Goal: Task Accomplishment & Management: Manage account settings

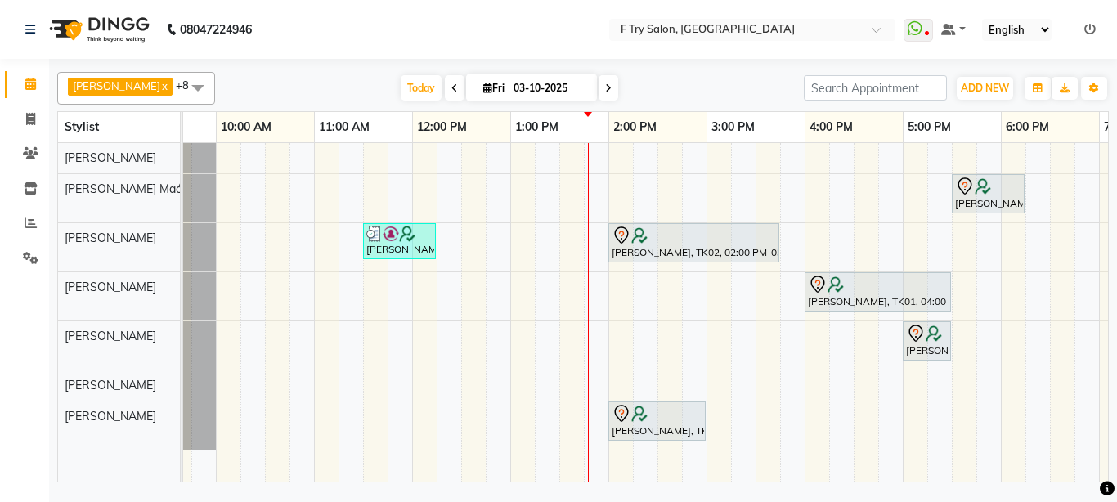
scroll to position [0, 61]
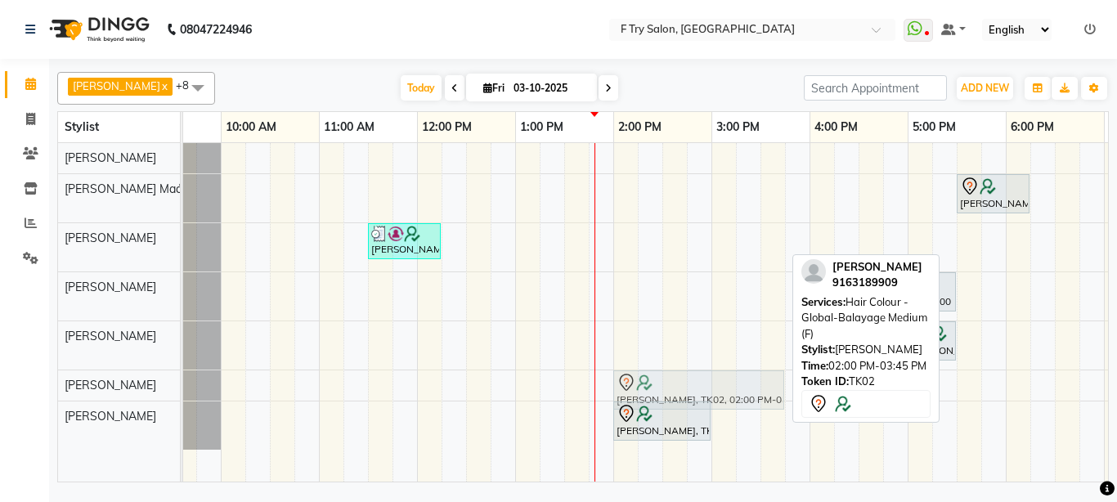
drag, startPoint x: 667, startPoint y: 240, endPoint x: 673, endPoint y: 394, distance: 153.9
click at [673, 394] on tbody "[PERSON_NAME], TK05, 05:30 PM-06:15 PM, Package- Lipo (FA,[GEOGRAPHIC_DATA],[GE…" at bounding box center [761, 296] width 1276 height 307
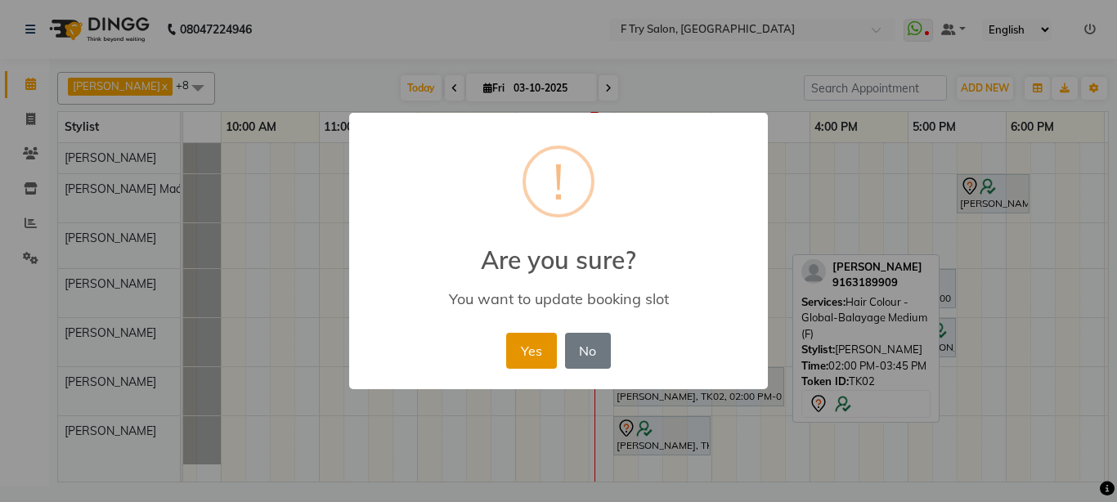
click at [519, 348] on button "Yes" at bounding box center [531, 351] width 50 height 36
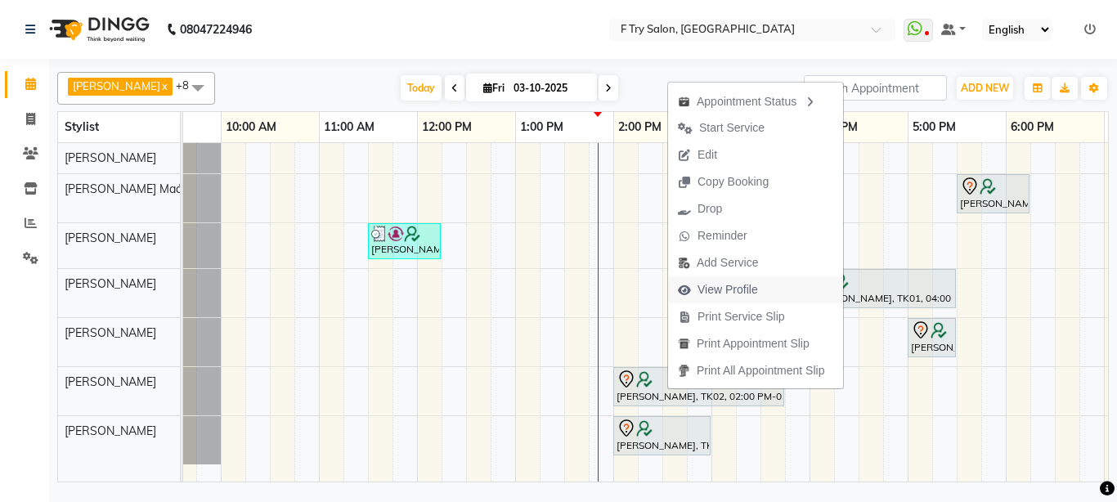
click at [740, 285] on span "View Profile" at bounding box center [728, 289] width 61 height 17
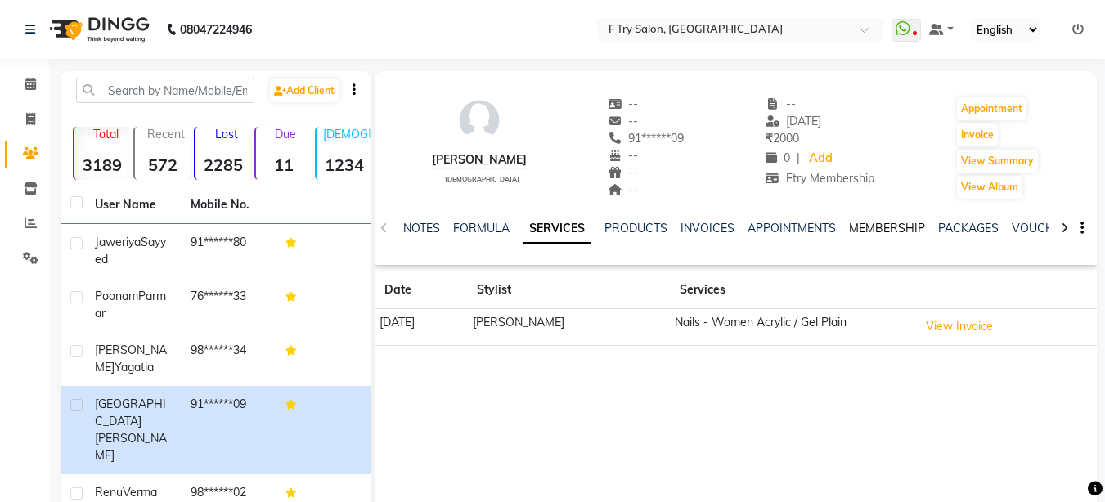
click at [888, 228] on link "MEMBERSHIP" at bounding box center [887, 228] width 76 height 15
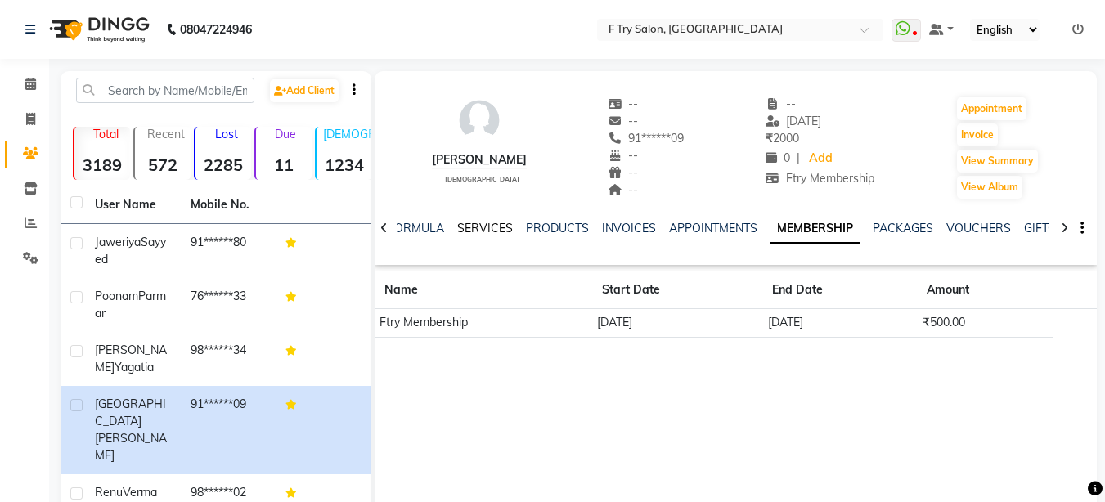
click at [483, 227] on link "SERVICES" at bounding box center [485, 228] width 56 height 15
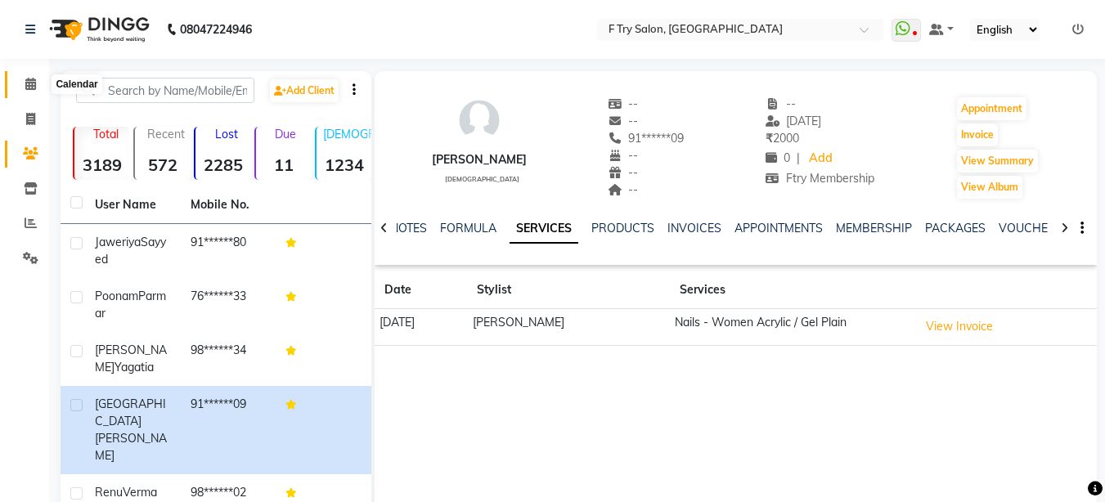
click at [29, 83] on icon at bounding box center [30, 84] width 11 height 12
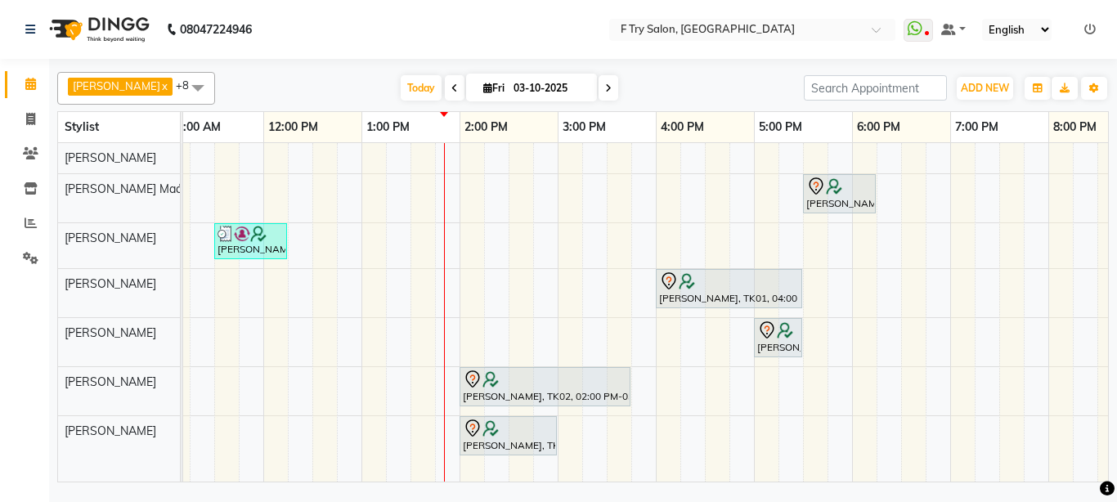
scroll to position [0, 219]
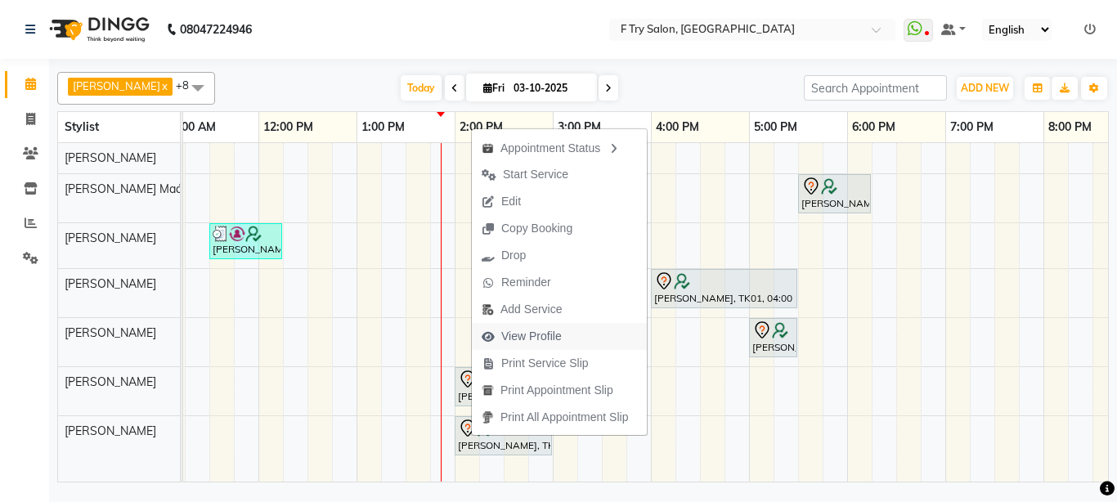
click at [532, 330] on span "View Profile" at bounding box center [531, 336] width 61 height 17
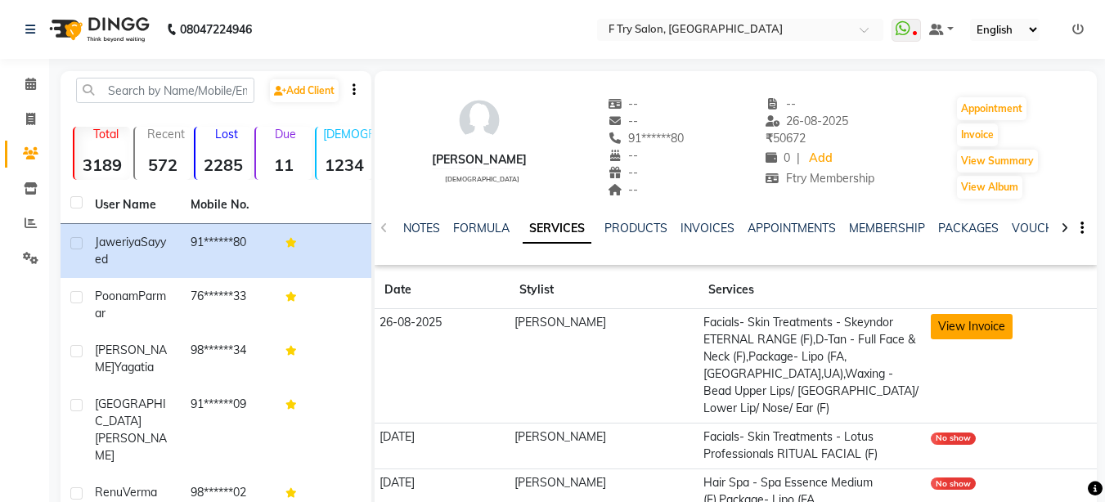
click at [972, 318] on button "View Invoice" at bounding box center [972, 326] width 82 height 25
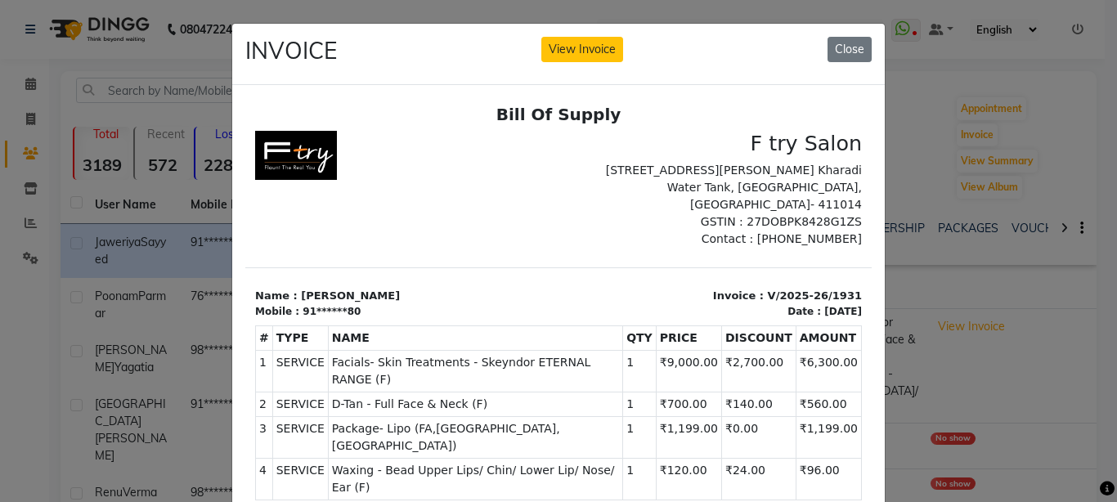
click at [1039, 273] on ngb-modal-window "INVOICE View Invoice Close" at bounding box center [558, 251] width 1117 height 502
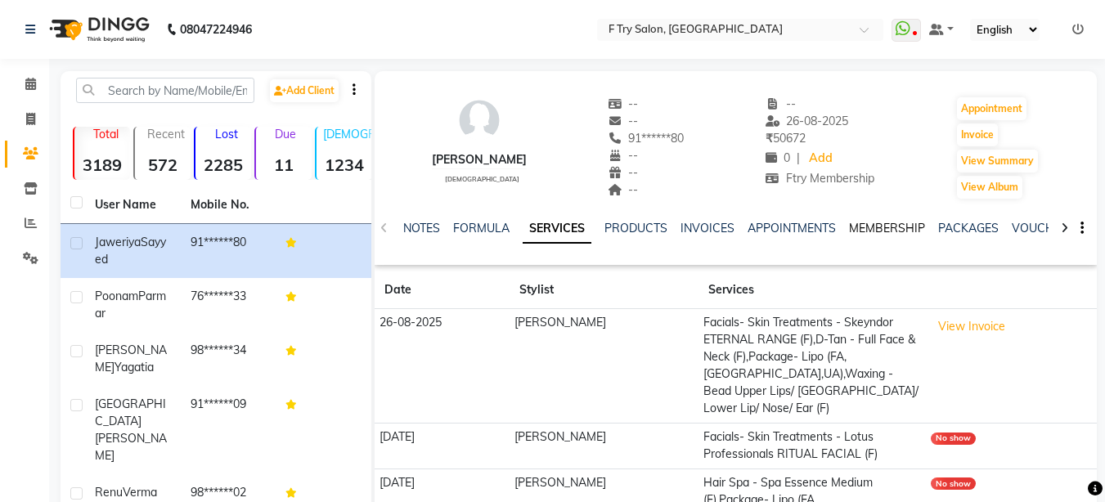
click at [877, 227] on link "MEMBERSHIP" at bounding box center [887, 228] width 76 height 15
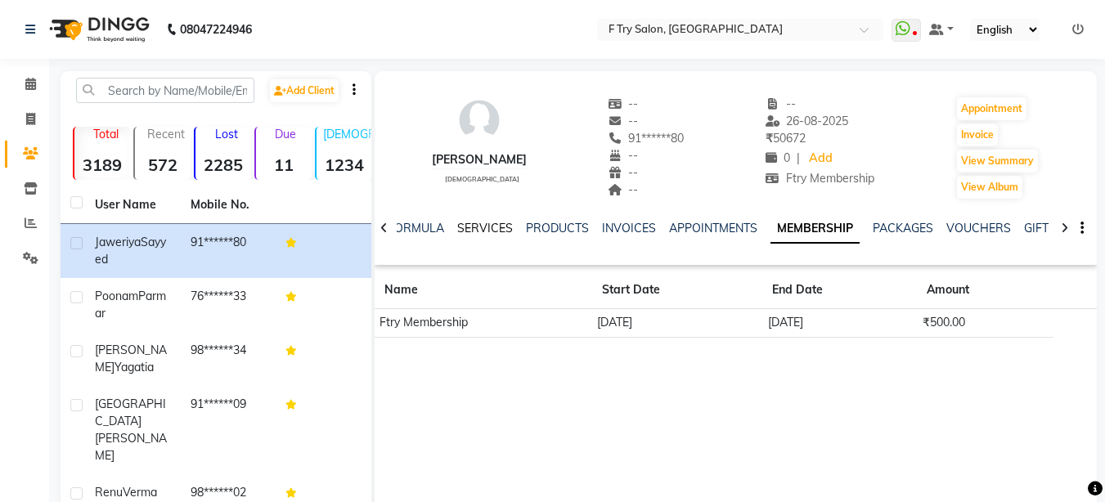
click at [483, 227] on link "SERVICES" at bounding box center [485, 228] width 56 height 15
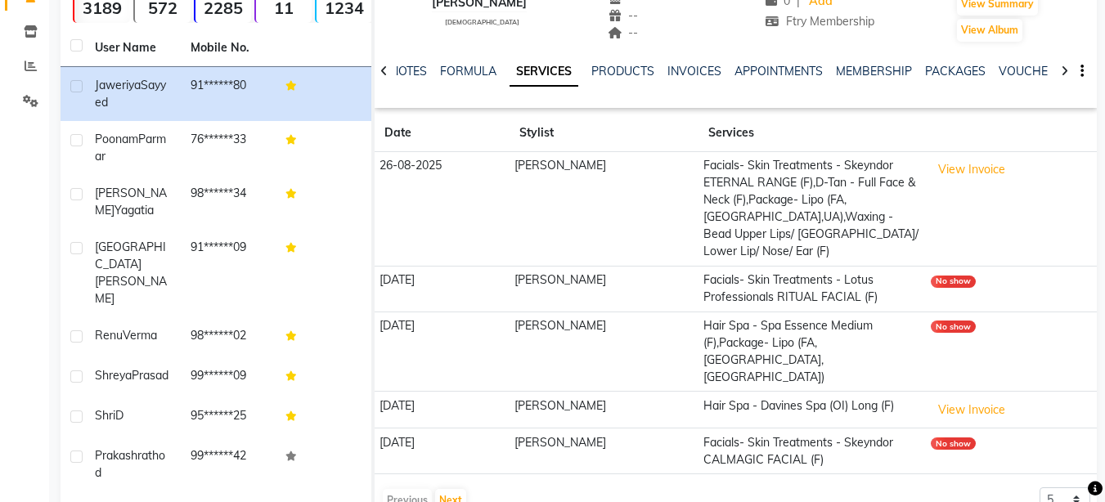
scroll to position [196, 0]
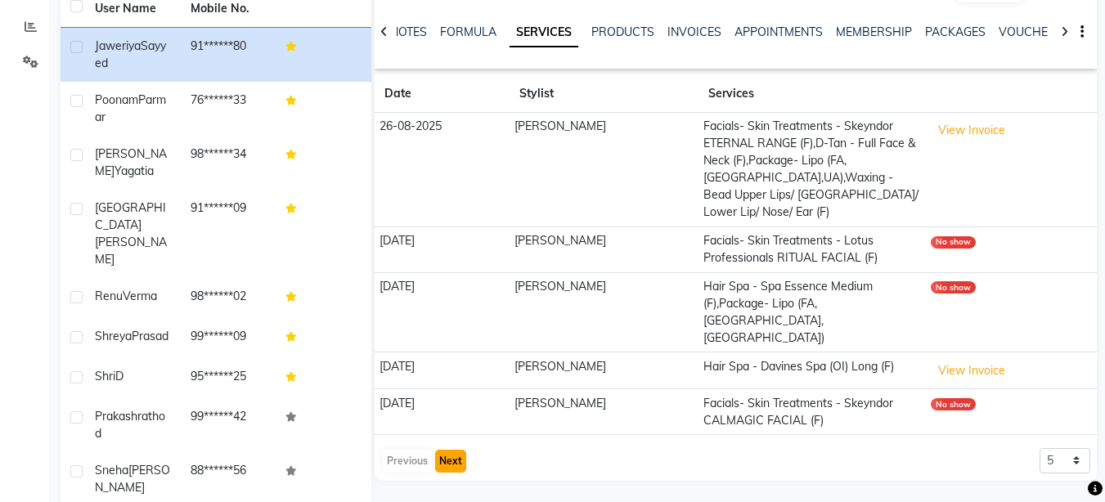
click at [451, 450] on button "Next" at bounding box center [450, 461] width 31 height 23
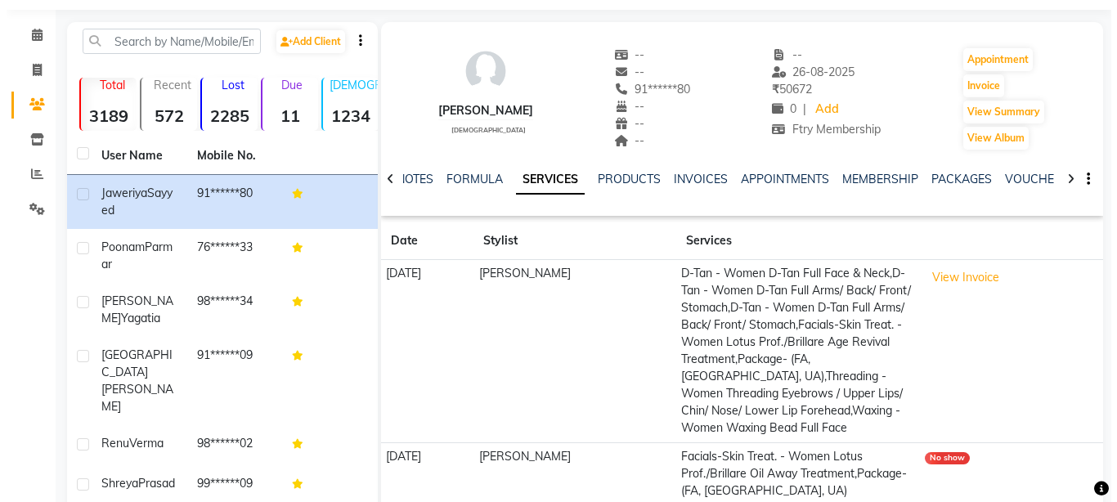
scroll to position [0, 0]
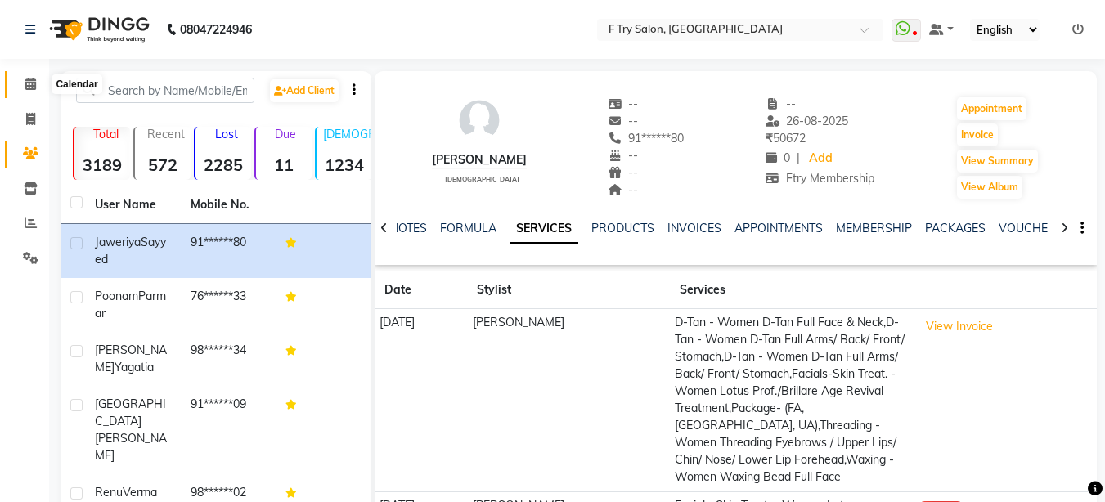
click at [25, 86] on icon at bounding box center [30, 84] width 11 height 12
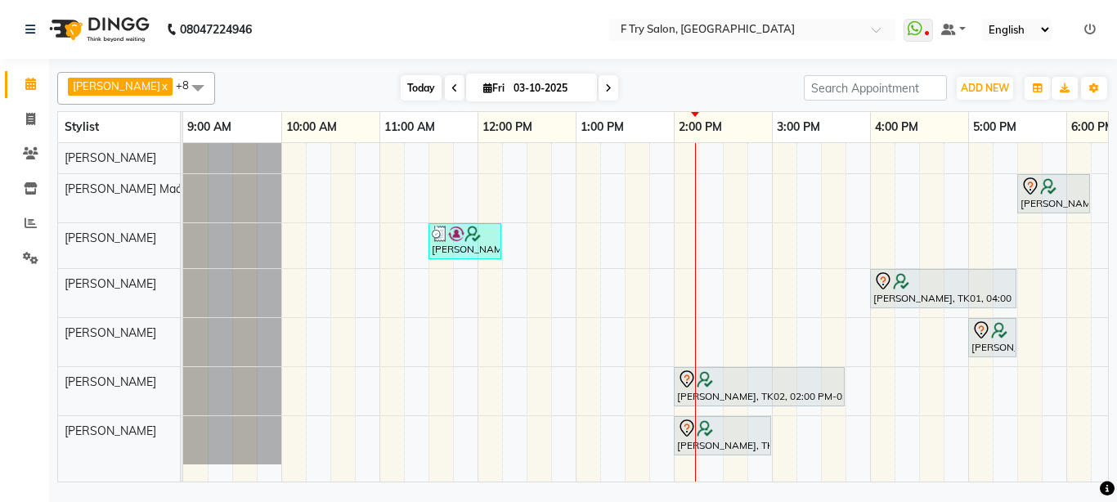
click at [406, 92] on span "Today" at bounding box center [421, 87] width 41 height 25
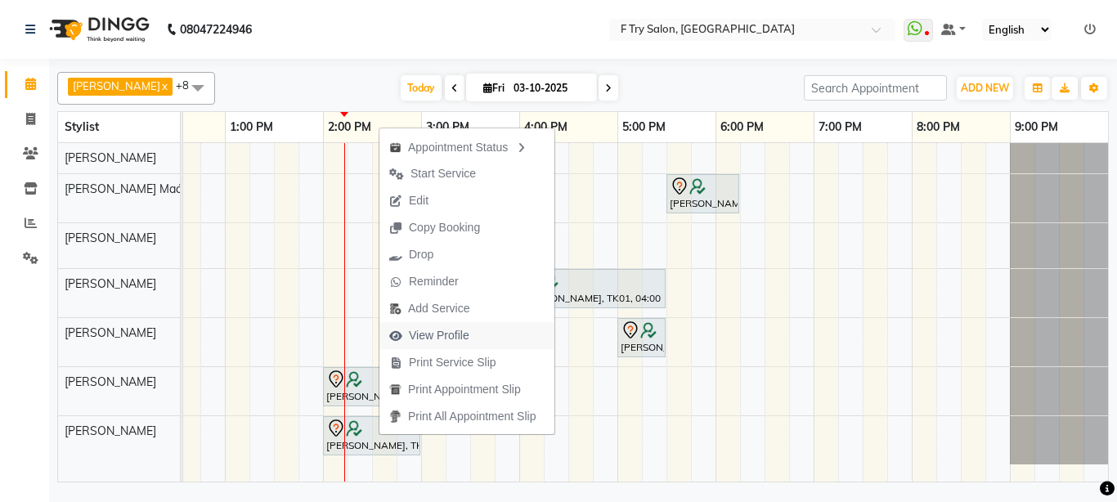
click at [460, 334] on span "View Profile" at bounding box center [439, 335] width 61 height 17
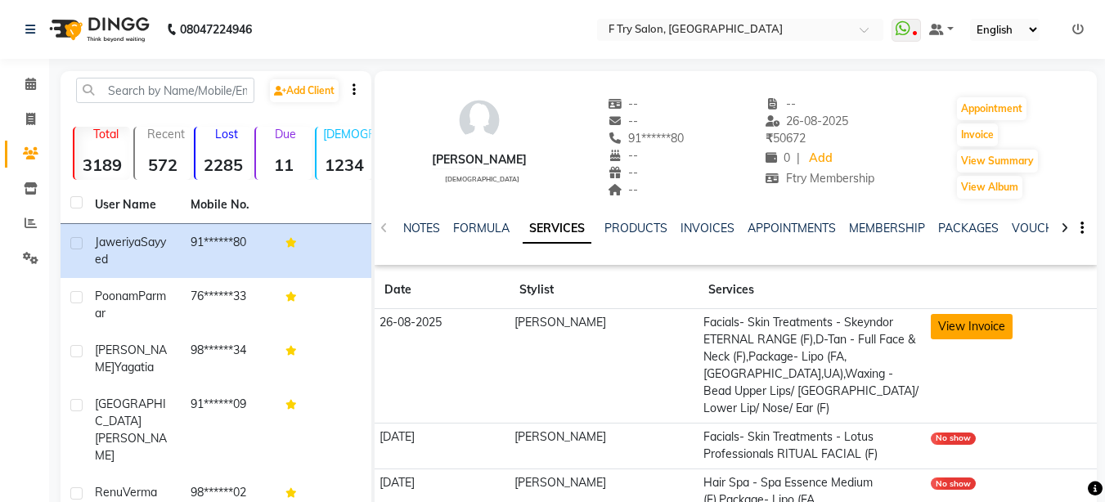
click at [954, 321] on button "View Invoice" at bounding box center [972, 326] width 82 height 25
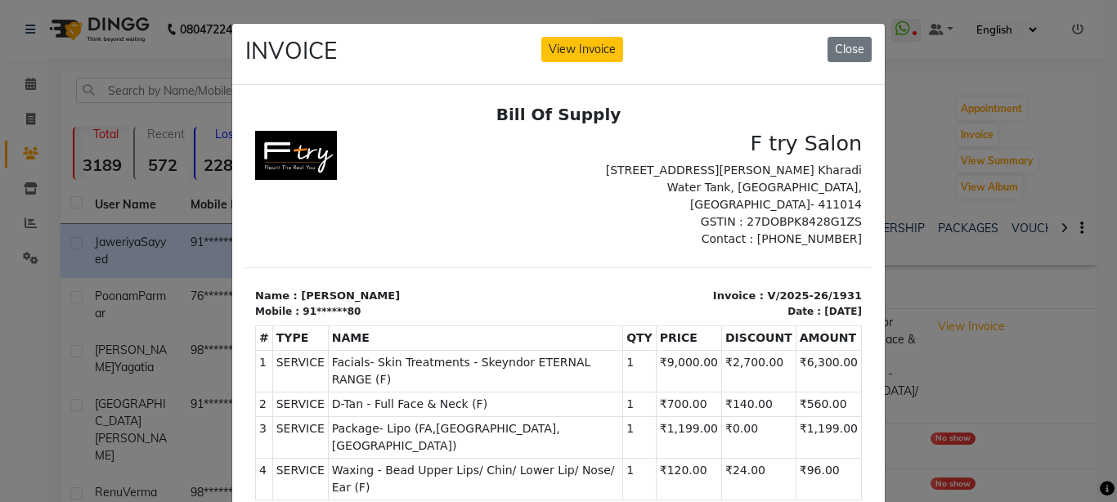
click at [895, 354] on ngb-modal-window "INVOICE View Invoice Close" at bounding box center [558, 251] width 1117 height 502
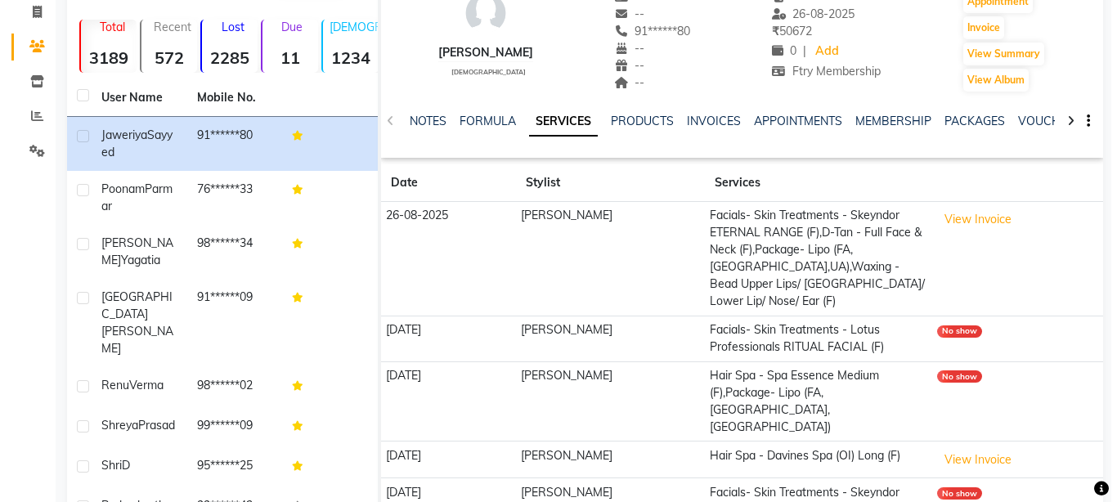
scroll to position [196, 0]
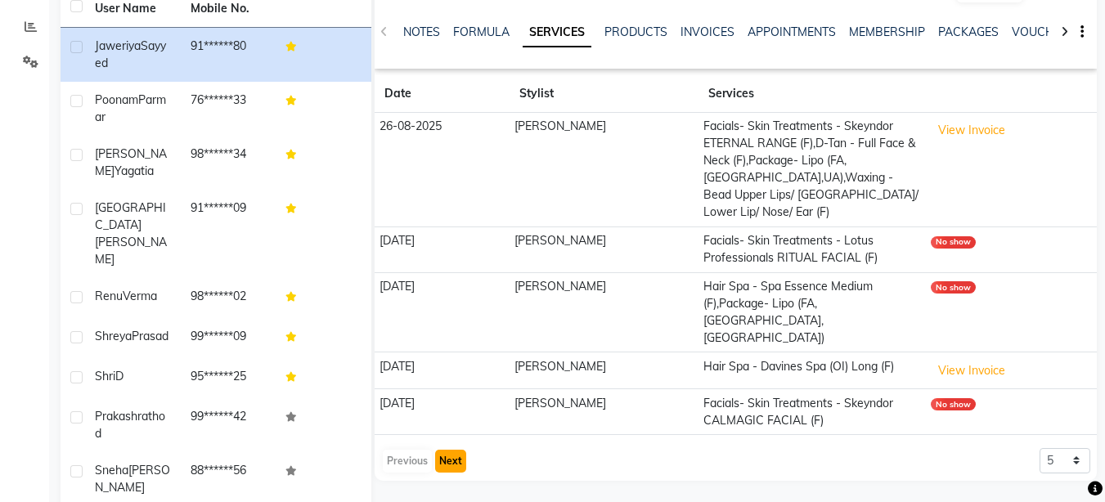
click at [443, 450] on button "Next" at bounding box center [450, 461] width 31 height 23
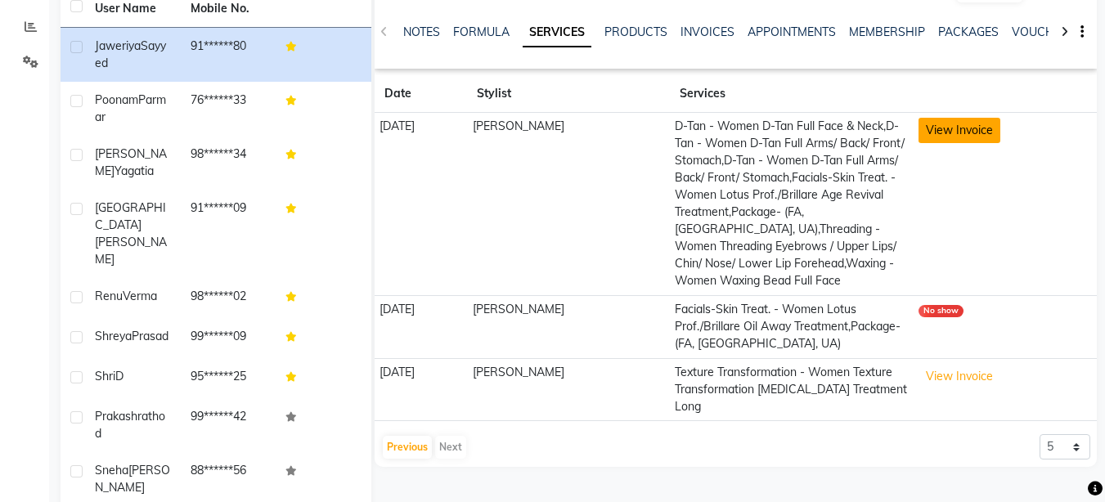
click at [965, 127] on button "View Invoice" at bounding box center [959, 130] width 82 height 25
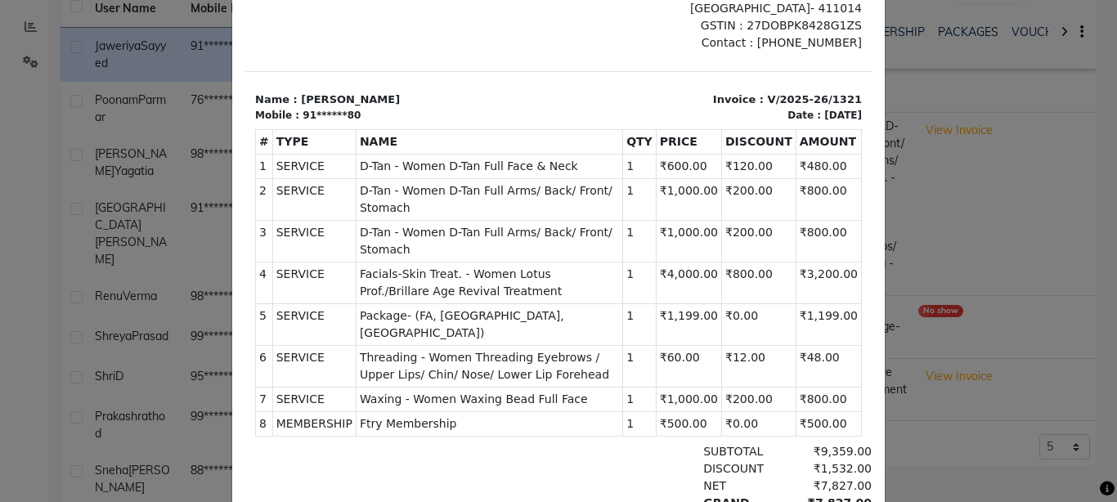
click at [960, 297] on ngb-modal-window "INVOICE View Invoice Close" at bounding box center [558, 251] width 1117 height 502
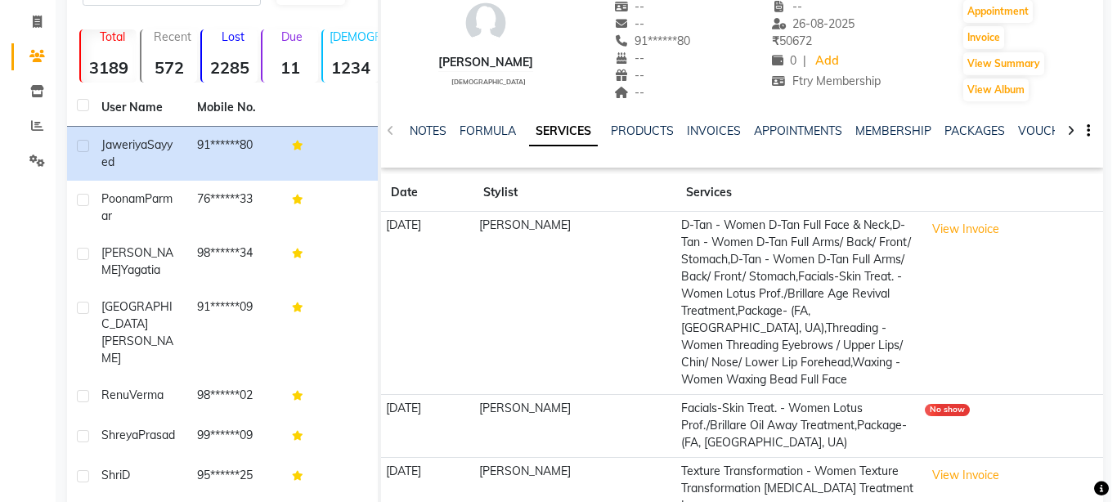
scroll to position [0, 0]
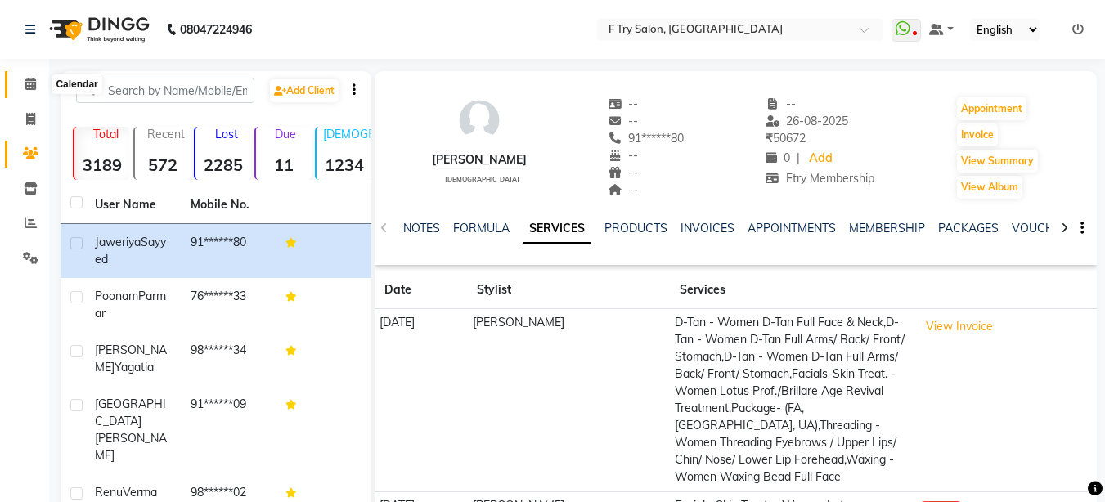
click at [32, 82] on icon at bounding box center [30, 84] width 11 height 12
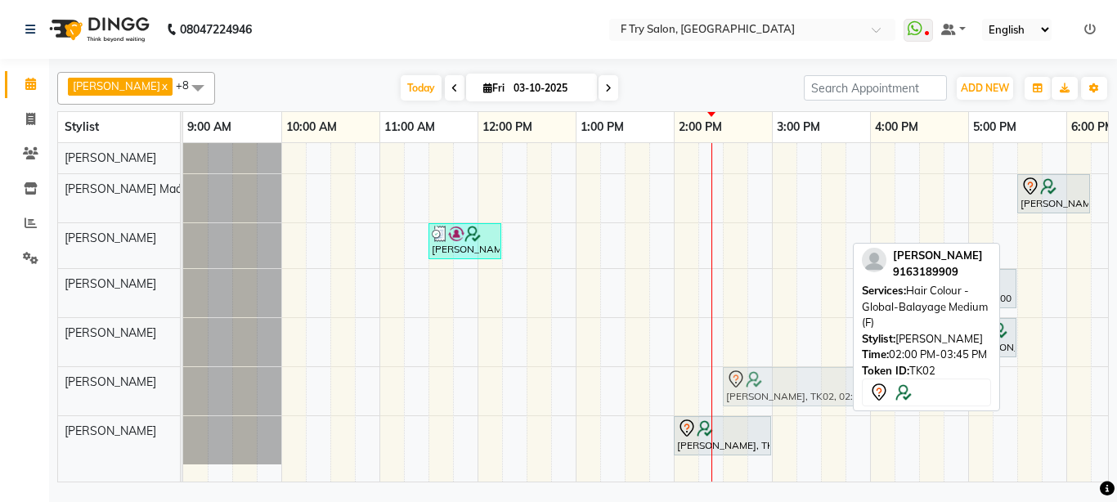
drag, startPoint x: 703, startPoint y: 387, endPoint x: 745, endPoint y: 393, distance: 42.1
click at [183, 393] on div "[PERSON_NAME], TK02, 02:00 PM-03:45 PM, Hair Colour - Global-Balayage Medium (F…" at bounding box center [183, 391] width 0 height 48
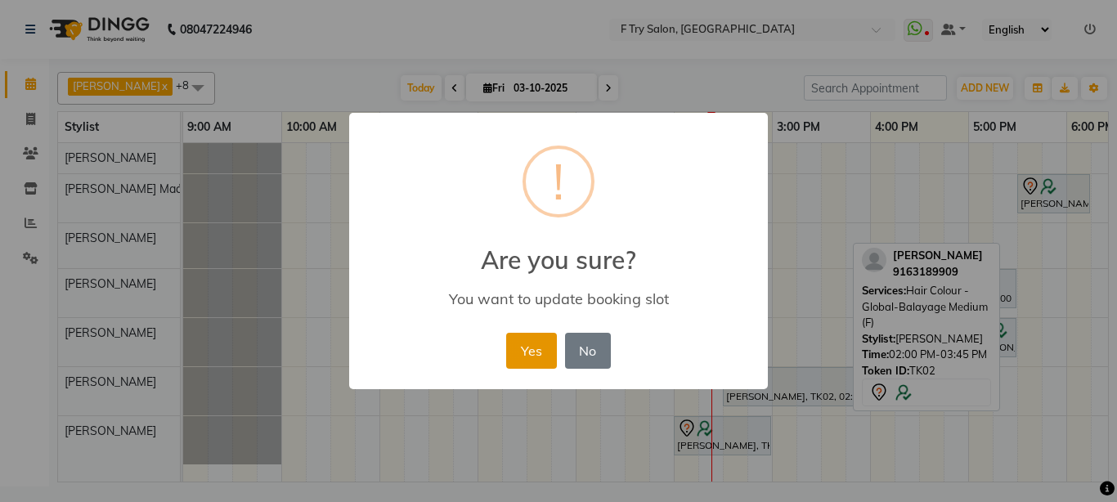
click at [539, 351] on button "Yes" at bounding box center [531, 351] width 50 height 36
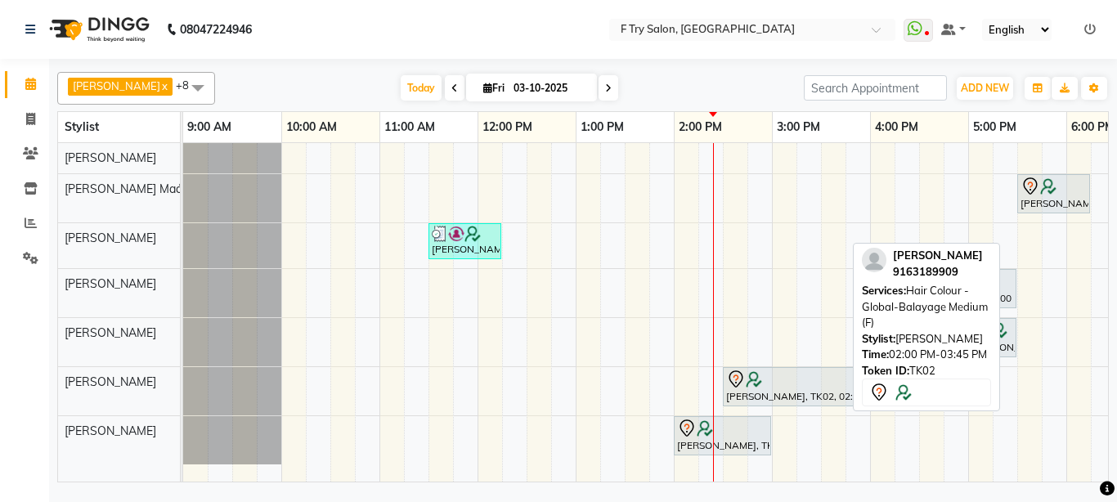
click at [605, 91] on icon at bounding box center [608, 88] width 7 height 10
type input "04-10-2025"
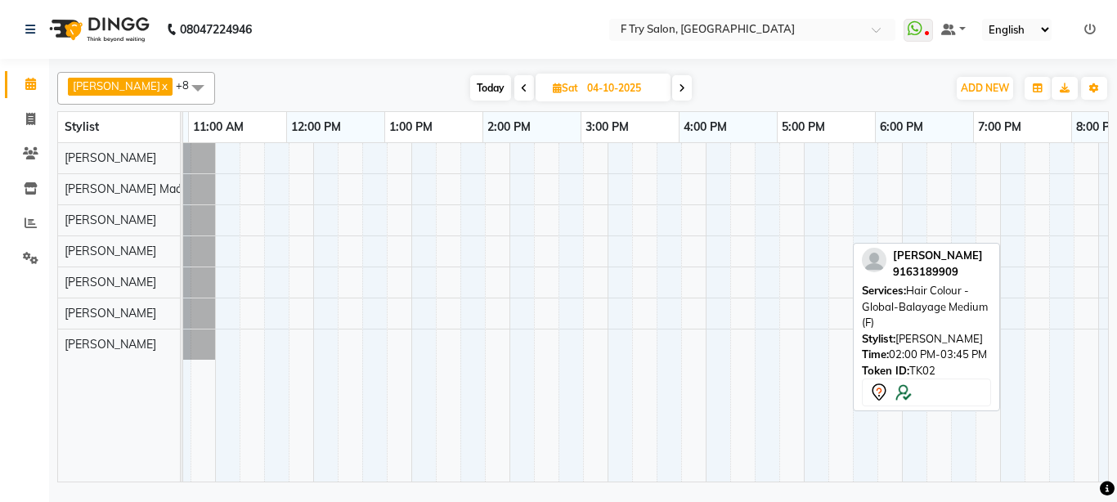
scroll to position [0, 66]
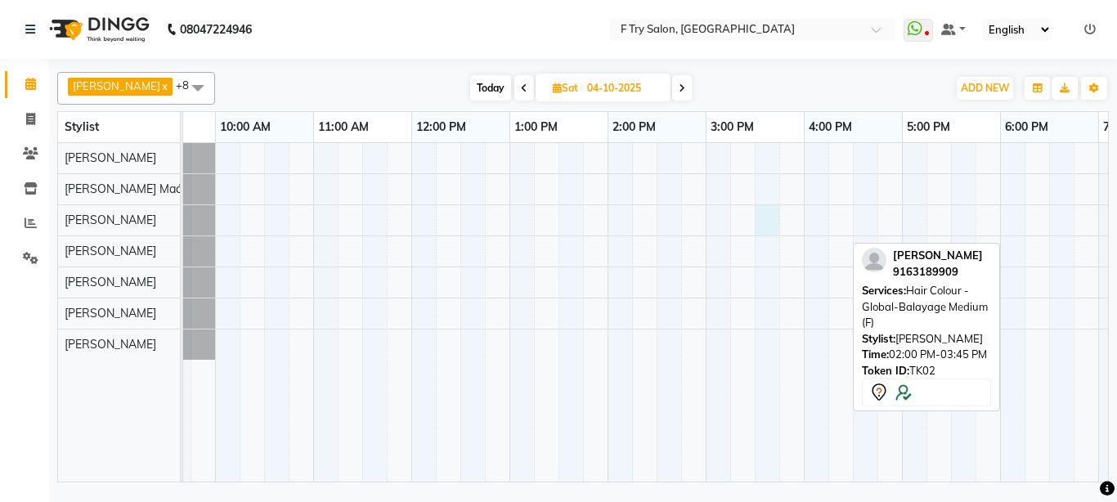
click at [761, 218] on div at bounding box center [755, 312] width 1276 height 339
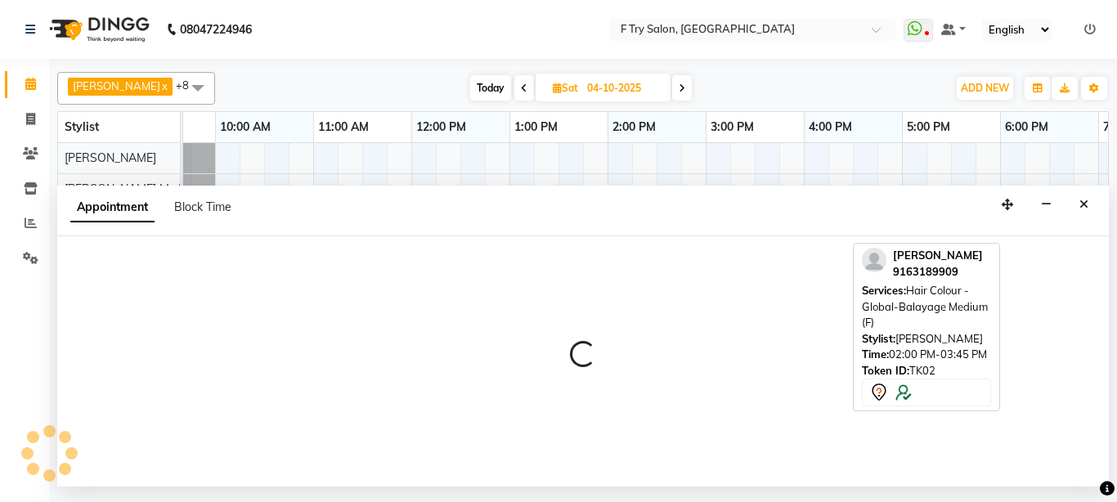
select select "54011"
select select "930"
select select "tentative"
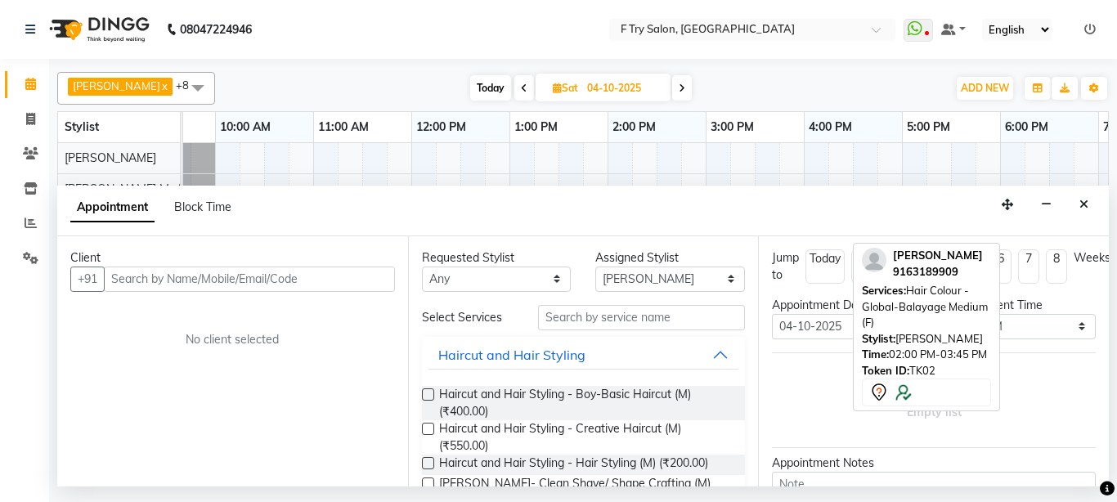
click at [191, 277] on input "text" at bounding box center [249, 279] width 291 height 25
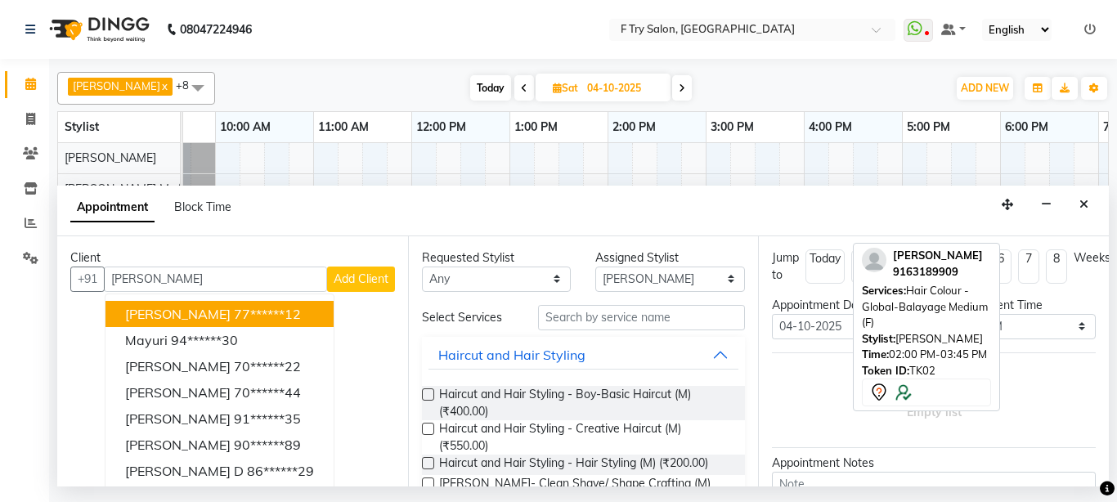
click at [186, 308] on span "[PERSON_NAME]" at bounding box center [178, 314] width 106 height 16
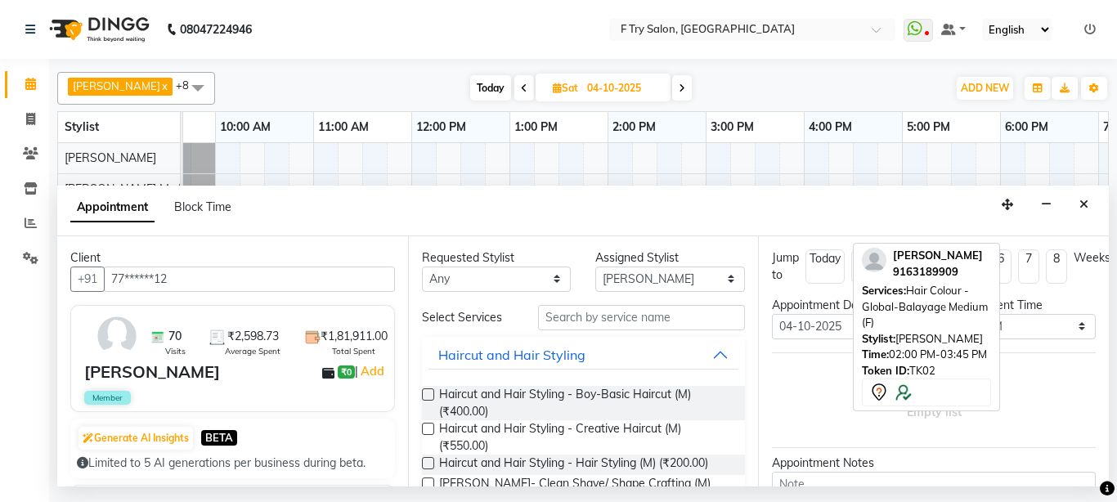
type input "77******12"
click at [580, 316] on input "text" at bounding box center [642, 317] width 208 height 25
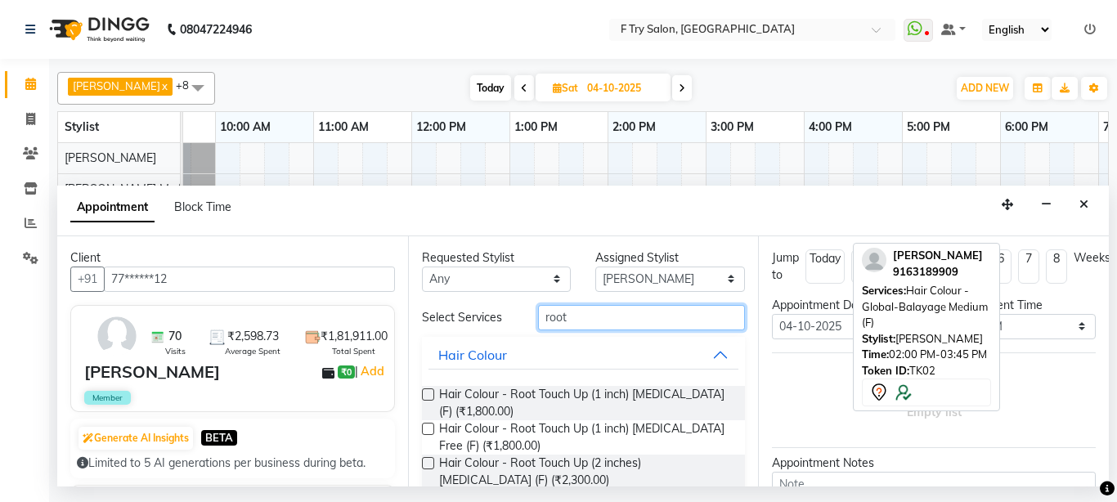
type input "root"
click at [430, 429] on label at bounding box center [428, 429] width 12 height 12
click at [430, 429] on input "checkbox" at bounding box center [427, 430] width 11 height 11
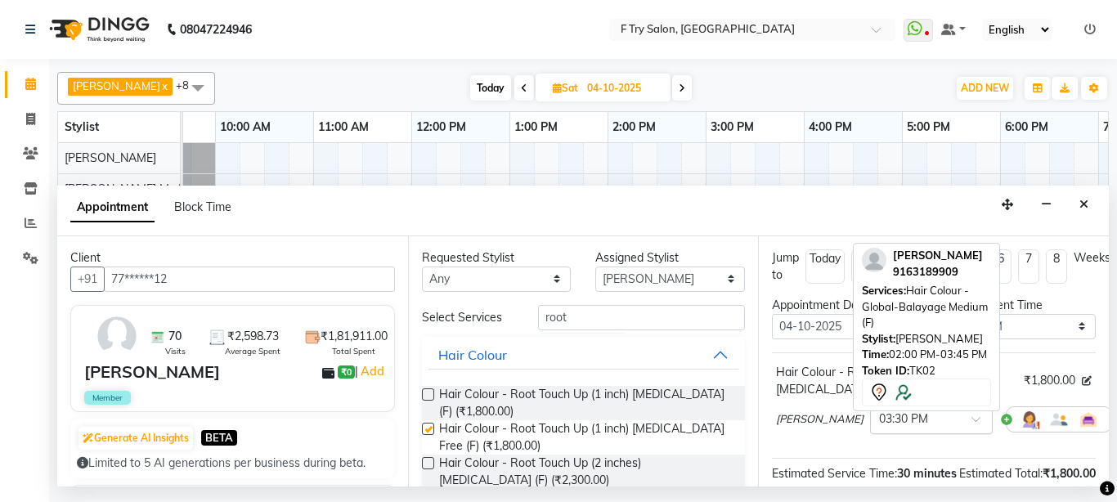
checkbox input "false"
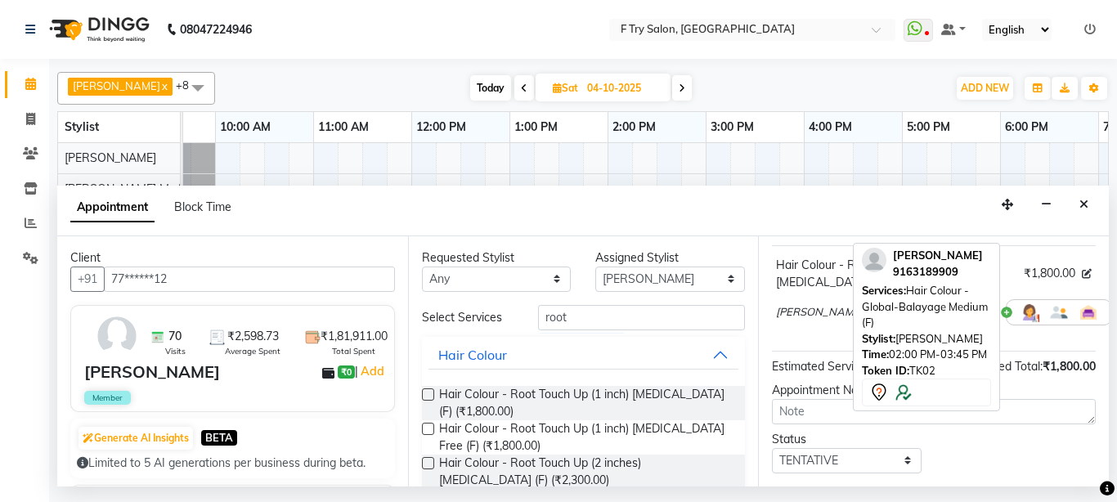
scroll to position [229, 0]
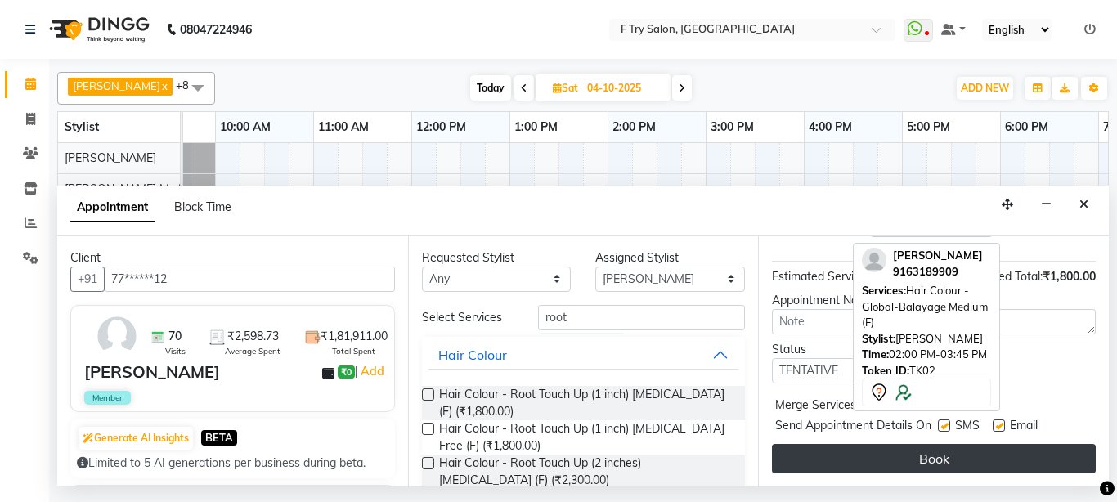
click at [855, 453] on button "Book" at bounding box center [934, 458] width 324 height 29
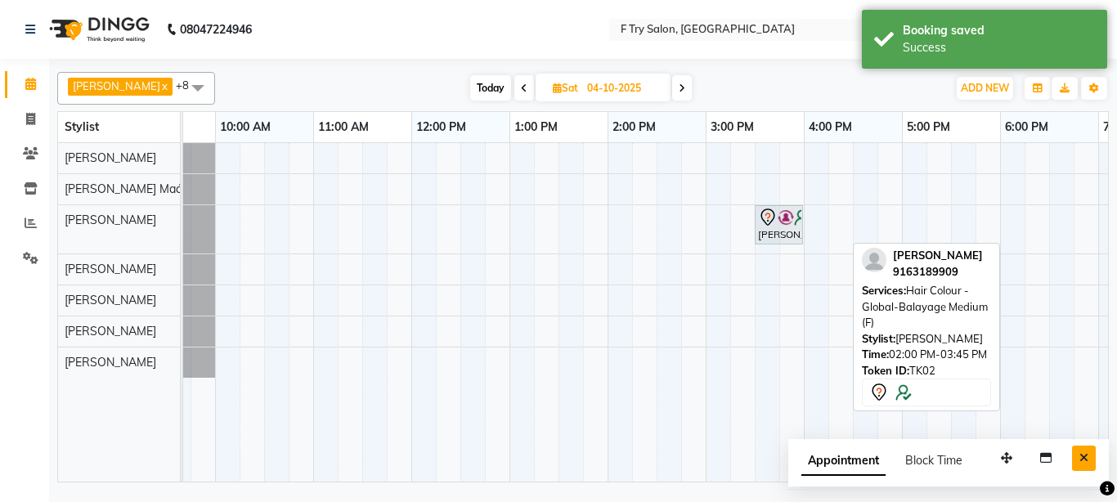
click at [1089, 452] on button "Close" at bounding box center [1084, 458] width 24 height 25
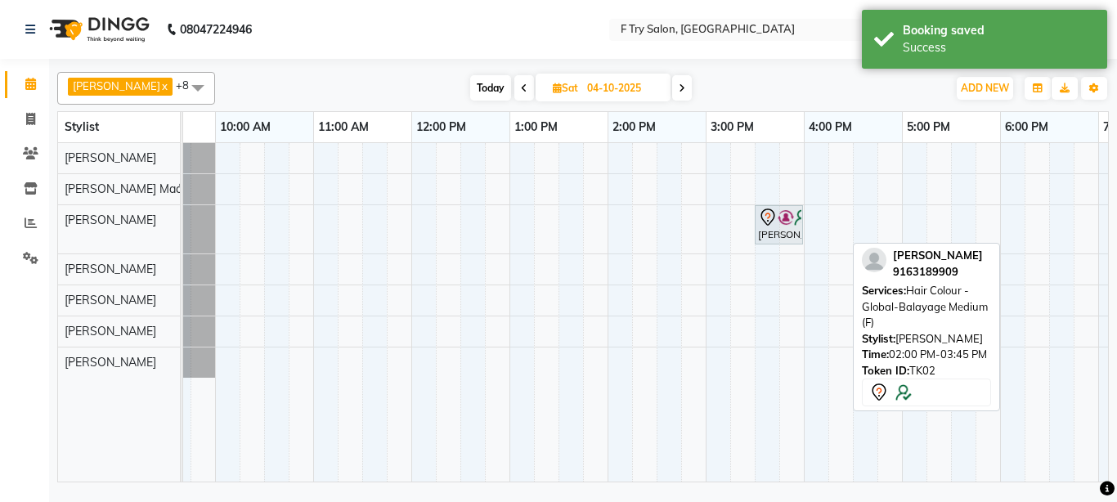
click at [484, 85] on span "Today" at bounding box center [490, 87] width 41 height 25
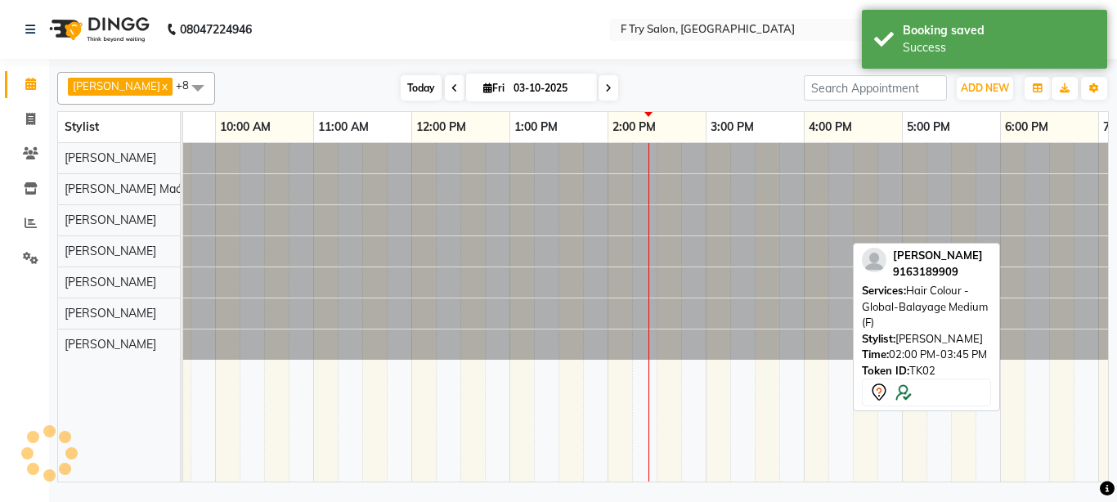
scroll to position [0, 351]
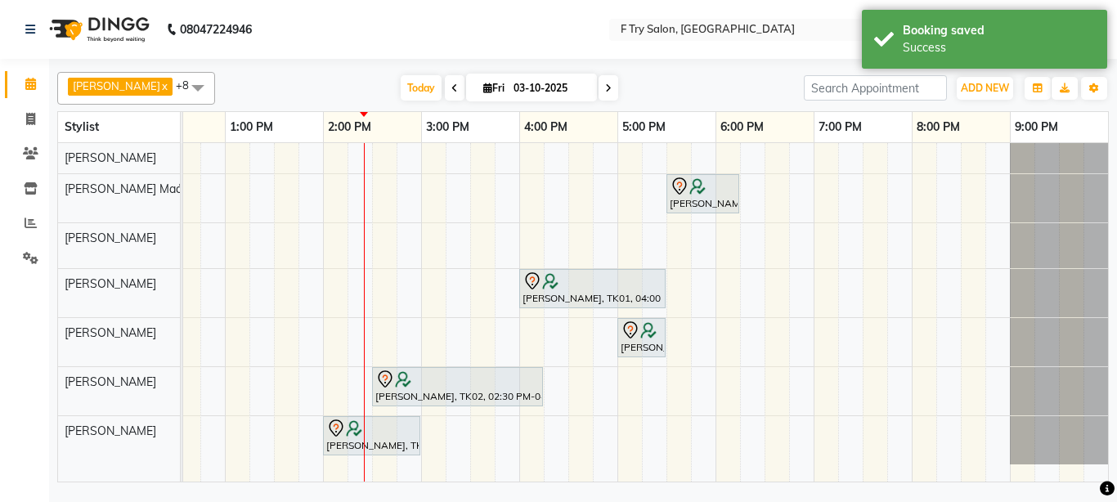
click at [605, 86] on icon at bounding box center [608, 88] width 7 height 10
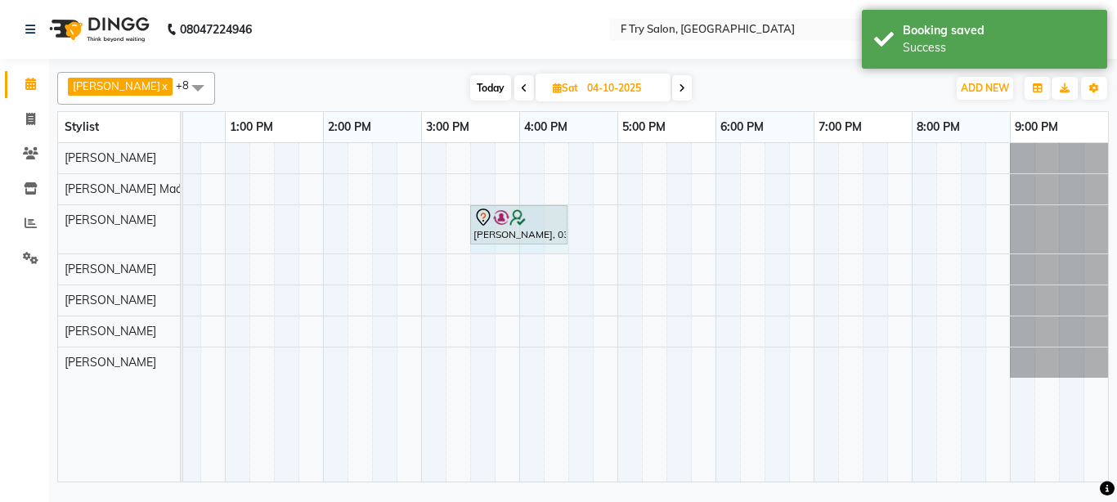
drag, startPoint x: 522, startPoint y: 224, endPoint x: 555, endPoint y: 222, distance: 33.6
drag, startPoint x: 566, startPoint y: 215, endPoint x: 608, endPoint y: 214, distance: 41.7
click at [471, 90] on span "Today" at bounding box center [490, 87] width 41 height 25
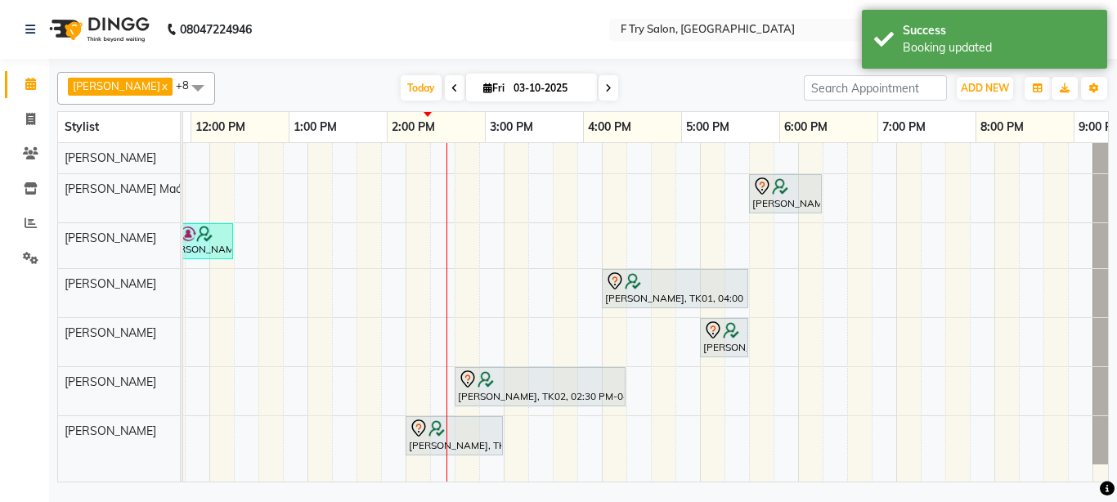
scroll to position [0, 268]
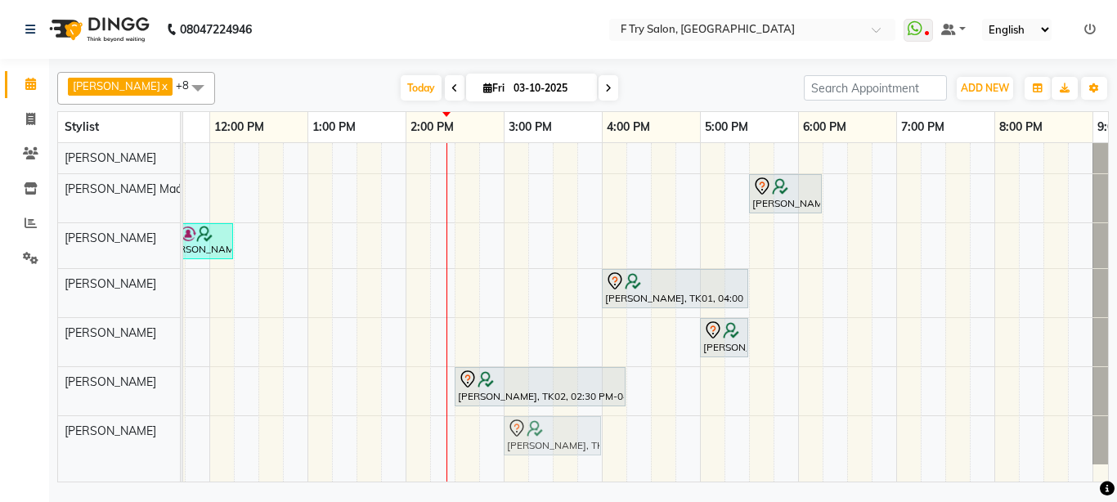
drag, startPoint x: 442, startPoint y: 429, endPoint x: 544, endPoint y: 441, distance: 102.1
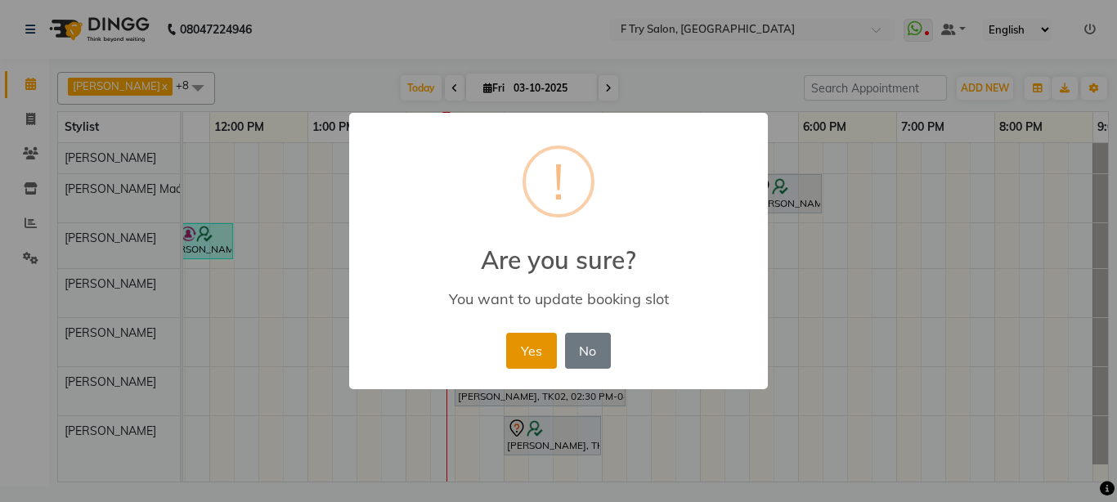
click at [541, 348] on button "Yes" at bounding box center [531, 351] width 50 height 36
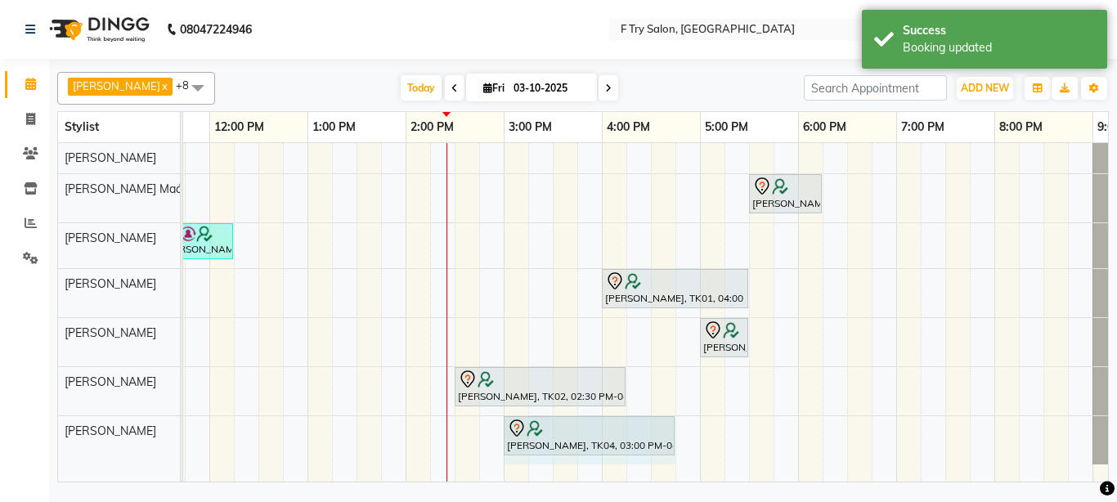
drag, startPoint x: 600, startPoint y: 430, endPoint x: 667, endPoint y: 430, distance: 67.1
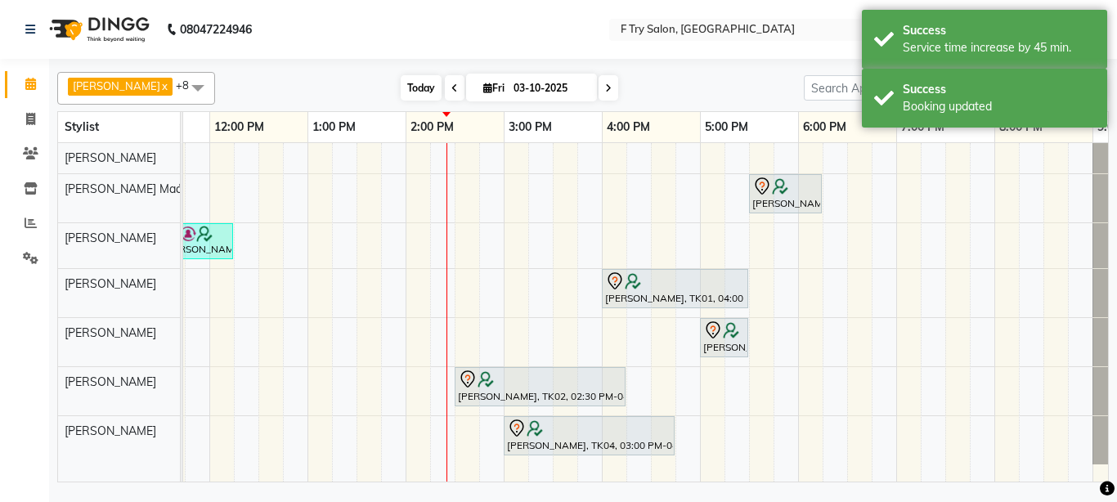
click at [401, 88] on span "Today" at bounding box center [421, 87] width 41 height 25
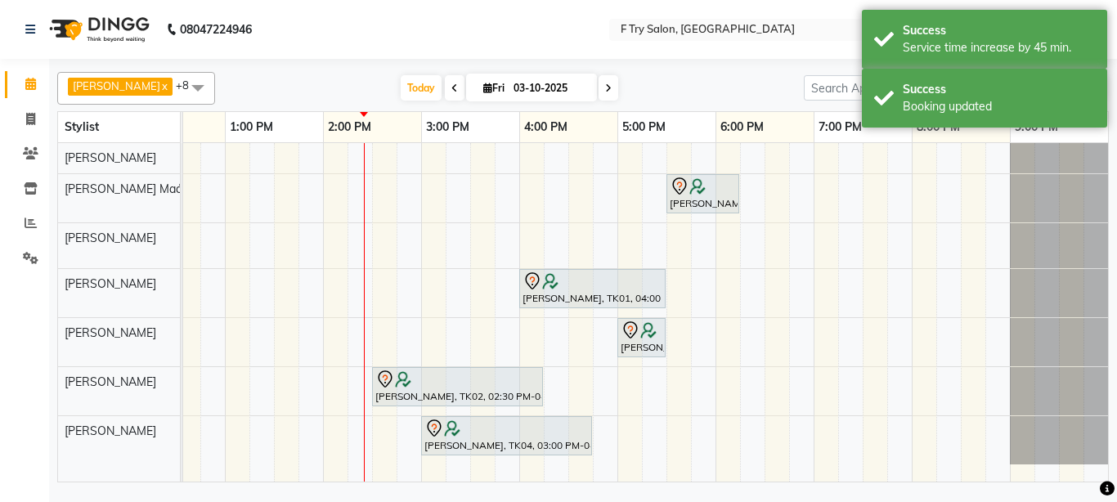
click at [599, 81] on span at bounding box center [609, 87] width 20 height 25
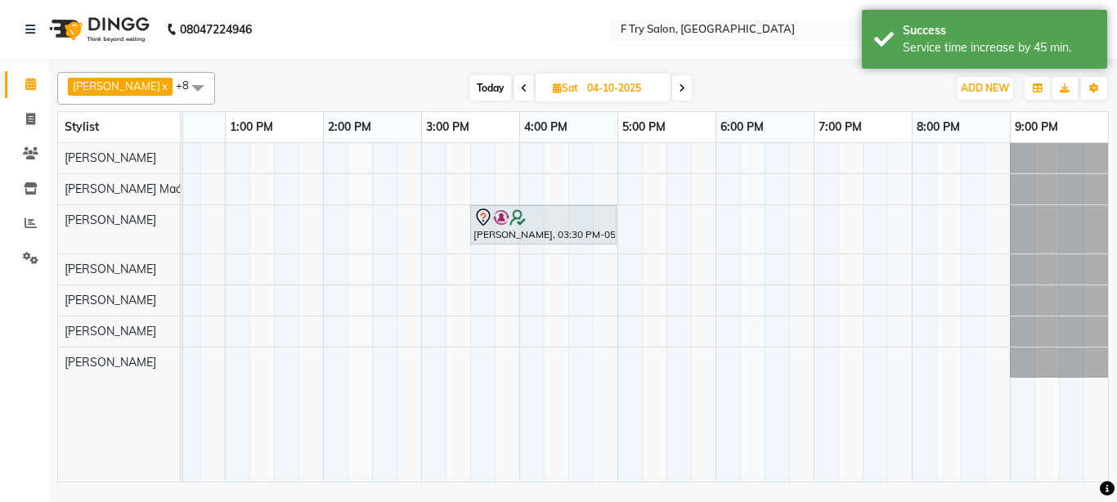
click at [679, 87] on icon at bounding box center [682, 88] width 7 height 10
type input "05-10-2025"
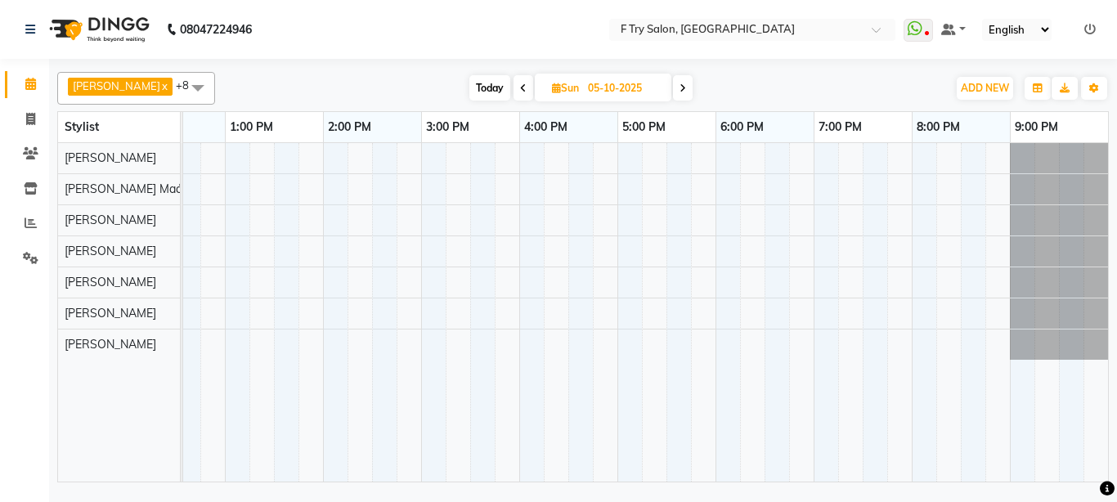
scroll to position [0, 0]
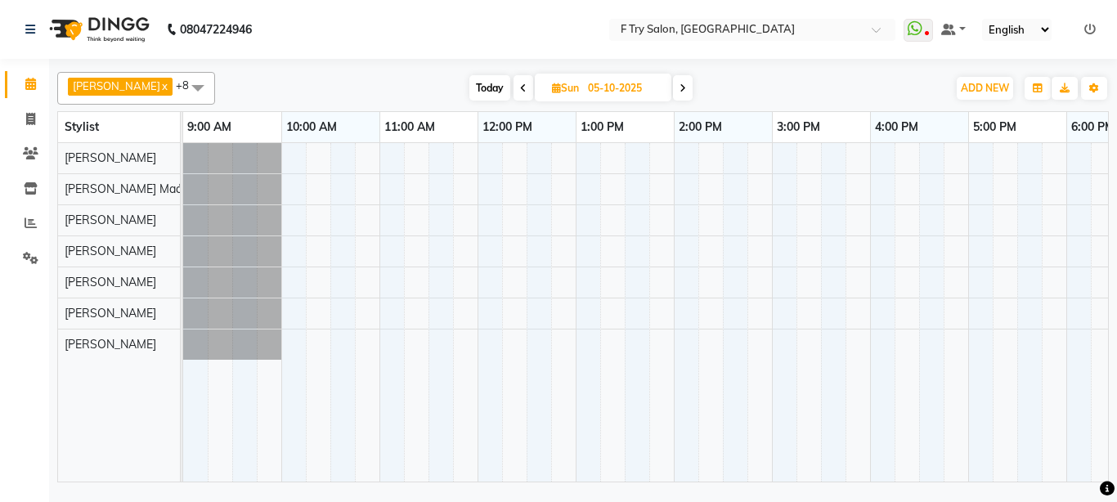
click at [676, 354] on div at bounding box center [821, 312] width 1276 height 339
select select "79186"
select select "tentative"
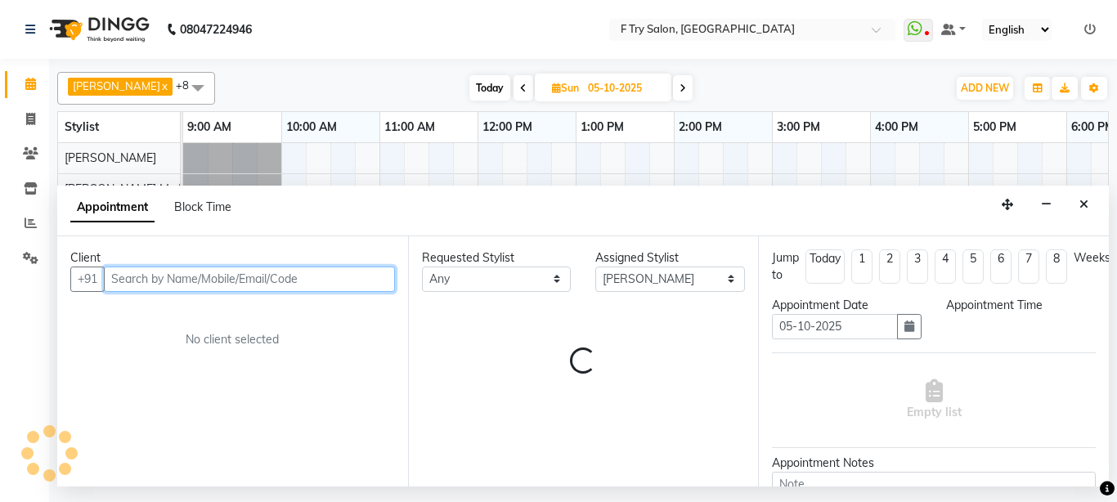
select select "840"
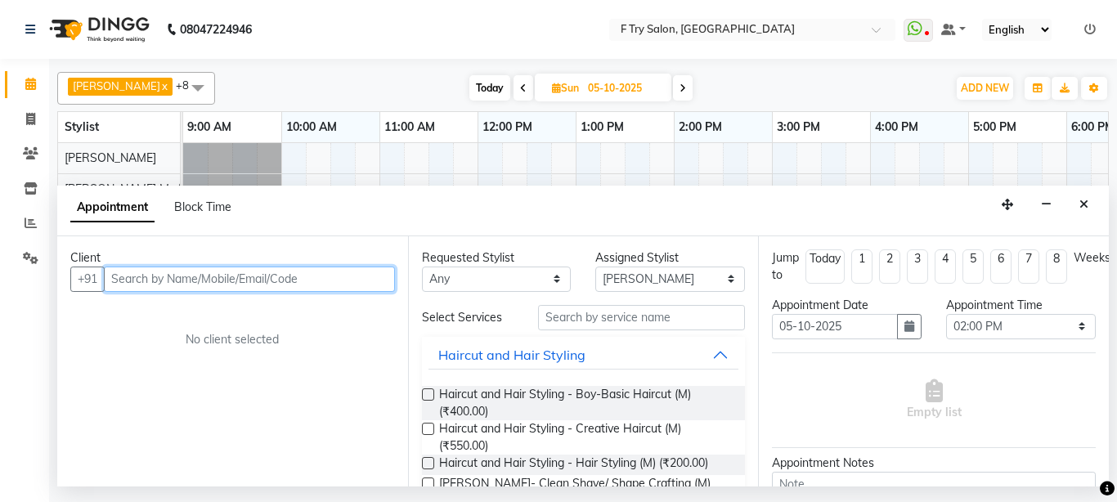
click at [173, 286] on input "text" at bounding box center [249, 279] width 291 height 25
type input "d"
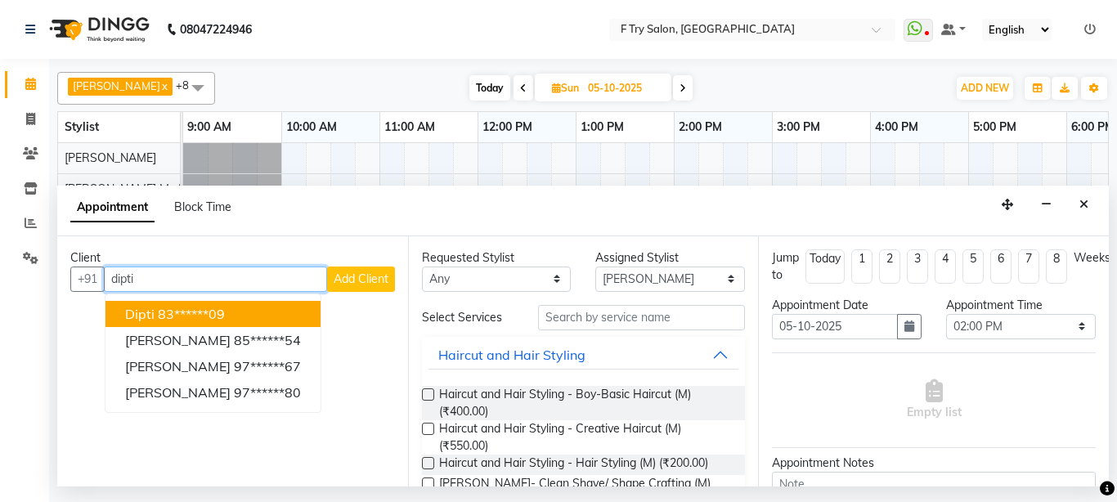
click at [198, 317] on ngb-highlight "83******09" at bounding box center [191, 314] width 67 height 16
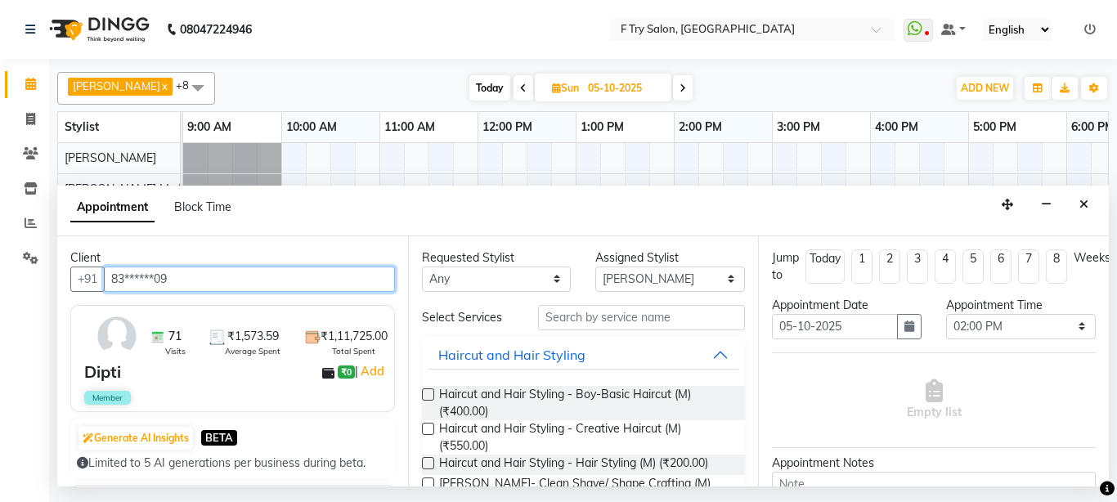
type input "83******09"
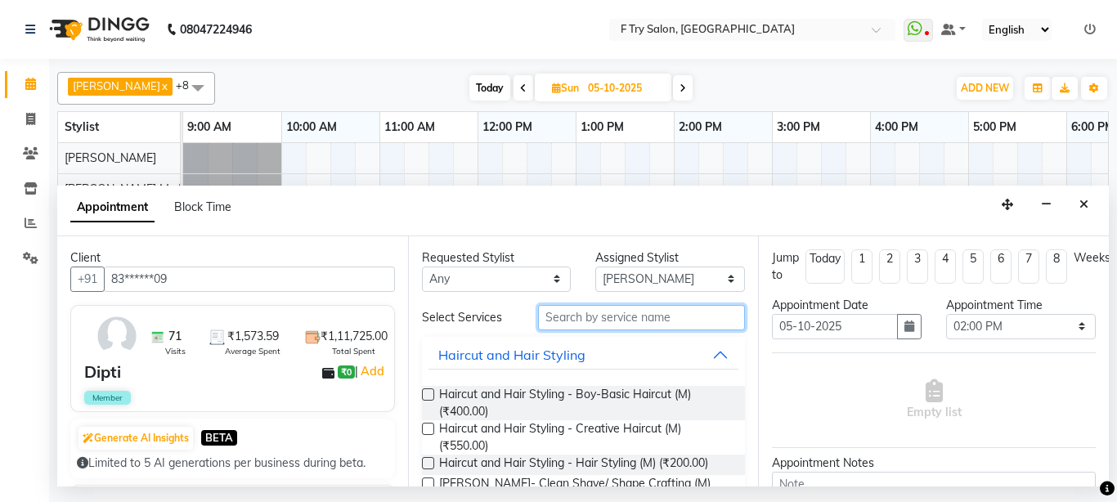
click at [599, 316] on input "text" at bounding box center [642, 317] width 208 height 25
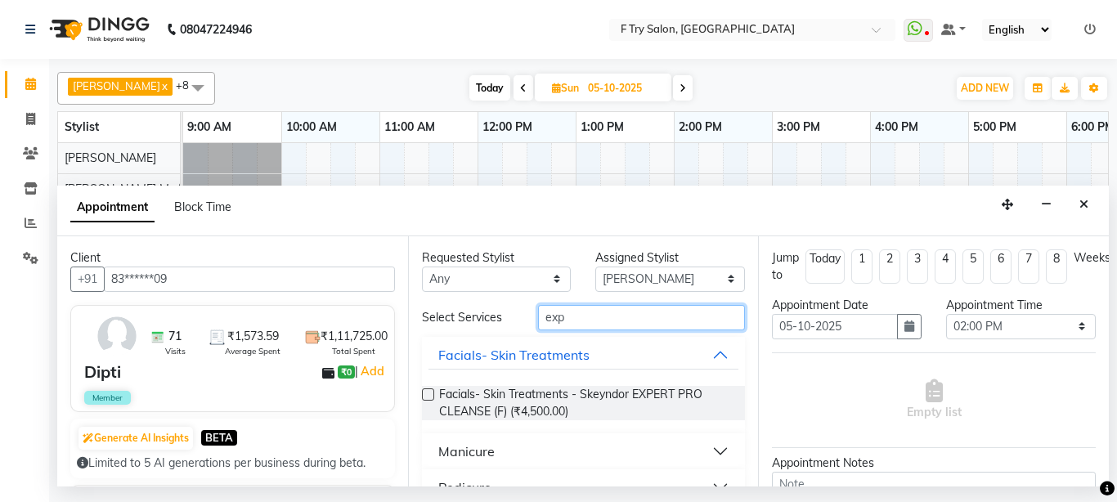
type input "exp"
click at [424, 395] on label at bounding box center [428, 394] width 12 height 12
click at [424, 395] on input "checkbox" at bounding box center [427, 396] width 11 height 11
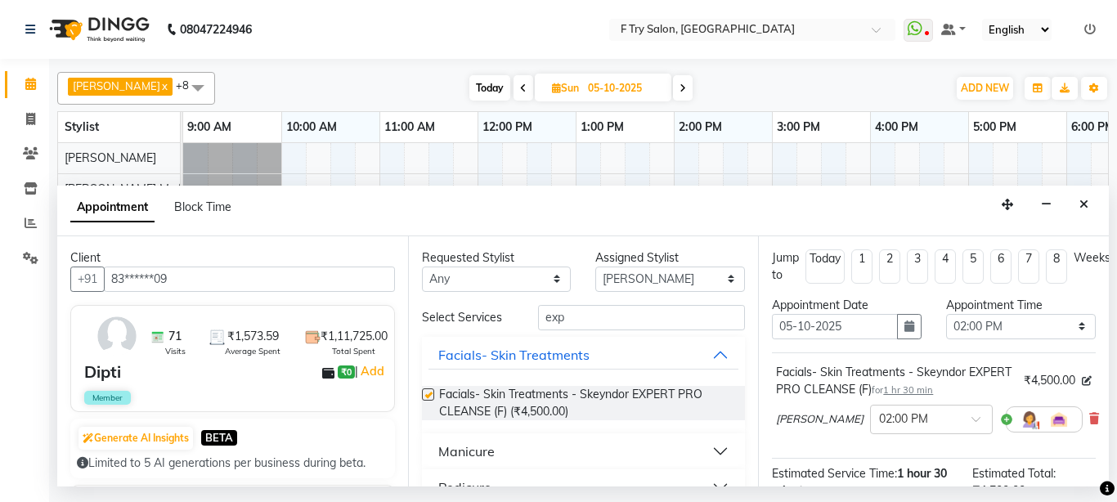
checkbox input "false"
click at [637, 315] on input "exp" at bounding box center [642, 317] width 208 height 25
type input "e"
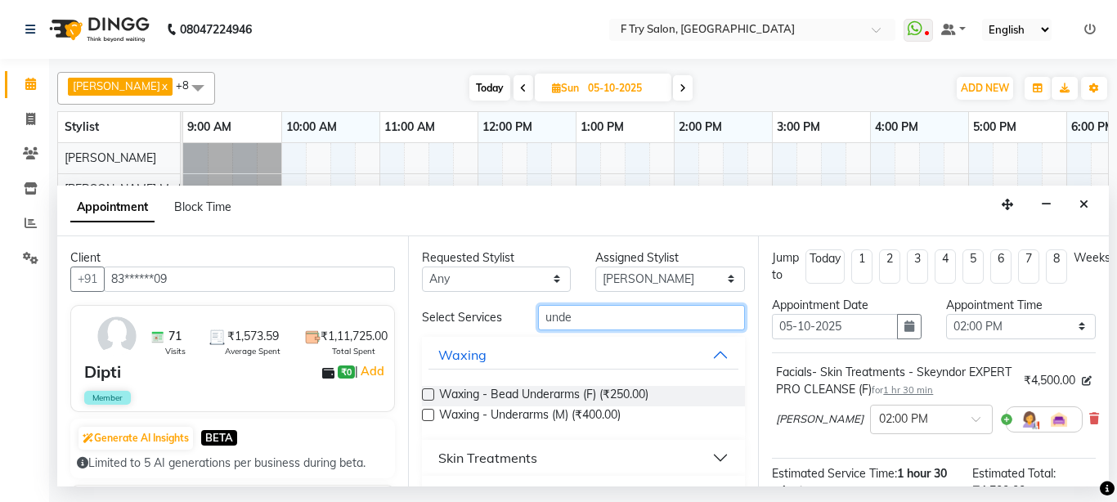
type input "unde"
click at [712, 345] on button "Waxing" at bounding box center [584, 354] width 311 height 29
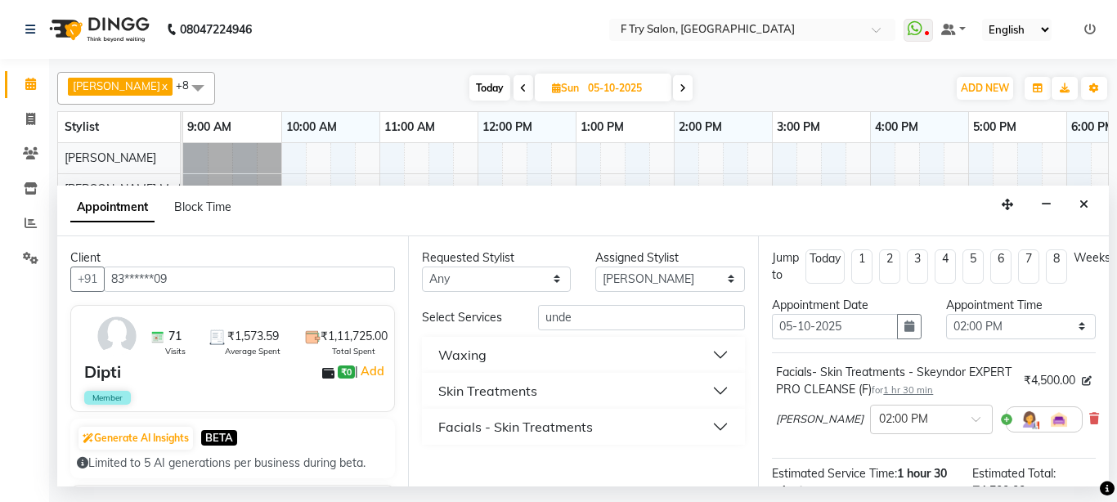
click at [711, 386] on button "Skin Treatments" at bounding box center [584, 390] width 311 height 29
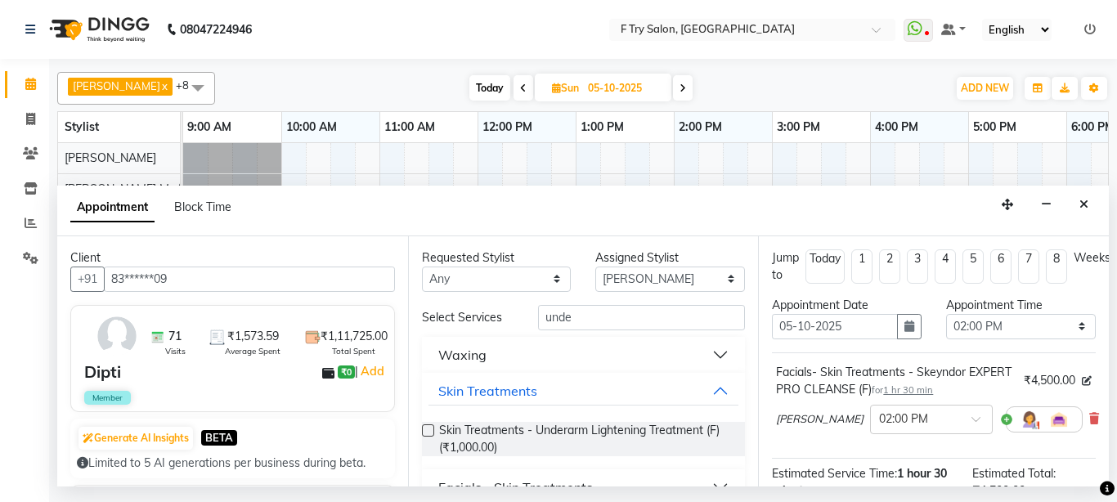
click at [426, 431] on label at bounding box center [428, 430] width 12 height 12
click at [426, 431] on input "checkbox" at bounding box center [427, 432] width 11 height 11
checkbox input "false"
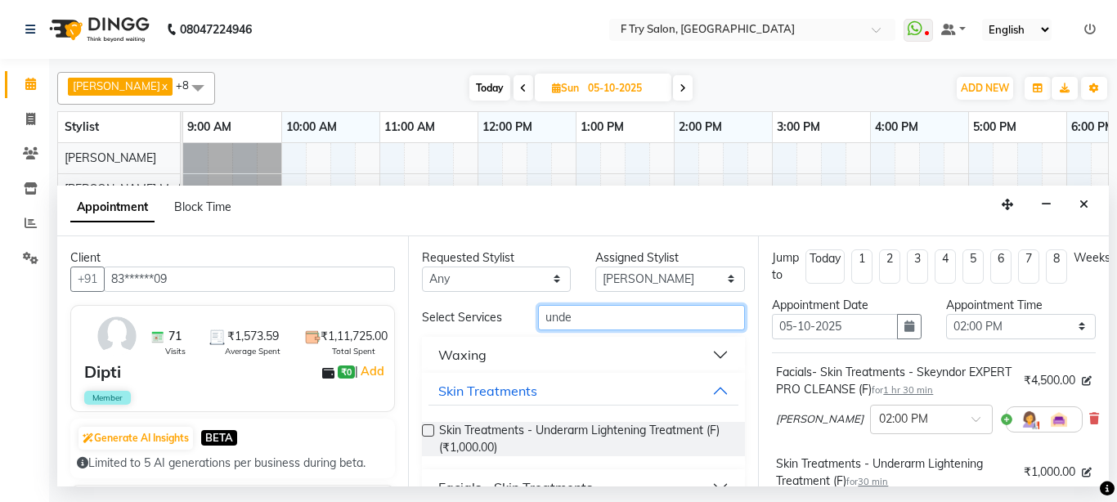
click at [618, 316] on input "unde" at bounding box center [642, 317] width 208 height 25
type input "u"
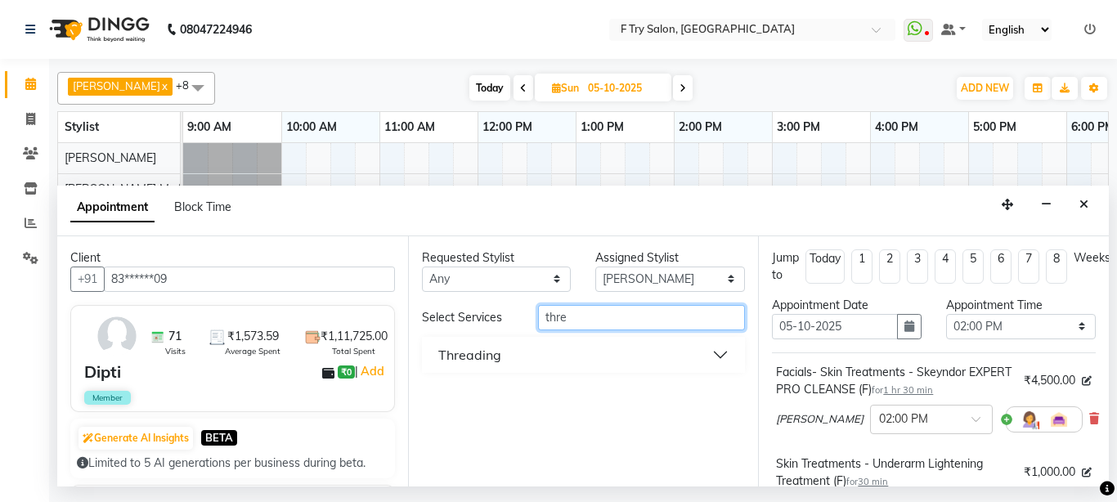
type input "thre"
click at [716, 346] on button "Threading" at bounding box center [584, 354] width 311 height 29
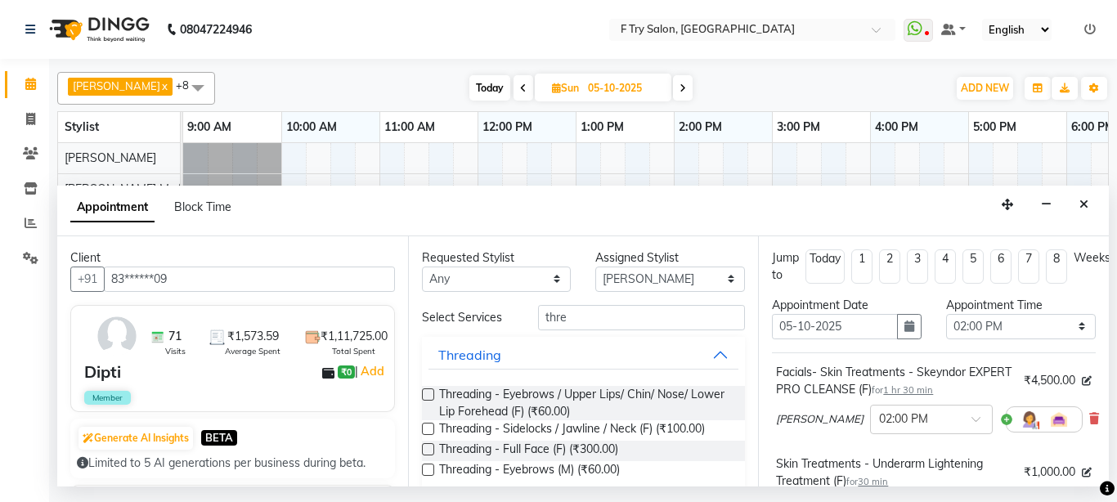
click at [428, 395] on label at bounding box center [428, 394] width 12 height 12
click at [428, 395] on input "checkbox" at bounding box center [427, 396] width 11 height 11
checkbox input "false"
select select "13914"
click at [595, 267] on select "Select [PERSON_NAME] [PERSON_NAME] [PERSON_NAME] [PERSON_NAME] [PERSON_NAME]" at bounding box center [670, 279] width 150 height 25
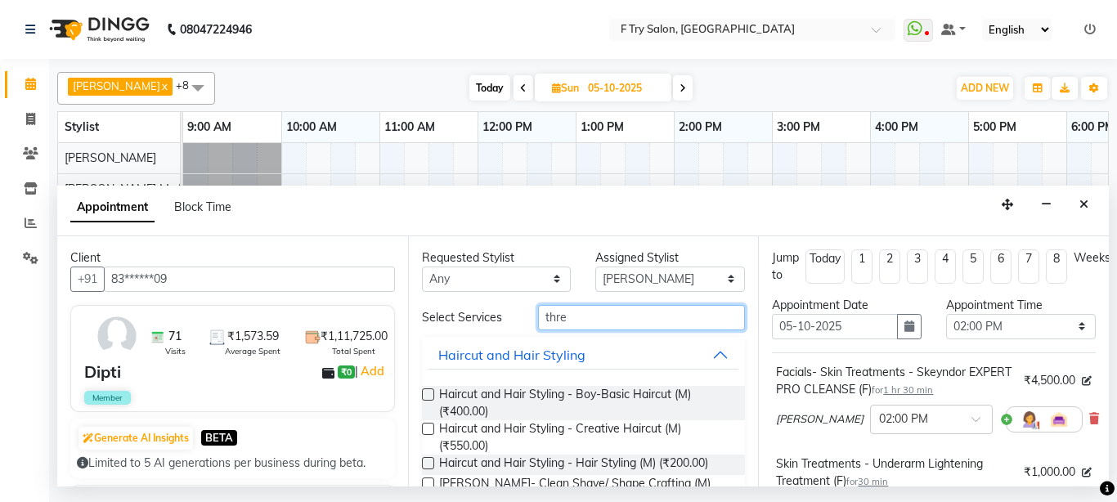
click at [609, 318] on input "thre" at bounding box center [642, 317] width 208 height 25
type input "t"
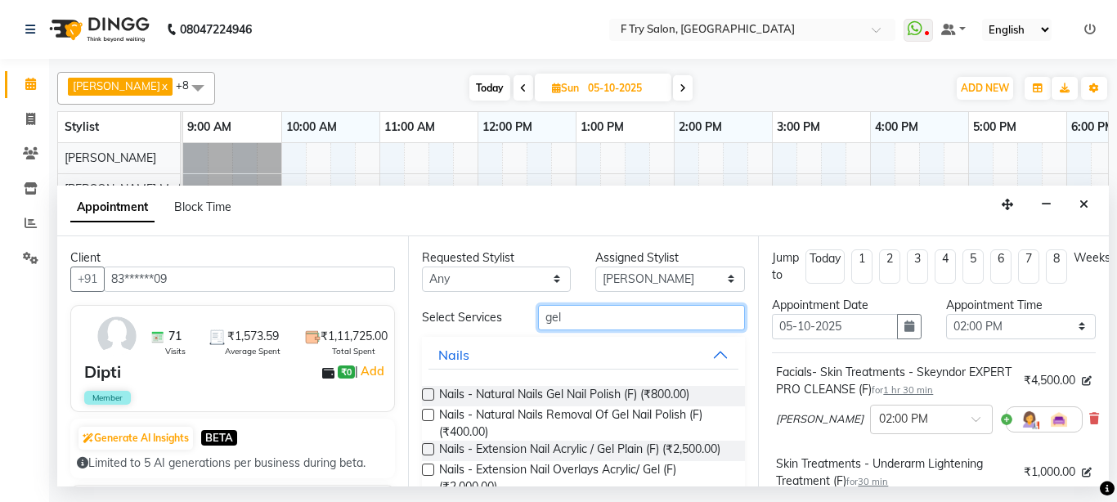
type input "gel"
click at [427, 393] on label at bounding box center [428, 394] width 12 height 12
click at [427, 393] on input "checkbox" at bounding box center [427, 396] width 11 height 11
checkbox input "false"
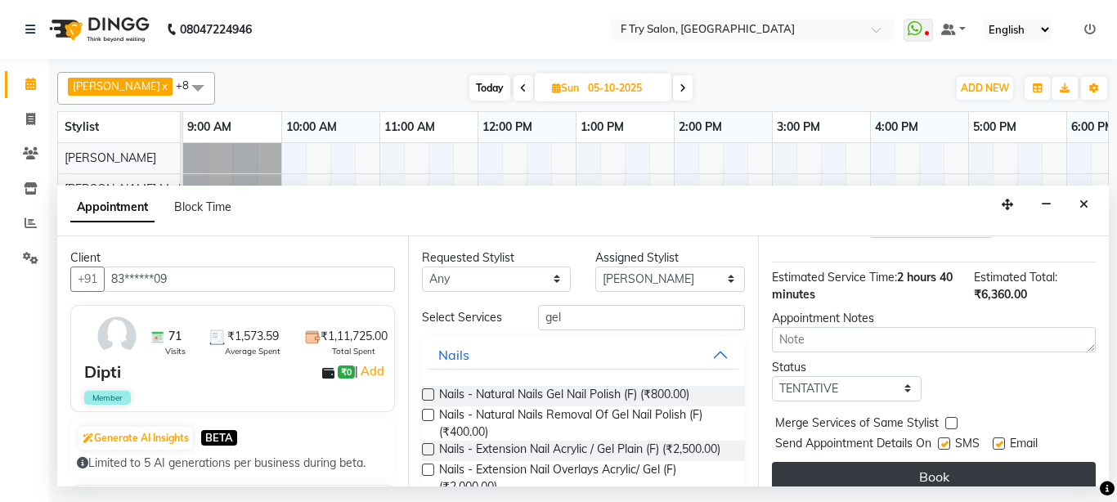
scroll to position [509, 0]
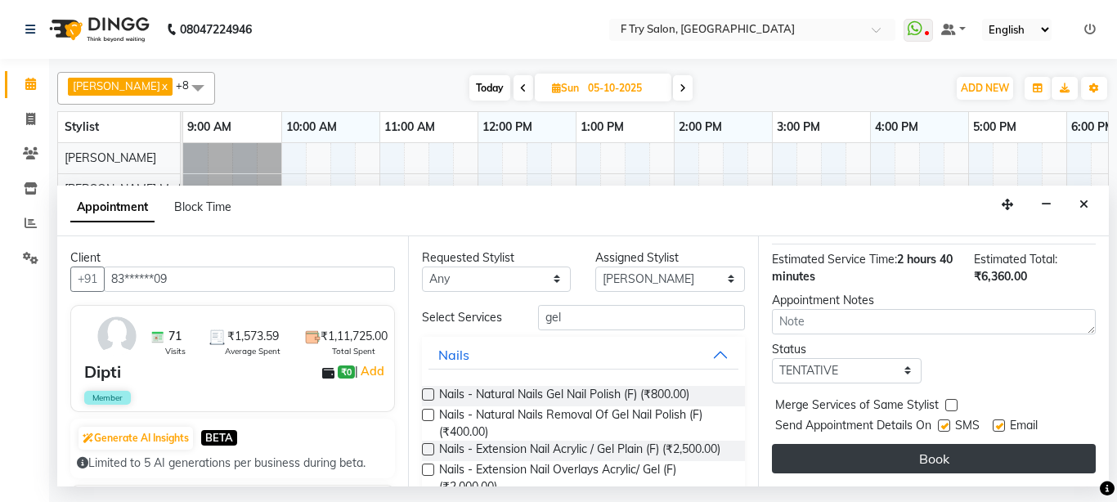
click at [948, 444] on button "Book" at bounding box center [934, 458] width 324 height 29
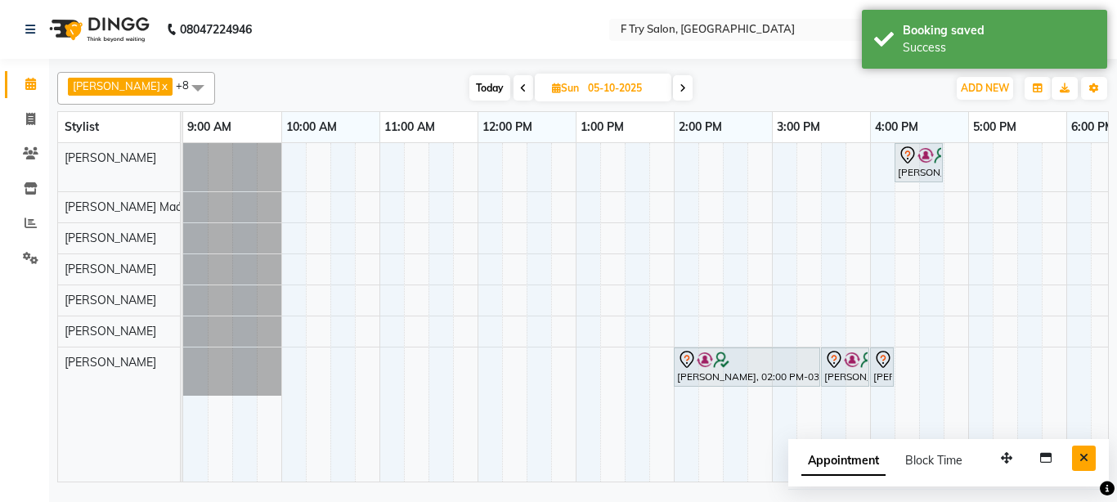
click at [1083, 458] on icon "Close" at bounding box center [1084, 457] width 9 height 11
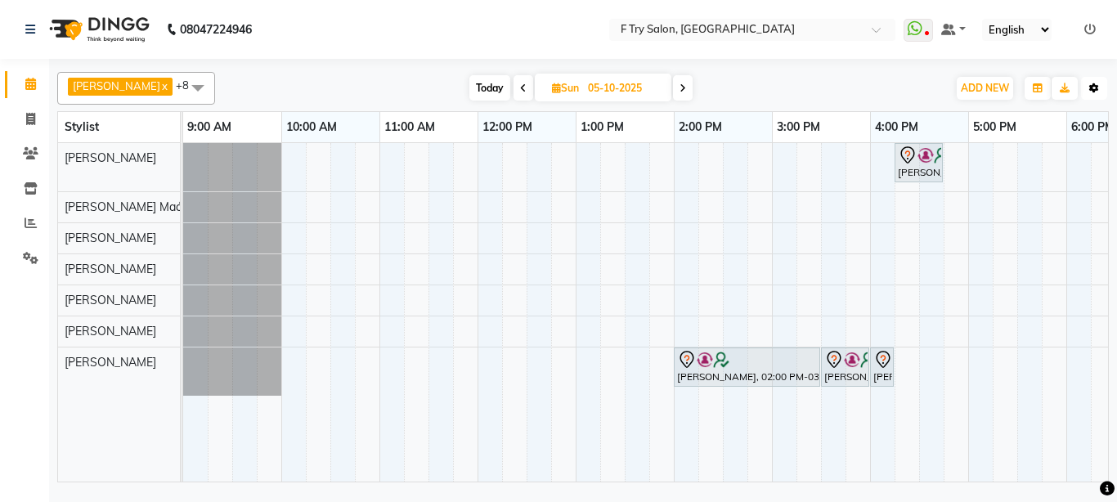
click at [1097, 84] on icon "button" at bounding box center [1094, 88] width 10 height 10
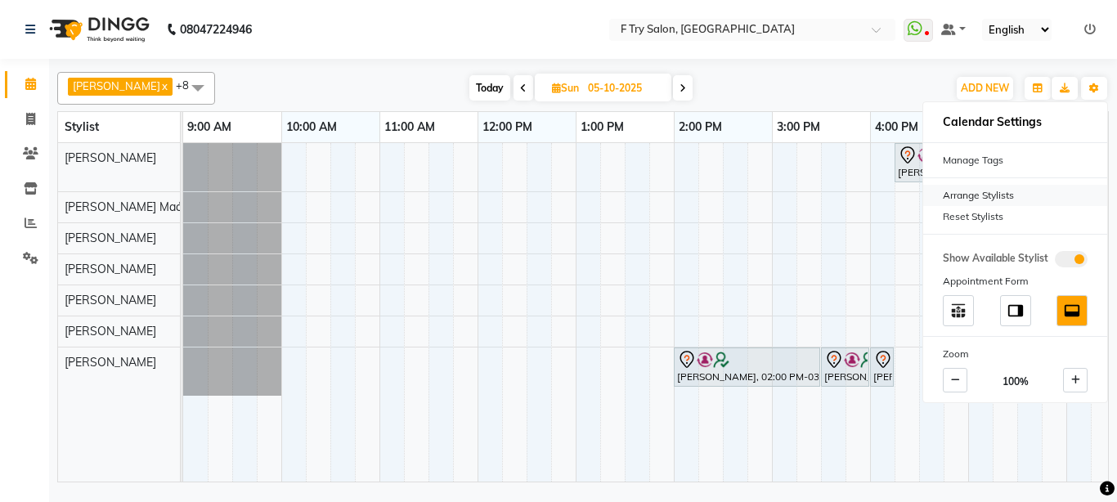
click at [1016, 198] on div "Arrange Stylists" at bounding box center [1015, 195] width 184 height 21
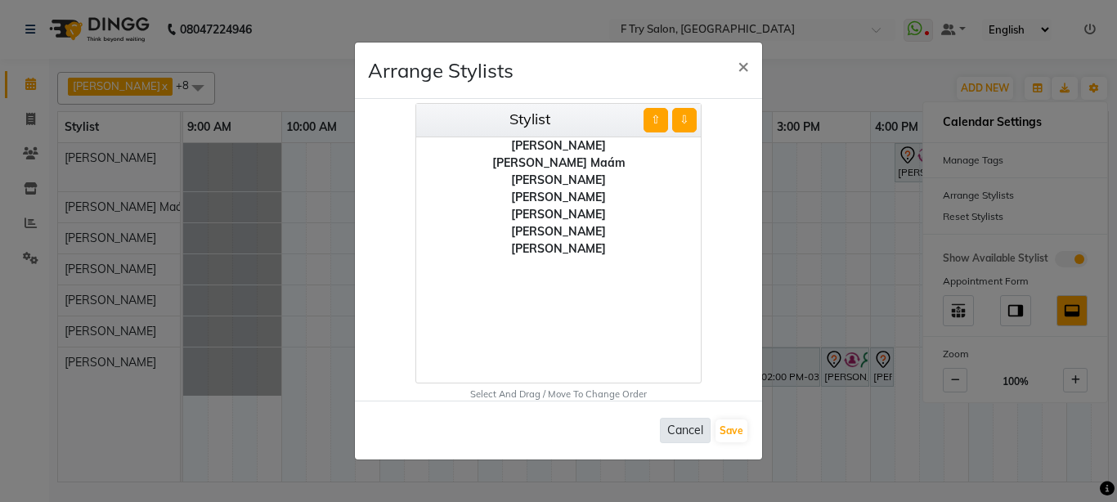
click at [681, 425] on button "Cancel" at bounding box center [685, 430] width 51 height 25
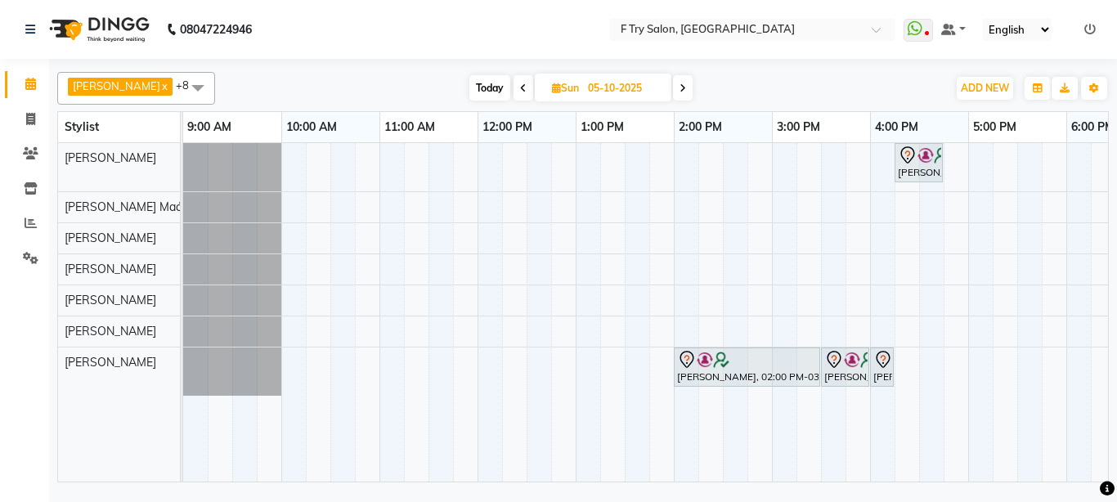
click at [479, 86] on span "Today" at bounding box center [489, 87] width 41 height 25
type input "03-10-2025"
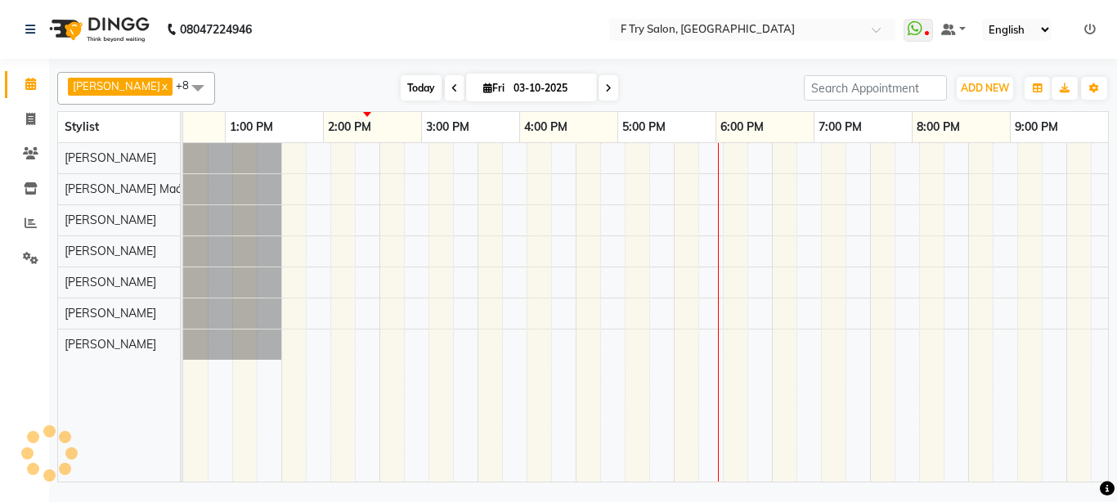
scroll to position [0, 351]
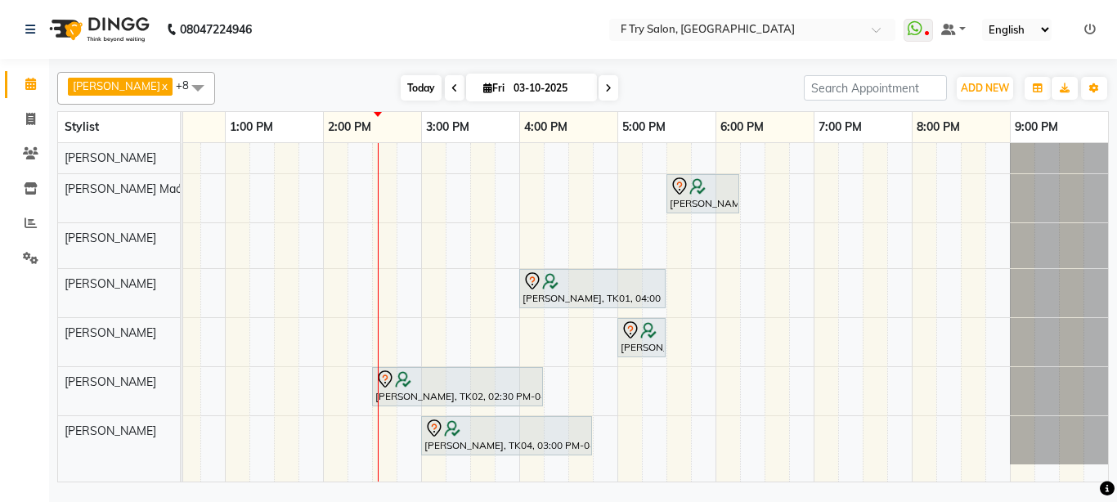
click at [404, 77] on span "Today" at bounding box center [421, 87] width 41 height 25
click at [401, 90] on span "Today" at bounding box center [421, 87] width 41 height 25
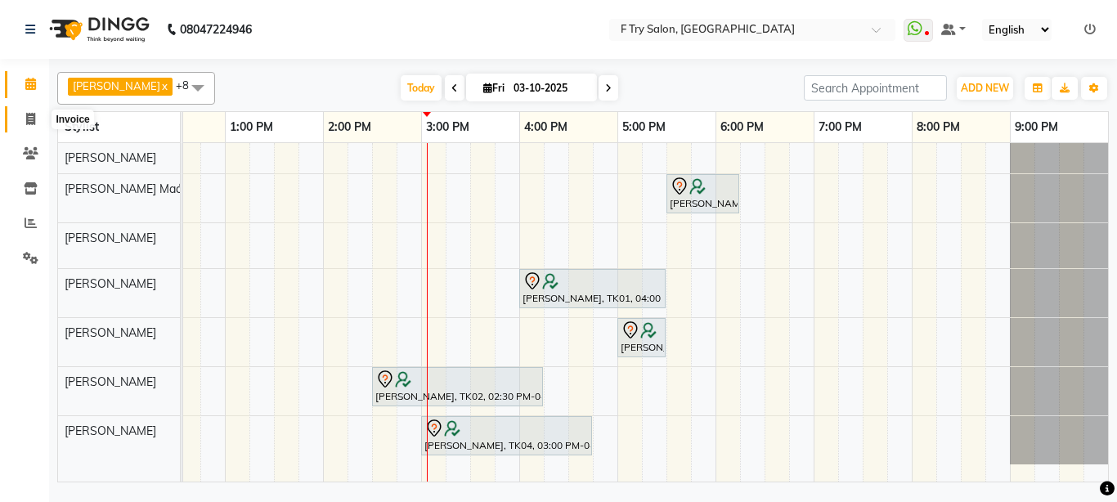
click at [36, 116] on span at bounding box center [30, 119] width 29 height 19
select select "793"
select select "service"
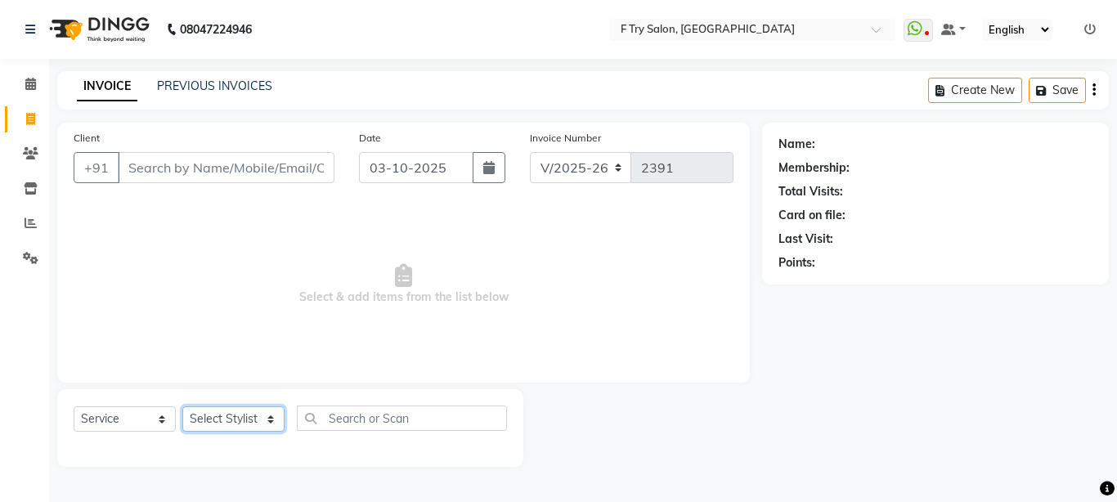
drag, startPoint x: 215, startPoint y: 417, endPoint x: 244, endPoint y: 418, distance: 28.6
click at [244, 418] on select "Select Stylist [PERSON_NAME] [PERSON_NAME] Ftry Agent Ftry Manager [PERSON_NAME…" at bounding box center [233, 418] width 102 height 25
select select "70065"
click at [182, 406] on select "Select Stylist [PERSON_NAME] [PERSON_NAME] Ftry Agent Ftry Manager [PERSON_NAME…" at bounding box center [233, 418] width 102 height 25
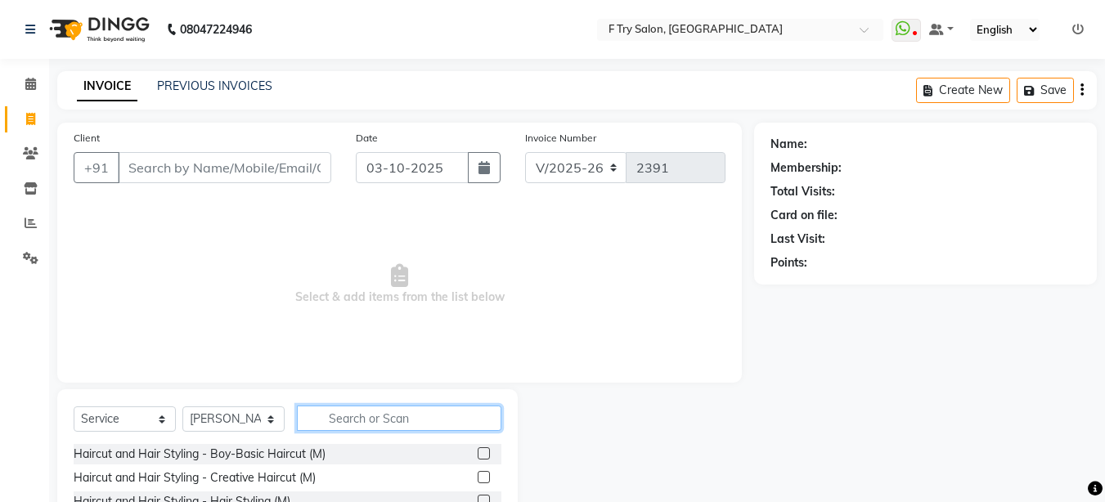
click at [344, 419] on input "text" at bounding box center [399, 418] width 204 height 25
type input "be"
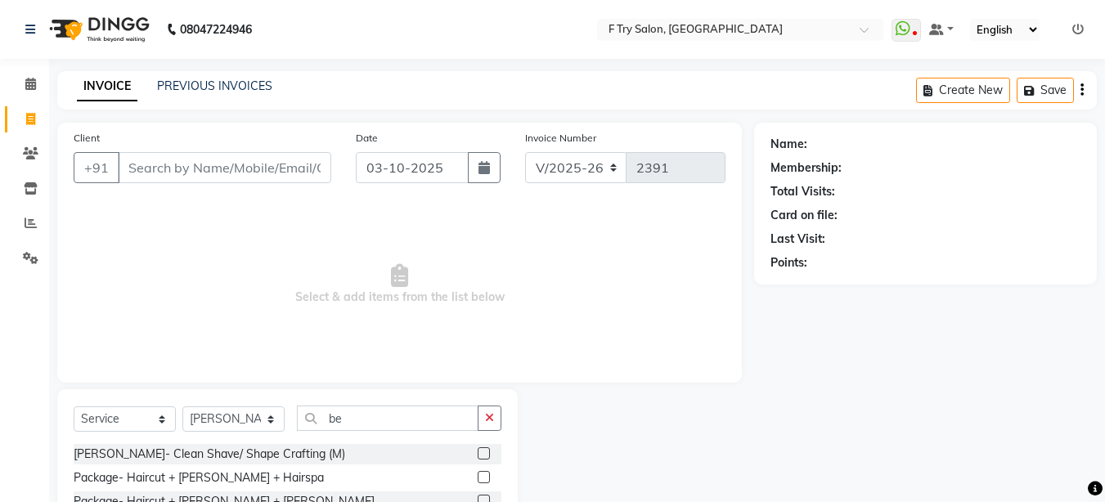
click at [478, 453] on label at bounding box center [484, 453] width 12 height 12
click at [478, 453] on input "checkbox" at bounding box center [483, 454] width 11 height 11
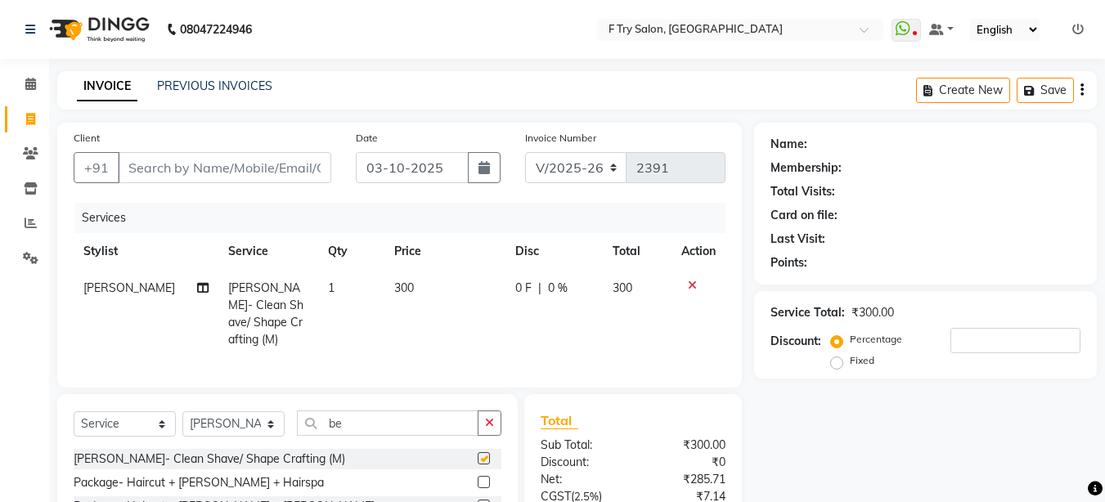
checkbox input "false"
click at [188, 168] on input "Client" at bounding box center [224, 167] width 213 height 31
click at [203, 167] on input "Client" at bounding box center [224, 167] width 213 height 31
type input "9"
type input "0"
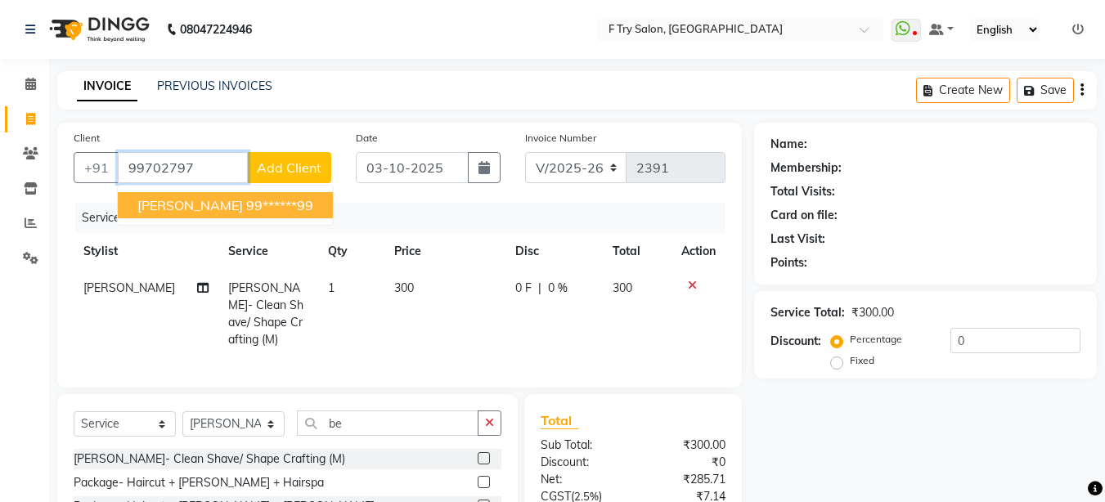
click at [200, 209] on span "[PERSON_NAME]" at bounding box center [190, 205] width 106 height 16
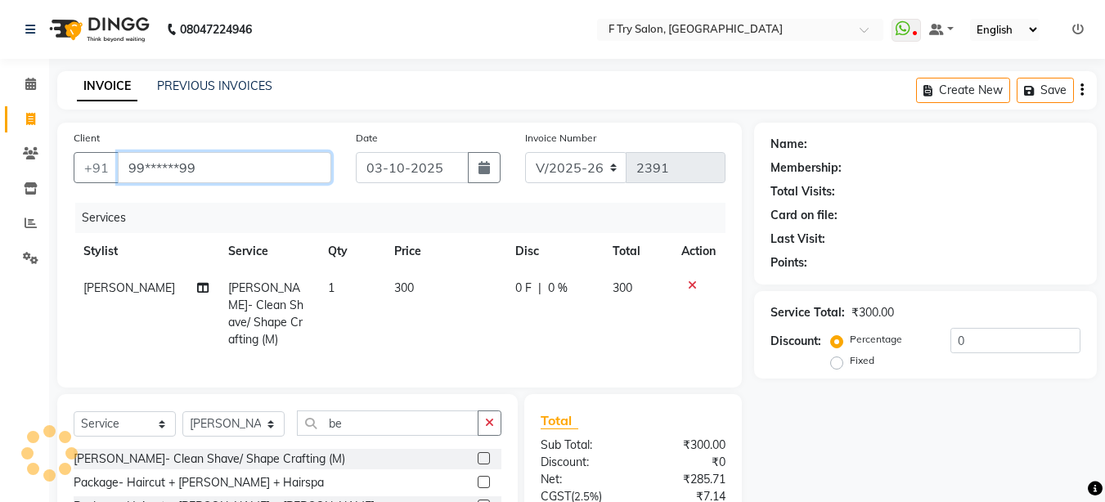
type input "99******99"
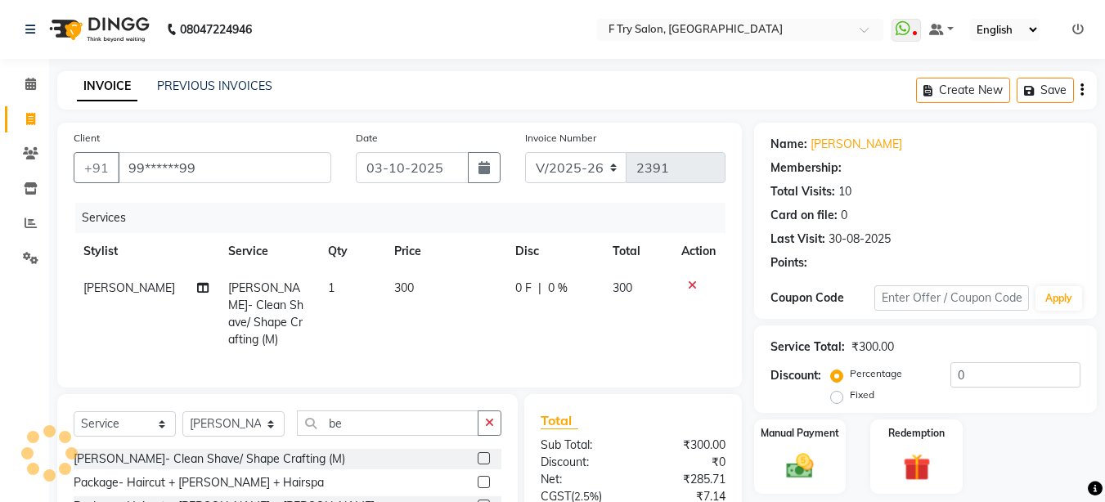
select select "1: Object"
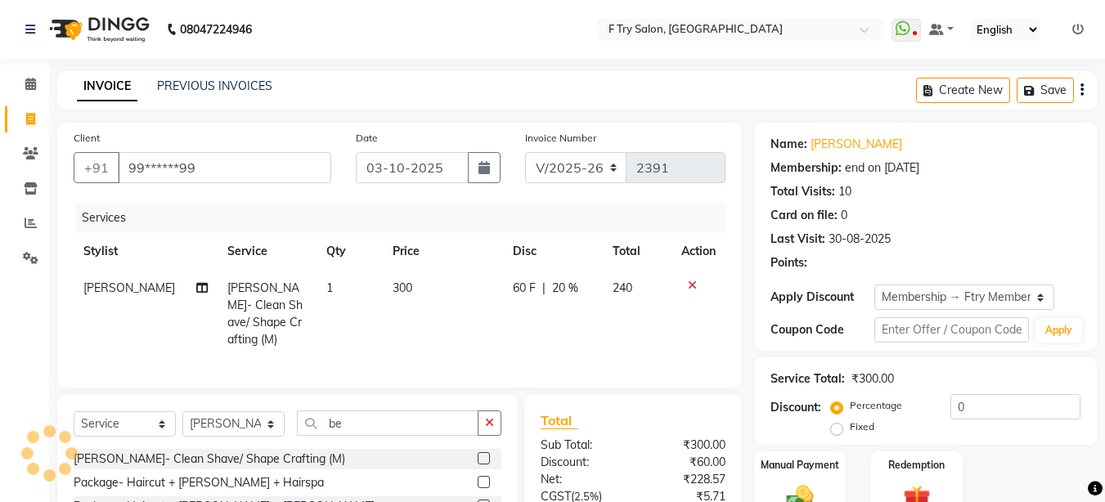
type input "20"
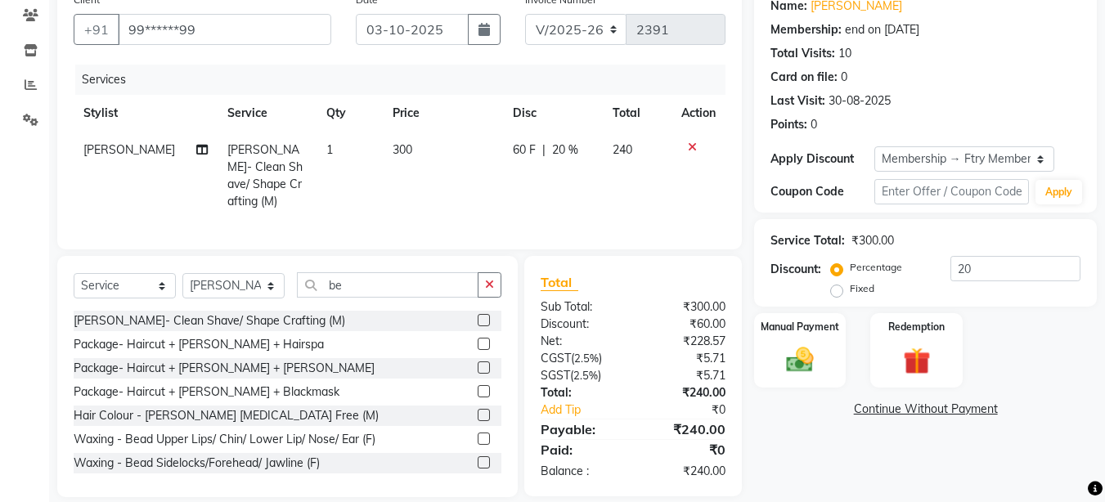
scroll to position [153, 0]
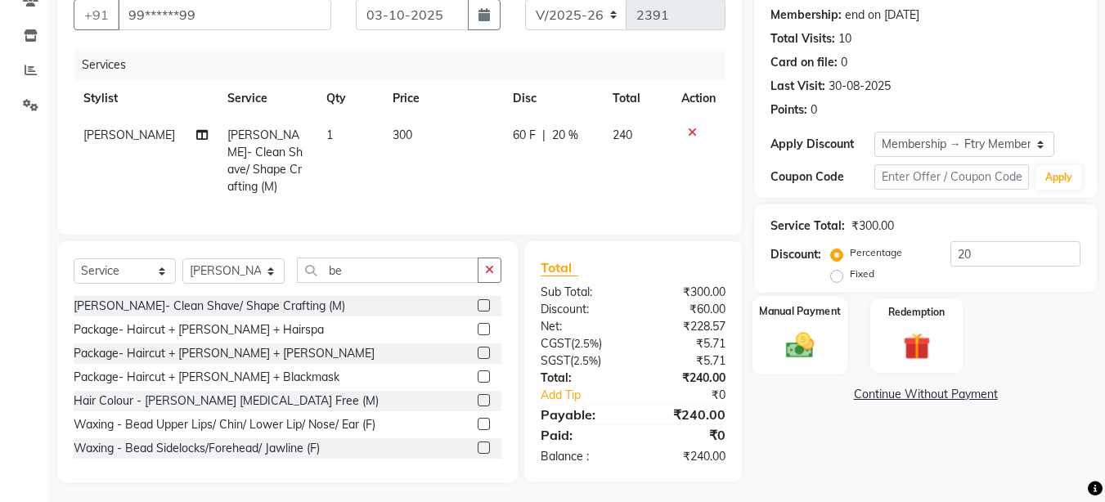
click at [824, 321] on div "Manual Payment" at bounding box center [800, 336] width 96 height 78
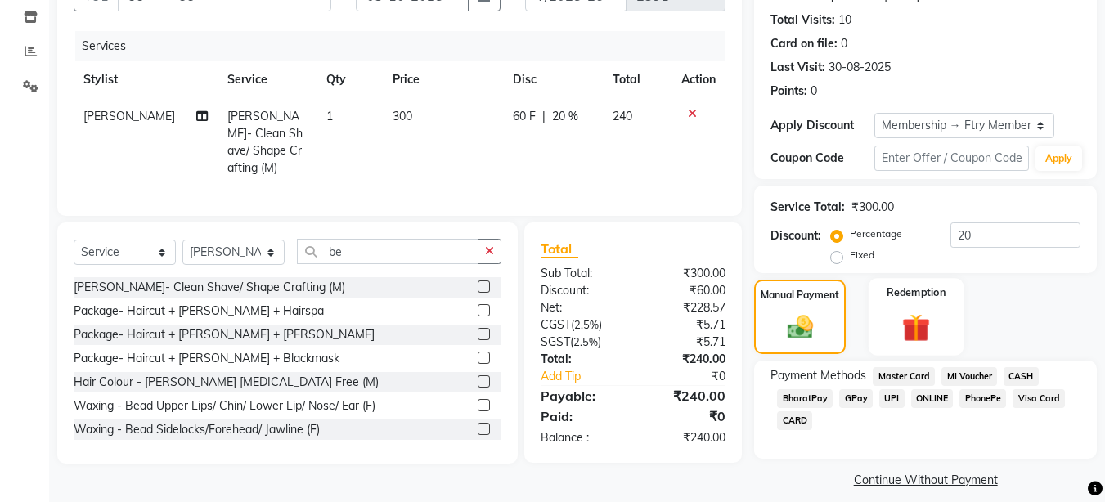
scroll to position [186, 0]
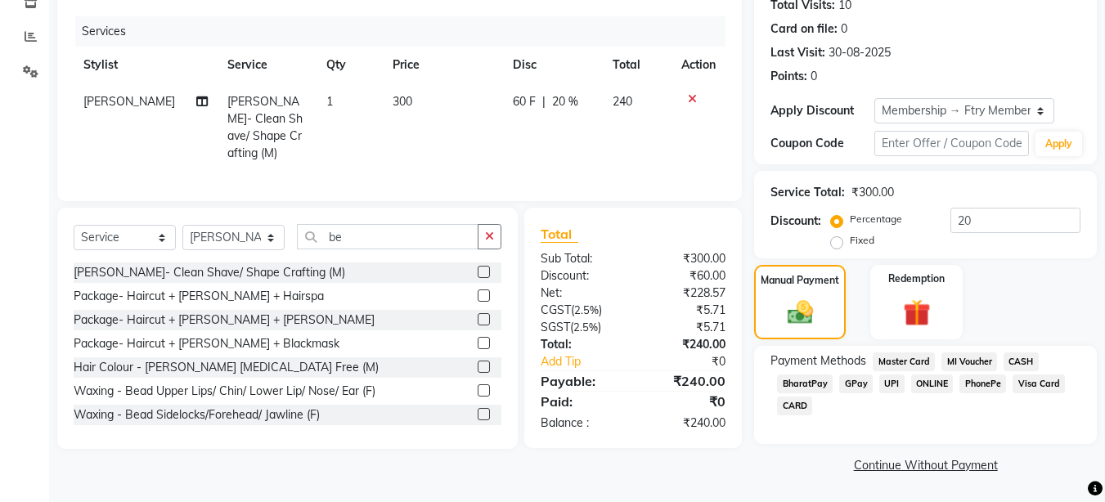
click at [879, 384] on span "UPI" at bounding box center [891, 384] width 25 height 19
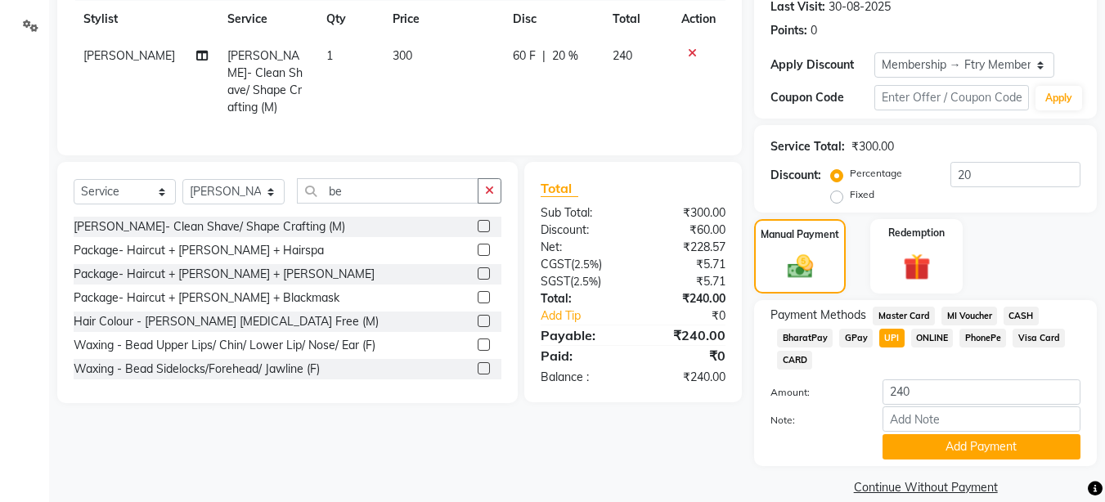
scroll to position [254, 0]
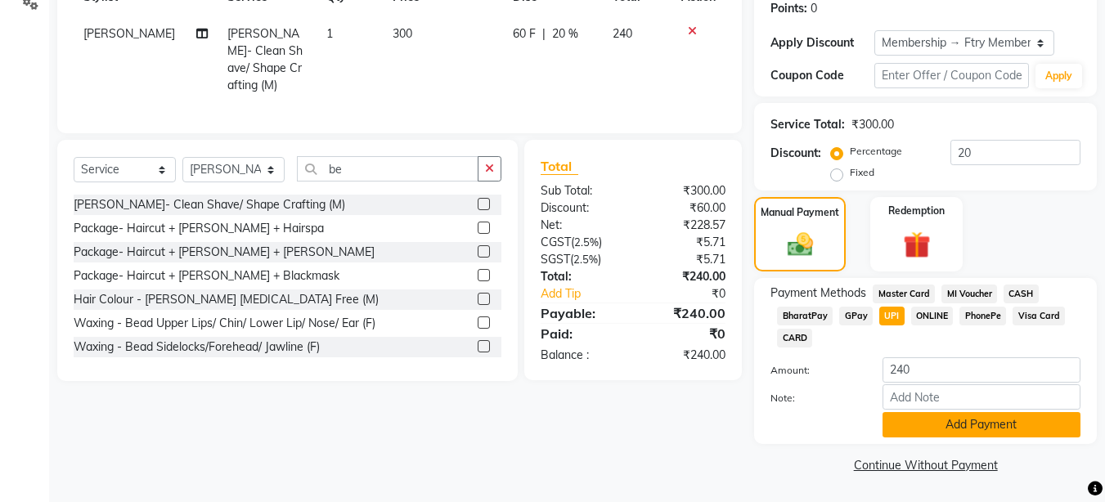
click at [956, 430] on button "Add Payment" at bounding box center [981, 424] width 198 height 25
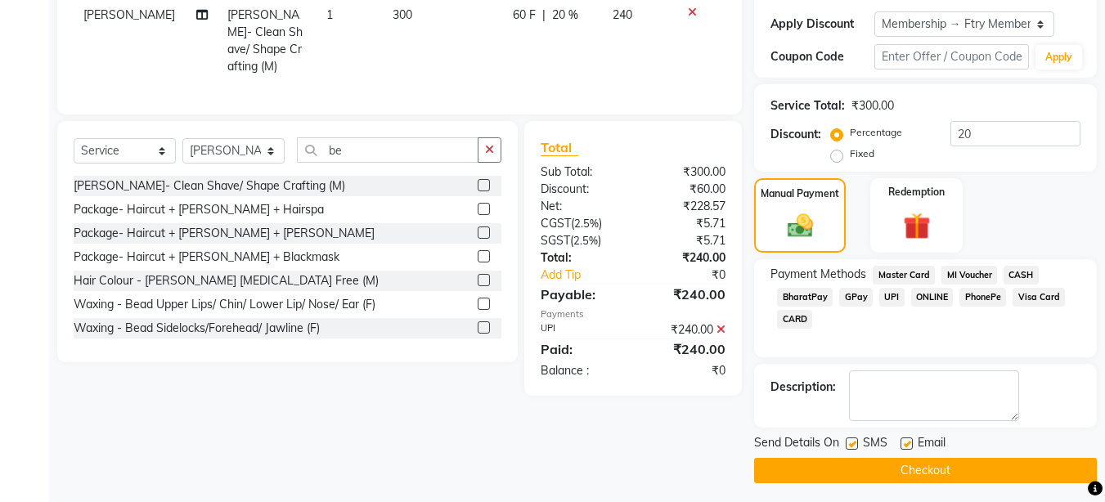
scroll to position [279, 0]
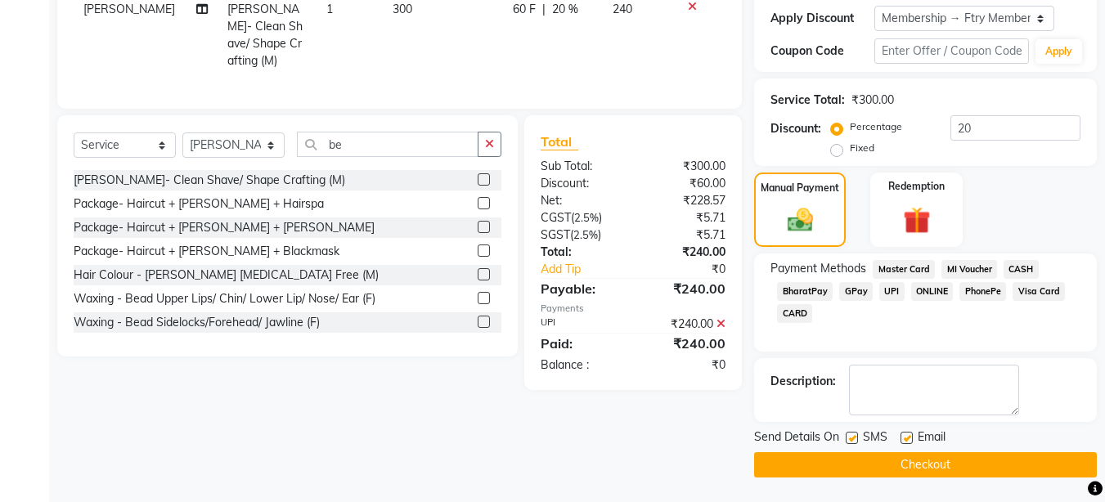
click at [1018, 468] on button "Checkout" at bounding box center [925, 464] width 343 height 25
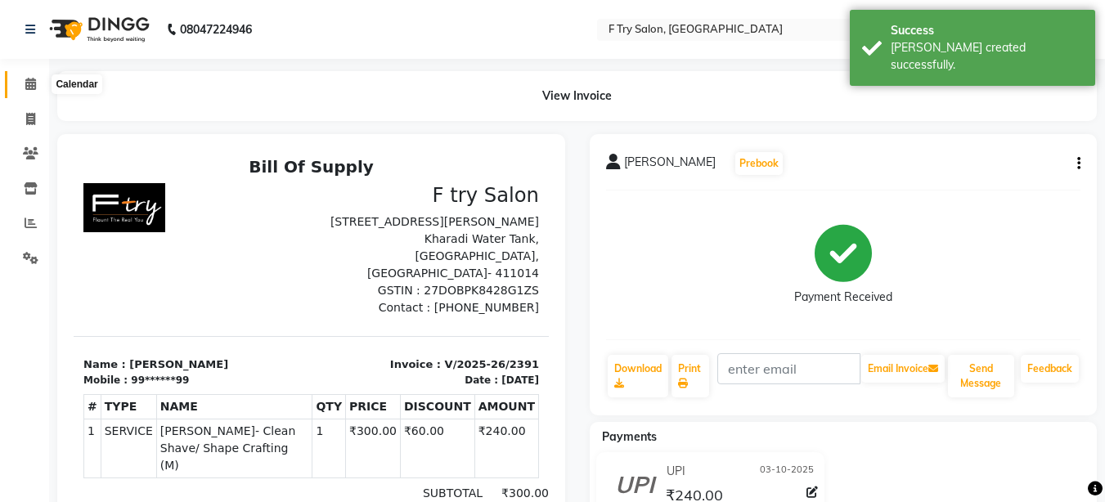
click at [34, 81] on icon at bounding box center [30, 84] width 11 height 12
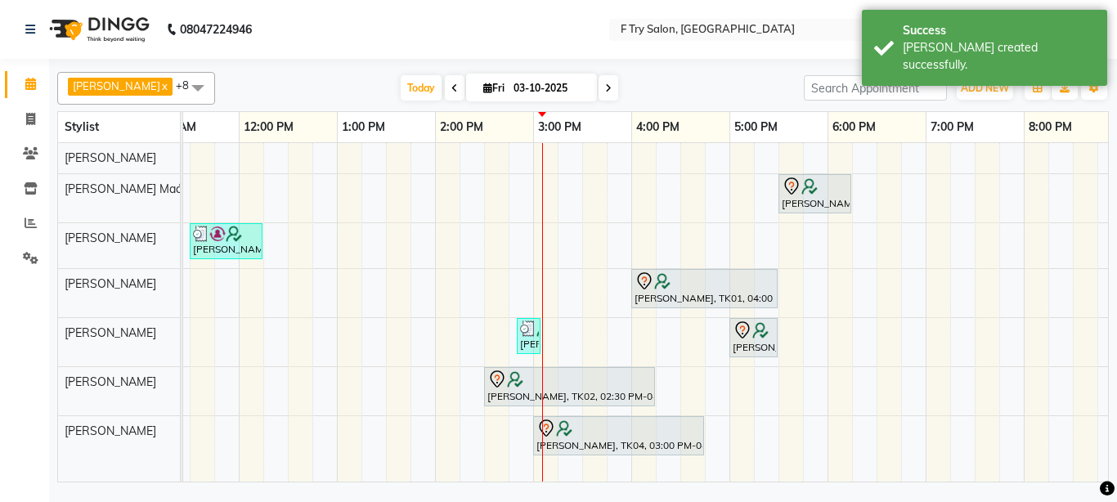
scroll to position [0, 241]
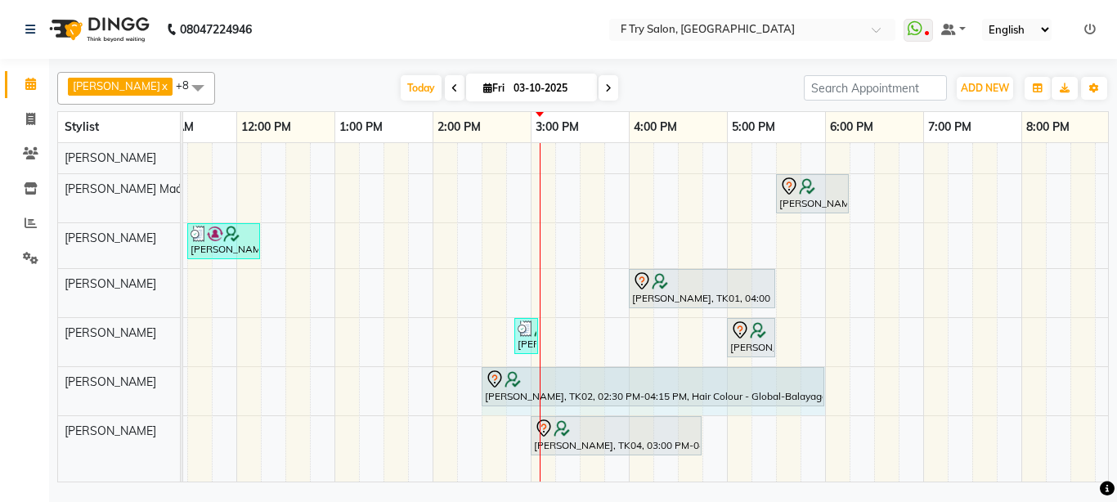
drag, startPoint x: 650, startPoint y: 381, endPoint x: 820, endPoint y: 381, distance: 170.1
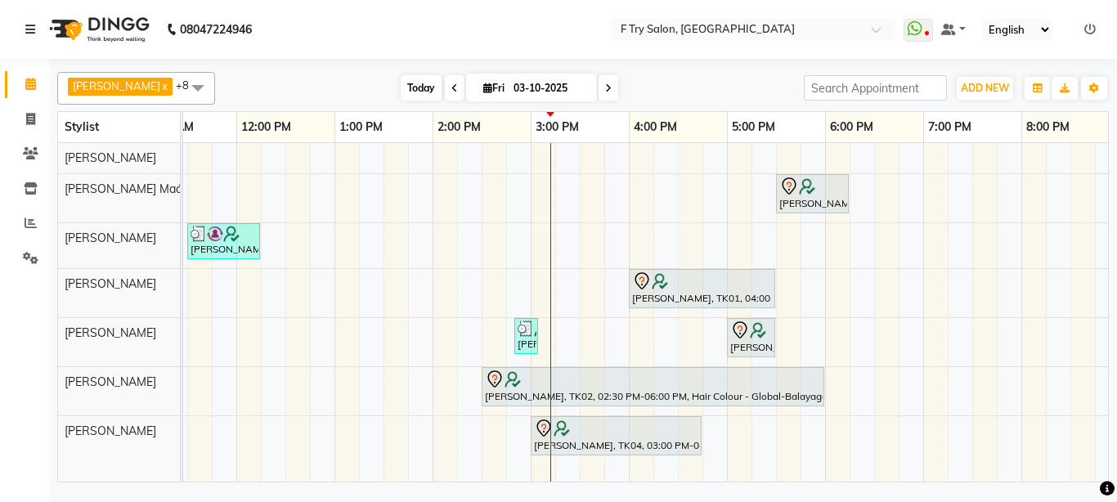
click at [407, 90] on span "Today" at bounding box center [421, 87] width 41 height 25
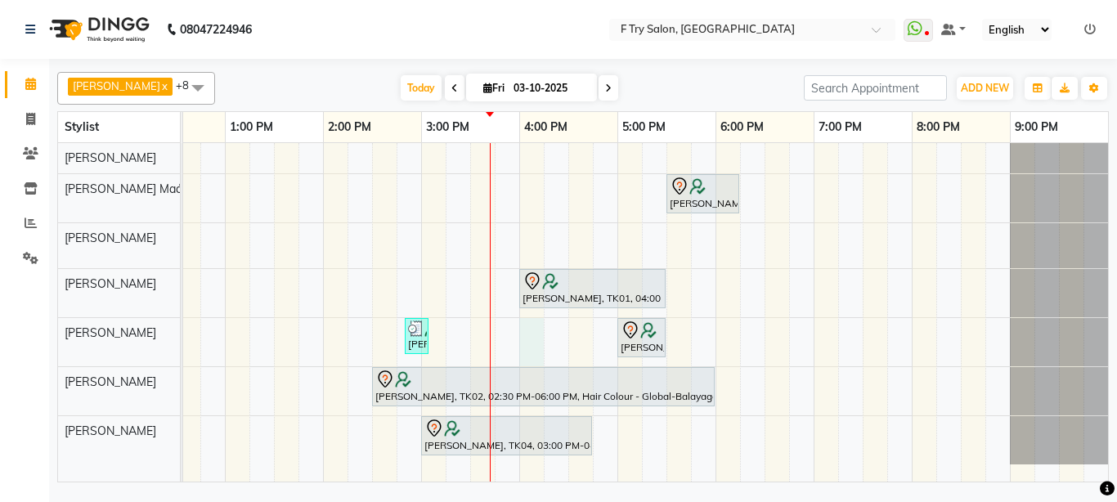
click at [523, 339] on div "[PERSON_NAME], TK05, 05:30 PM-06:15 PM, Package- Lipo (FA,[GEOGRAPHIC_DATA],[GE…" at bounding box center [470, 312] width 1276 height 339
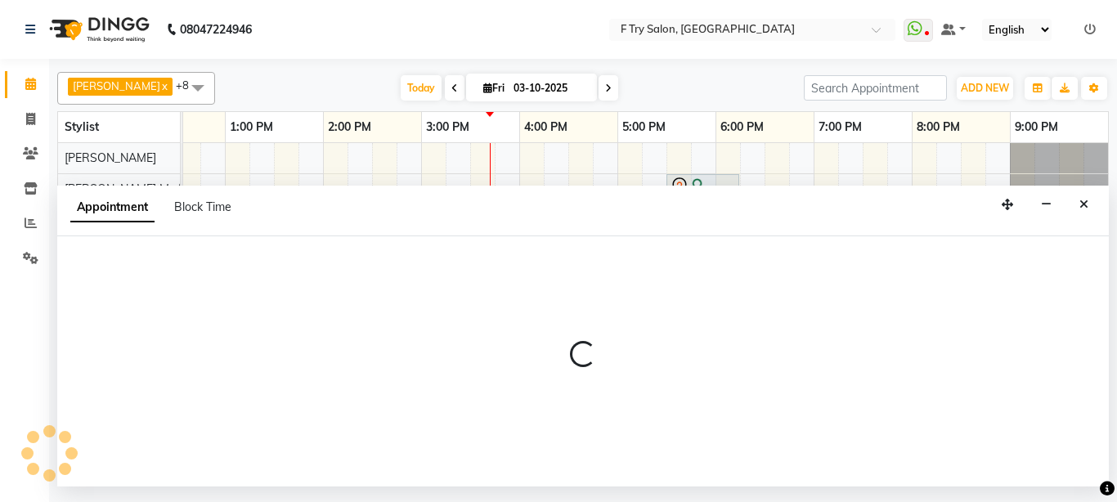
select select "70065"
select select "960"
select select "tentative"
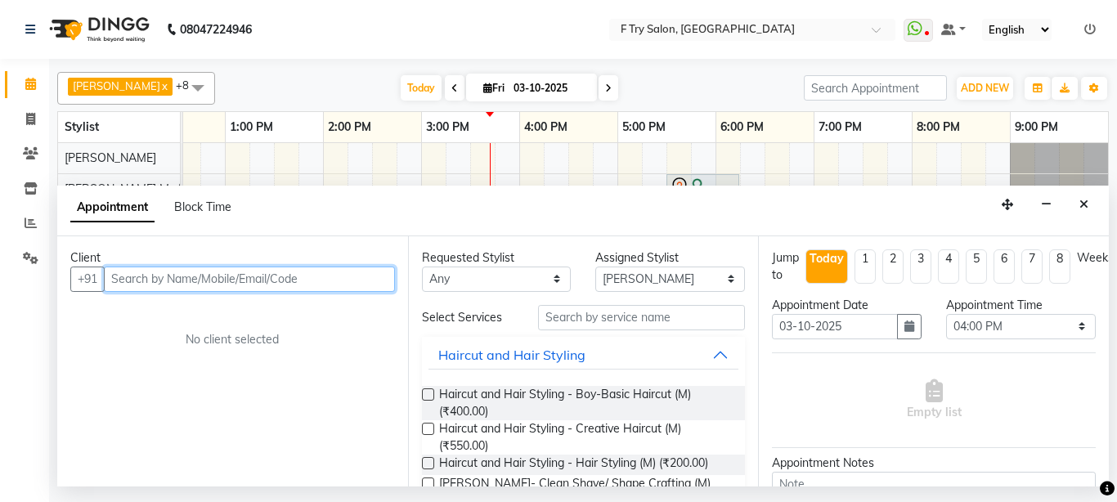
click at [155, 275] on input "text" at bounding box center [249, 279] width 291 height 25
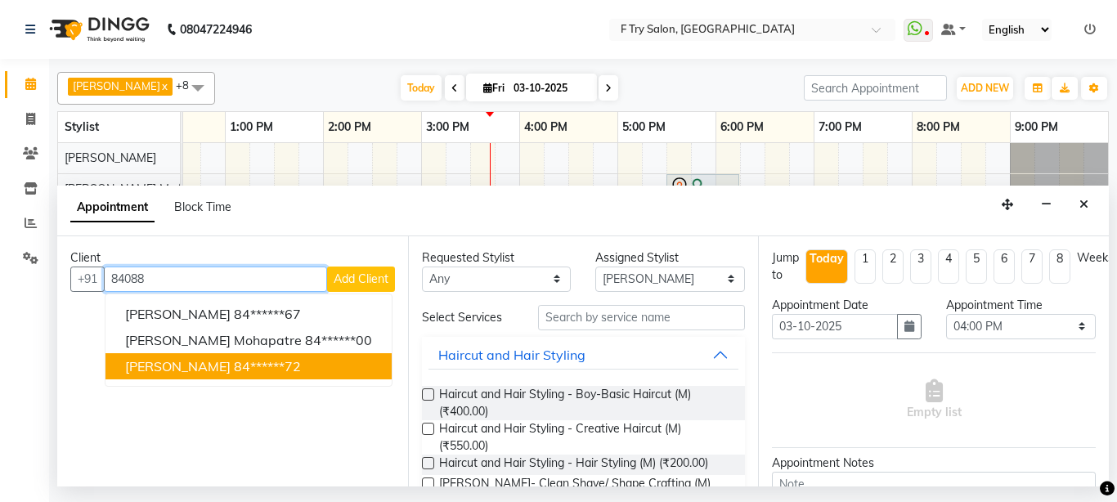
click at [177, 366] on span "[PERSON_NAME]" at bounding box center [178, 366] width 106 height 16
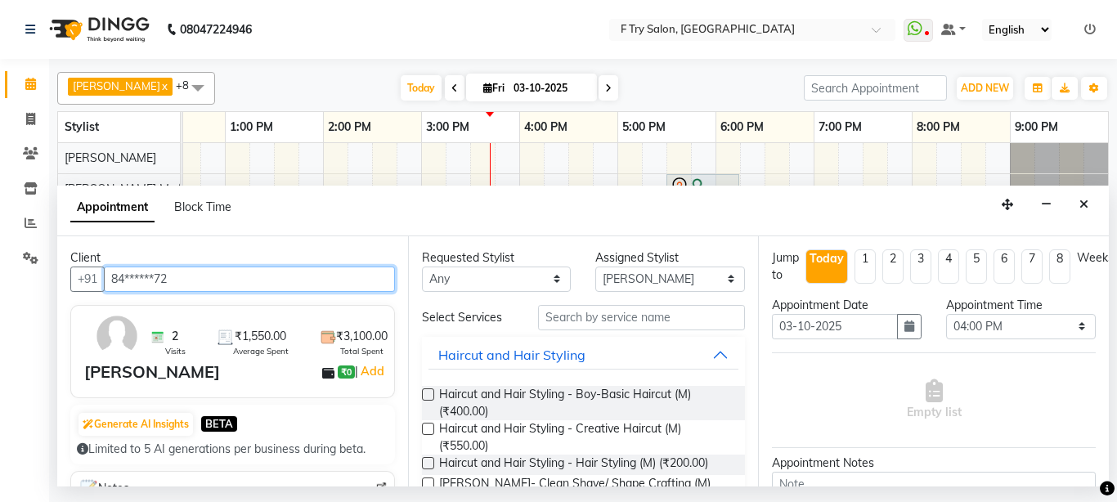
type input "84******72"
click at [424, 430] on label at bounding box center [428, 429] width 12 height 12
click at [424, 430] on input "checkbox" at bounding box center [427, 430] width 11 height 11
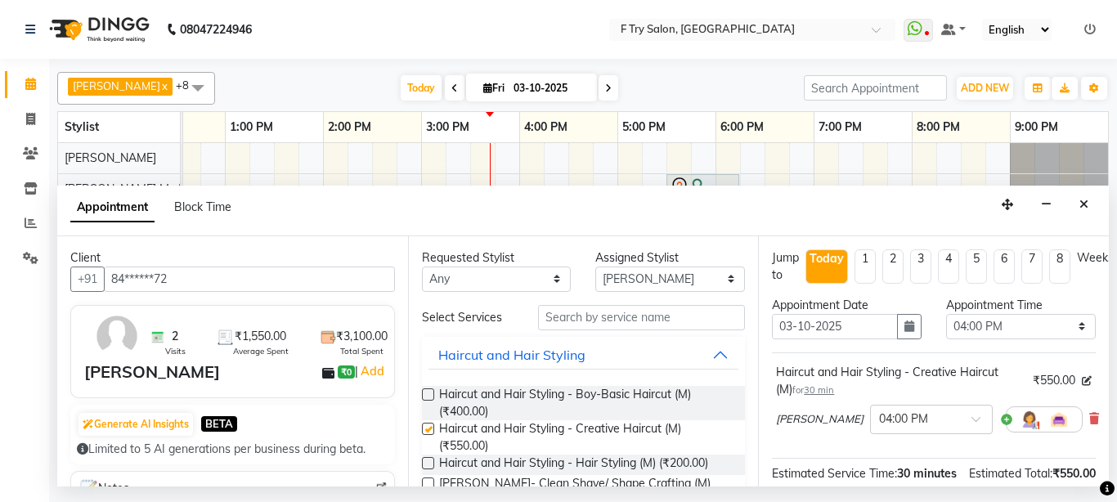
checkbox input "false"
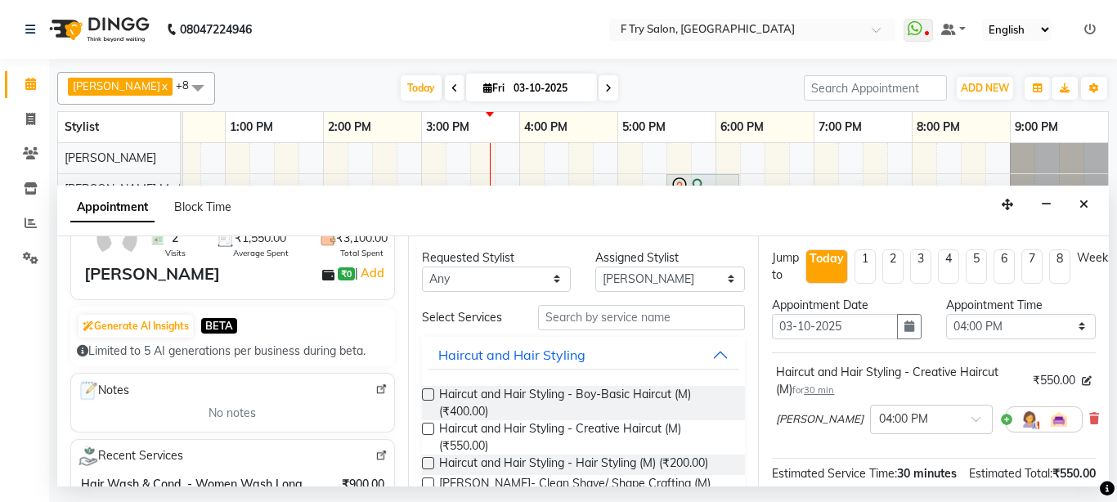
scroll to position [196, 0]
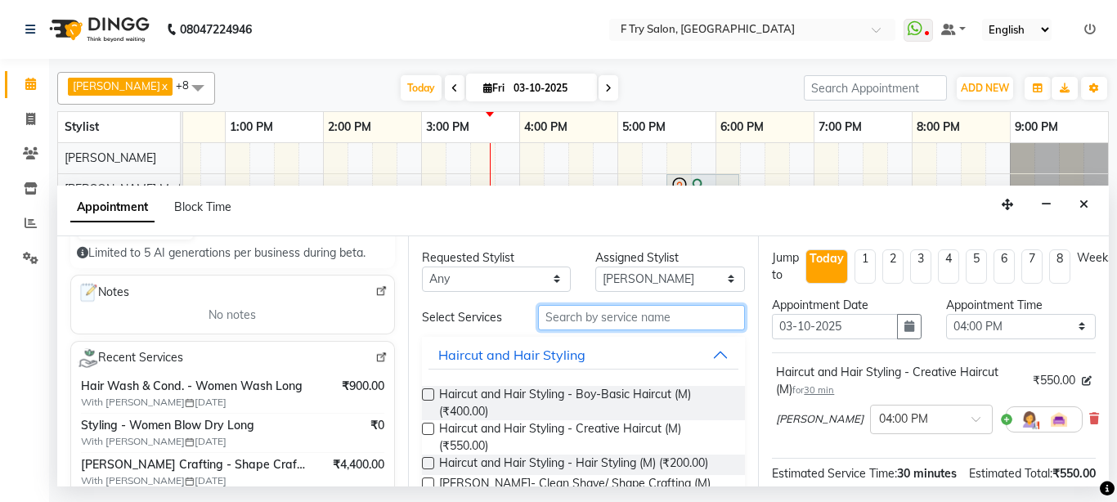
click at [584, 316] on input "text" at bounding box center [642, 317] width 208 height 25
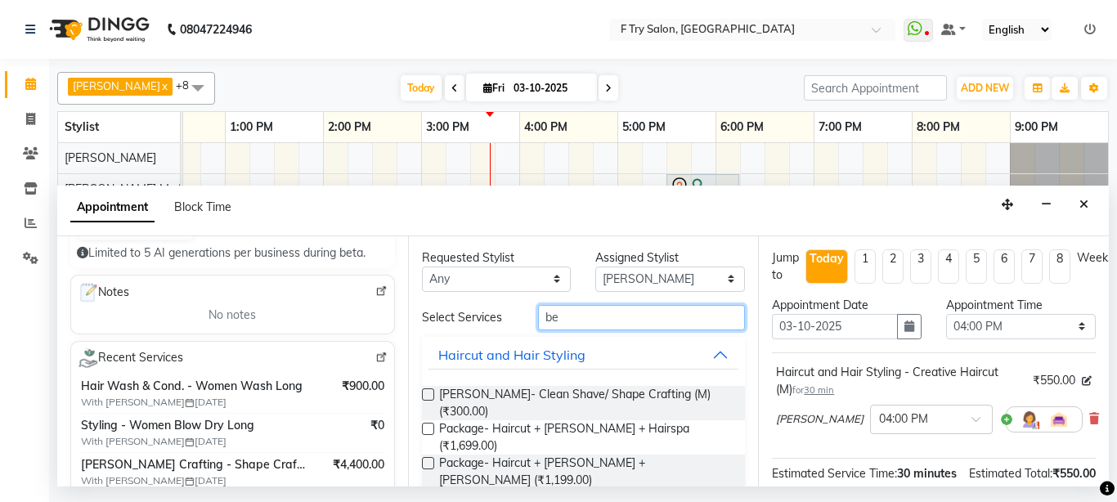
type input "be"
click at [427, 393] on label at bounding box center [428, 394] width 12 height 12
click at [427, 393] on input "checkbox" at bounding box center [427, 396] width 11 height 11
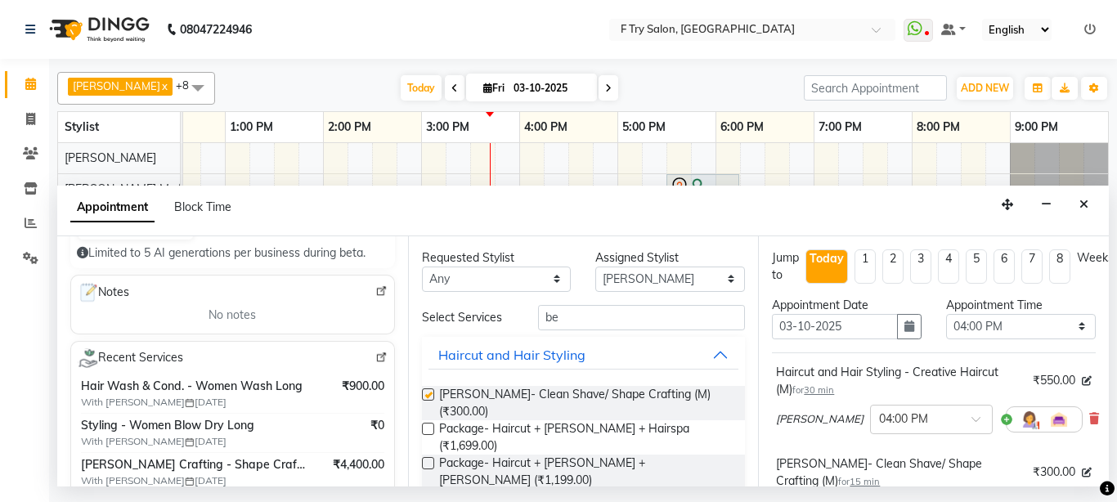
checkbox input "false"
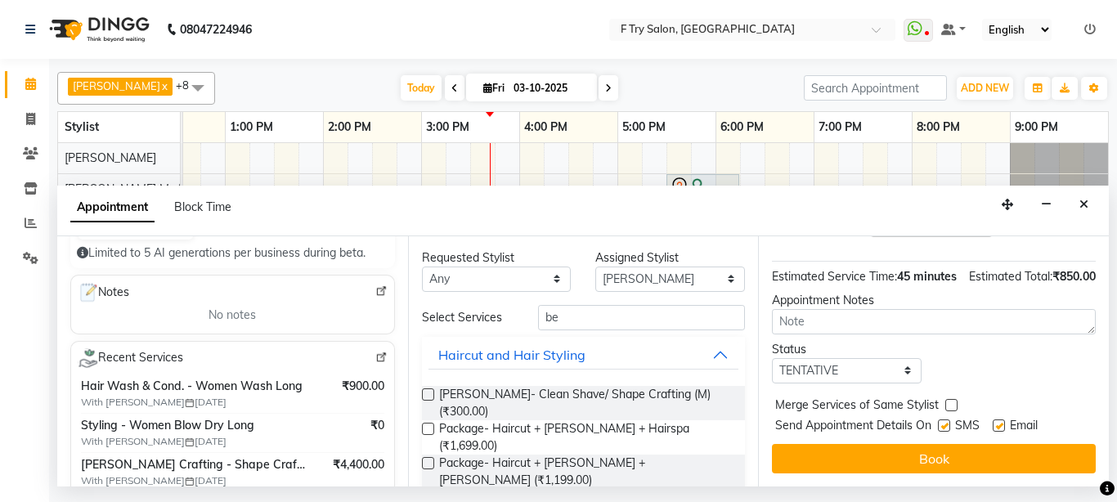
scroll to position [323, 0]
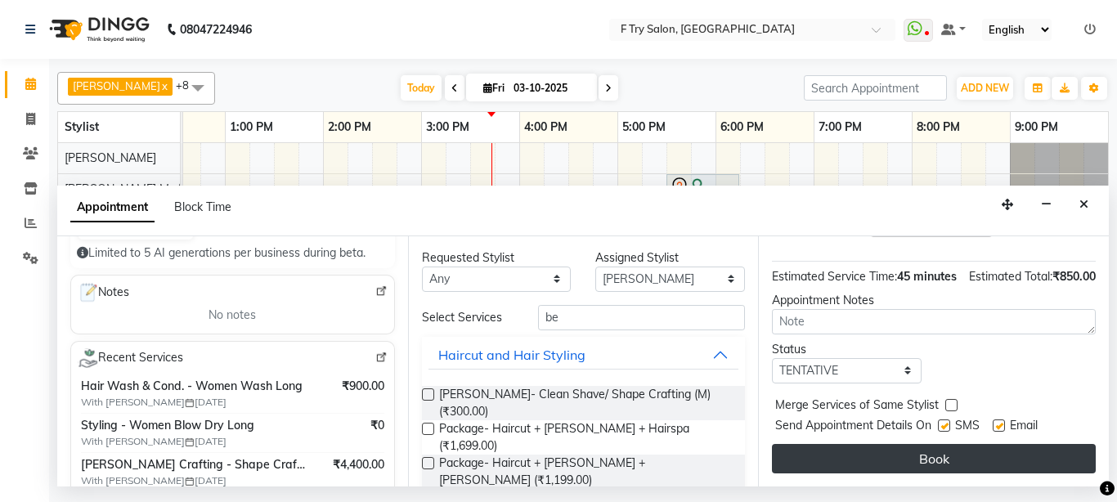
click at [955, 451] on button "Book" at bounding box center [934, 458] width 324 height 29
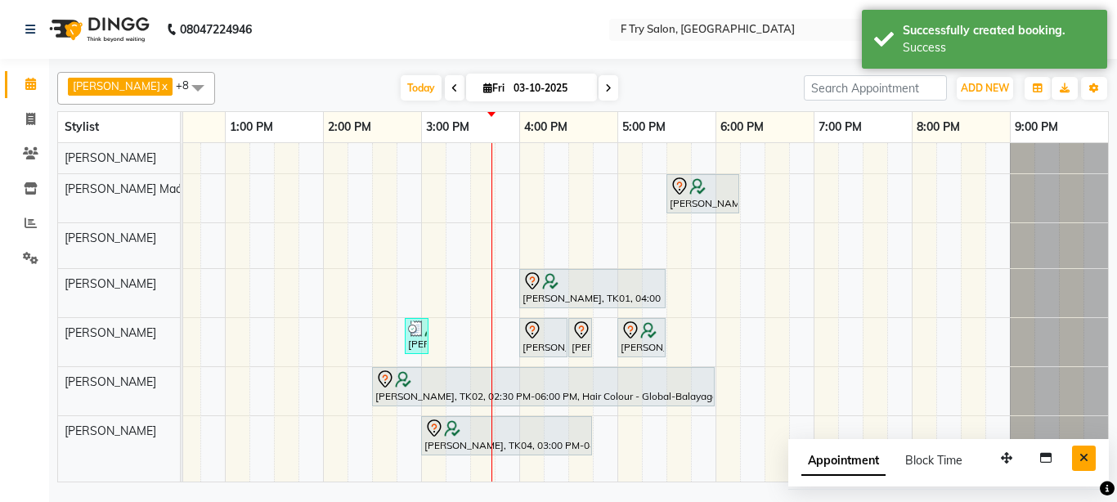
click at [1093, 456] on button "Close" at bounding box center [1084, 458] width 24 height 25
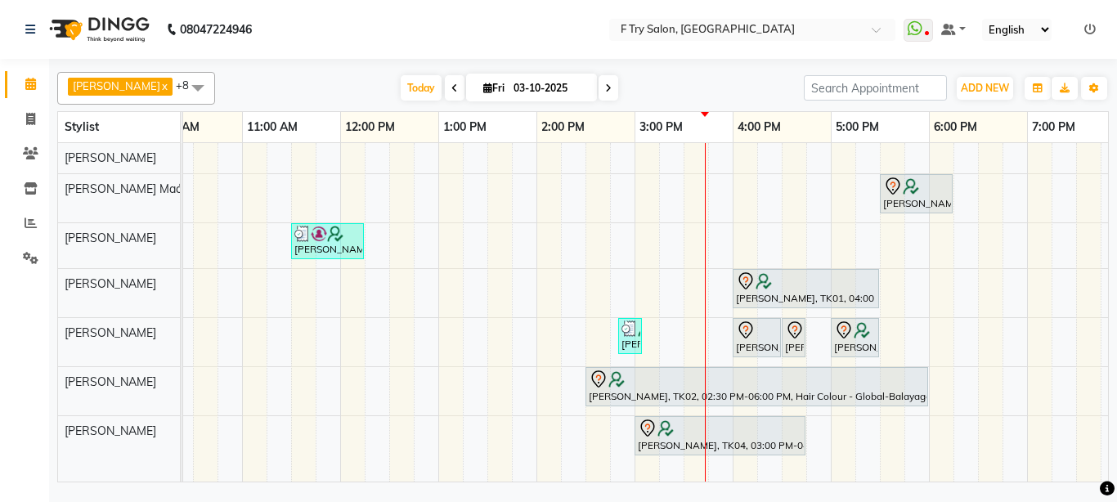
scroll to position [0, 96]
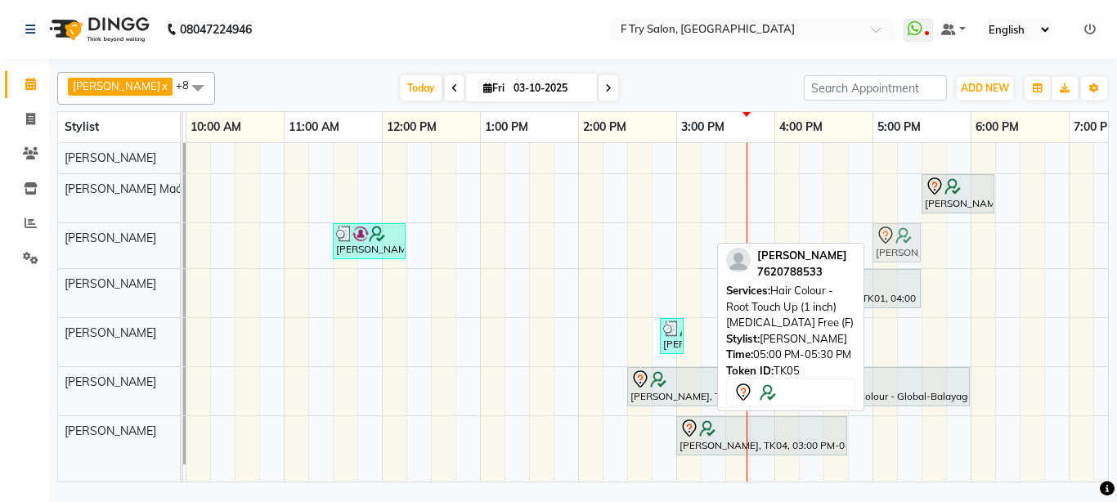
drag, startPoint x: 887, startPoint y: 330, endPoint x: 876, endPoint y: 245, distance: 85.7
click at [876, 245] on tbody "[PERSON_NAME], TK05, 05:30 PM-06:15 PM, Package- Lipo (FA,[GEOGRAPHIC_DATA],[GE…" at bounding box center [726, 303] width 1276 height 321
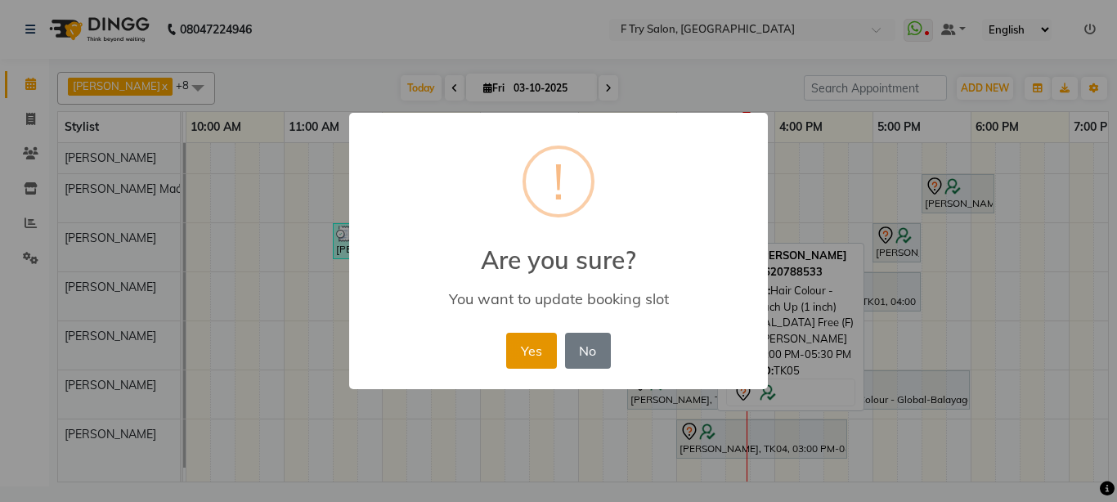
click at [513, 347] on button "Yes" at bounding box center [531, 351] width 50 height 36
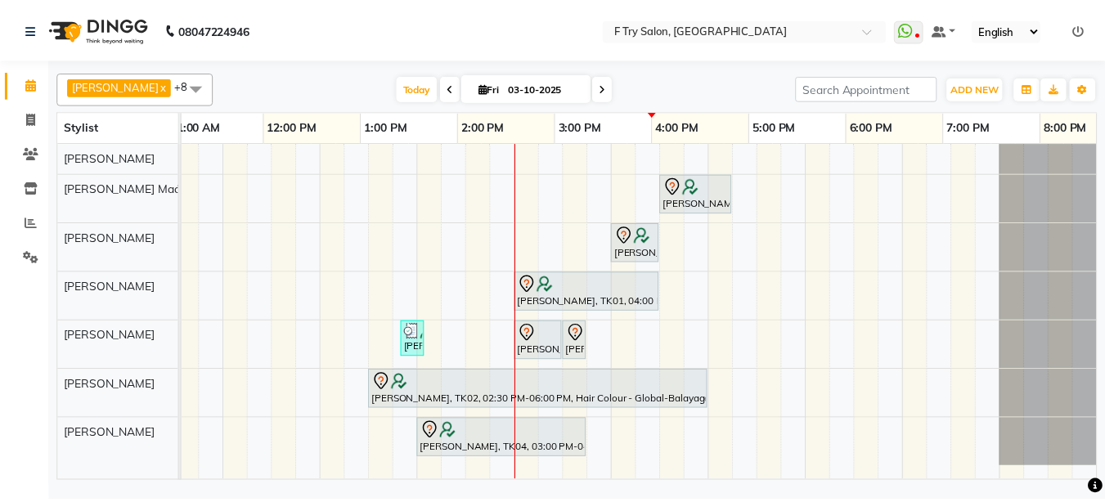
scroll to position [0, 351]
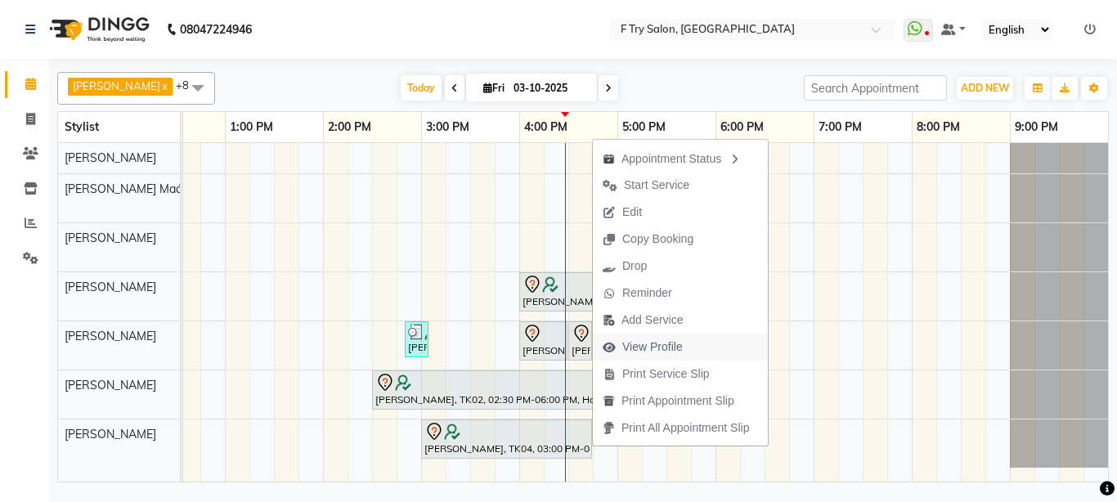
click at [629, 353] on span "View Profile" at bounding box center [652, 347] width 61 height 17
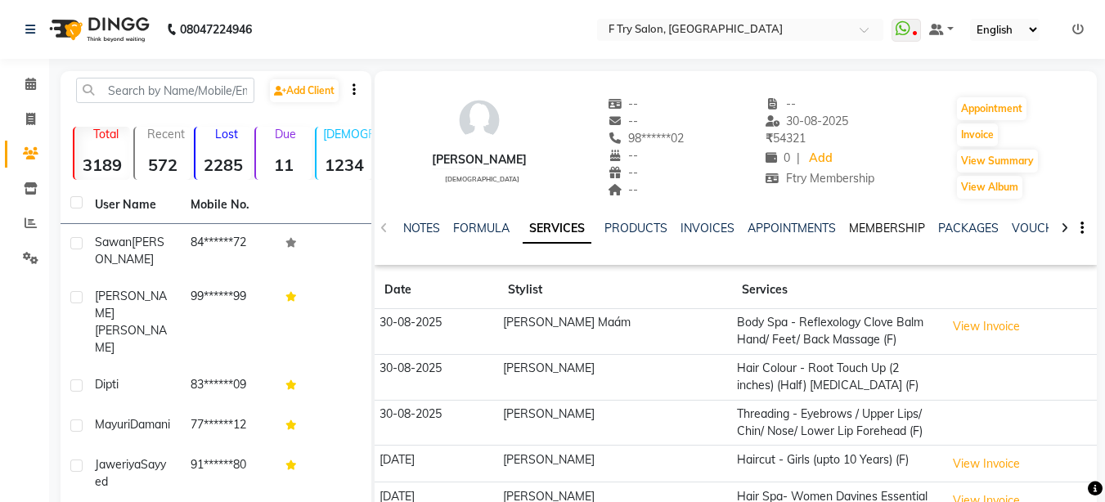
click at [892, 227] on link "MEMBERSHIP" at bounding box center [887, 228] width 76 height 15
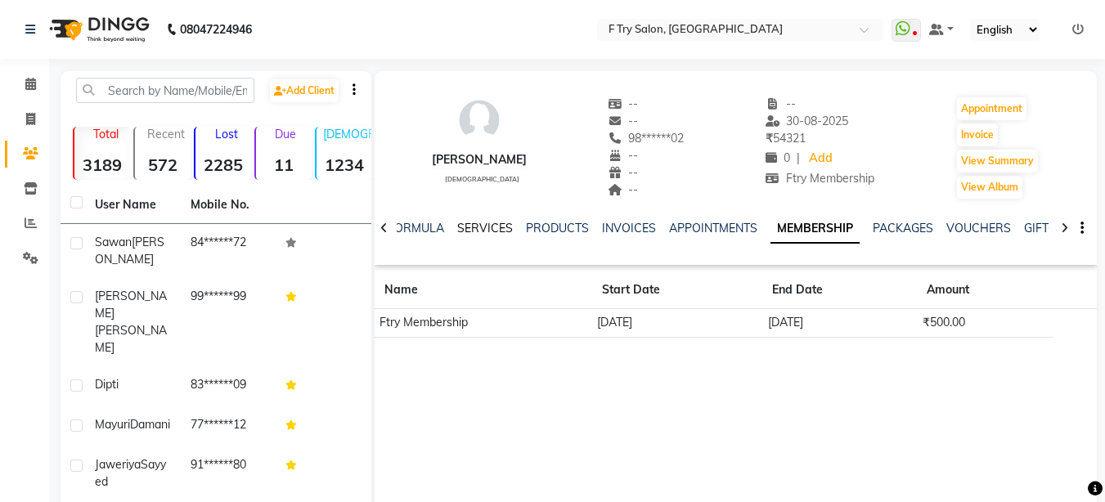
click at [468, 233] on link "SERVICES" at bounding box center [485, 228] width 56 height 15
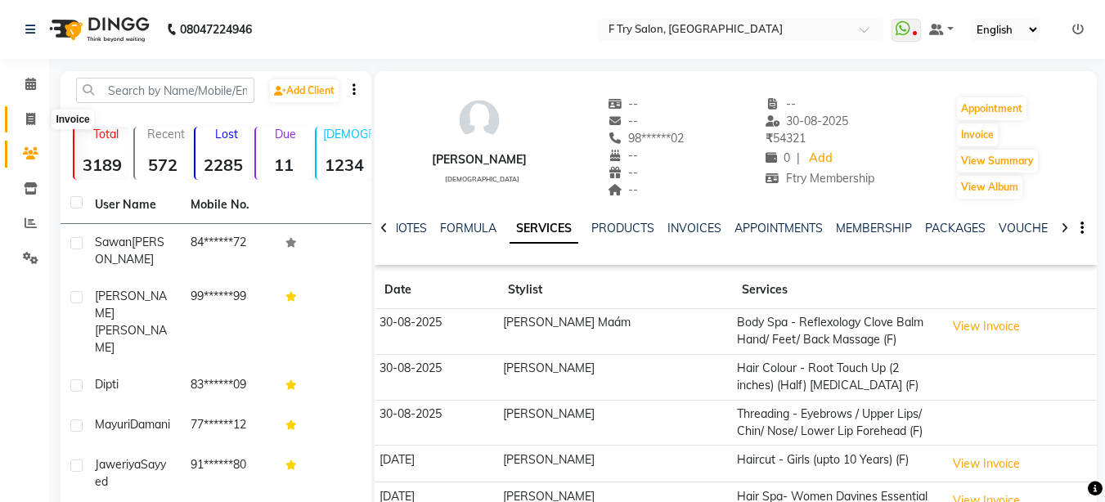
click at [32, 119] on icon at bounding box center [30, 119] width 9 height 12
select select "793"
select select "service"
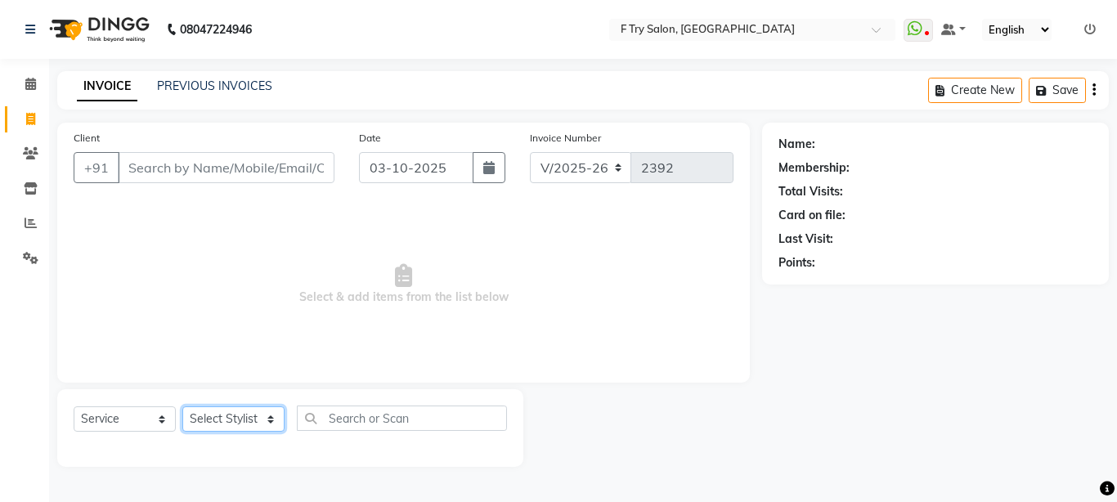
select select "70065"
click at [182, 406] on select "Select Stylist [PERSON_NAME] [PERSON_NAME] Ftry Agent Ftry Manager [PERSON_NAME…" at bounding box center [233, 418] width 102 height 25
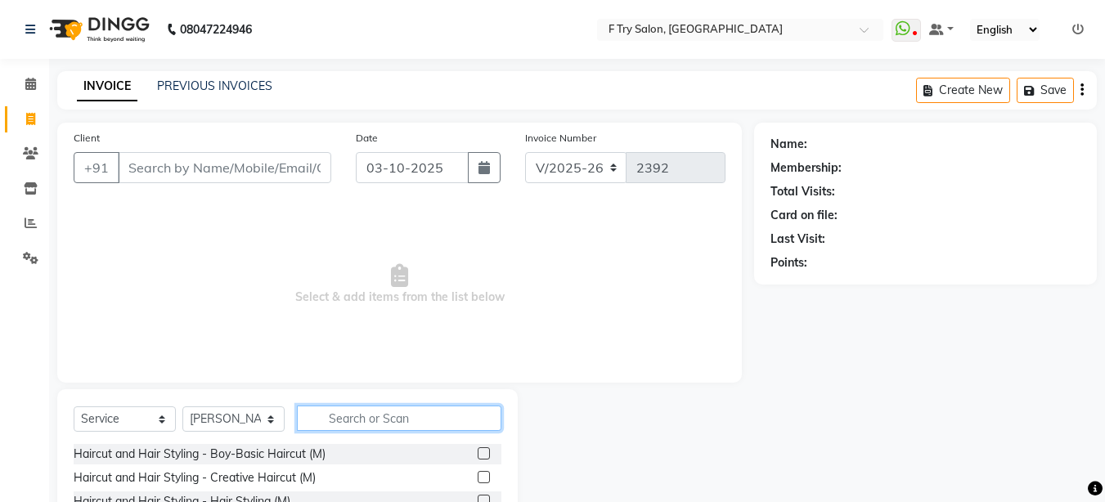
click at [368, 423] on input "text" at bounding box center [399, 418] width 204 height 25
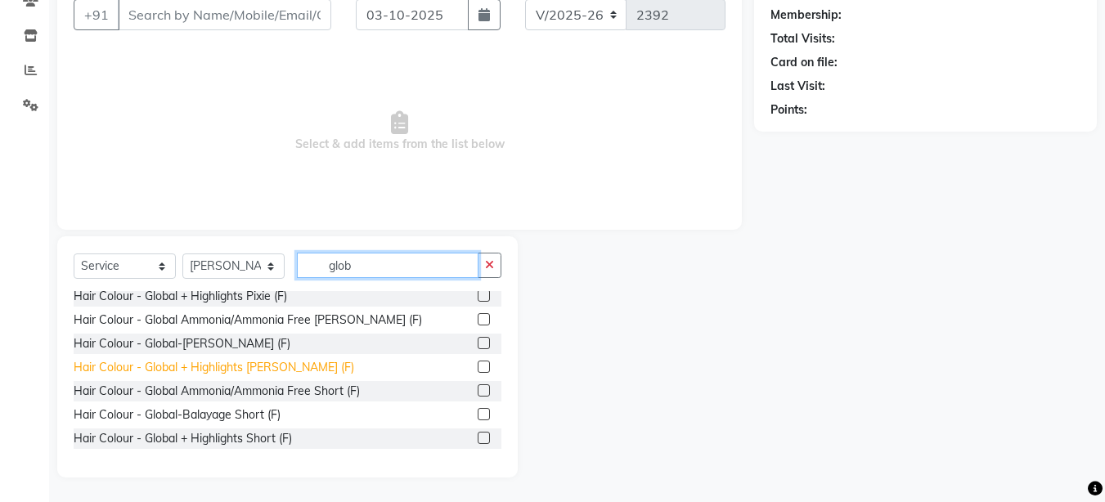
scroll to position [98, 0]
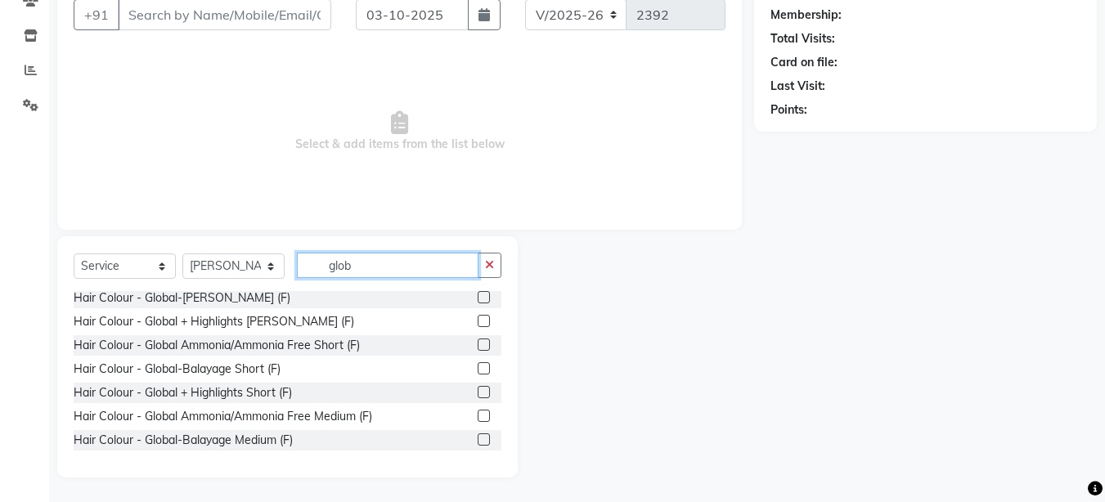
type input "glob"
click at [478, 415] on label at bounding box center [484, 416] width 12 height 12
click at [478, 415] on input "checkbox" at bounding box center [483, 416] width 11 height 11
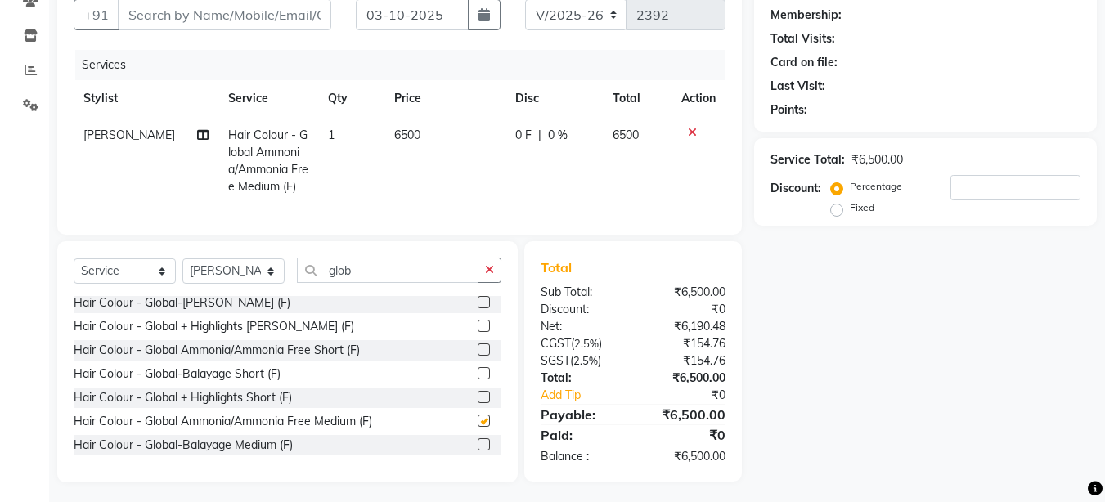
checkbox input "false"
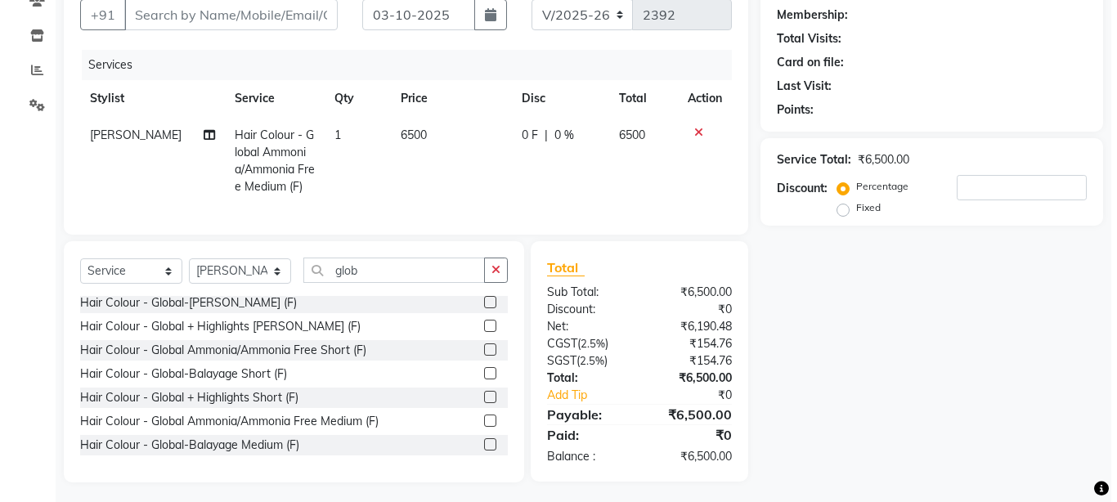
scroll to position [0, 0]
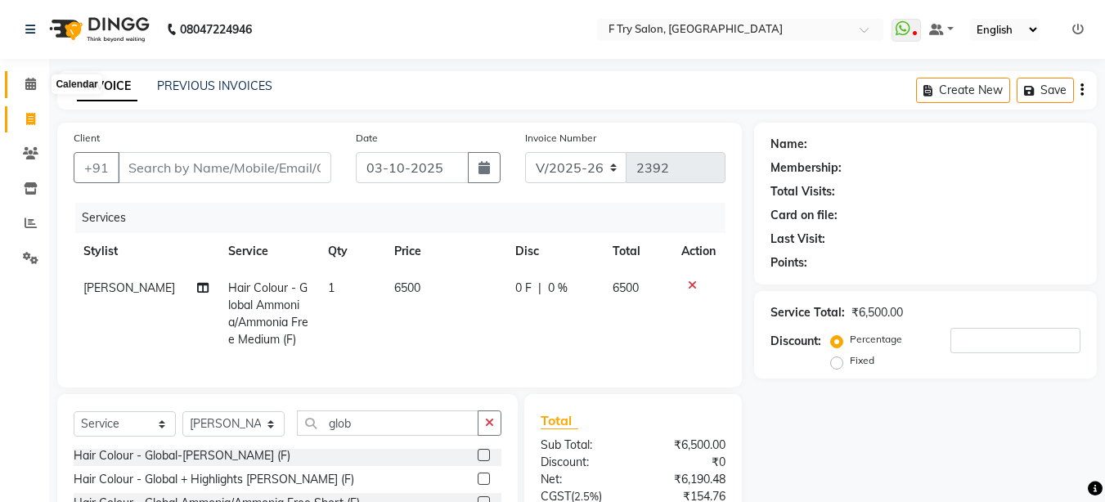
click at [33, 88] on icon at bounding box center [30, 84] width 11 height 12
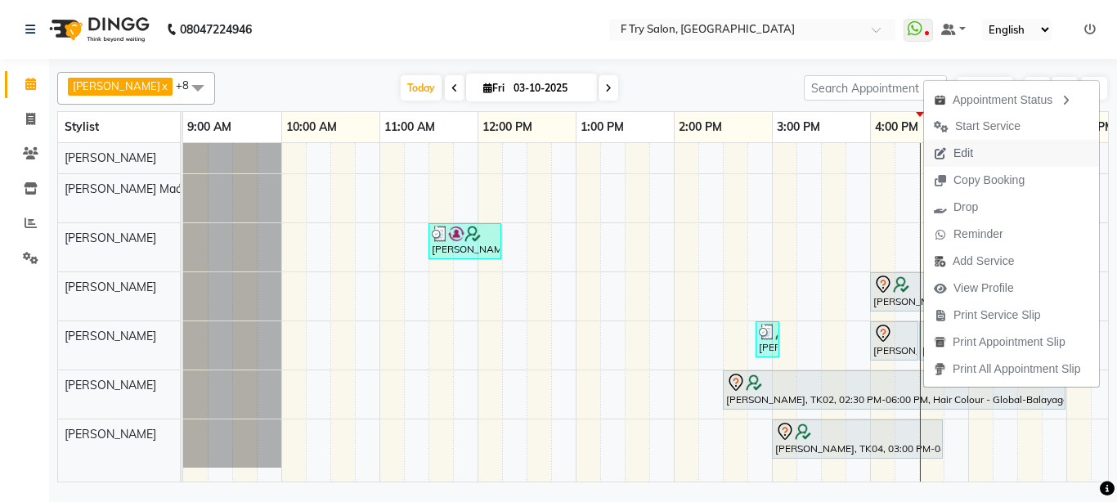
click at [966, 149] on span "Edit" at bounding box center [964, 153] width 20 height 17
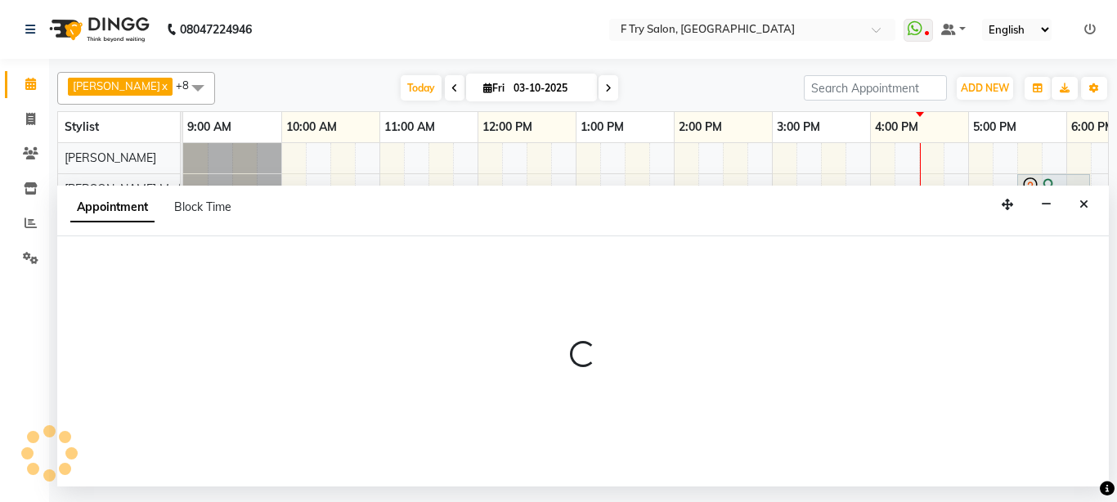
select select "tentative"
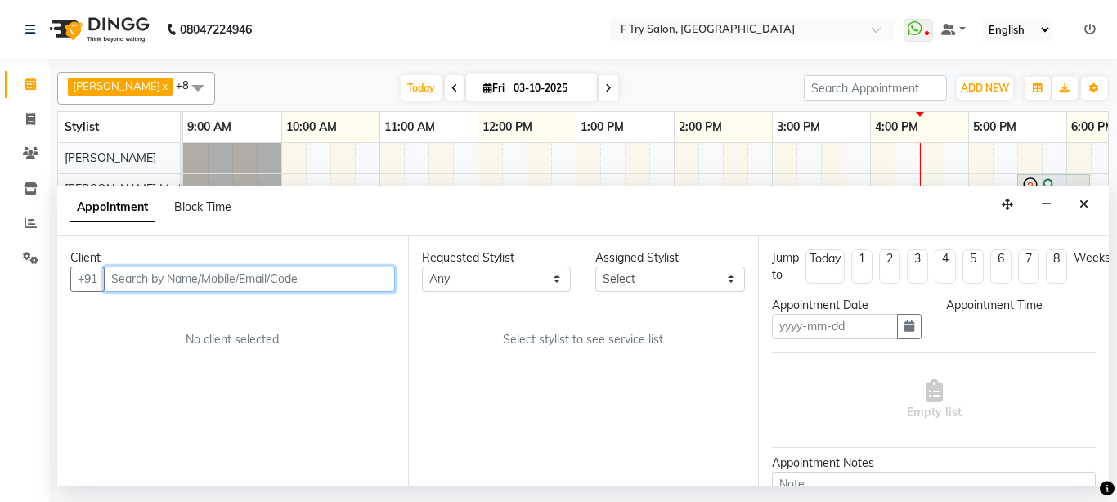
type input "03-10-2025"
select select "870"
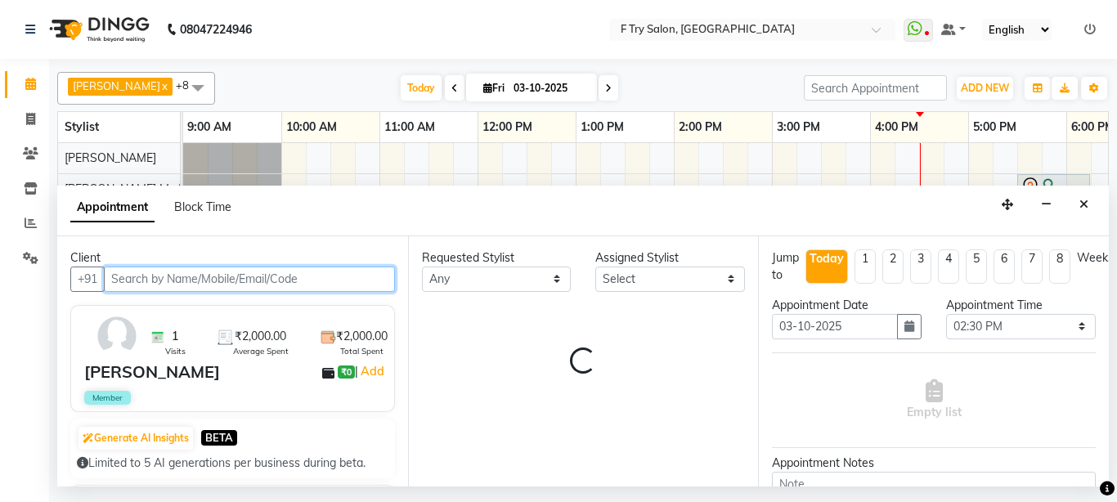
select select "81046"
select select "1252"
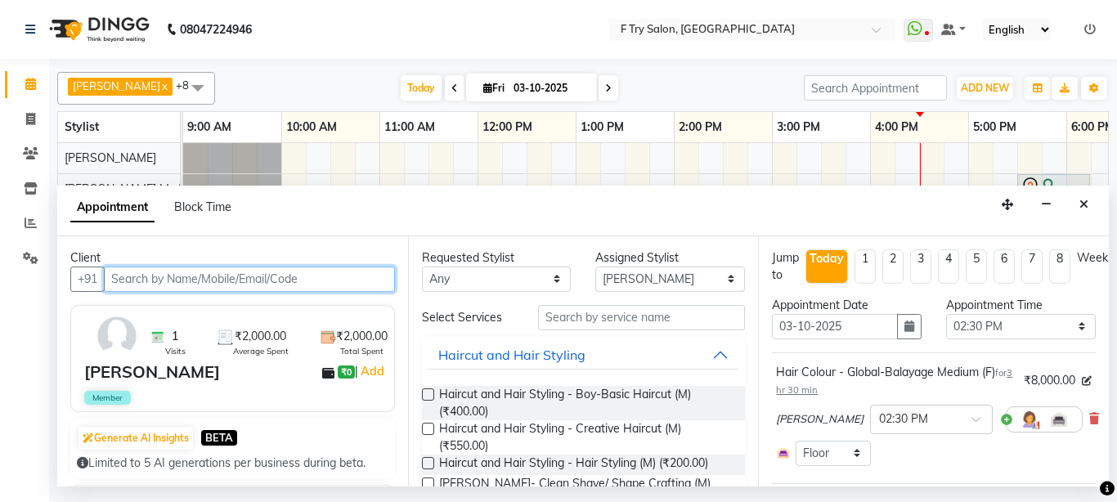
scroll to position [0, 351]
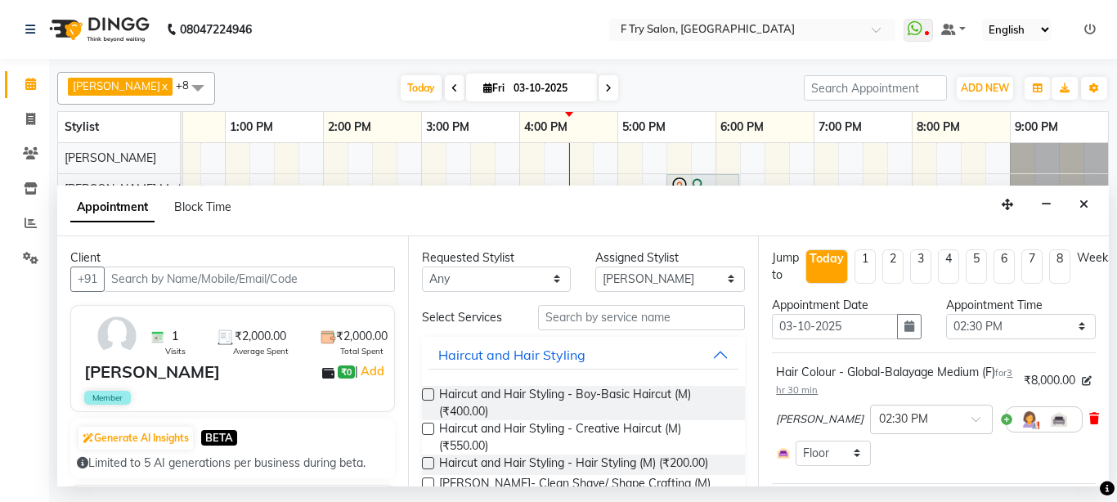
click at [1089, 420] on icon at bounding box center [1094, 418] width 10 height 11
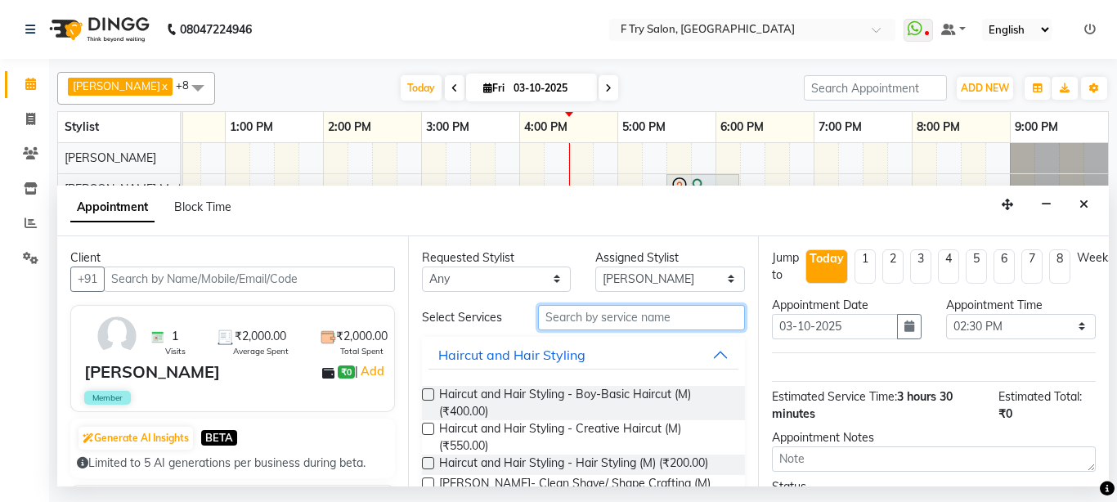
click at [620, 315] on input "text" at bounding box center [642, 317] width 208 height 25
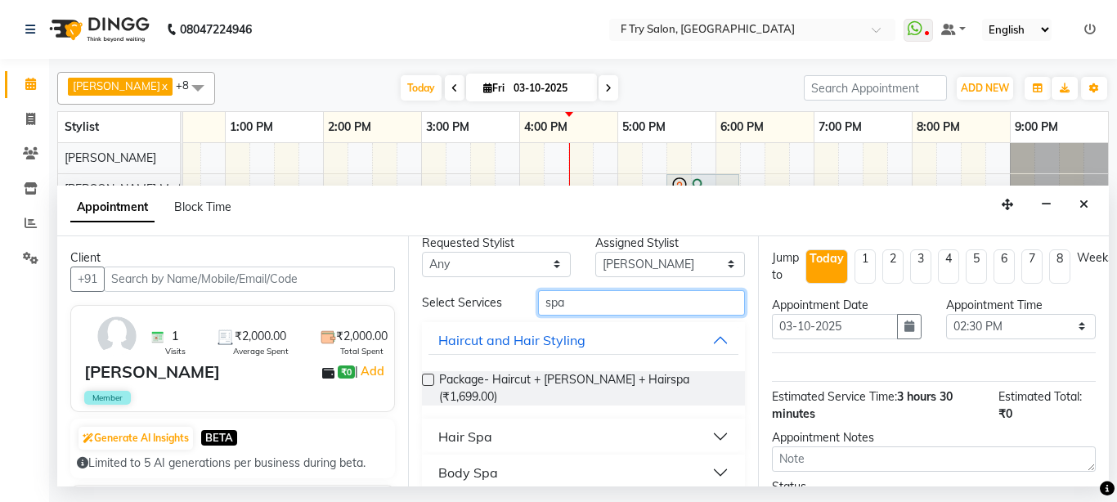
scroll to position [18, 0]
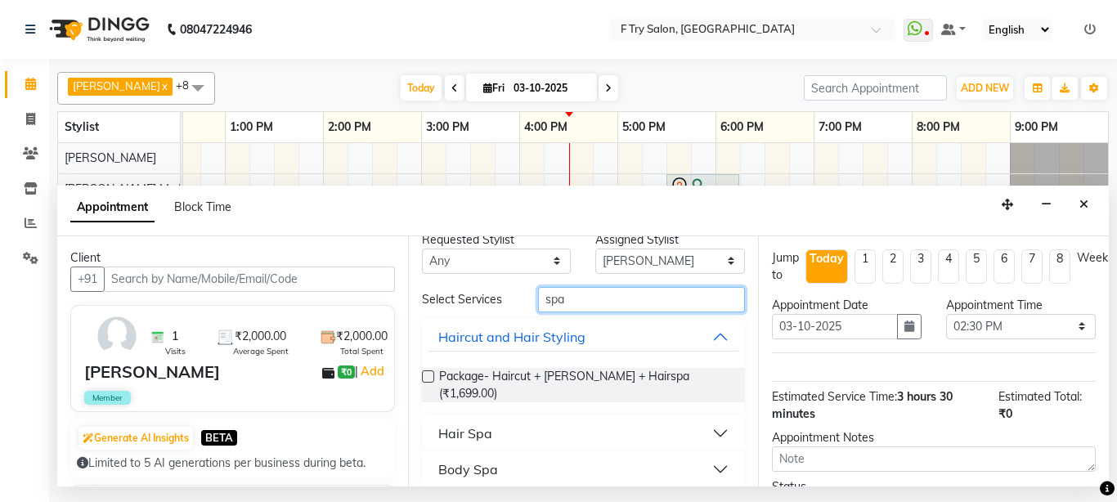
type input "spa"
click at [704, 335] on button "Haircut and Hair Styling" at bounding box center [584, 336] width 311 height 29
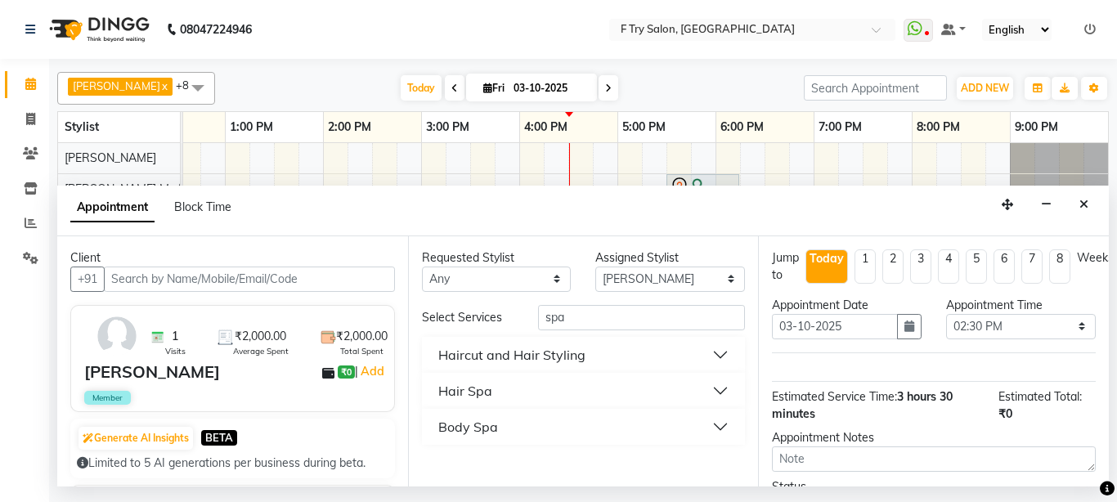
scroll to position [0, 0]
click at [722, 390] on button "Hair Spa" at bounding box center [584, 390] width 311 height 29
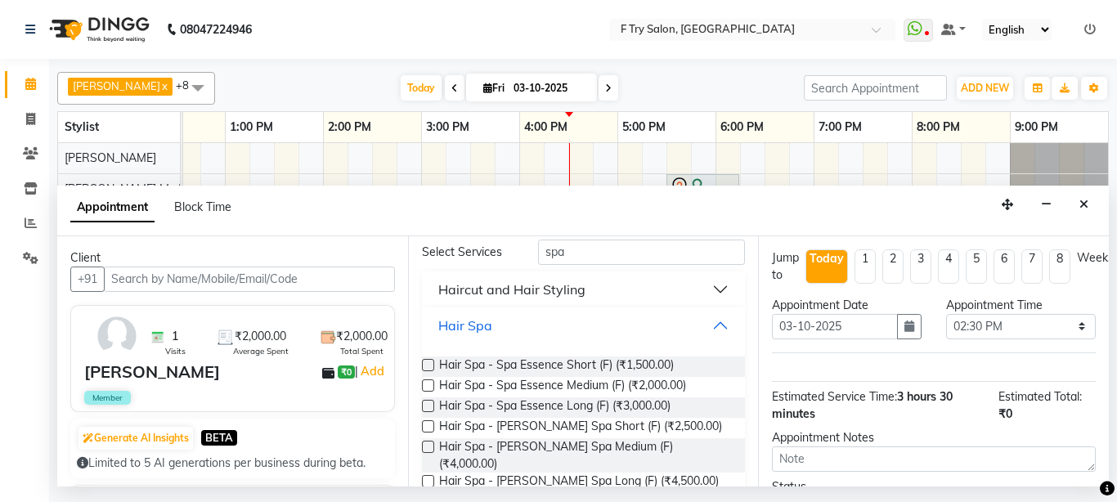
scroll to position [98, 0]
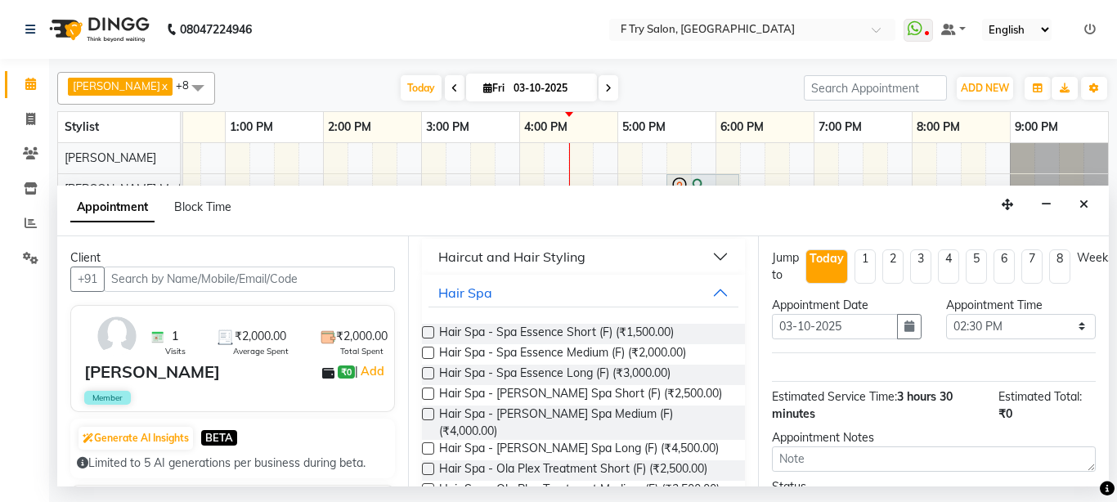
click at [429, 371] on label at bounding box center [428, 373] width 12 height 12
click at [429, 371] on input "checkbox" at bounding box center [427, 375] width 11 height 11
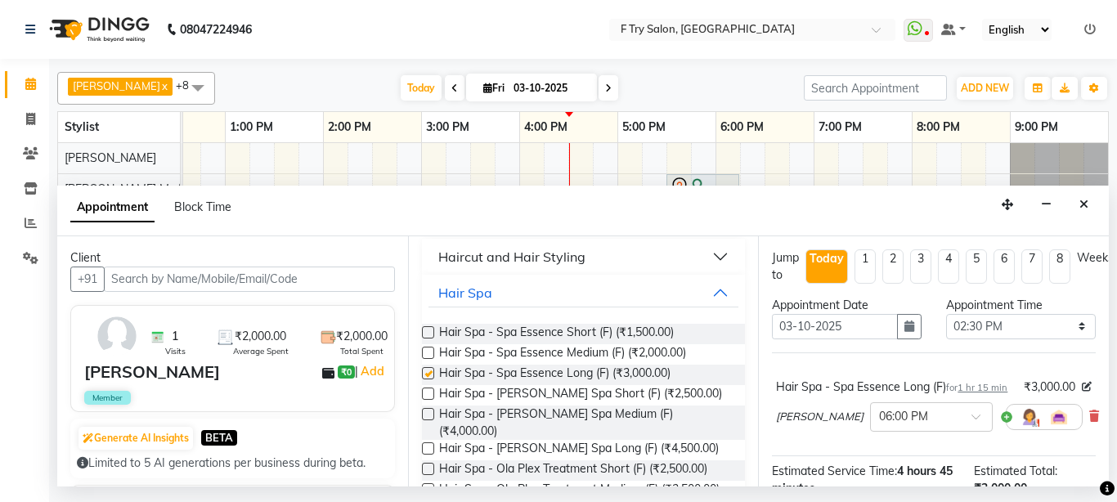
checkbox input "false"
click at [891, 424] on input "text" at bounding box center [915, 415] width 72 height 17
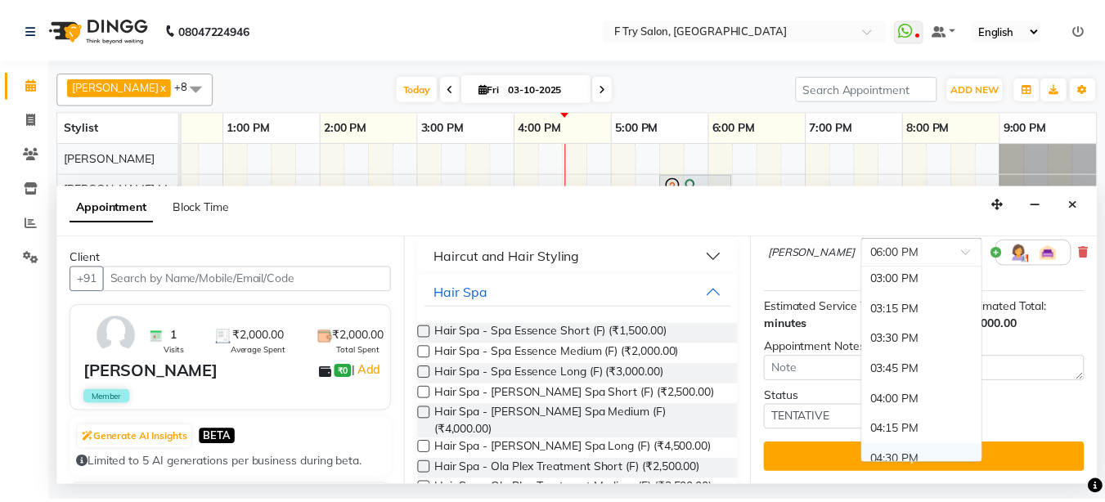
scroll to position [576, 0]
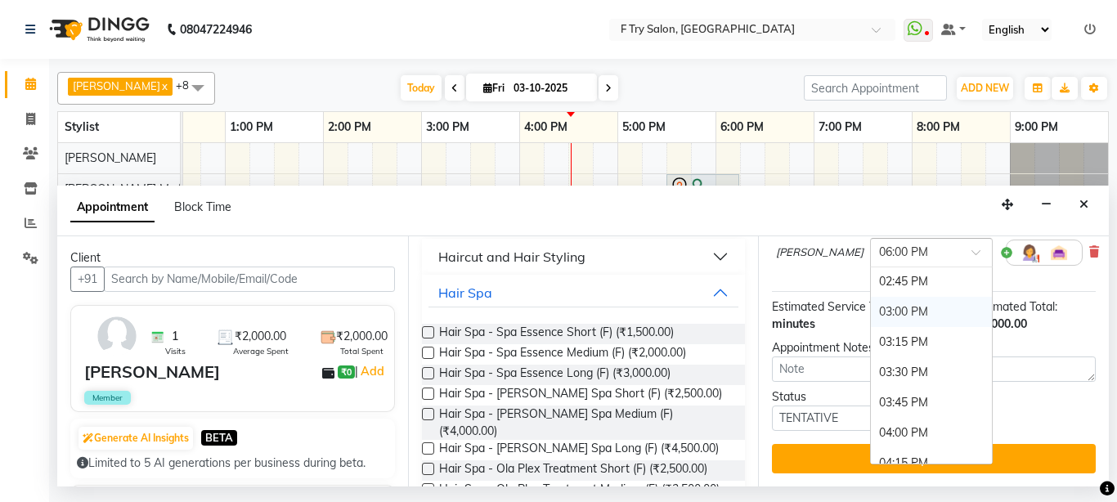
click at [883, 299] on div "03:00 PM" at bounding box center [931, 312] width 121 height 30
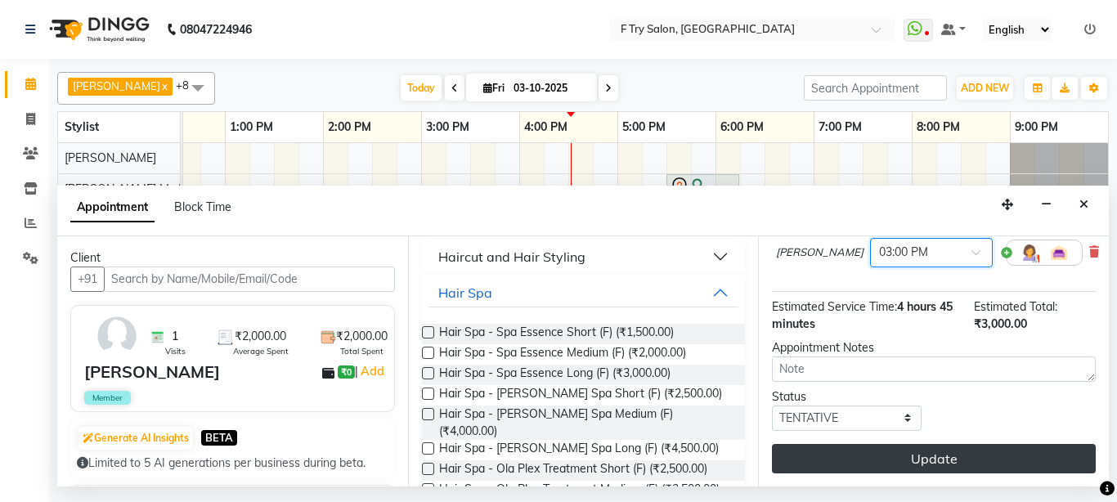
click at [930, 445] on button "Update" at bounding box center [934, 458] width 324 height 29
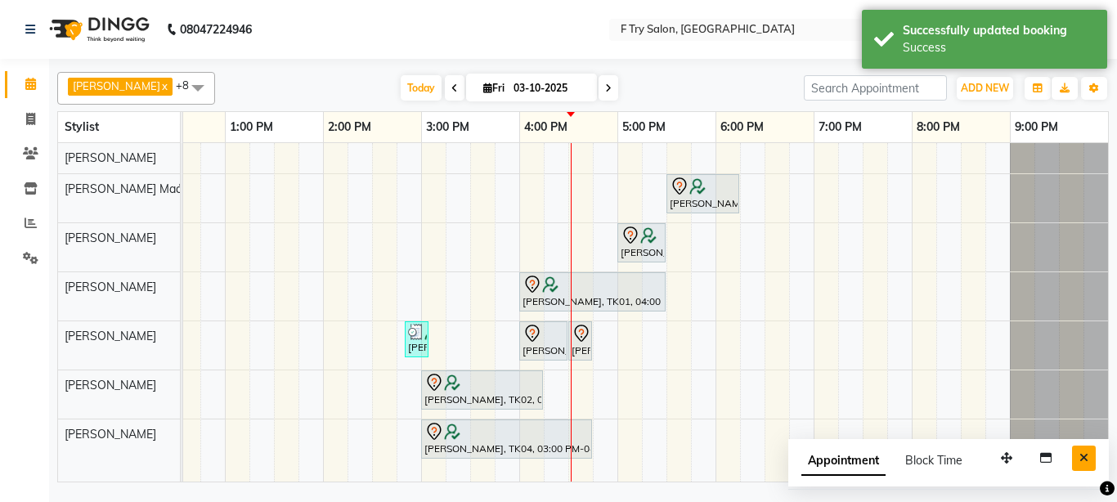
click at [1091, 463] on button "Close" at bounding box center [1084, 458] width 24 height 25
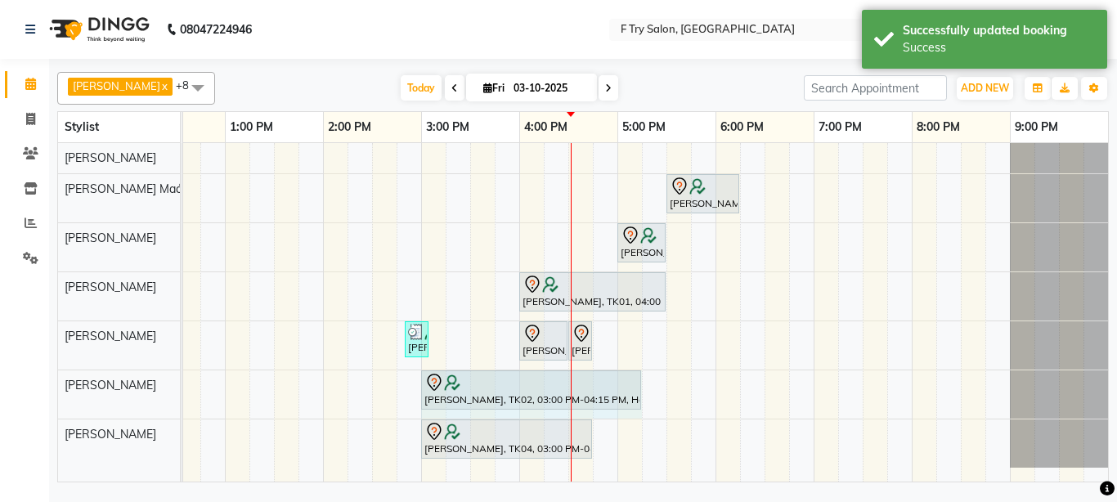
drag, startPoint x: 541, startPoint y: 385, endPoint x: 626, endPoint y: 388, distance: 85.1
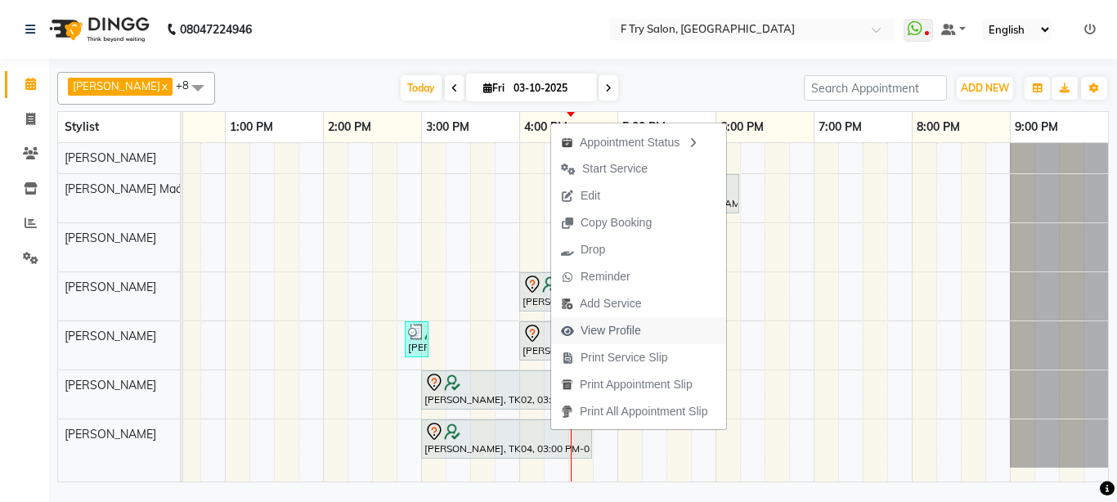
click at [637, 324] on span "View Profile" at bounding box center [611, 330] width 61 height 17
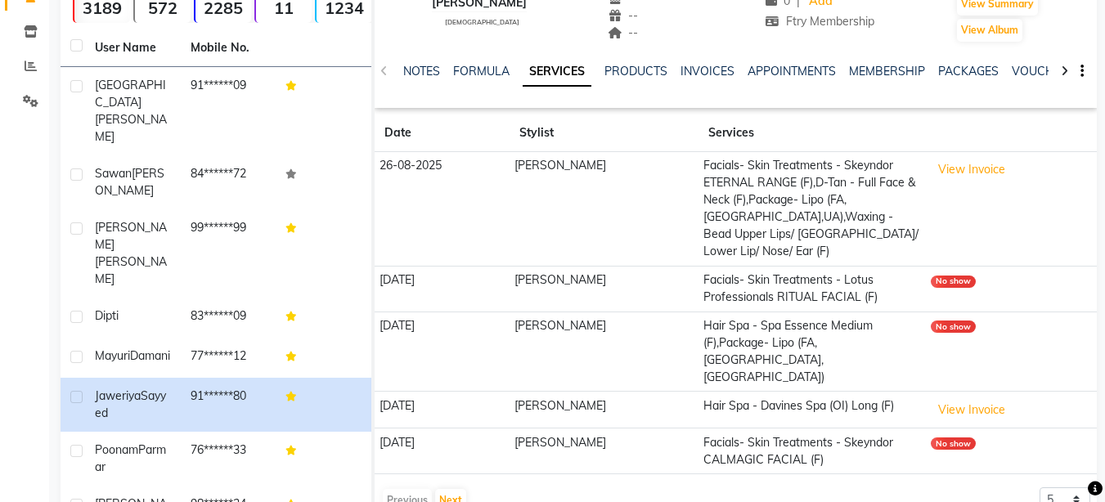
scroll to position [196, 0]
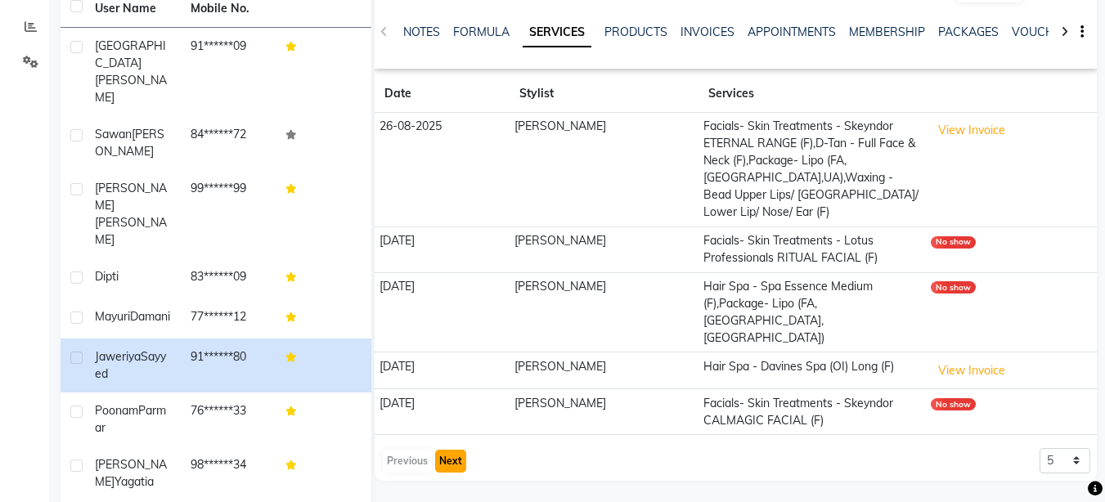
click at [462, 450] on button "Next" at bounding box center [450, 461] width 31 height 23
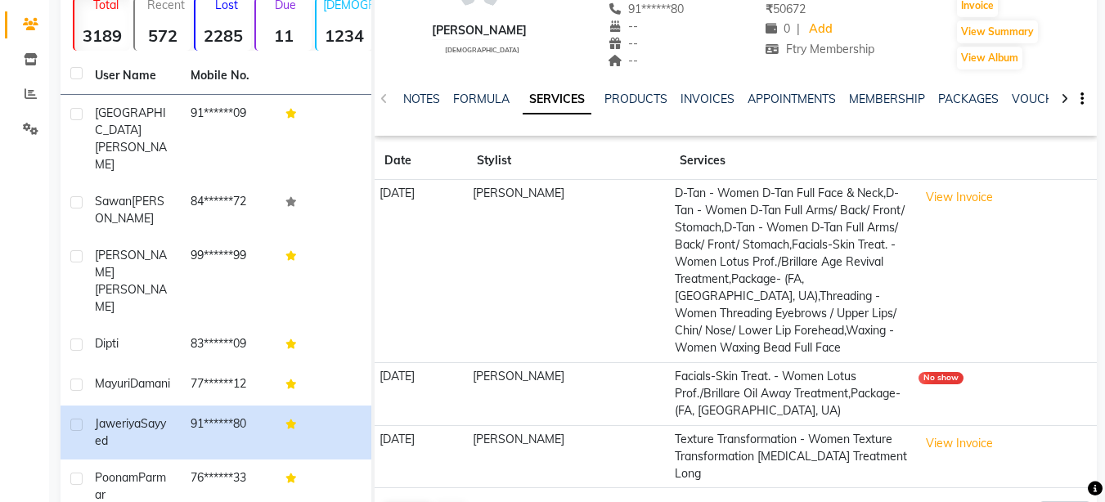
scroll to position [0, 0]
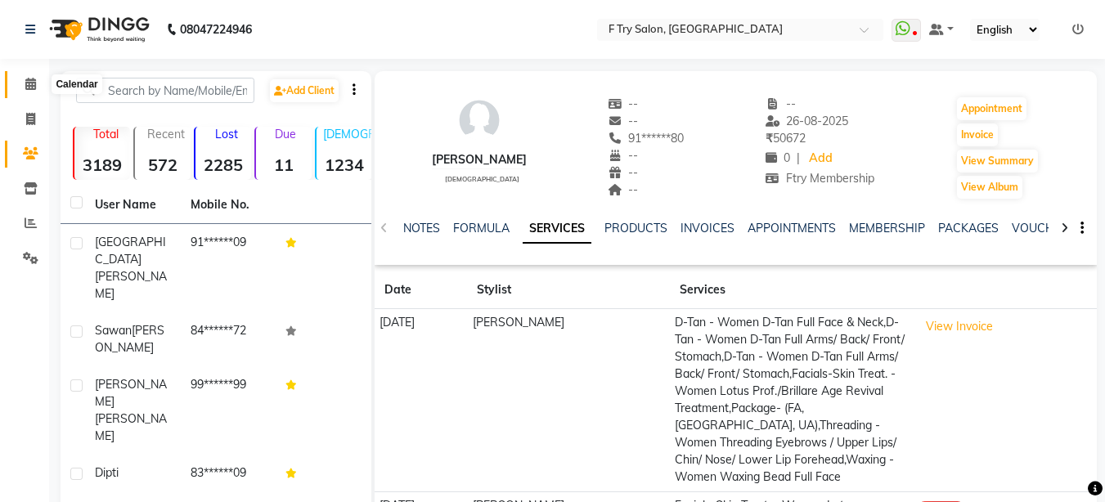
click at [32, 86] on icon at bounding box center [30, 84] width 11 height 12
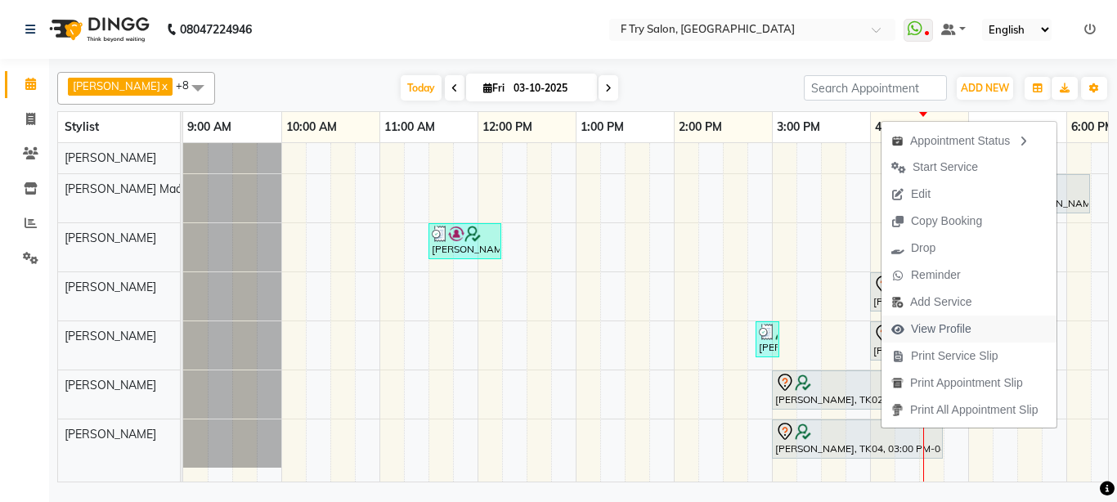
click at [956, 324] on span "View Profile" at bounding box center [941, 329] width 61 height 17
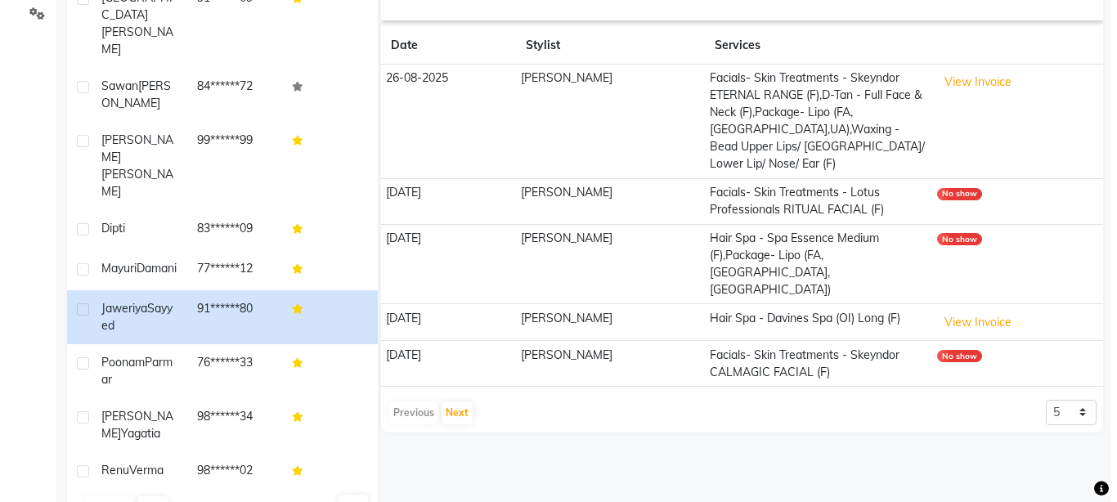
scroll to position [276, 0]
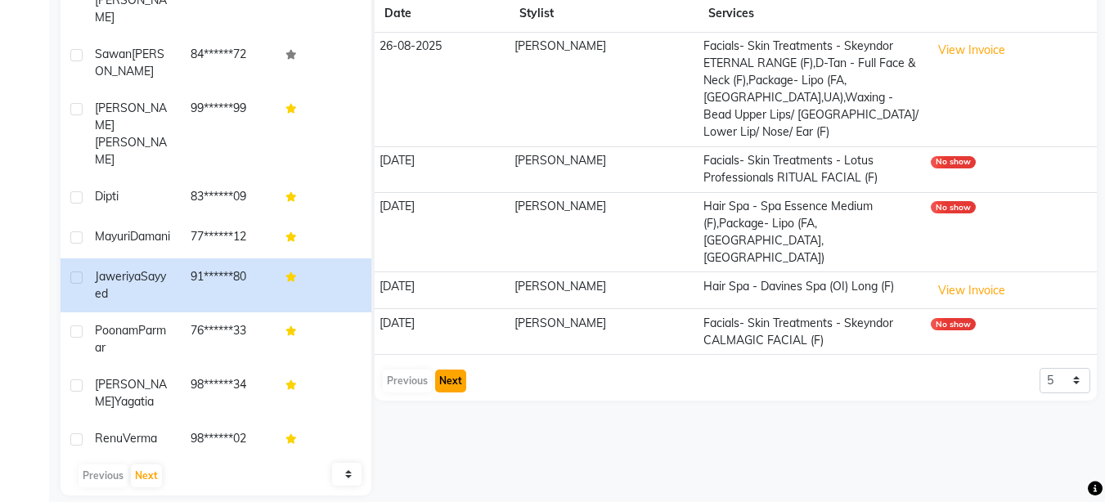
click at [443, 370] on button "Next" at bounding box center [450, 381] width 31 height 23
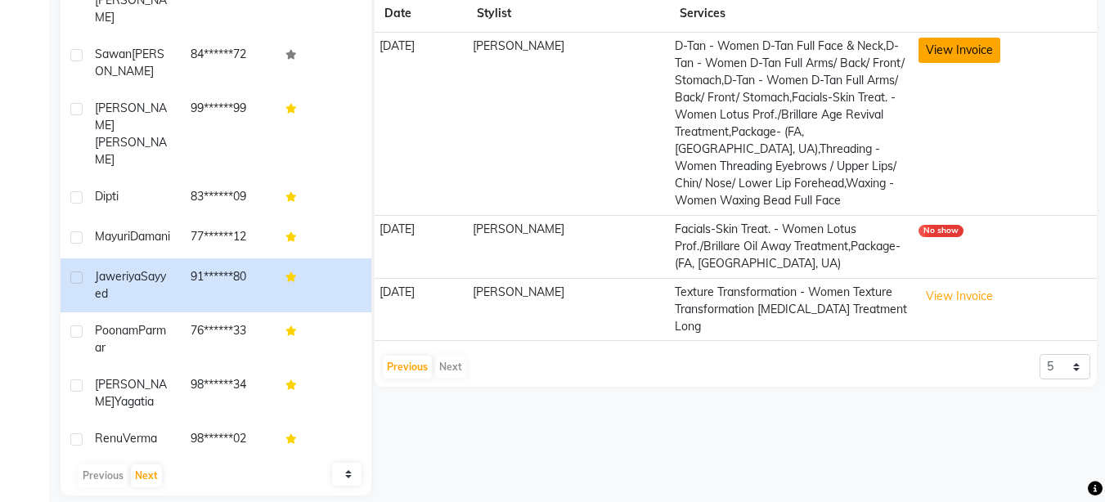
click at [969, 51] on button "View Invoice" at bounding box center [959, 50] width 82 height 25
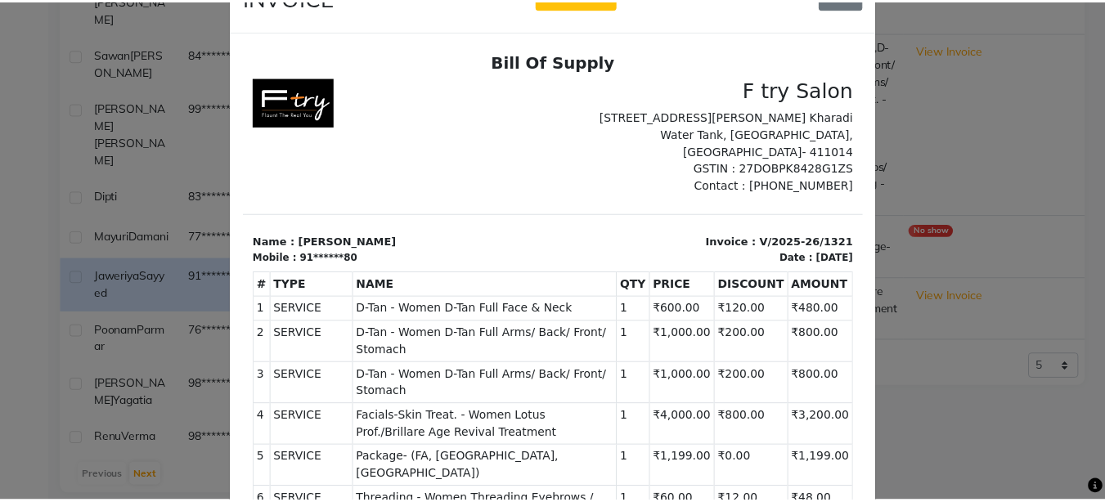
scroll to position [196, 0]
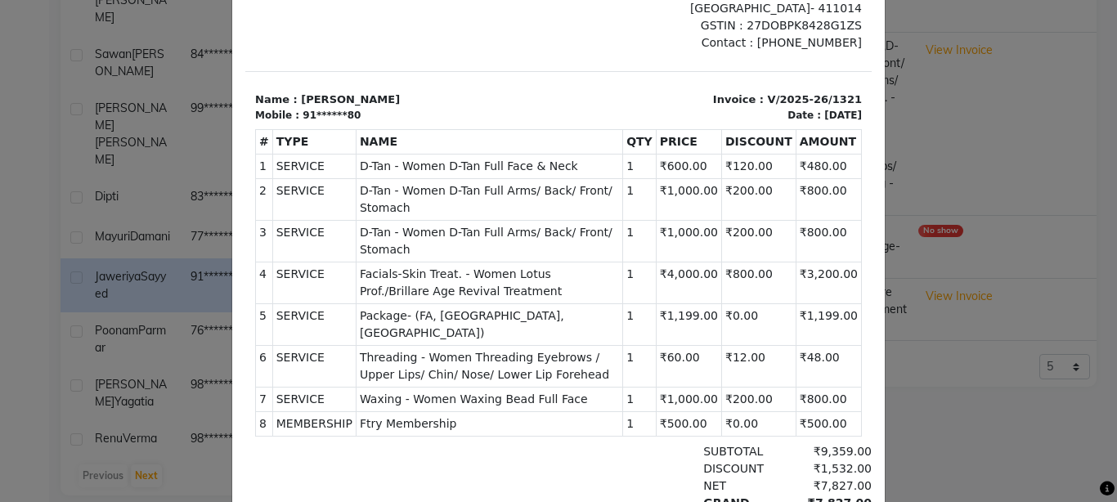
click at [976, 296] on ngb-modal-window "INVOICE View Invoice Close" at bounding box center [558, 251] width 1117 height 502
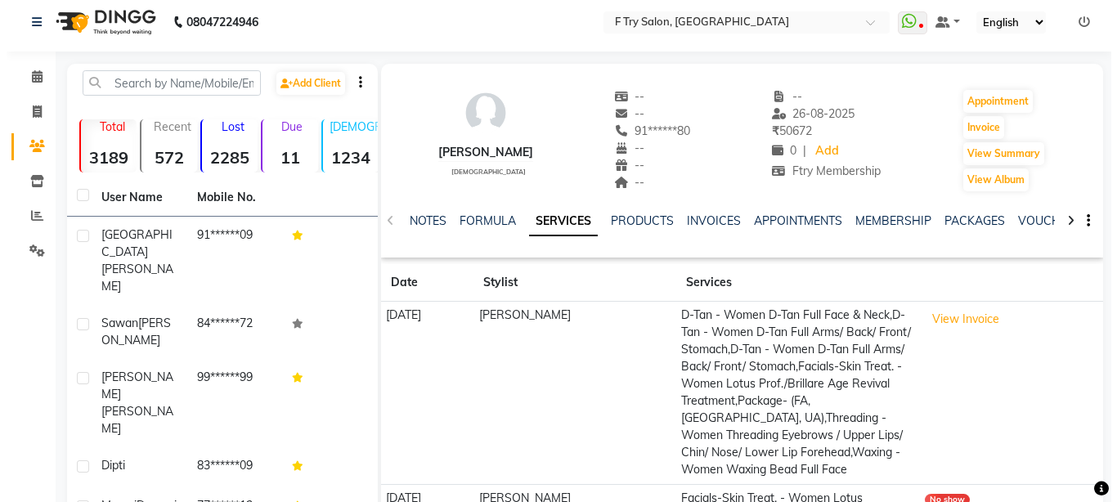
scroll to position [0, 0]
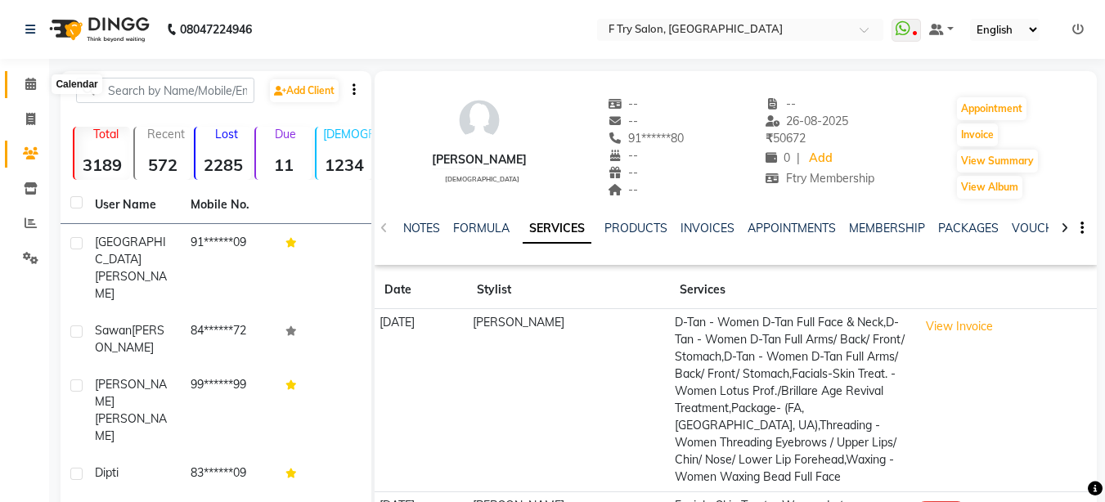
click at [29, 85] on icon at bounding box center [30, 84] width 11 height 12
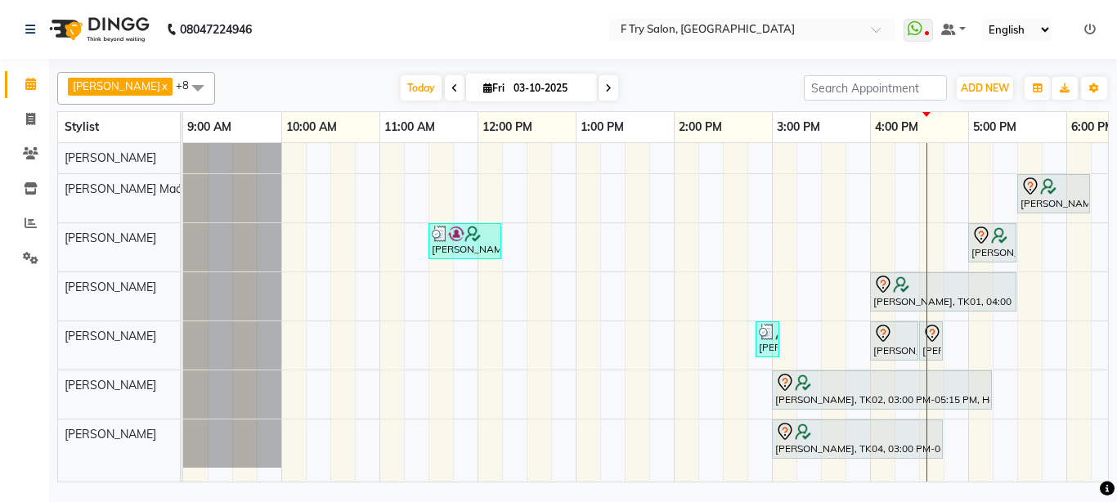
scroll to position [0, 351]
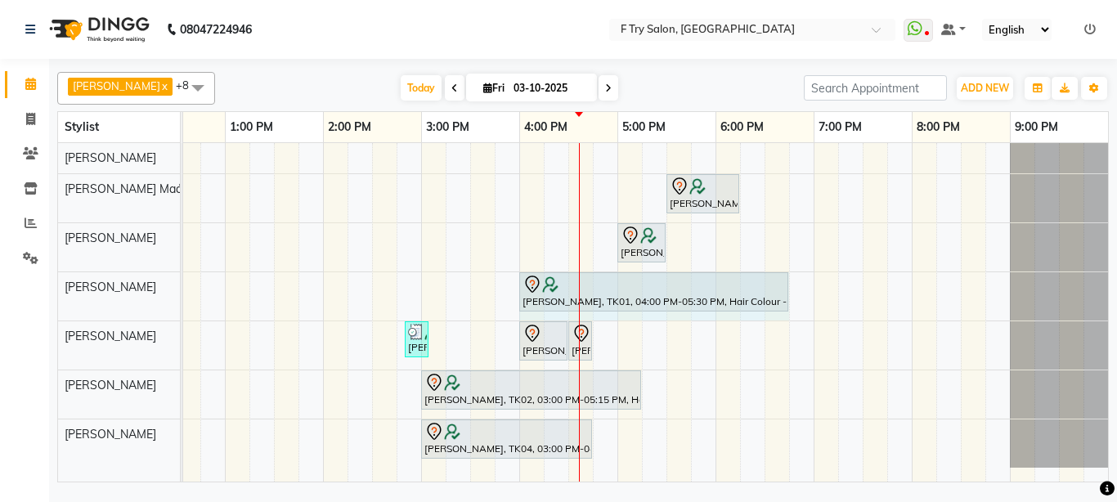
drag, startPoint x: 664, startPoint y: 290, endPoint x: 783, endPoint y: 300, distance: 119.0
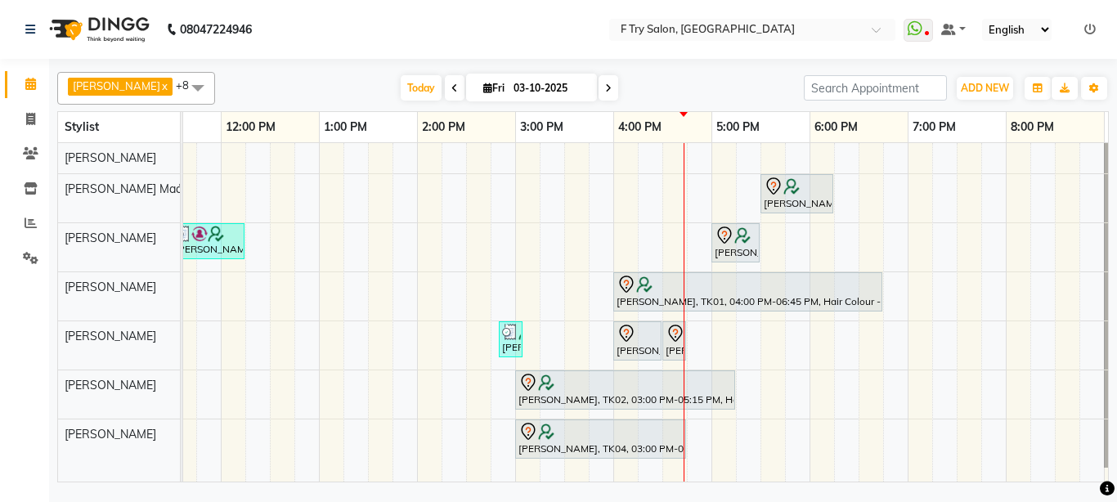
scroll to position [0, 254]
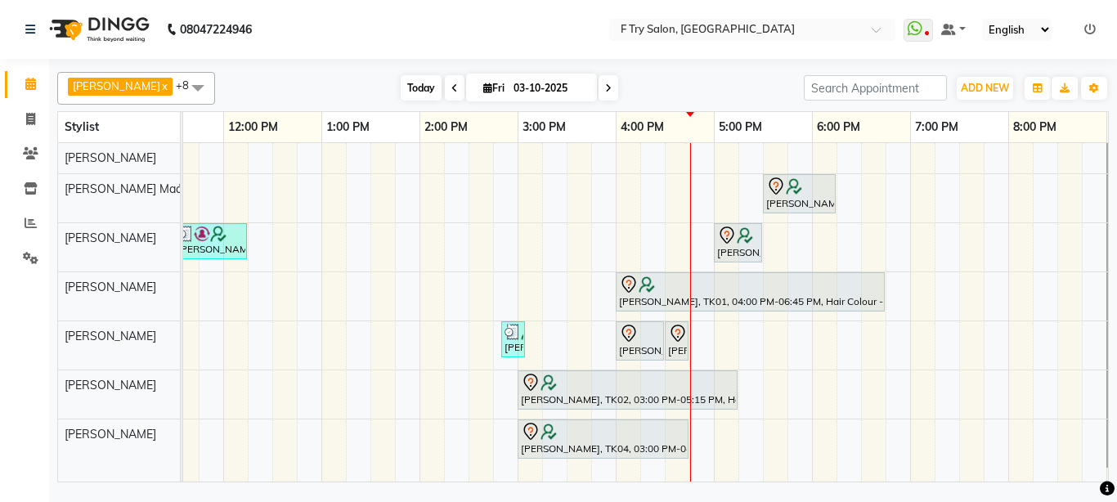
click at [404, 84] on span "Today" at bounding box center [421, 87] width 41 height 25
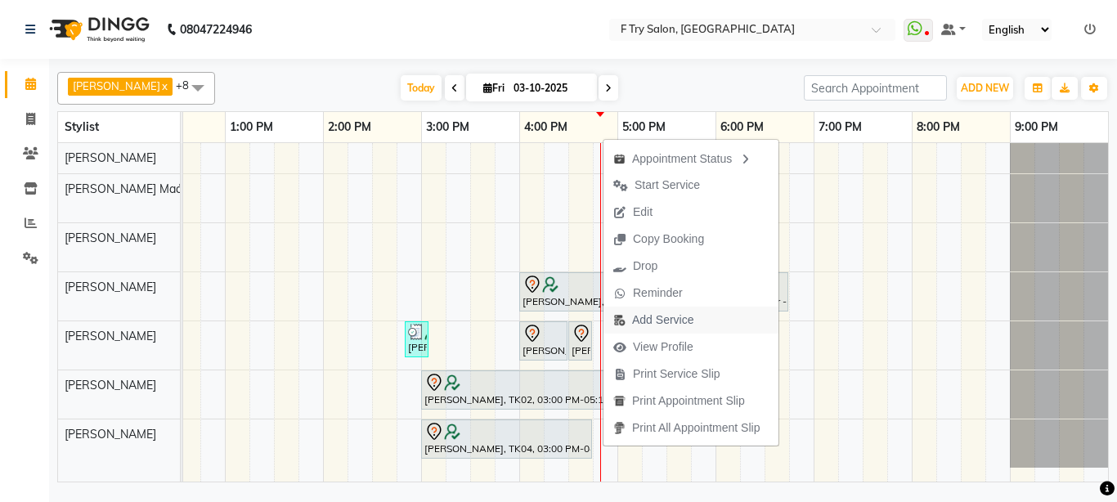
click at [679, 317] on span "Add Service" at bounding box center [662, 320] width 61 height 17
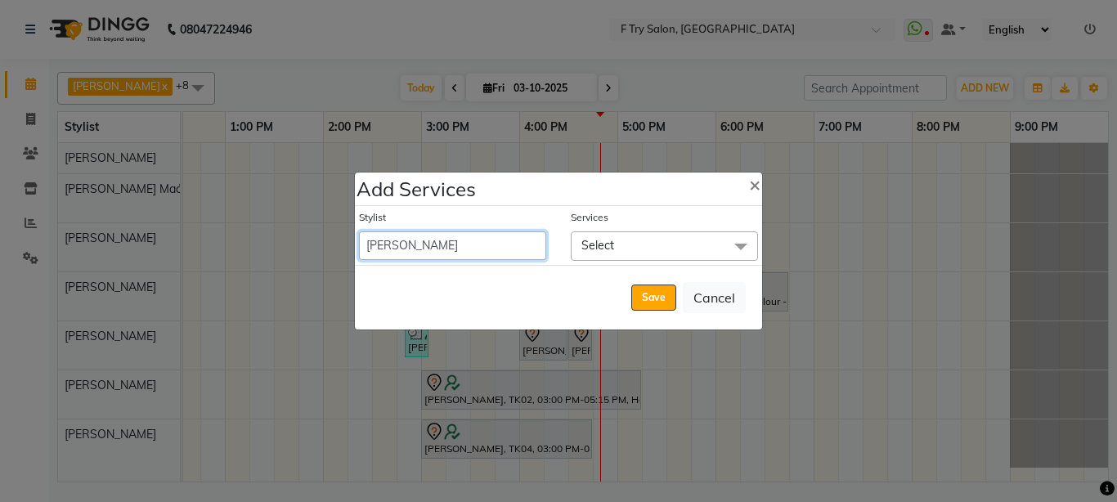
select select "14056"
click at [359, 231] on select "[PERSON_NAME] [PERSON_NAME] Ftry Agent Ftry Manager [PERSON_NAME] [PERSON_NAME]…" at bounding box center [452, 245] width 187 height 29
select select "1050"
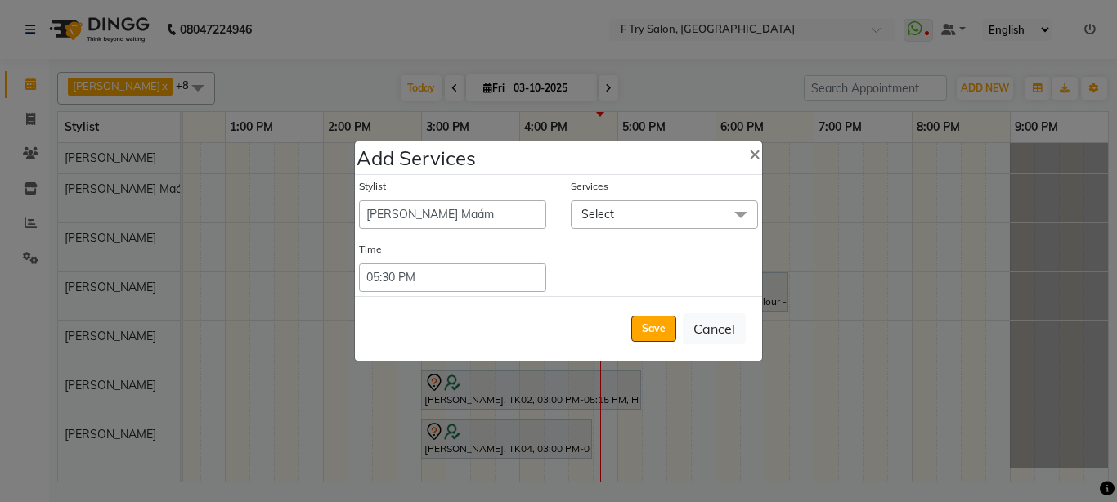
click at [618, 215] on span "Select" at bounding box center [664, 214] width 187 height 29
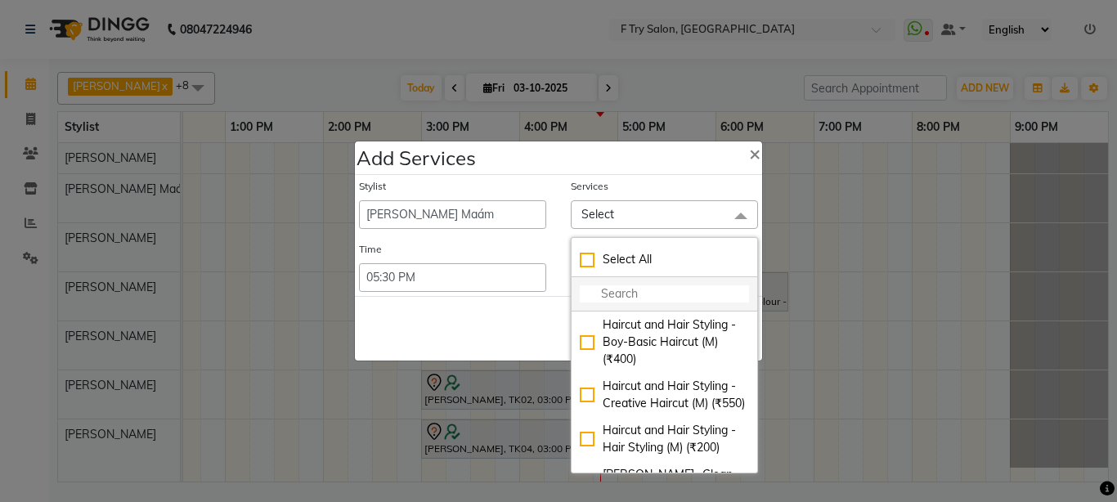
click at [623, 295] on input "multiselect-search" at bounding box center [664, 293] width 169 height 17
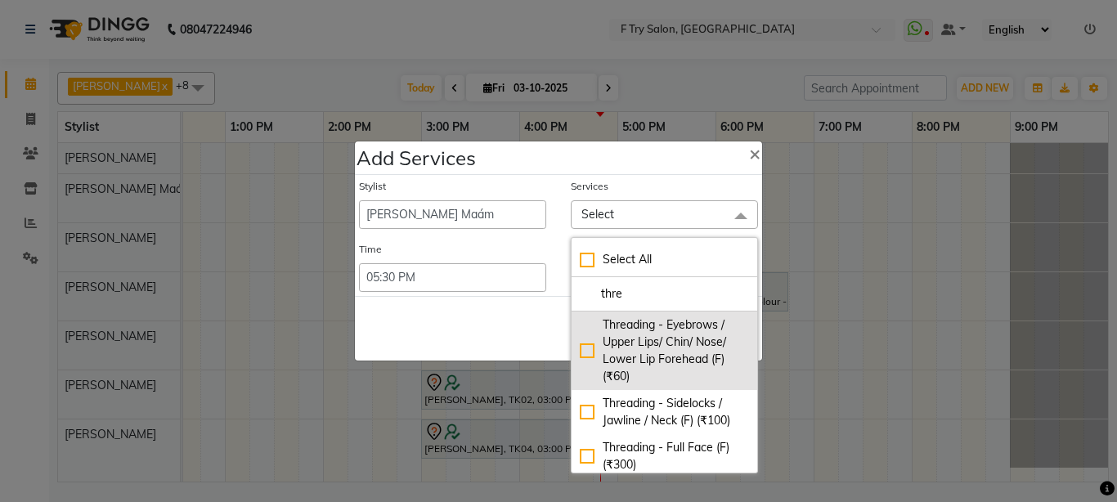
type input "thre"
click at [588, 350] on div "Threading - Eyebrows / Upper Lips/ Chin/ Nose/ Lower Lip Forehead (F) (₹60)" at bounding box center [664, 351] width 169 height 69
checkbox input "true"
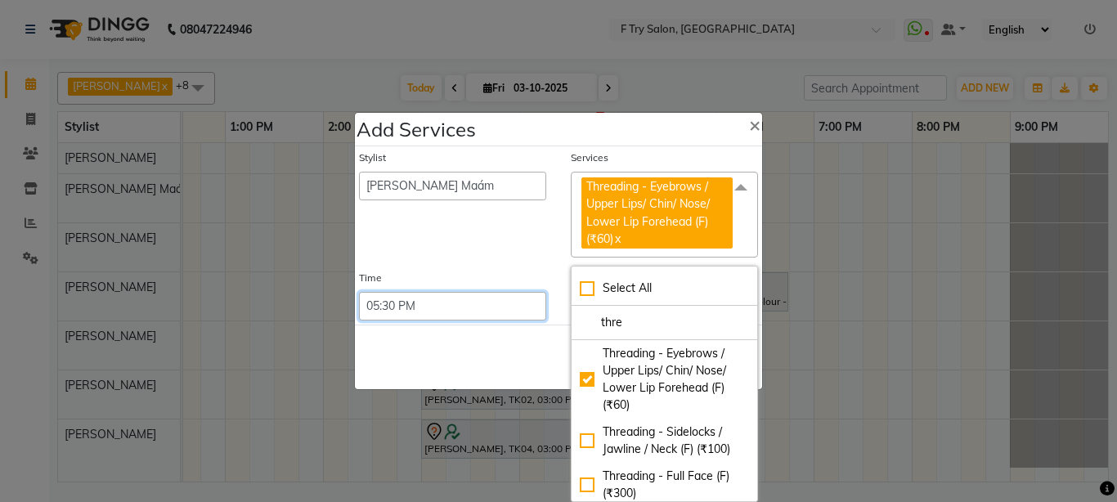
select select "1005"
click at [359, 292] on select "Select 09:00 AM 09:15 AM 09:30 AM 09:45 AM 10:00 AM 10:15 AM 10:30 AM 10:45 AM …" at bounding box center [452, 306] width 187 height 29
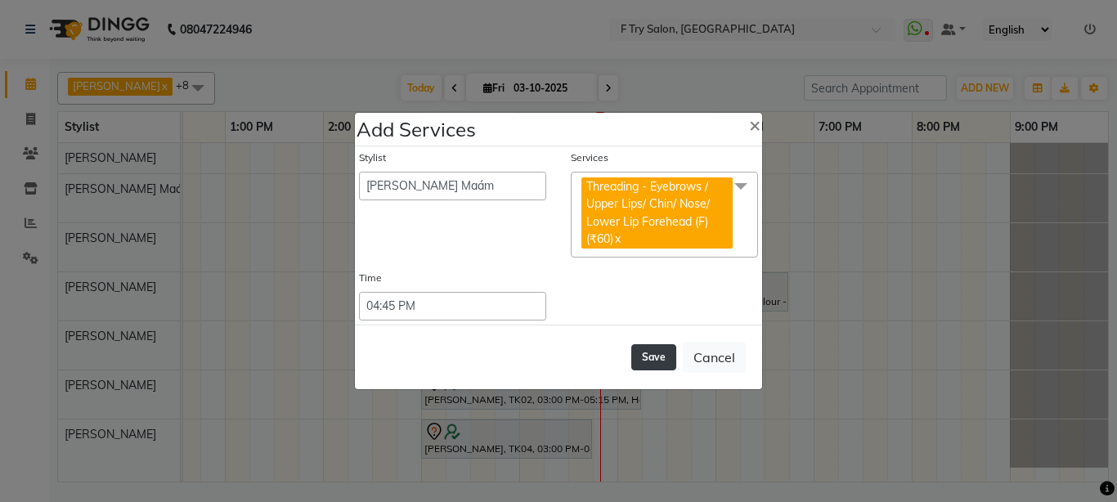
click at [667, 348] on button "Save" at bounding box center [653, 357] width 45 height 26
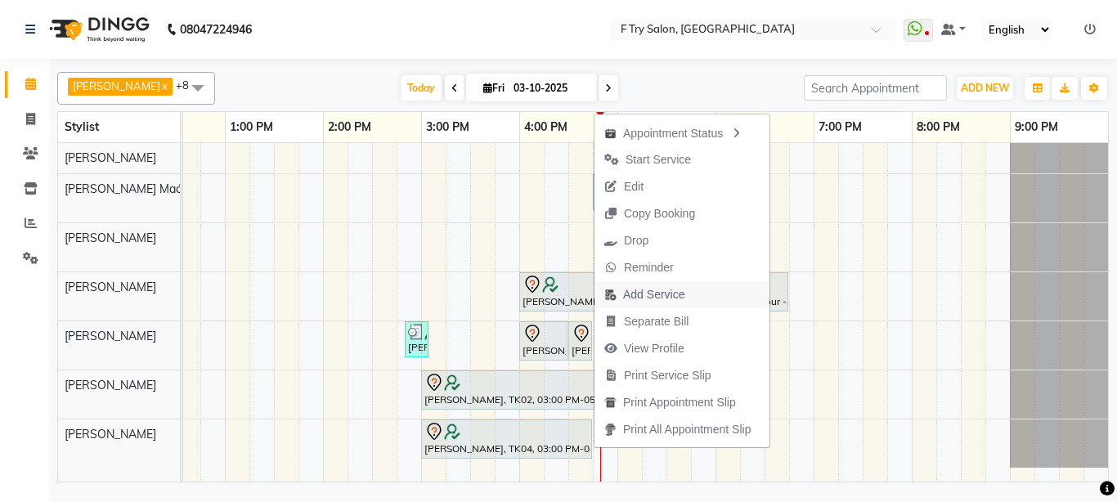
click at [640, 296] on span "Add Service" at bounding box center [653, 294] width 61 height 17
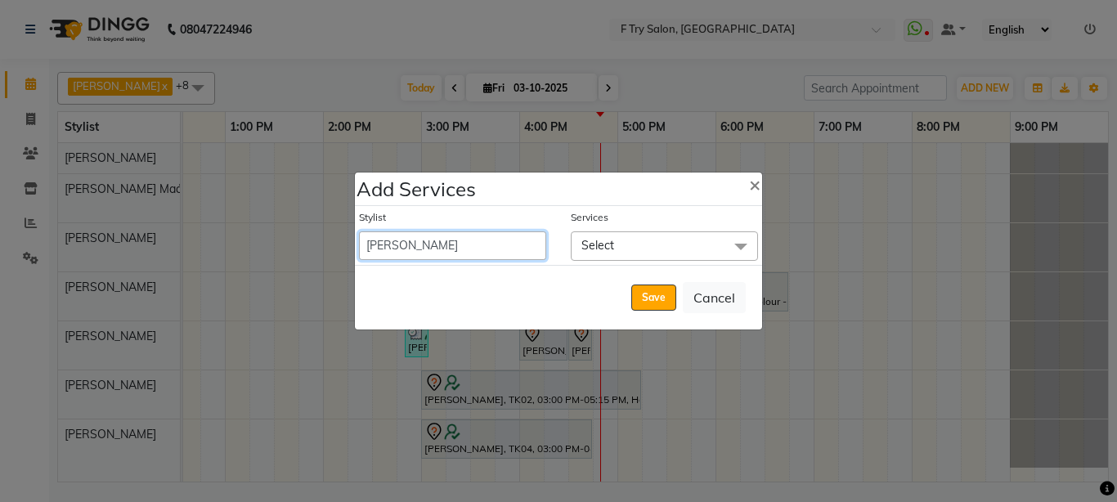
drag, startPoint x: 483, startPoint y: 249, endPoint x: 281, endPoint y: 87, distance: 258.9
click at [281, 87] on ngb-modal-window "Add Services × Stylist [PERSON_NAME] [PERSON_NAME] Ftry Agent Ftry Manager [PER…" at bounding box center [558, 251] width 1117 height 502
click at [752, 180] on span "×" at bounding box center [754, 184] width 11 height 25
select select "54011"
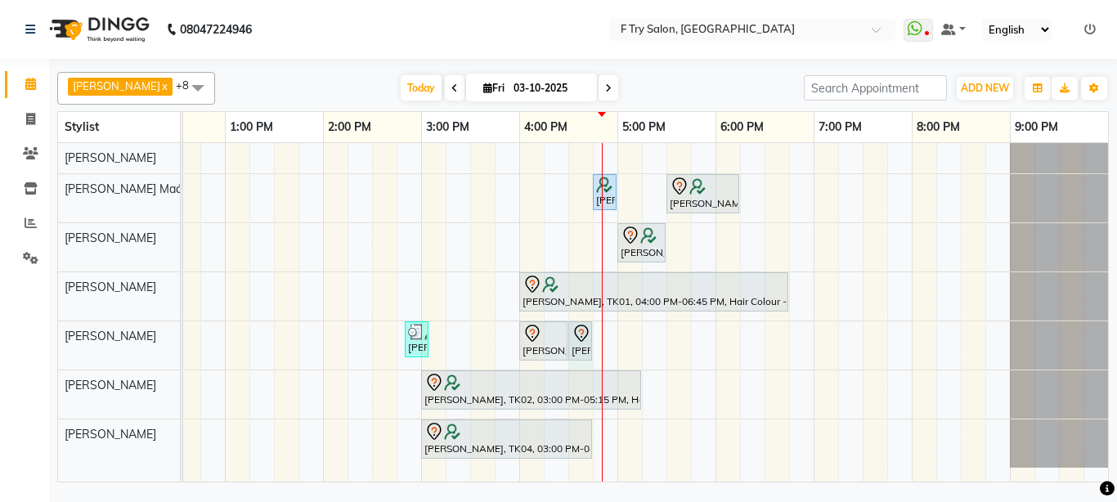
drag, startPoint x: 593, startPoint y: 333, endPoint x: 615, endPoint y: 333, distance: 22.1
click at [615, 333] on div "[PERSON_NAME], TK01, 04:45 PM-04:55 PM, Threading - Eyebrows / Upper Lips/ Chin…" at bounding box center [470, 312] width 1276 height 339
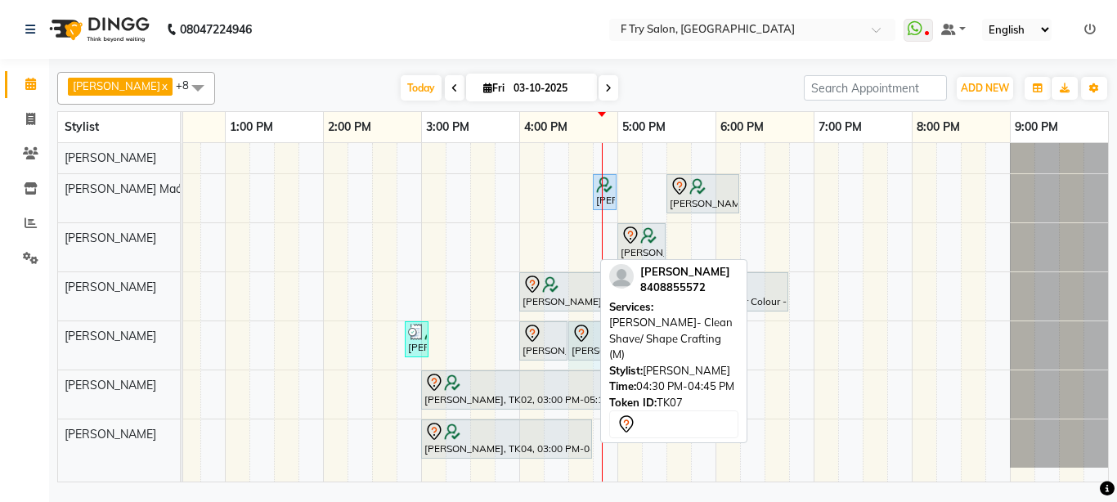
drag, startPoint x: 588, startPoint y: 337, endPoint x: 604, endPoint y: 336, distance: 16.4
click at [604, 336] on div "[PERSON_NAME] x [PERSON_NAME] Maám x [PERSON_NAME] x [PERSON_NAME] x [PERSON_NA…" at bounding box center [583, 273] width 1052 height 417
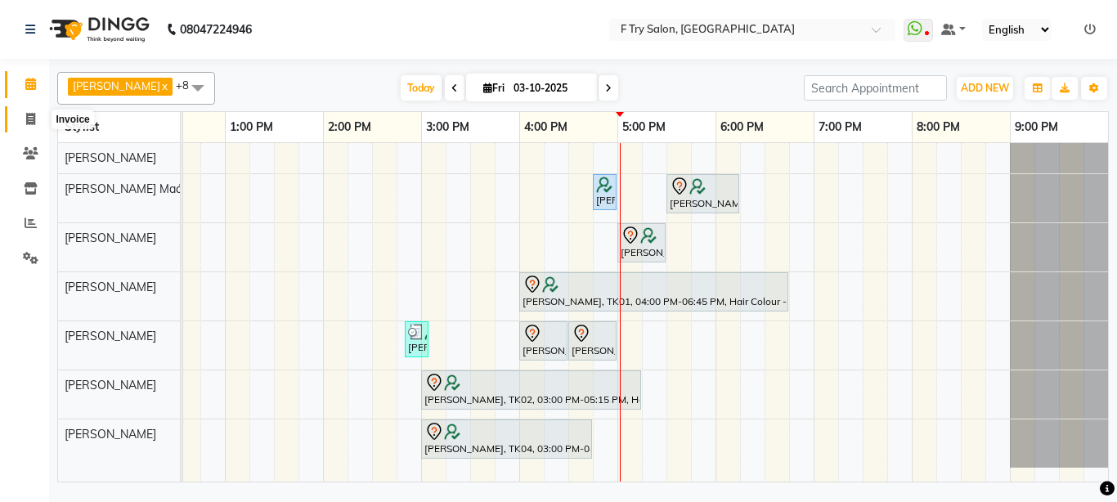
click at [30, 119] on icon at bounding box center [30, 119] width 9 height 12
select select "service"
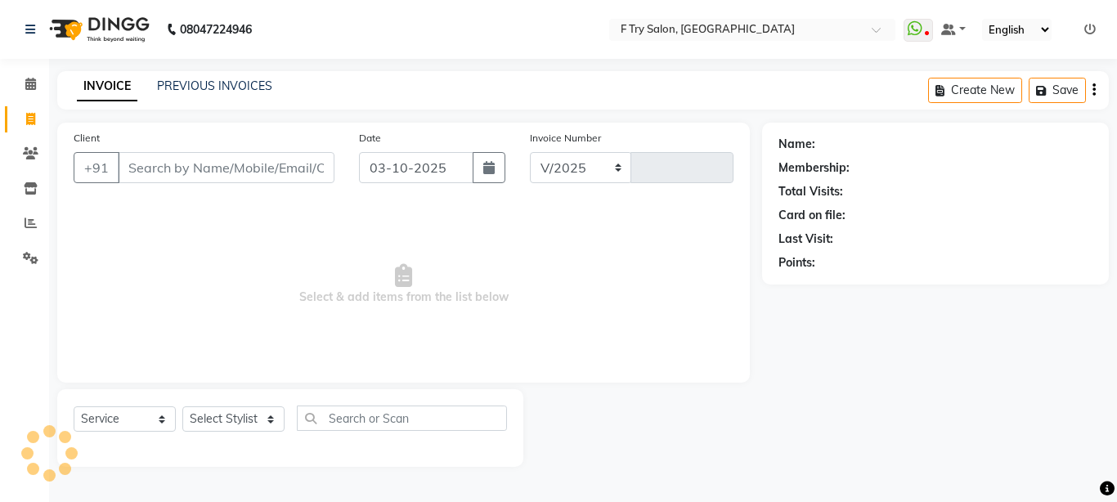
select select "793"
type input "2392"
click at [248, 165] on input "Client" at bounding box center [226, 167] width 217 height 31
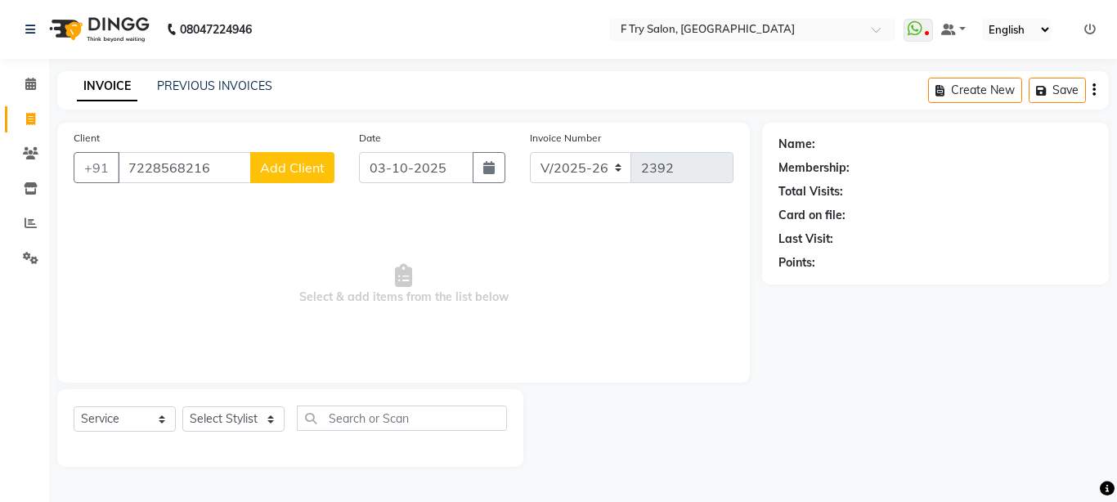
type input "7228568216"
click at [307, 162] on span "Add Client" at bounding box center [292, 167] width 65 height 16
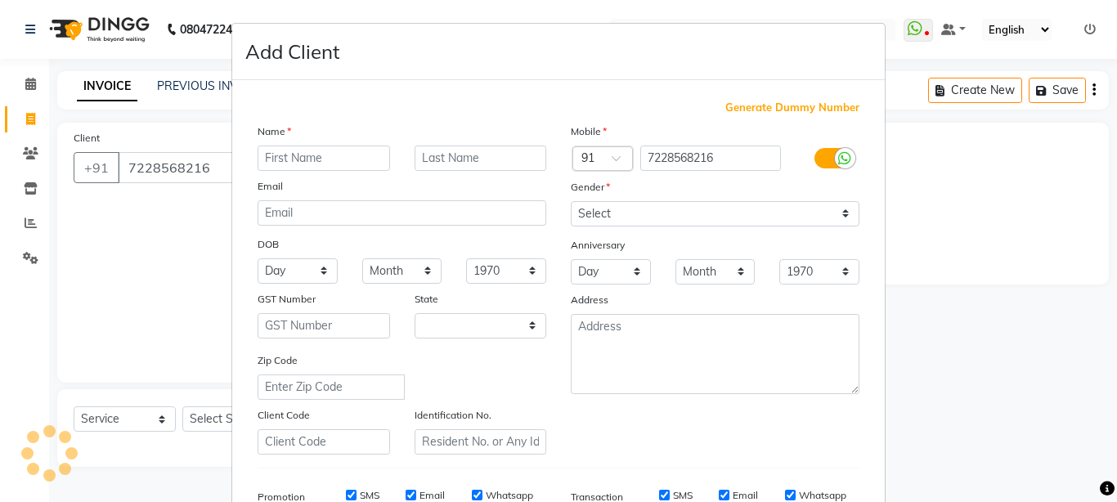
select select "22"
type input "Soniya"
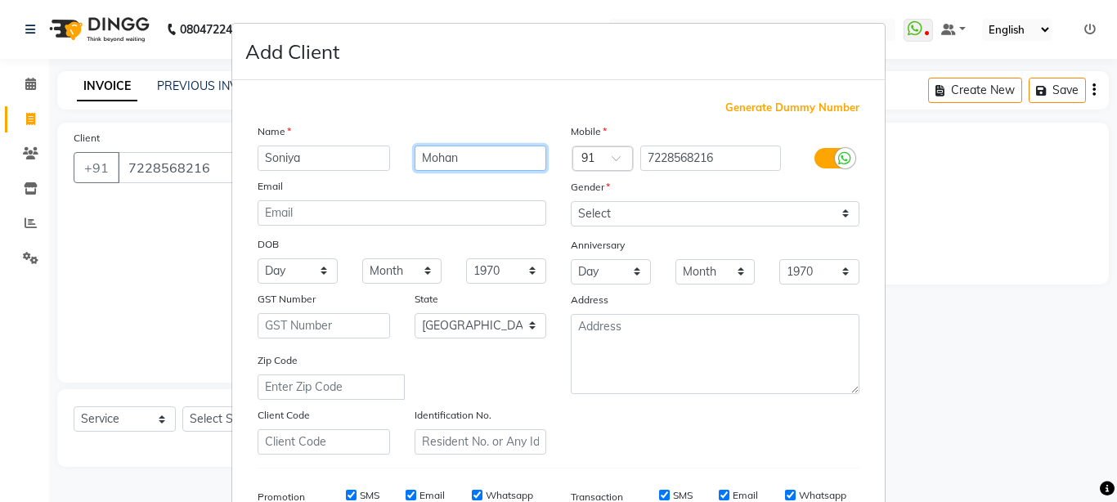
type input "Mohan"
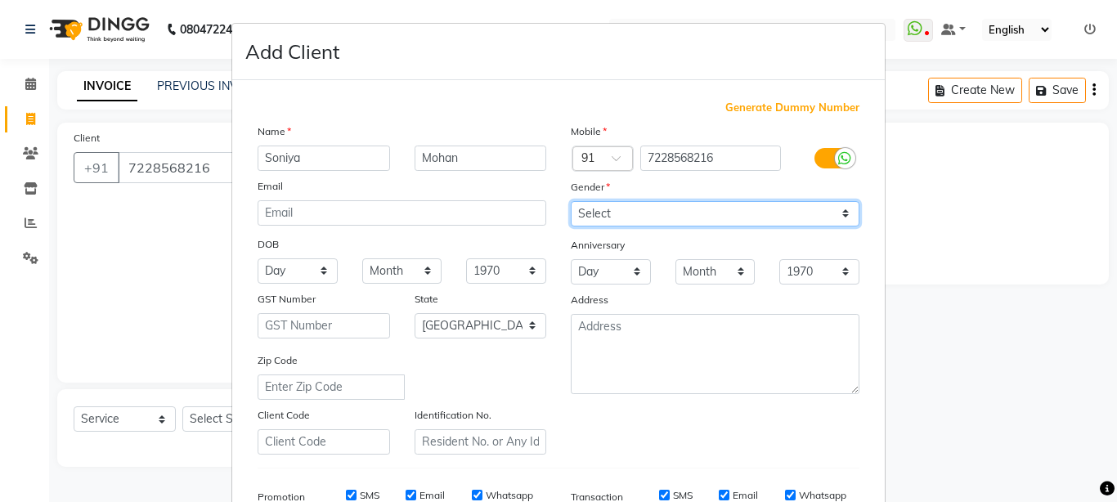
select select "[DEMOGRAPHIC_DATA]"
click at [571, 201] on select "Select [DEMOGRAPHIC_DATA] [DEMOGRAPHIC_DATA] Other Prefer Not To Say" at bounding box center [715, 213] width 289 height 25
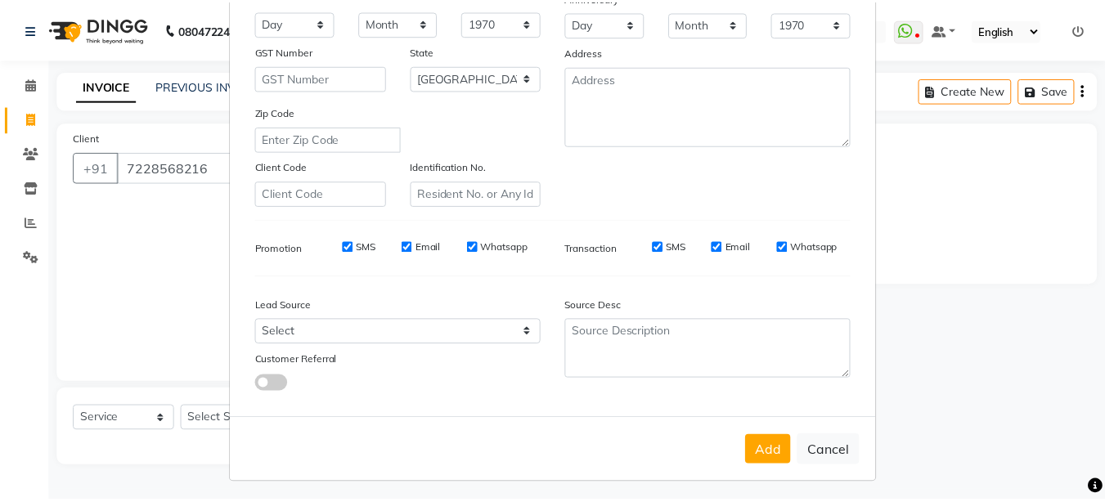
scroll to position [253, 0]
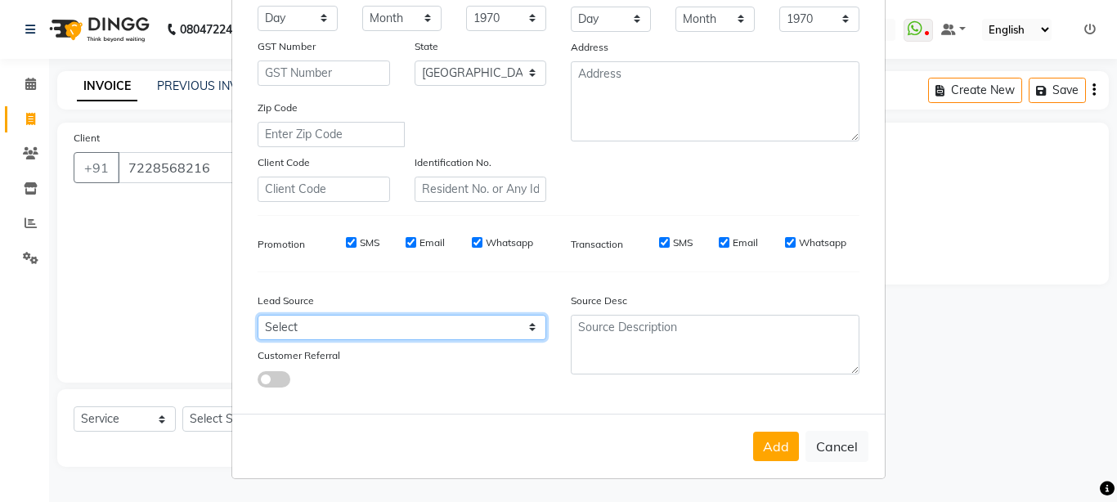
select select "24286"
click at [258, 315] on select "Select Walk-in Referral Internet Friend Word of Mouth Advertisement Facebook Ju…" at bounding box center [402, 327] width 289 height 25
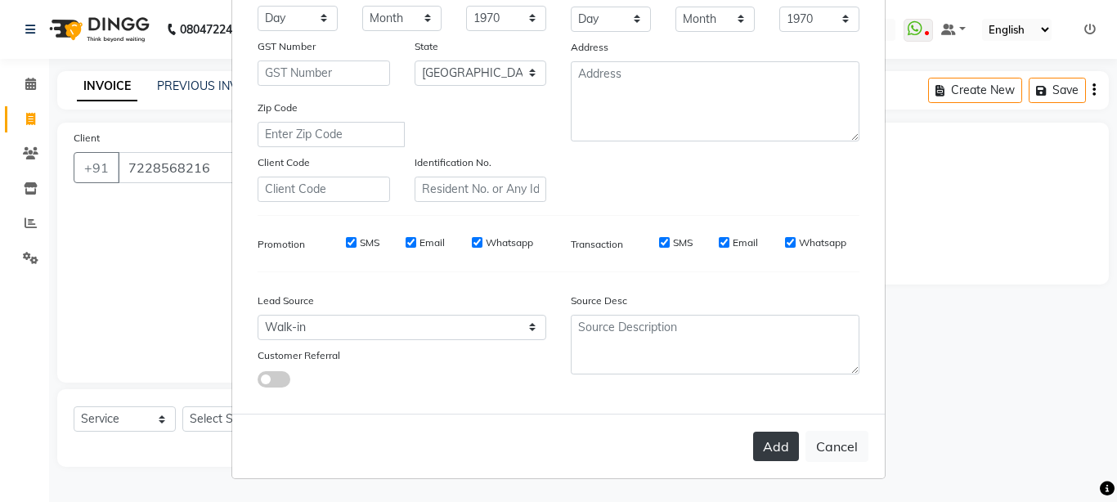
click at [764, 442] on button "Add" at bounding box center [776, 446] width 46 height 29
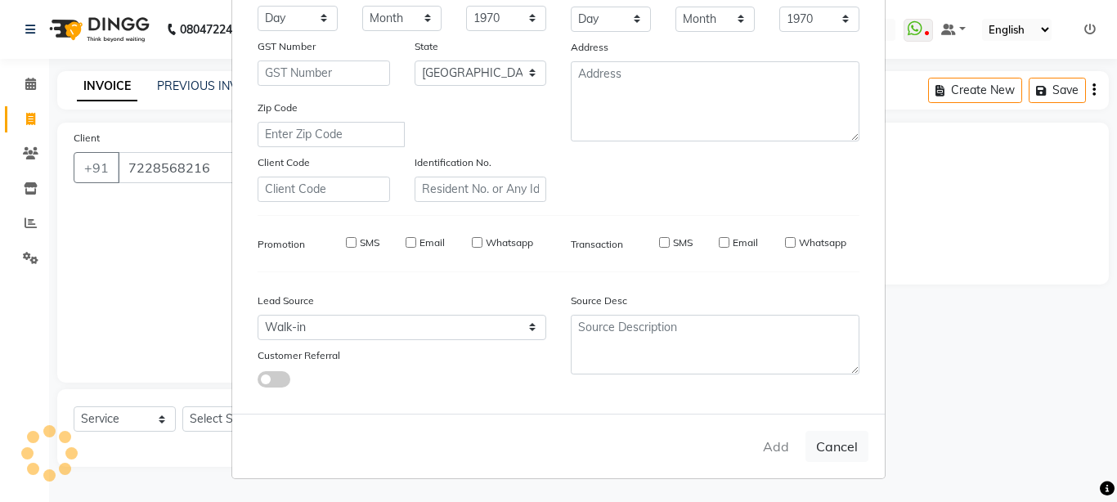
type input "72******16"
select select
select select "null"
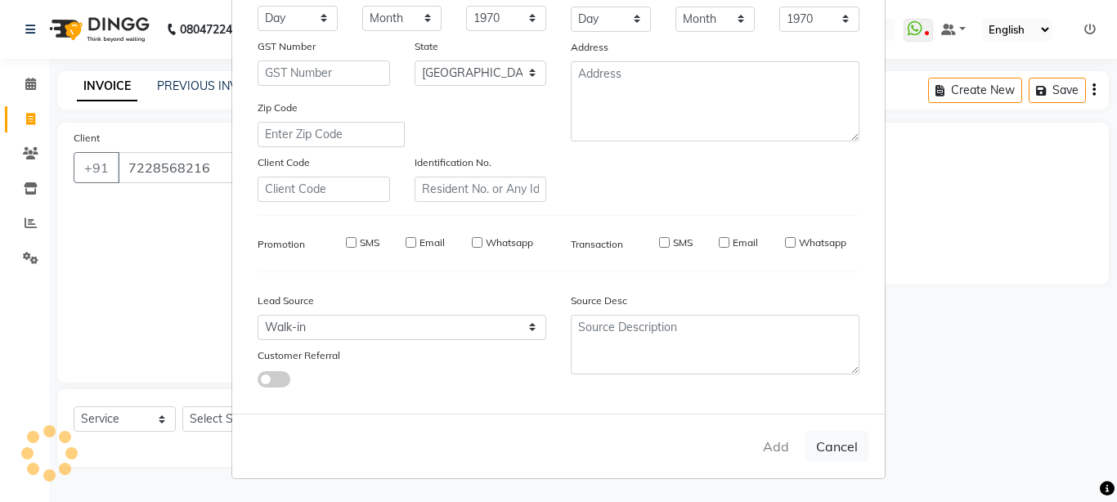
select select
checkbox input "false"
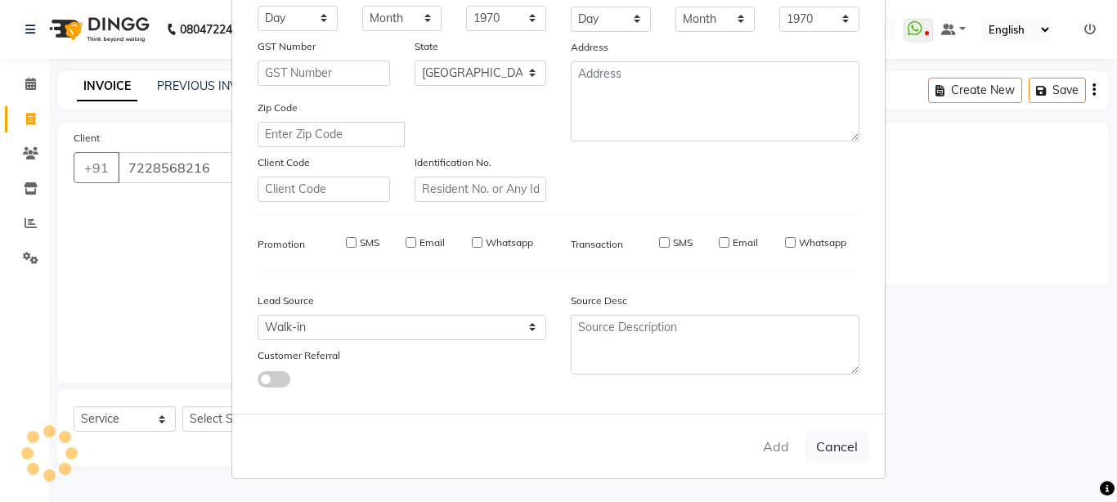
checkbox input "false"
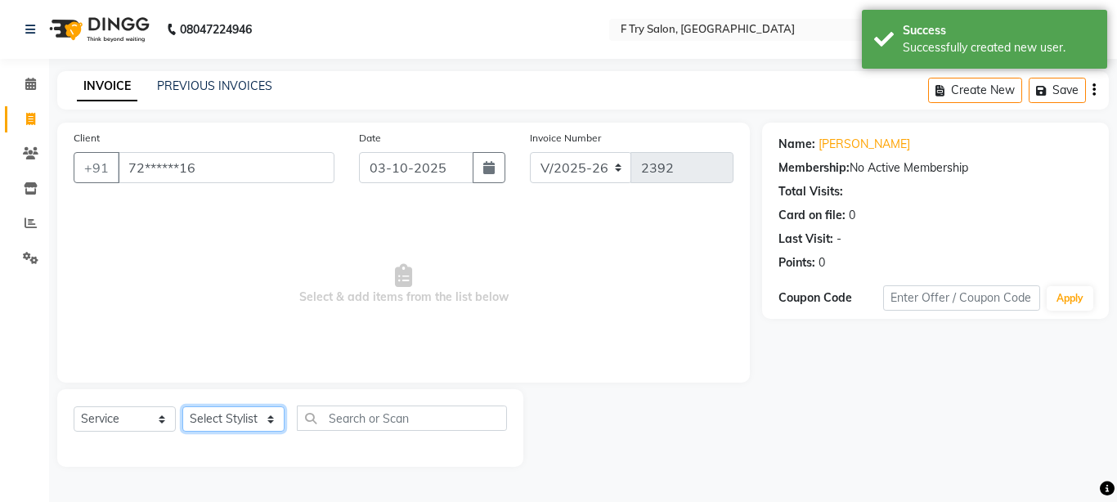
select select "54011"
click at [182, 406] on select "Select Stylist [PERSON_NAME] [PERSON_NAME] Ftry Agent Ftry Manager [PERSON_NAME…" at bounding box center [233, 418] width 102 height 25
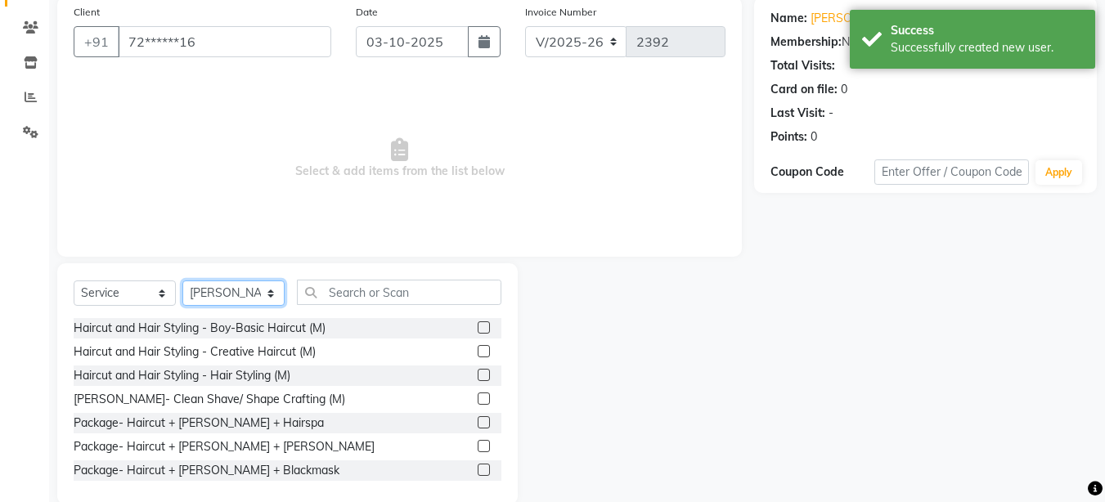
scroll to position [153, 0]
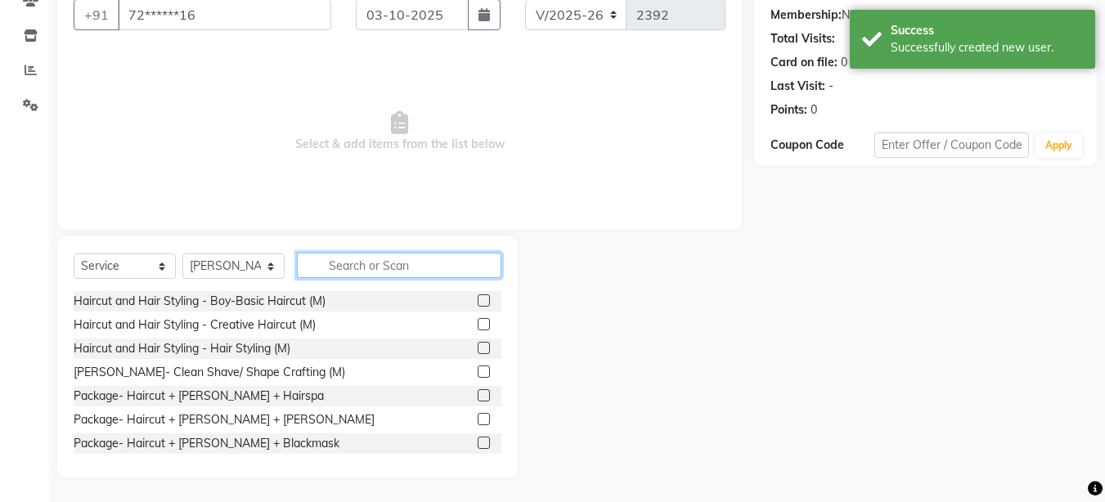
click at [386, 258] on input "text" at bounding box center [399, 265] width 204 height 25
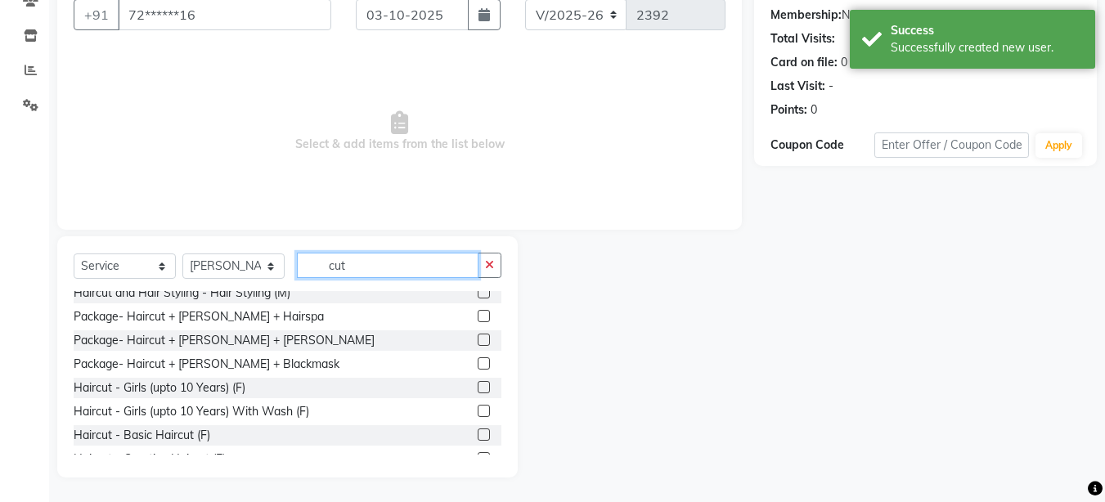
scroll to position [98, 0]
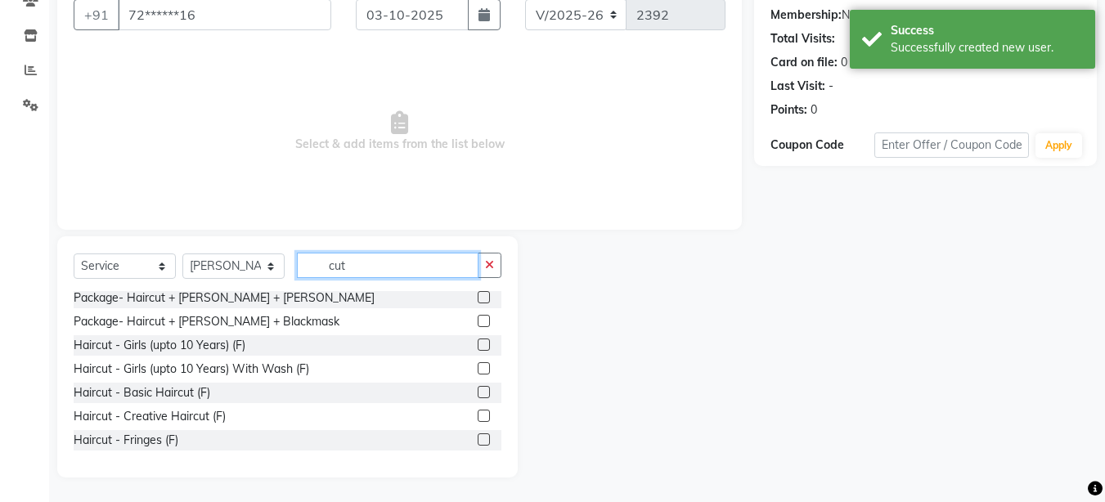
type input "cut"
click at [478, 416] on label at bounding box center [484, 416] width 12 height 12
click at [478, 416] on input "checkbox" at bounding box center [483, 416] width 11 height 11
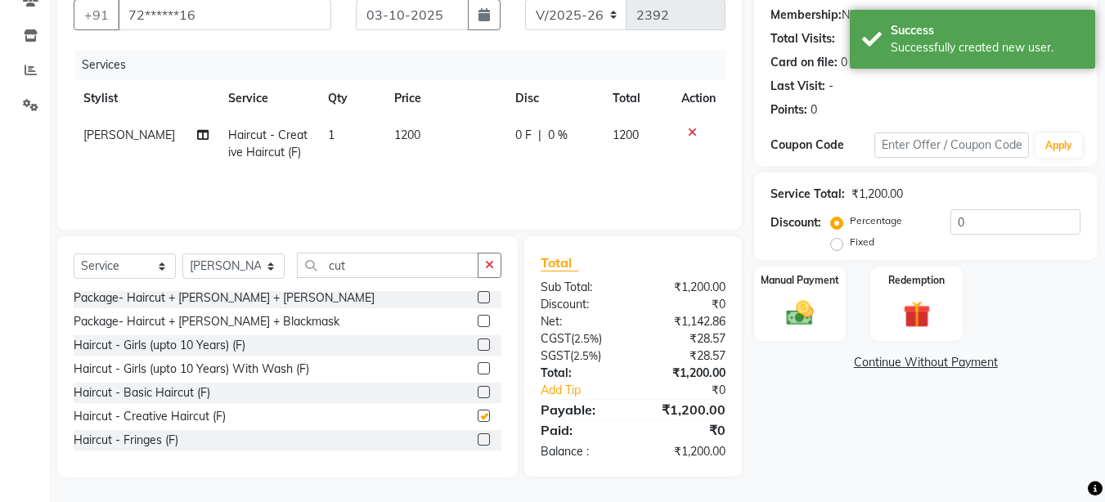
checkbox input "false"
click at [996, 222] on input "0" at bounding box center [1015, 221] width 130 height 25
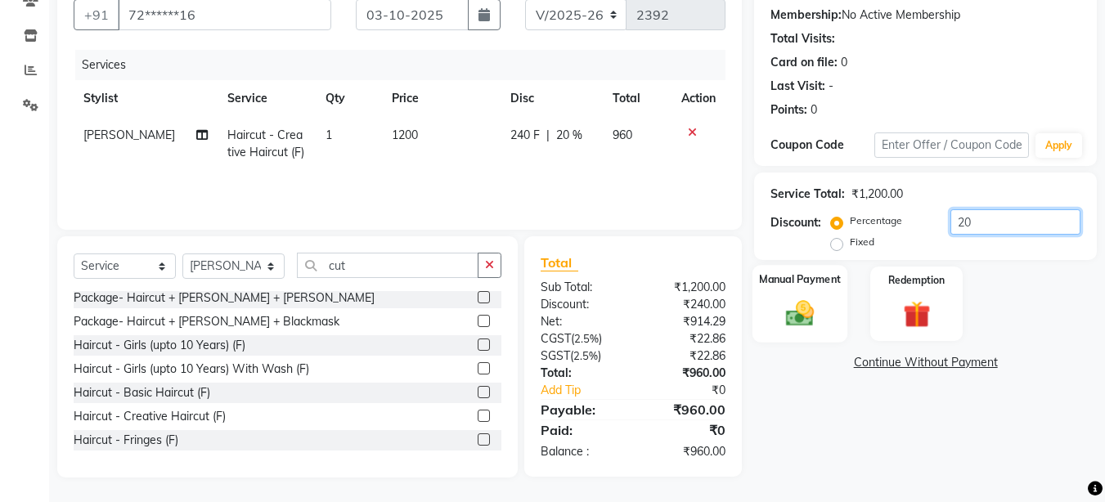
type input "20"
click at [797, 333] on div "Manual Payment" at bounding box center [800, 304] width 96 height 78
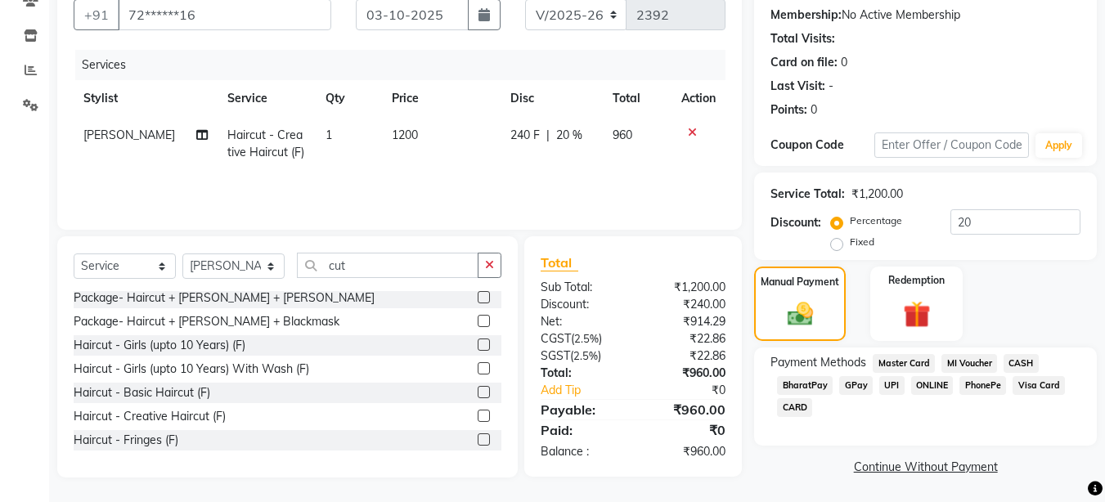
scroll to position [155, 0]
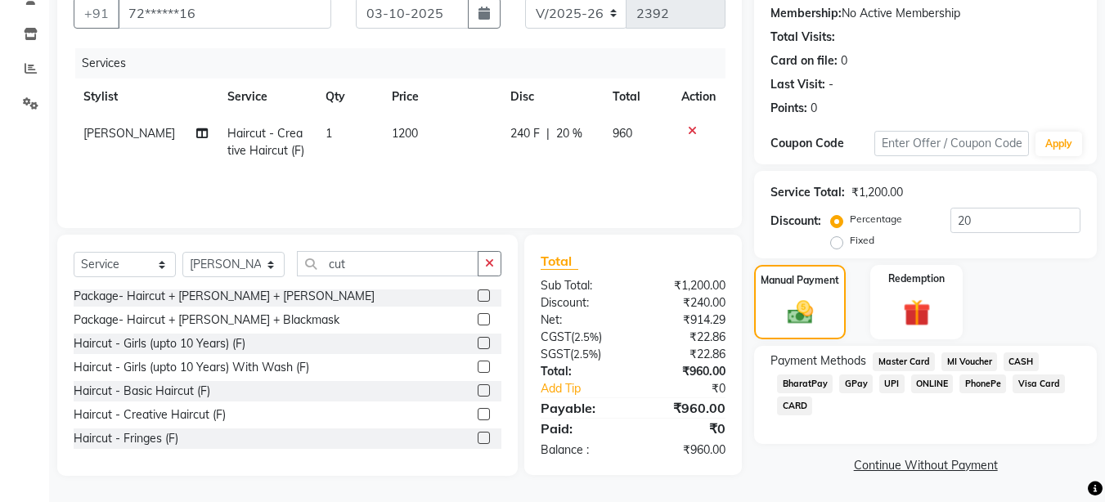
click at [888, 385] on span "UPI" at bounding box center [891, 384] width 25 height 19
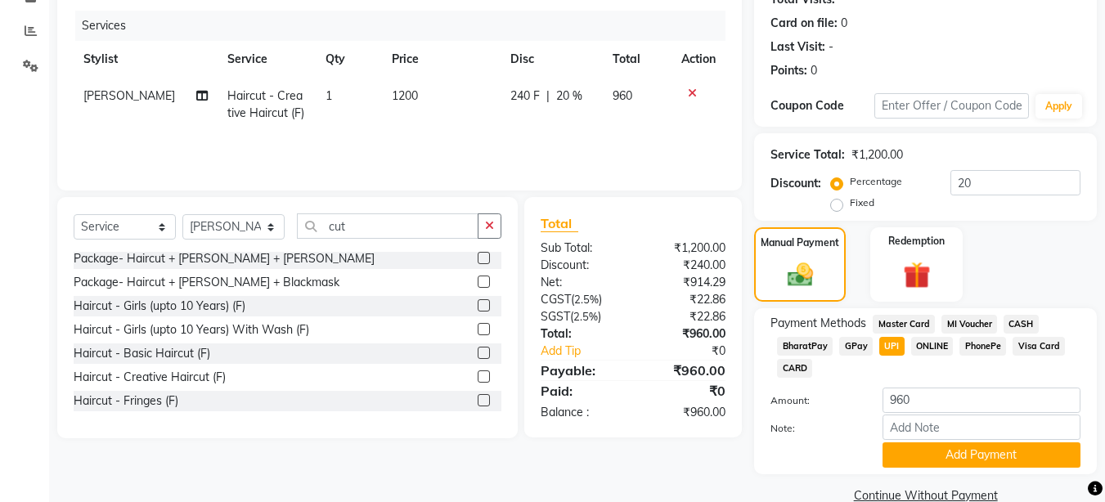
scroll to position [222, 0]
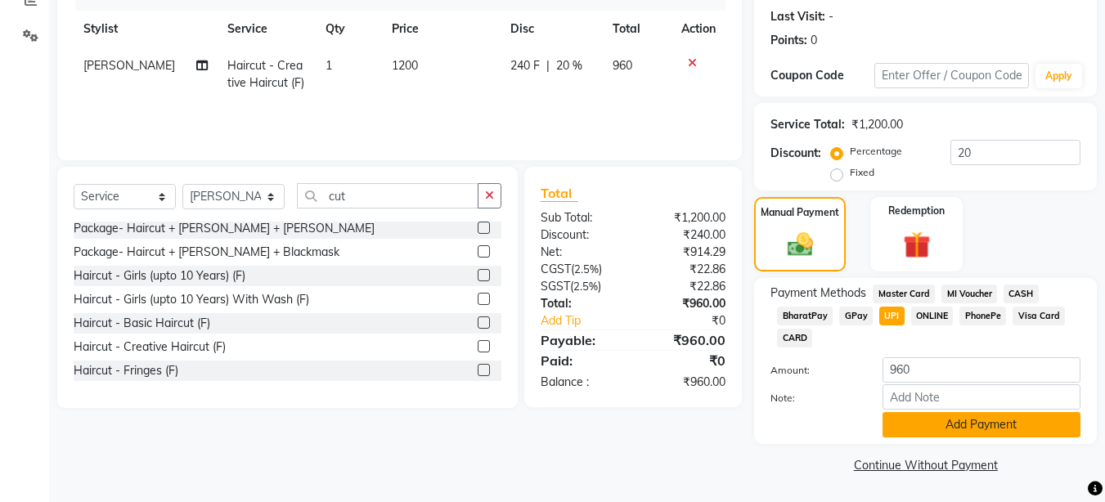
click at [974, 413] on button "Add Payment" at bounding box center [981, 424] width 198 height 25
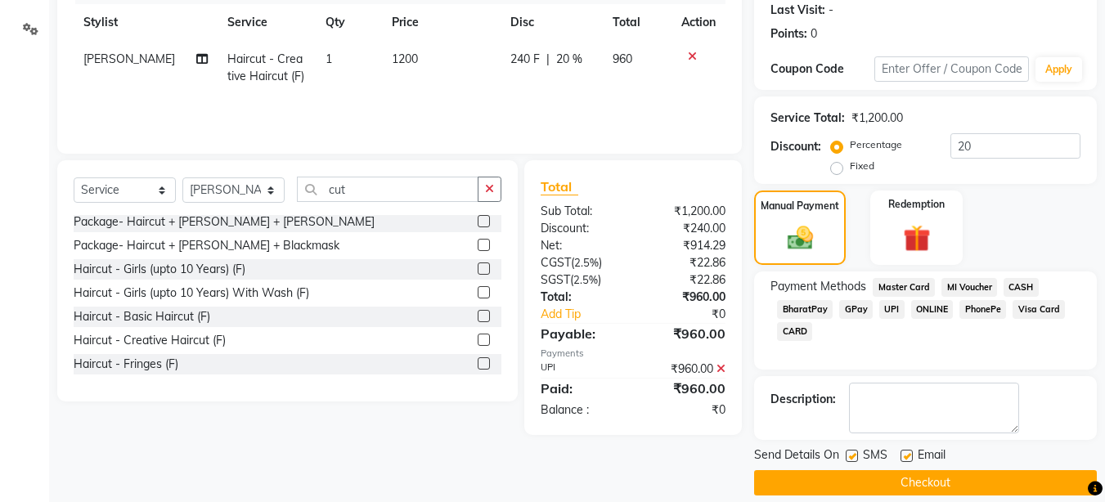
scroll to position [247, 0]
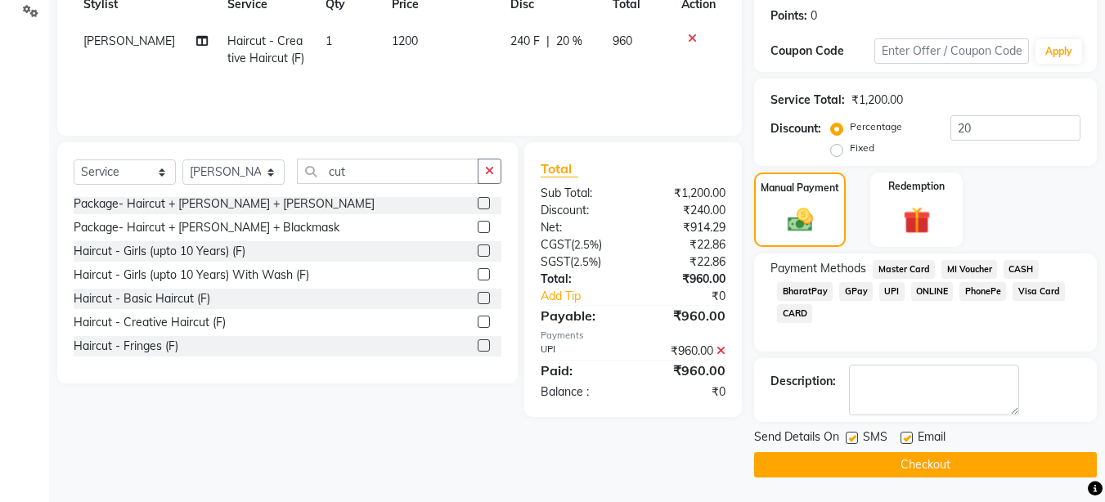
click at [924, 463] on button "Checkout" at bounding box center [925, 464] width 343 height 25
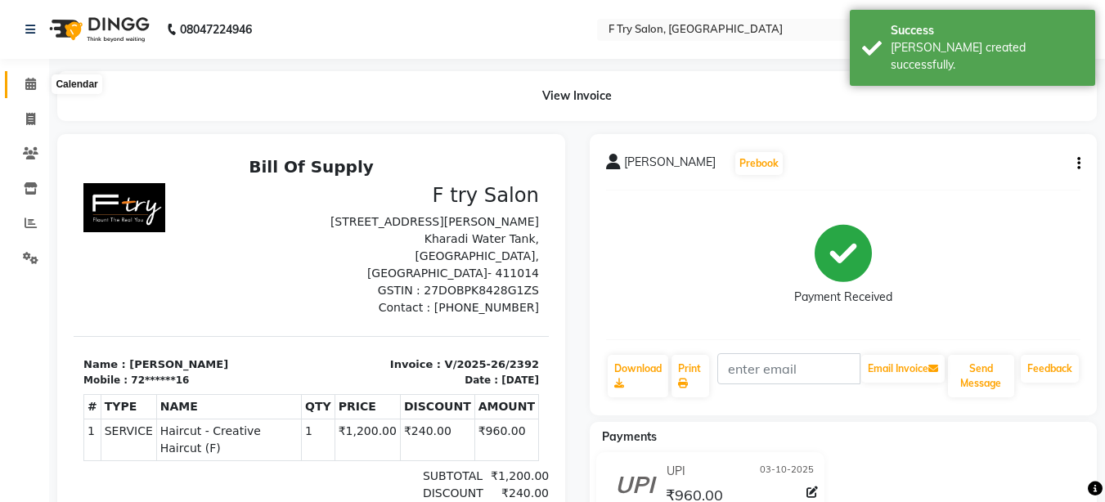
click at [29, 88] on icon at bounding box center [30, 84] width 11 height 12
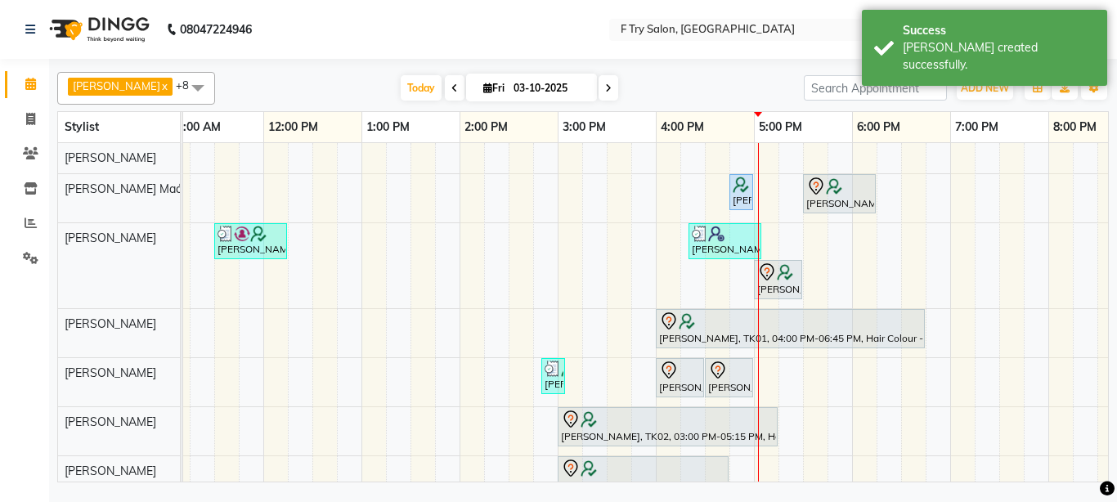
scroll to position [0, 215]
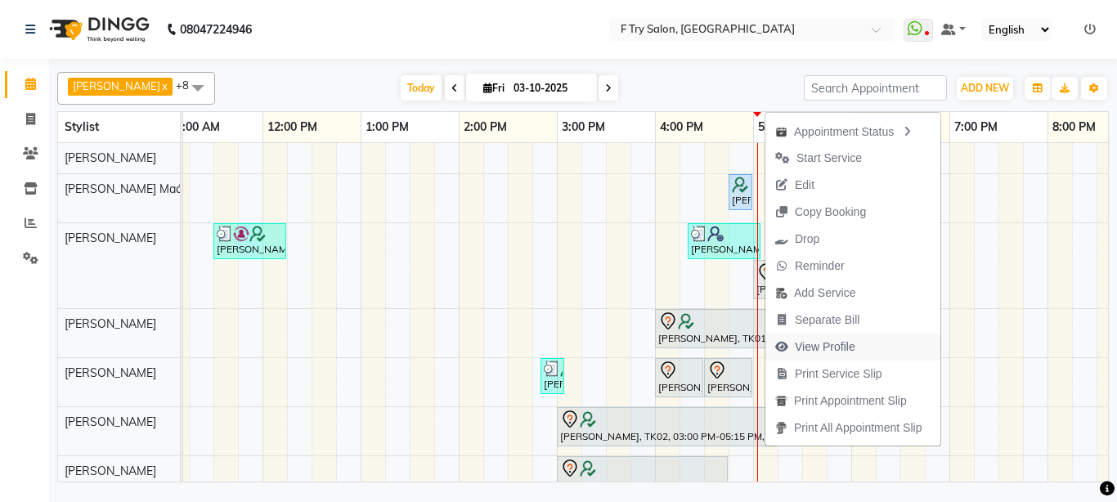
click at [821, 344] on span "View Profile" at bounding box center [825, 347] width 61 height 17
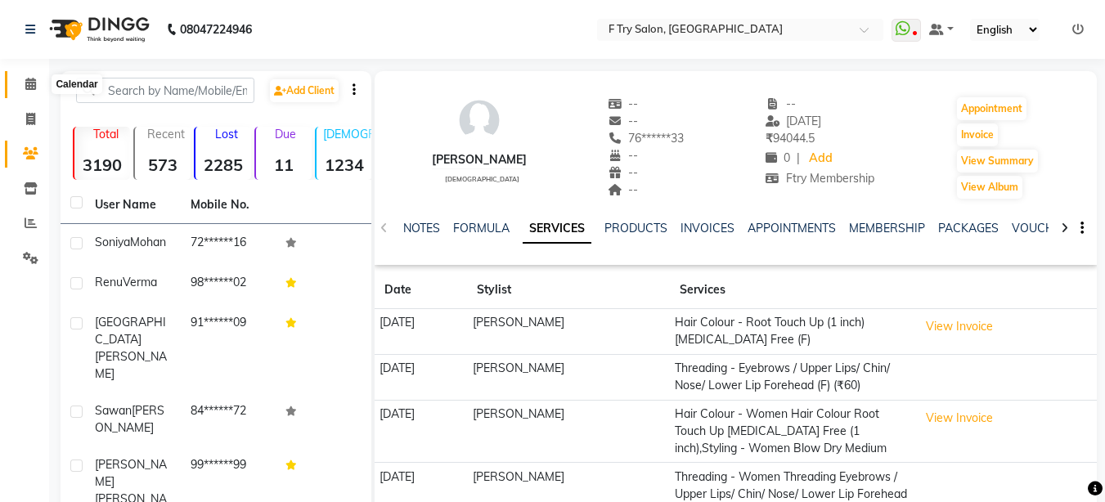
click at [26, 85] on icon at bounding box center [30, 84] width 11 height 12
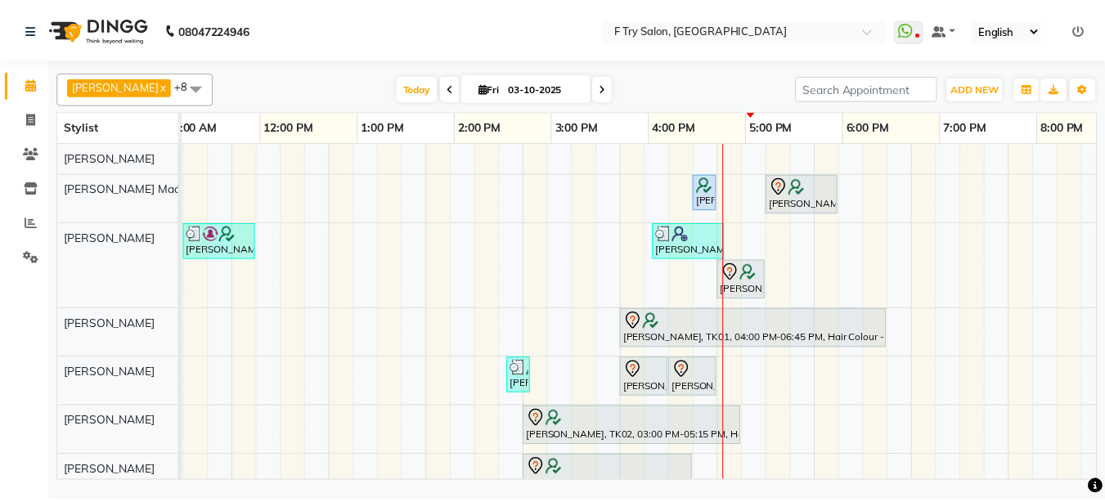
scroll to position [0, 270]
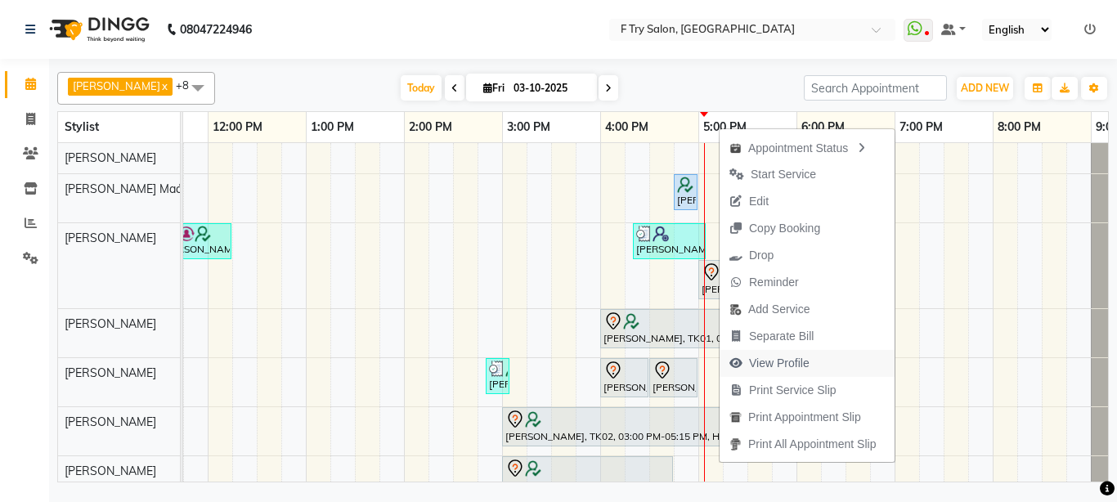
click at [791, 361] on span "View Profile" at bounding box center [779, 363] width 61 height 17
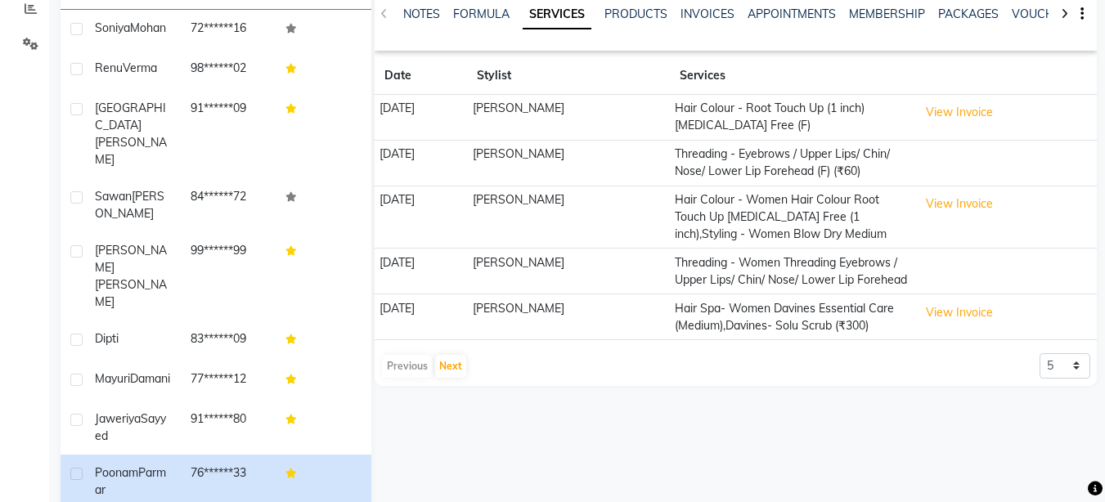
scroll to position [263, 0]
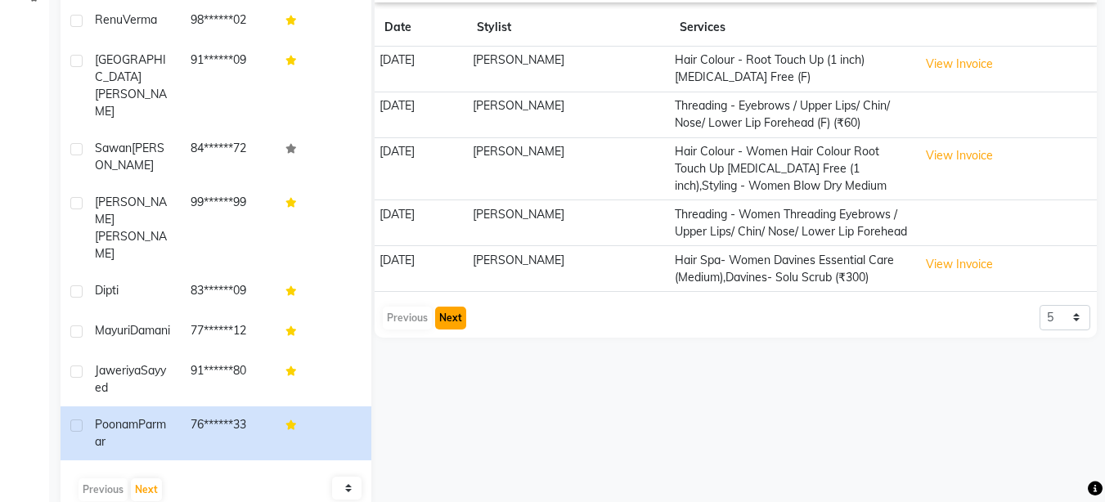
click at [447, 330] on button "Next" at bounding box center [450, 318] width 31 height 23
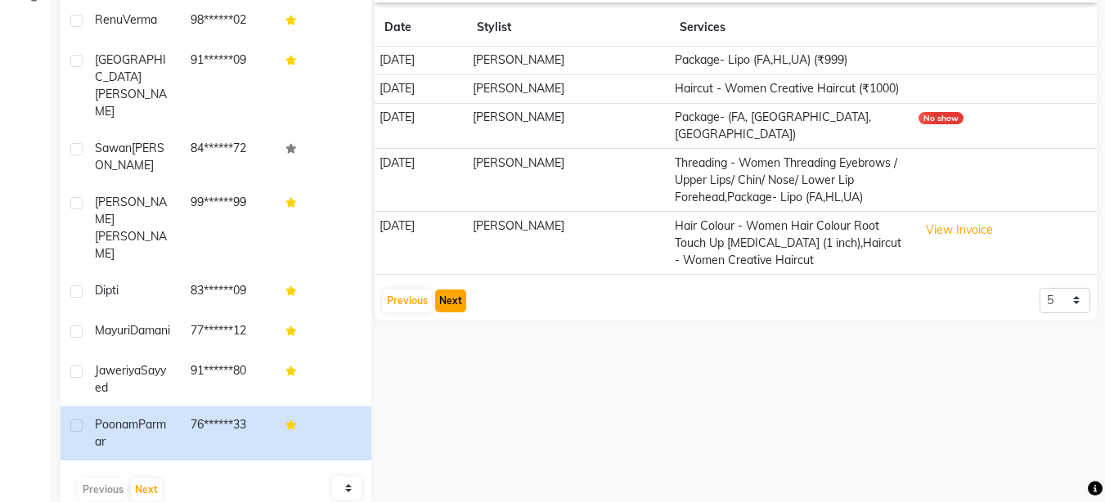
click at [442, 305] on button "Next" at bounding box center [450, 301] width 31 height 23
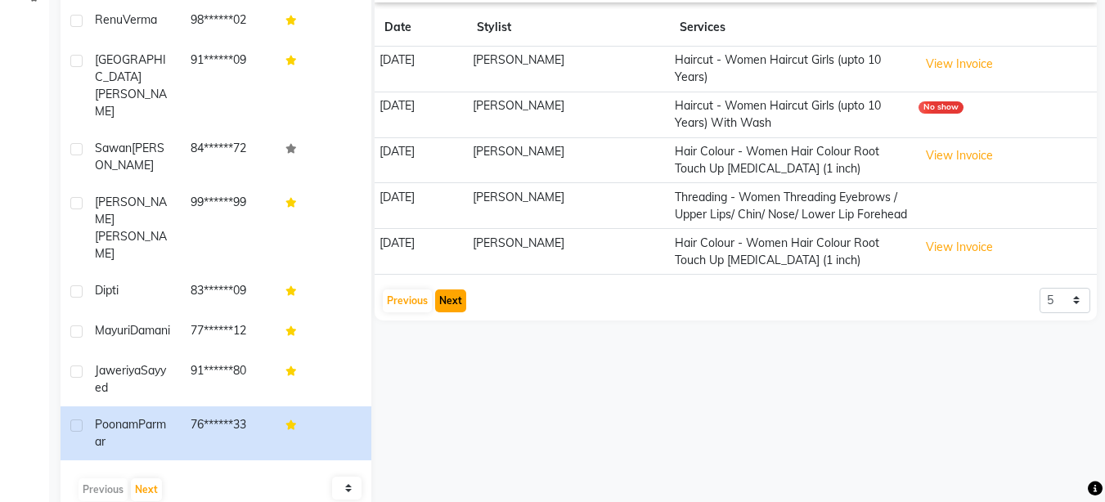
click at [451, 311] on button "Next" at bounding box center [450, 301] width 31 height 23
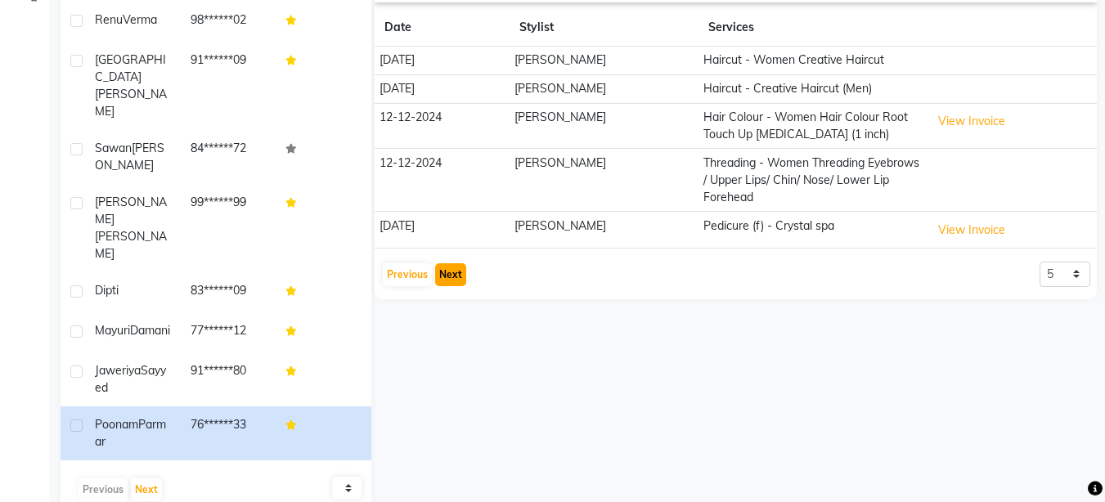
click at [451, 277] on button "Next" at bounding box center [450, 274] width 31 height 23
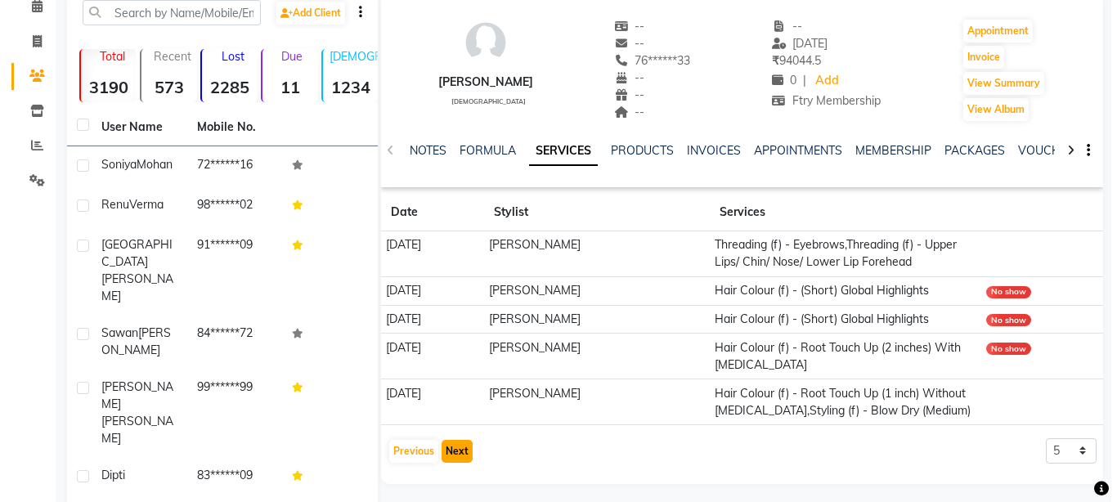
scroll to position [0, 0]
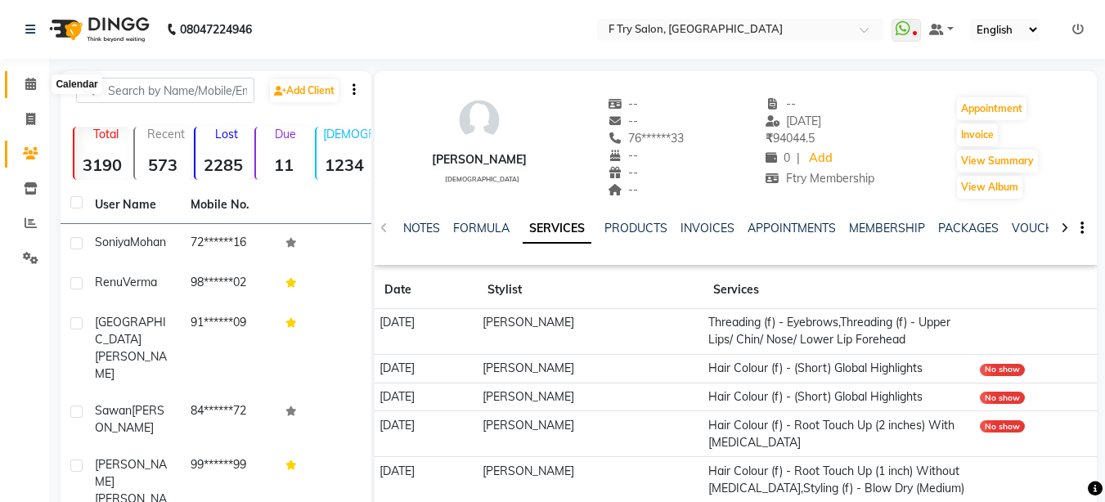
click at [34, 86] on icon at bounding box center [30, 84] width 11 height 12
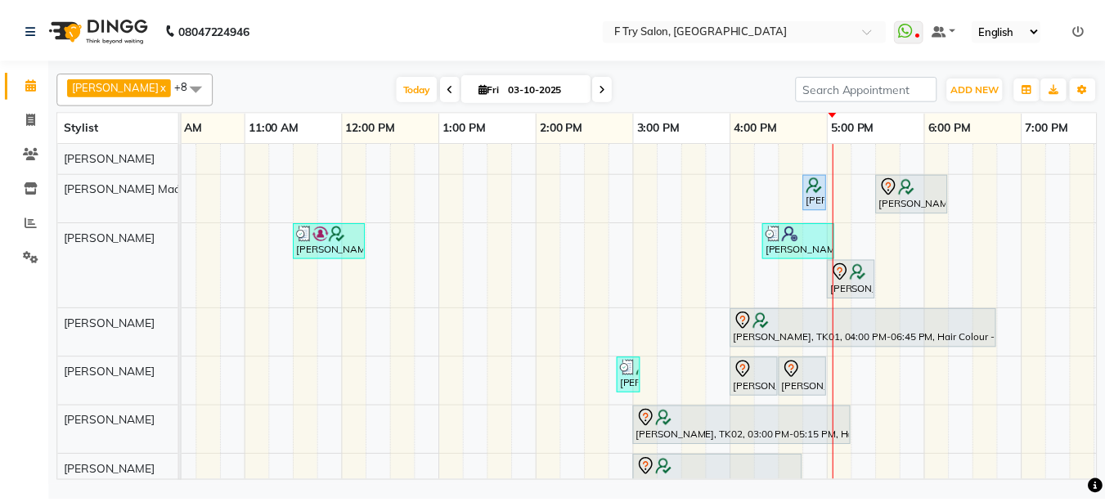
scroll to position [0, 146]
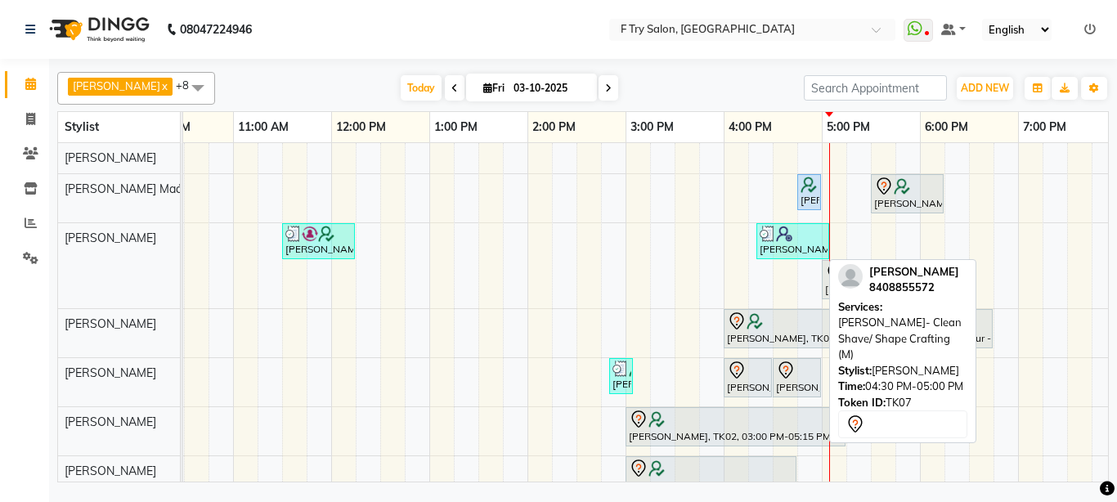
click at [803, 367] on div at bounding box center [797, 371] width 42 height 20
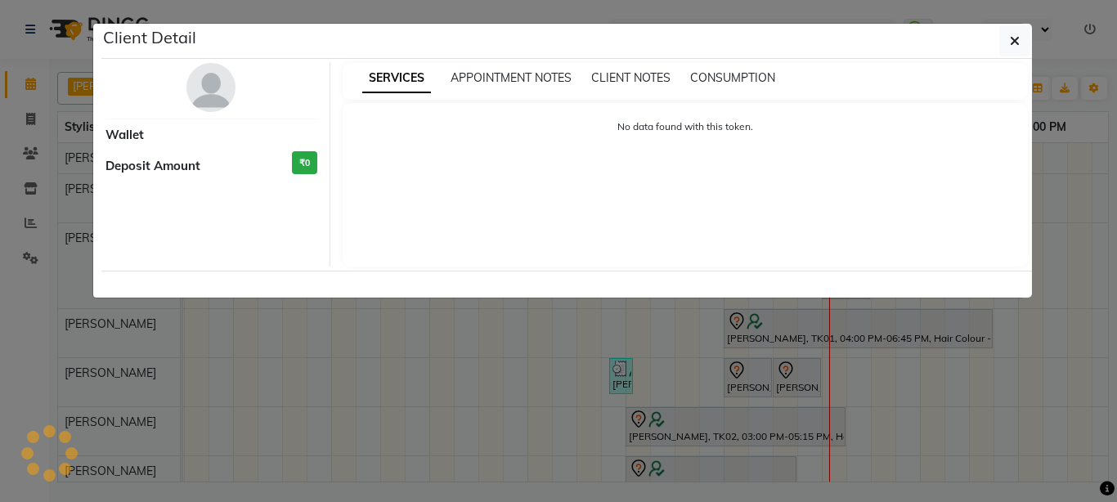
select select "7"
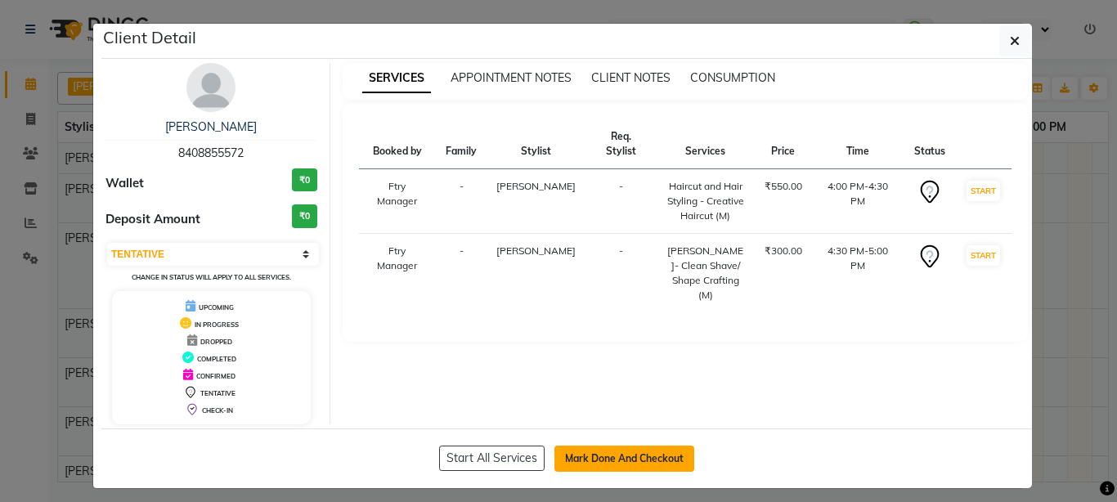
click at [632, 453] on button "Mark Done And Checkout" at bounding box center [625, 459] width 140 height 26
select select "service"
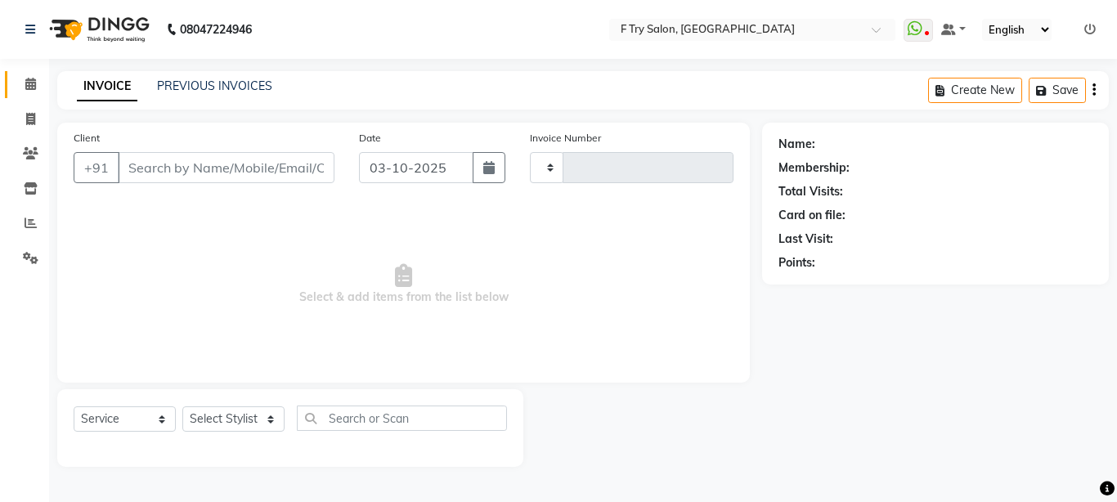
type input "2393"
select select "793"
type input "84******72"
select select "70065"
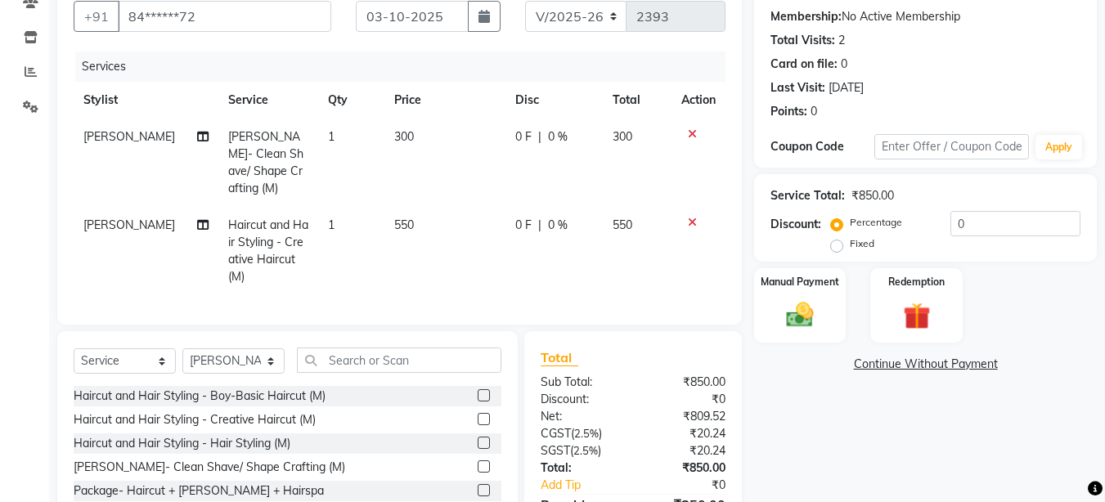
scroll to position [196, 0]
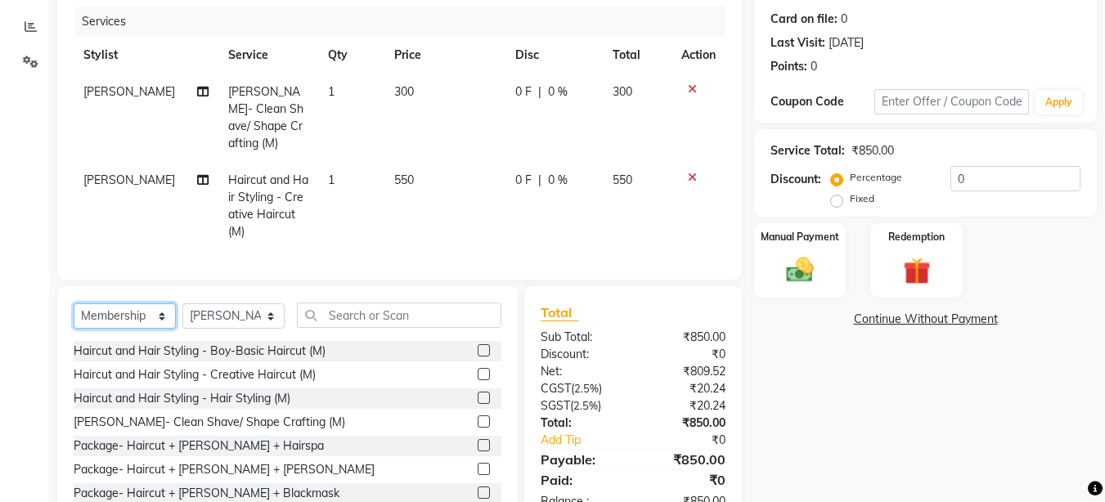
click at [74, 303] on select "Select Service Product Membership Package Voucher Prepaid Gift Card" at bounding box center [125, 315] width 102 height 25
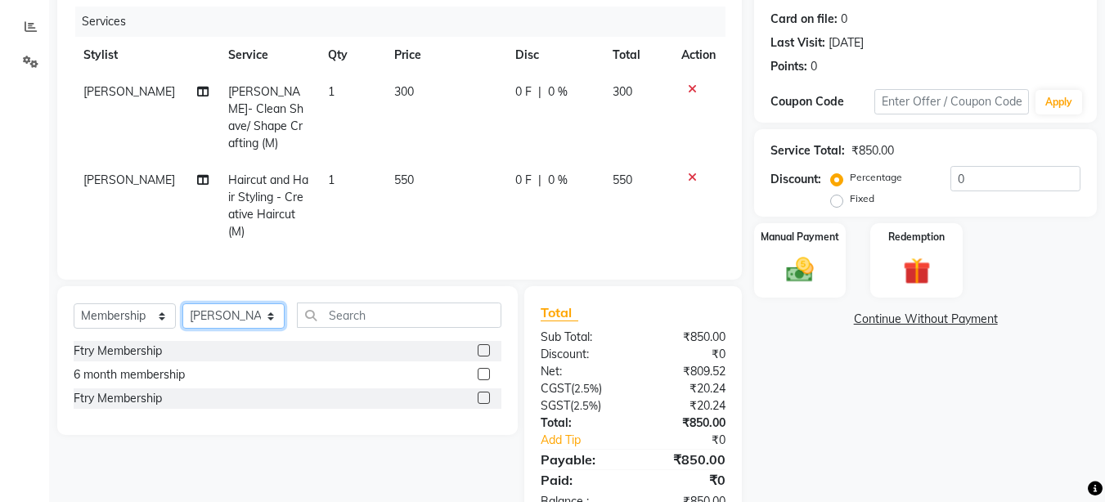
click at [234, 303] on select "Select Stylist [PERSON_NAME] [PERSON_NAME] Ftry Agent Ftry Manager [PERSON_NAME…" at bounding box center [233, 315] width 102 height 25
click at [478, 392] on label at bounding box center [484, 398] width 12 height 12
click at [478, 393] on input "checkbox" at bounding box center [483, 398] width 11 height 11
select select "select"
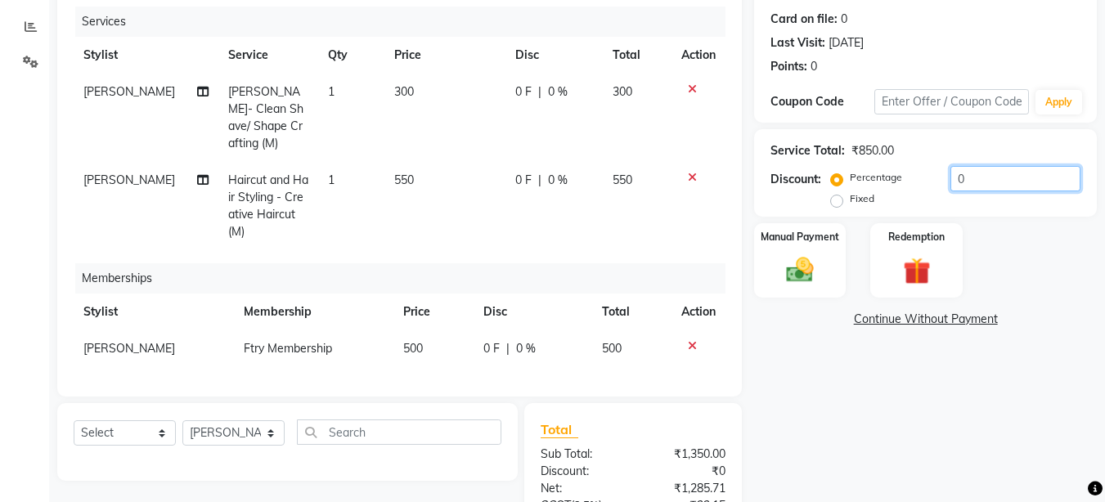
click at [969, 183] on input "0" at bounding box center [1015, 178] width 130 height 25
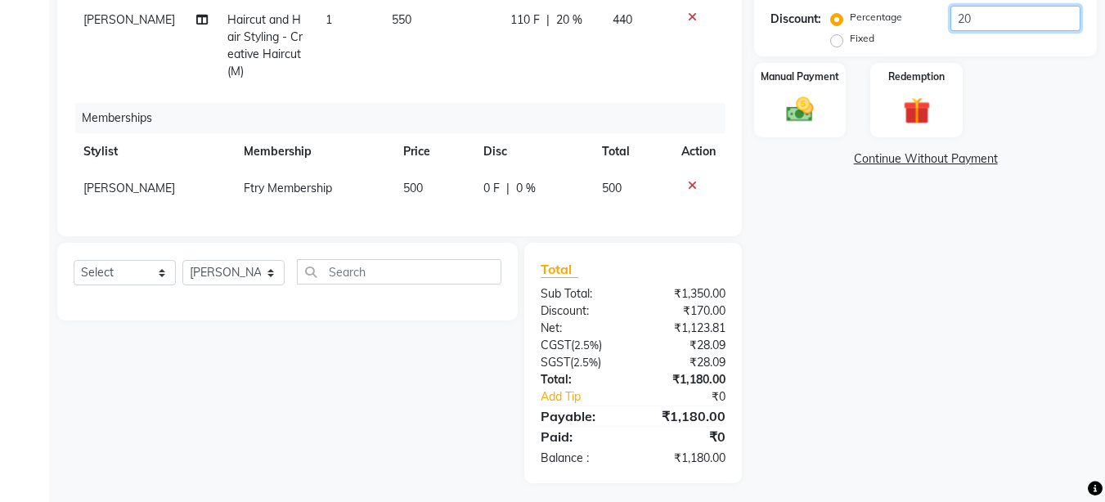
scroll to position [357, 0]
type input "20"
click at [828, 99] on div "Manual Payment" at bounding box center [800, 100] width 96 height 78
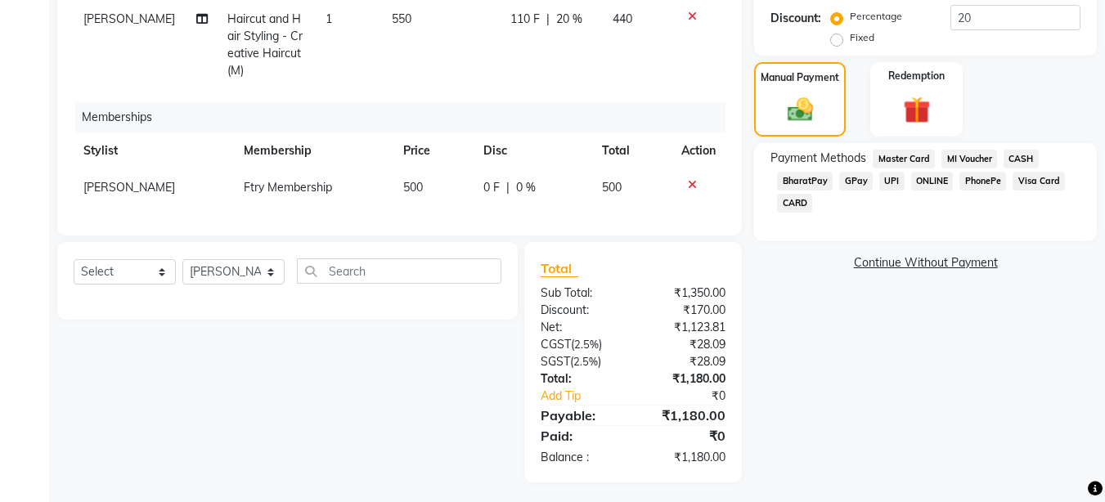
click at [1031, 158] on span "CASH" at bounding box center [1021, 159] width 35 height 19
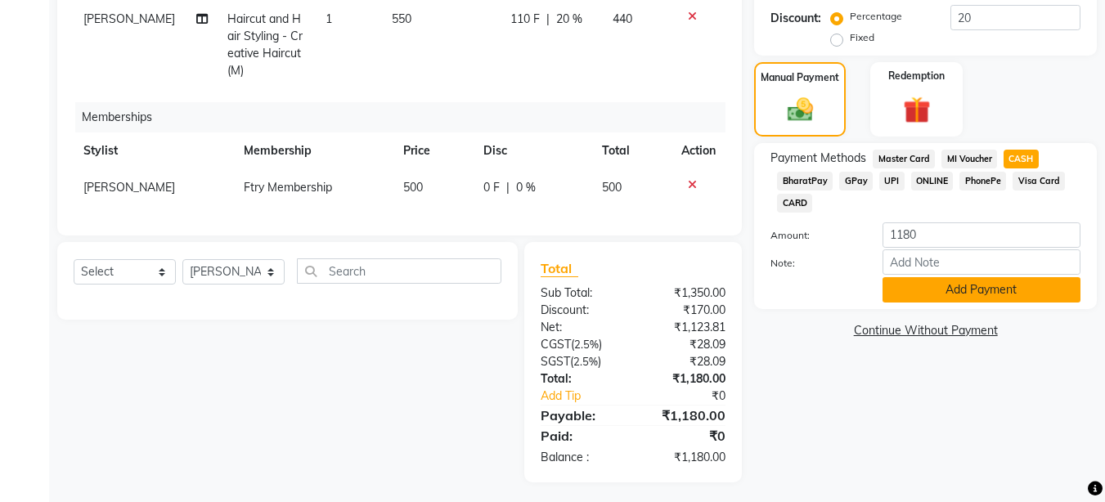
click at [937, 295] on button "Add Payment" at bounding box center [981, 289] width 198 height 25
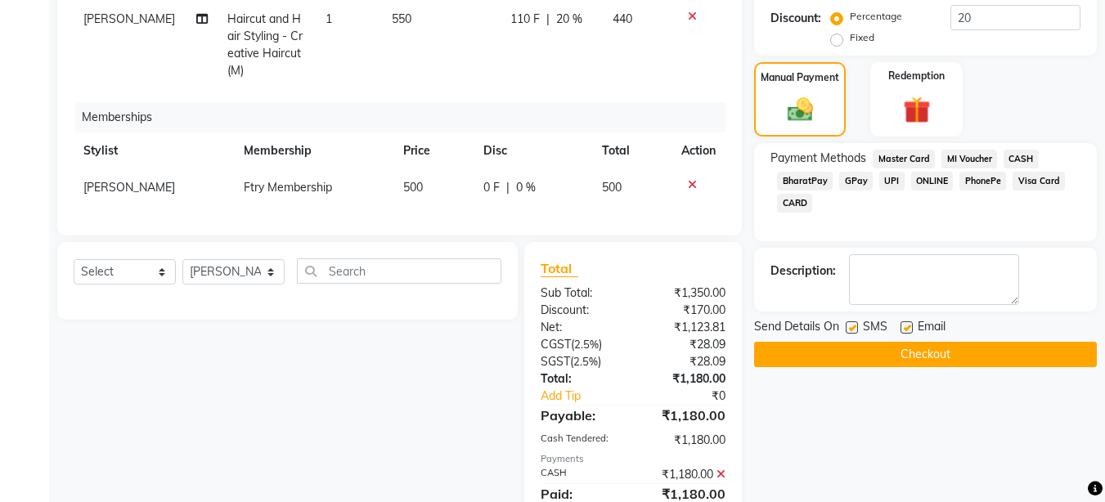
click at [920, 349] on button "Checkout" at bounding box center [925, 354] width 343 height 25
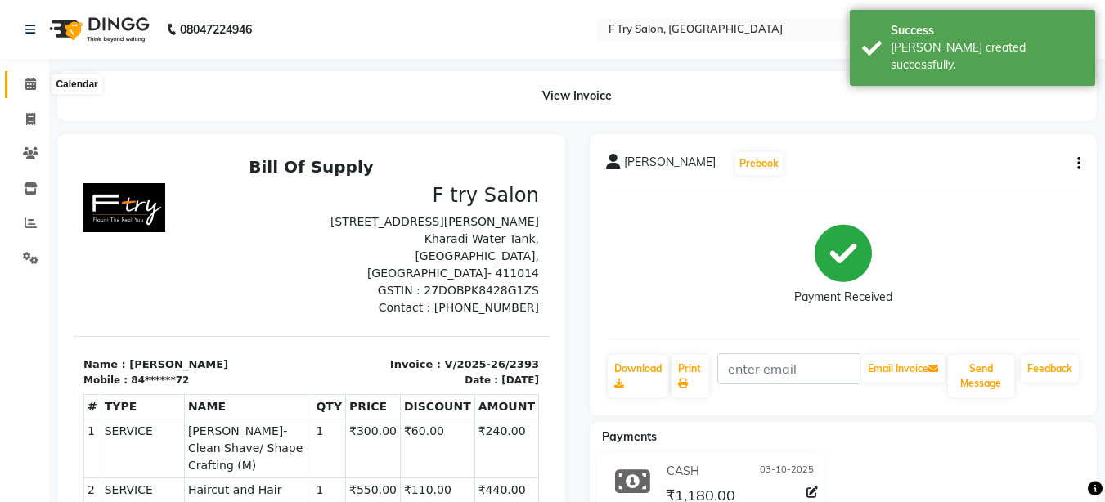
click at [29, 85] on icon at bounding box center [30, 84] width 11 height 12
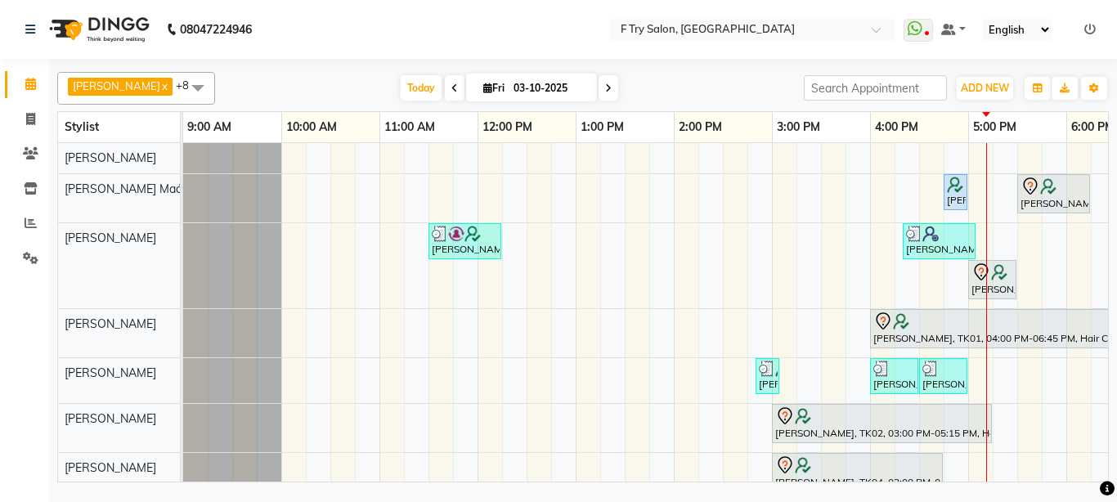
scroll to position [0, 351]
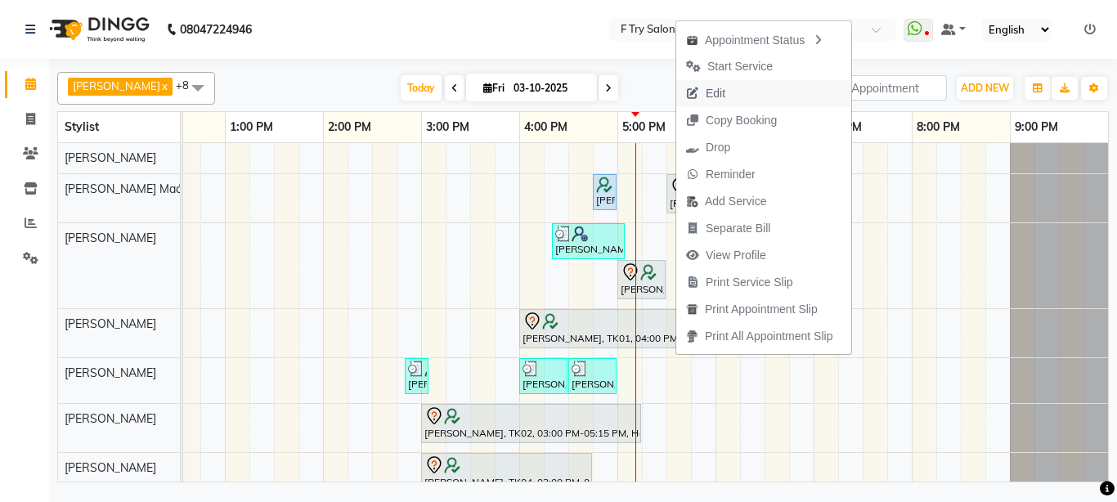
click at [731, 93] on span "Edit" at bounding box center [705, 93] width 59 height 27
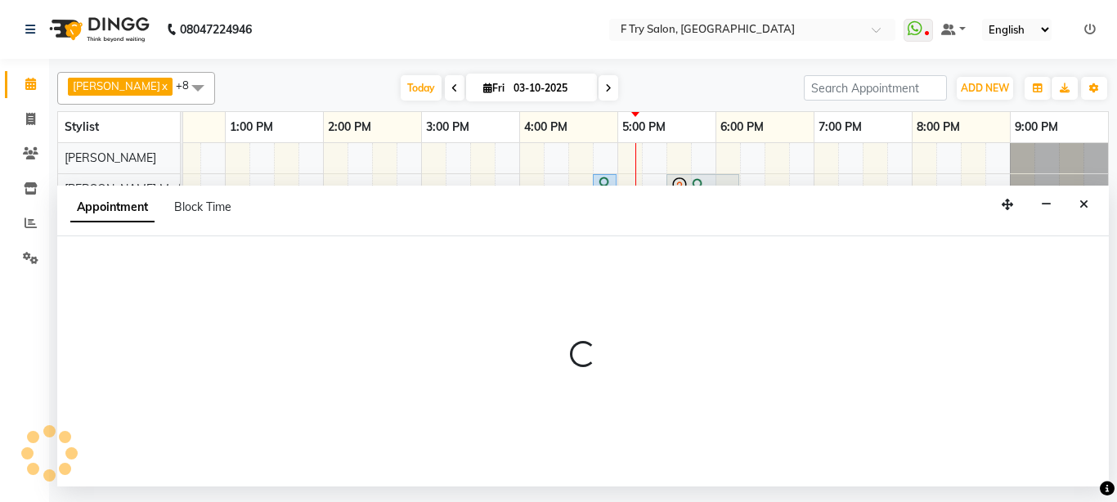
select select "tentative"
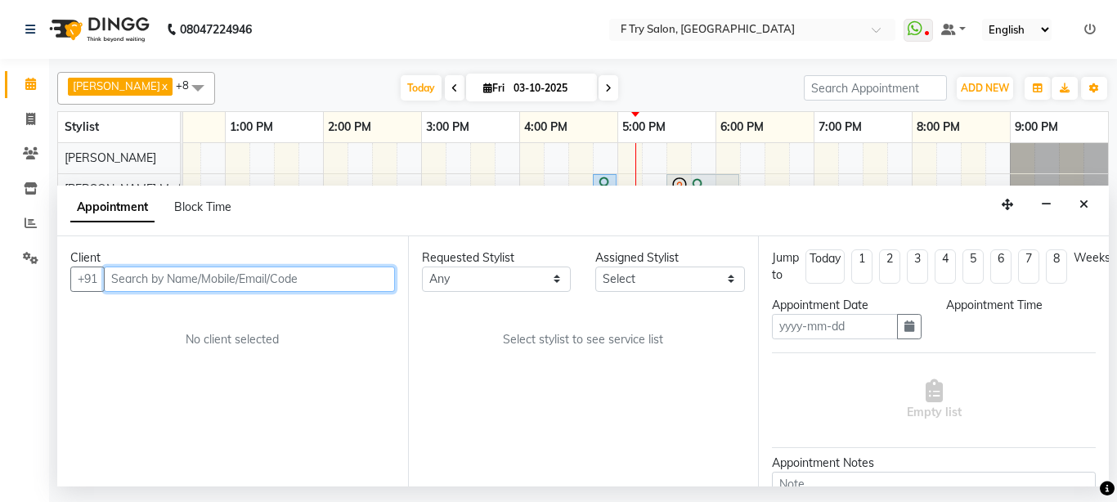
type input "03-10-2025"
select select "14056"
select select "1020"
select select "1252"
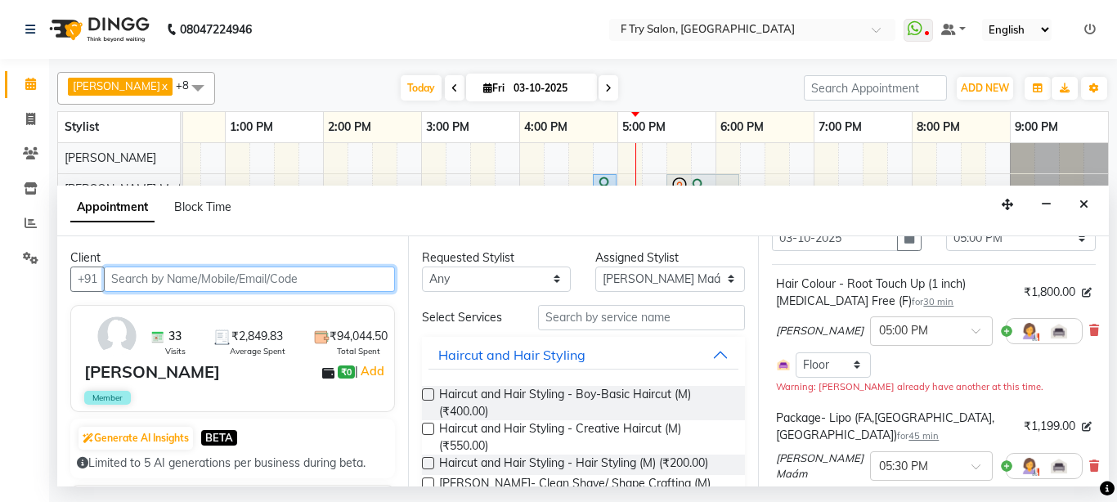
scroll to position [196, 0]
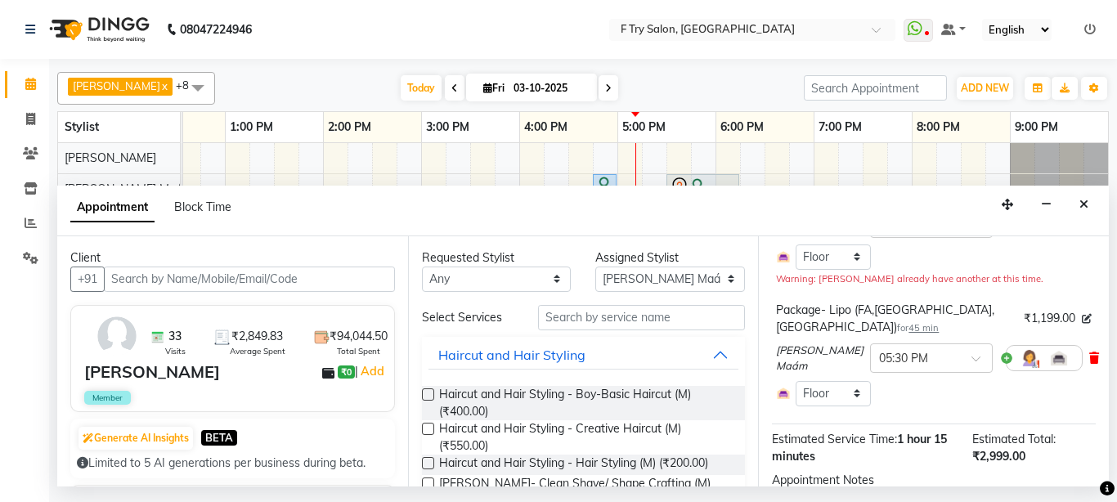
click at [1089, 350] on span at bounding box center [1094, 358] width 10 height 17
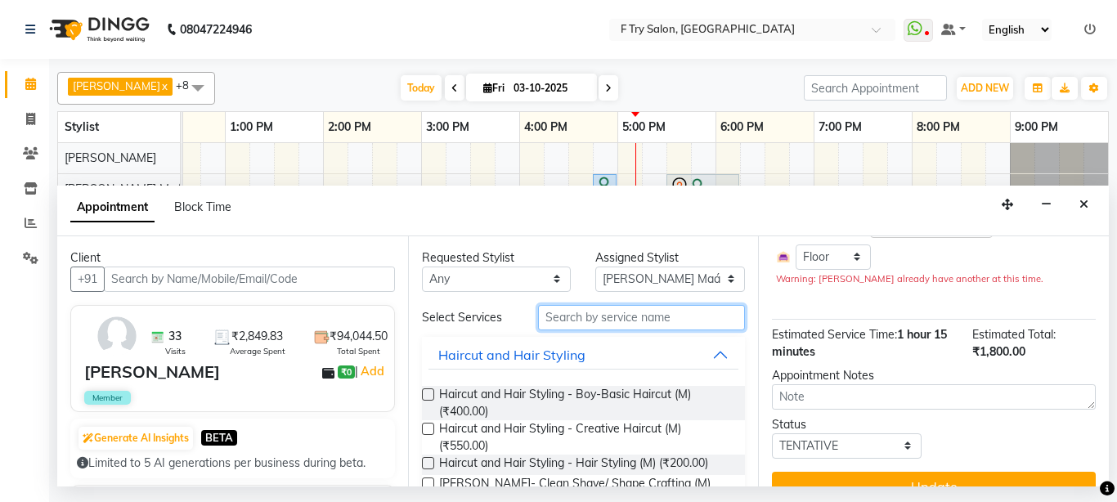
click at [582, 319] on input "text" at bounding box center [642, 317] width 208 height 25
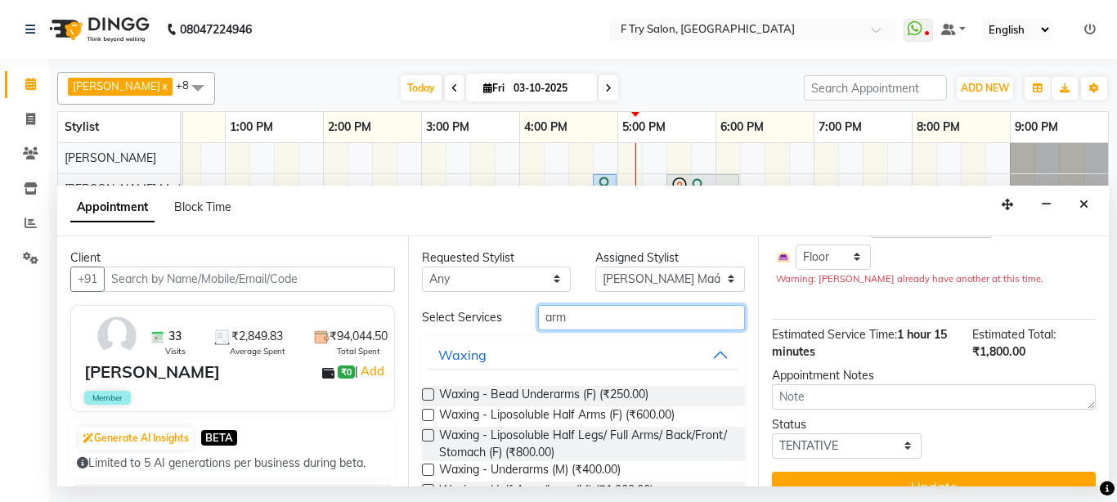
type input "arm"
click at [431, 433] on label at bounding box center [428, 435] width 12 height 12
click at [431, 433] on input "checkbox" at bounding box center [427, 437] width 11 height 11
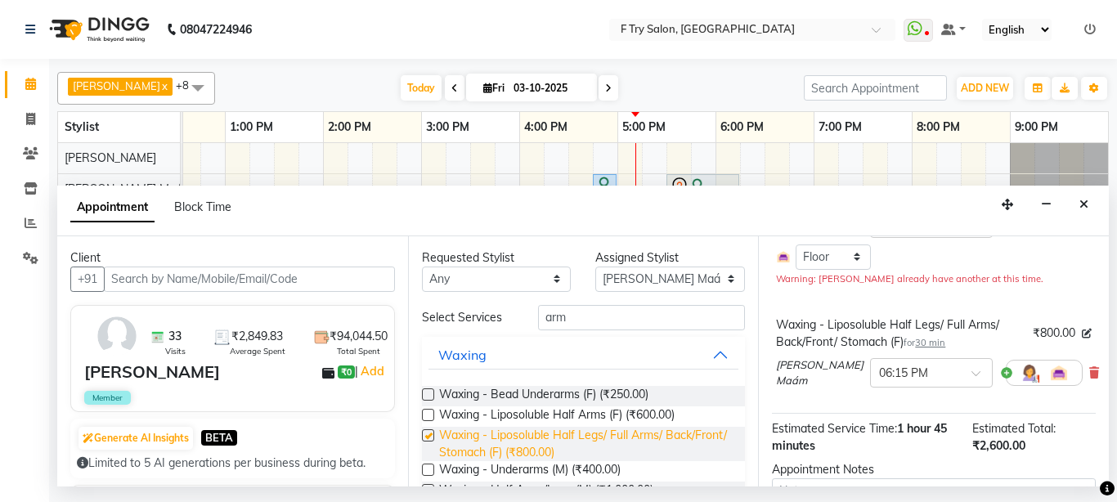
checkbox input "false"
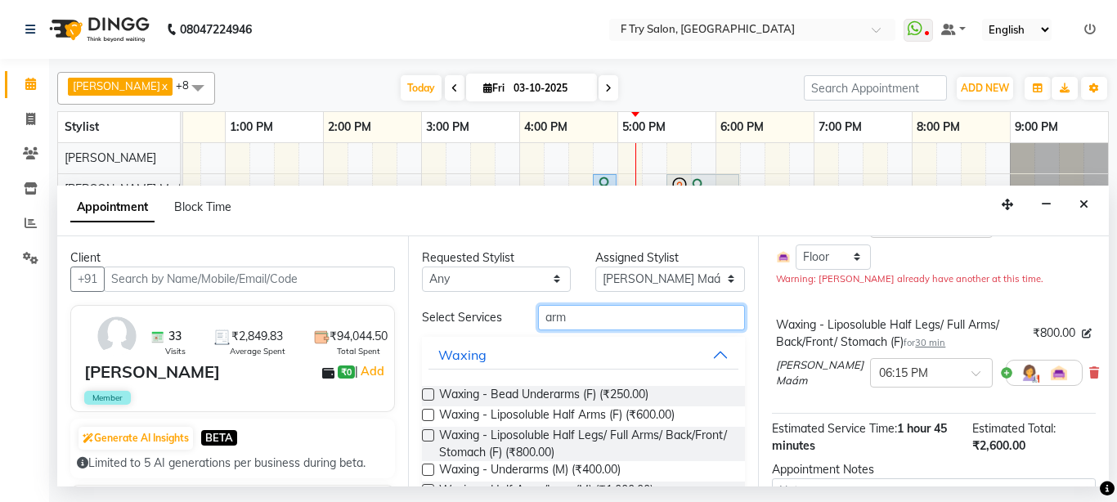
click at [603, 320] on input "arm" at bounding box center [642, 317] width 208 height 25
type input "a"
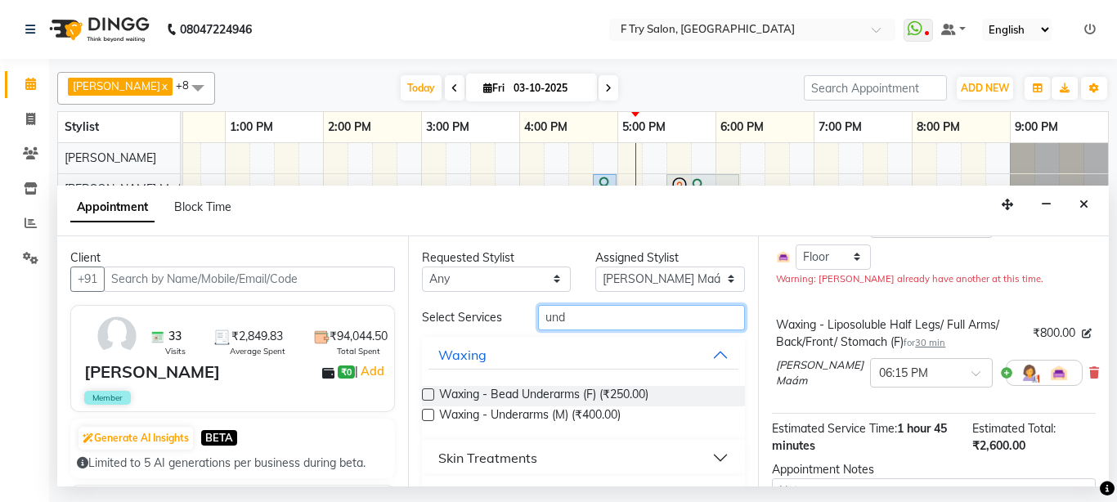
type input "und"
click at [426, 393] on label at bounding box center [428, 394] width 12 height 12
click at [426, 393] on input "checkbox" at bounding box center [427, 396] width 11 height 11
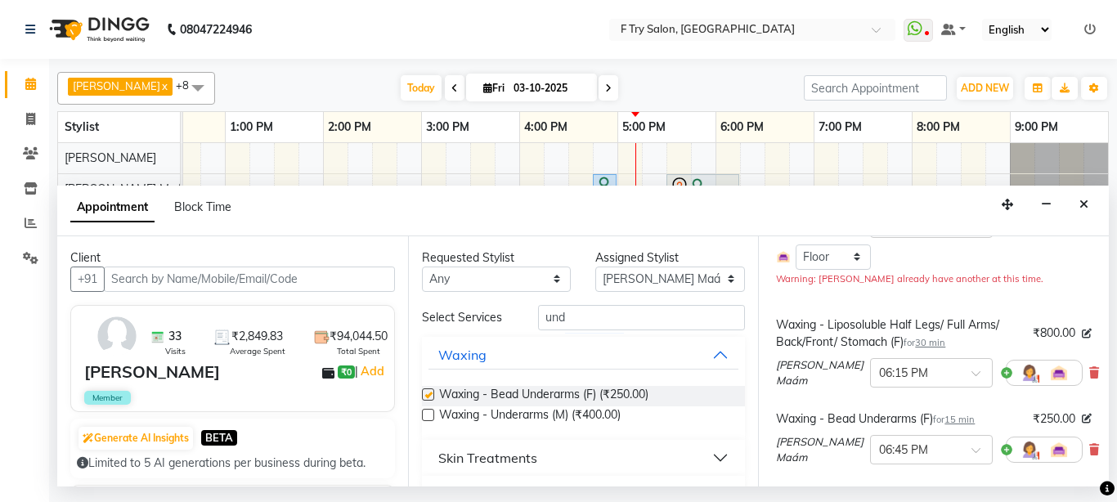
checkbox input "false"
click at [594, 319] on input "und" at bounding box center [642, 317] width 208 height 25
type input "u"
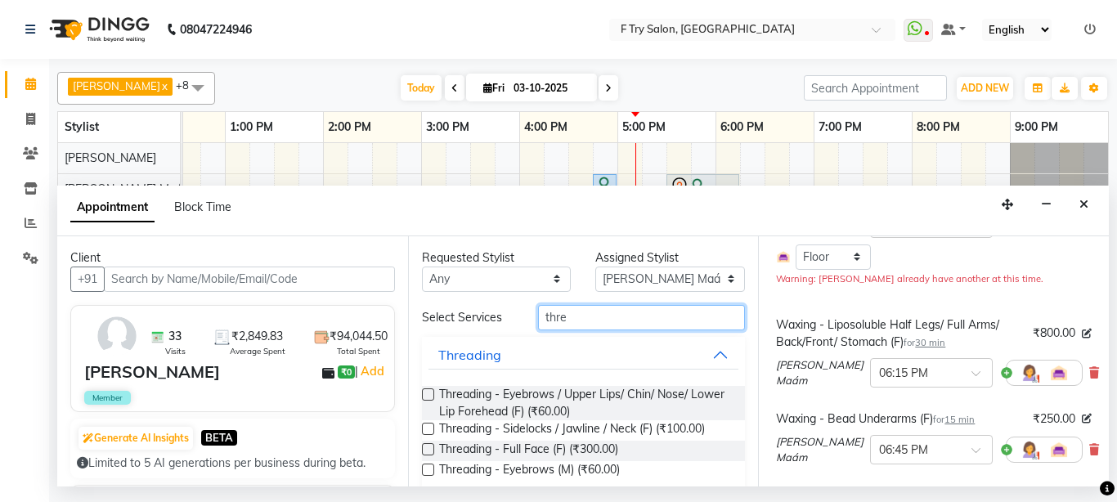
type input "thre"
click at [425, 393] on label at bounding box center [428, 394] width 12 height 12
click at [425, 393] on input "checkbox" at bounding box center [427, 396] width 11 height 11
checkbox input "false"
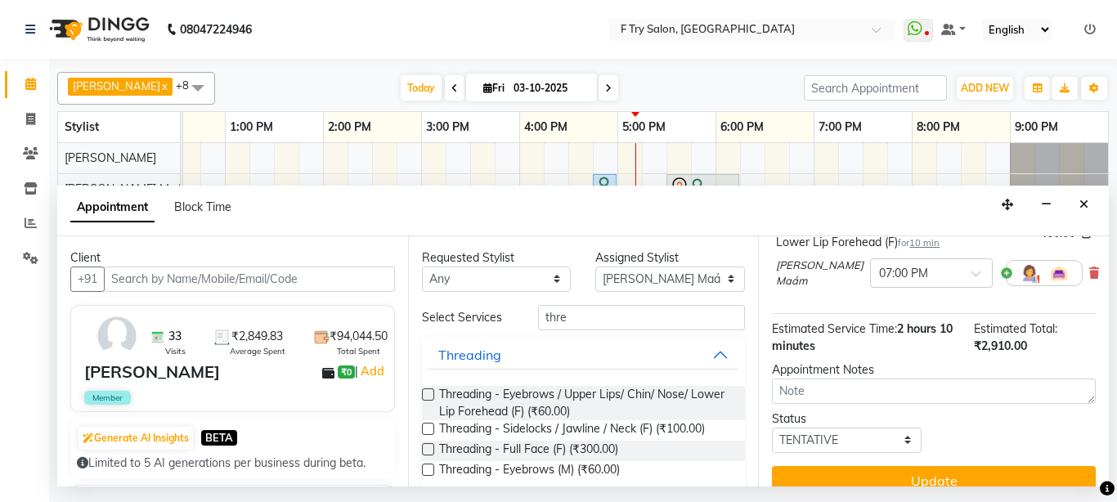
scroll to position [504, 0]
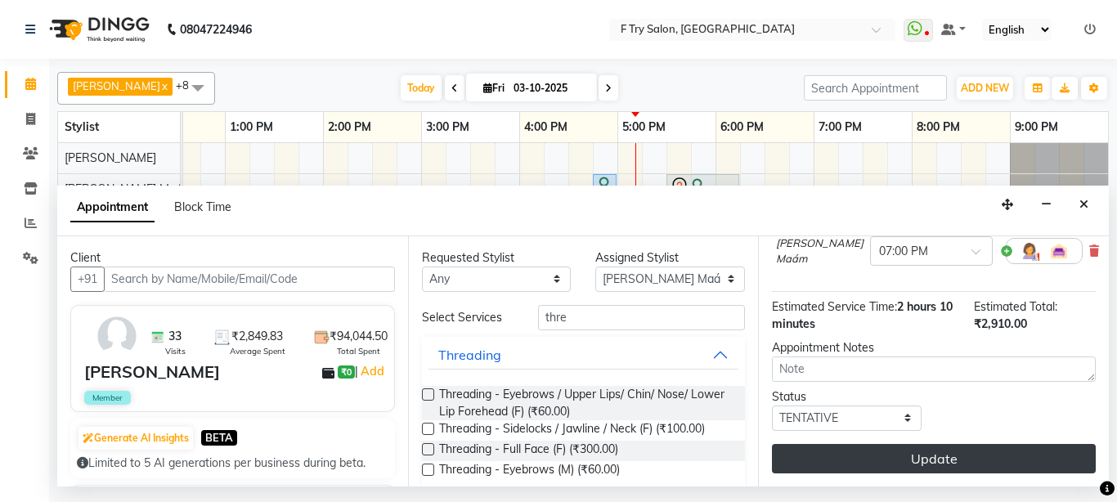
click at [912, 449] on button "Update" at bounding box center [934, 458] width 324 height 29
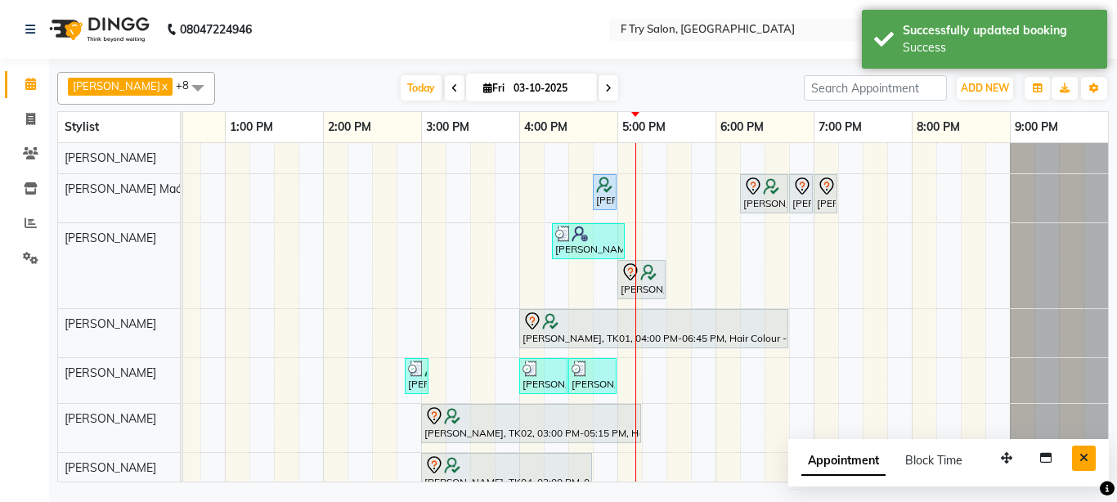
click at [1080, 455] on icon "Close" at bounding box center [1084, 457] width 9 height 11
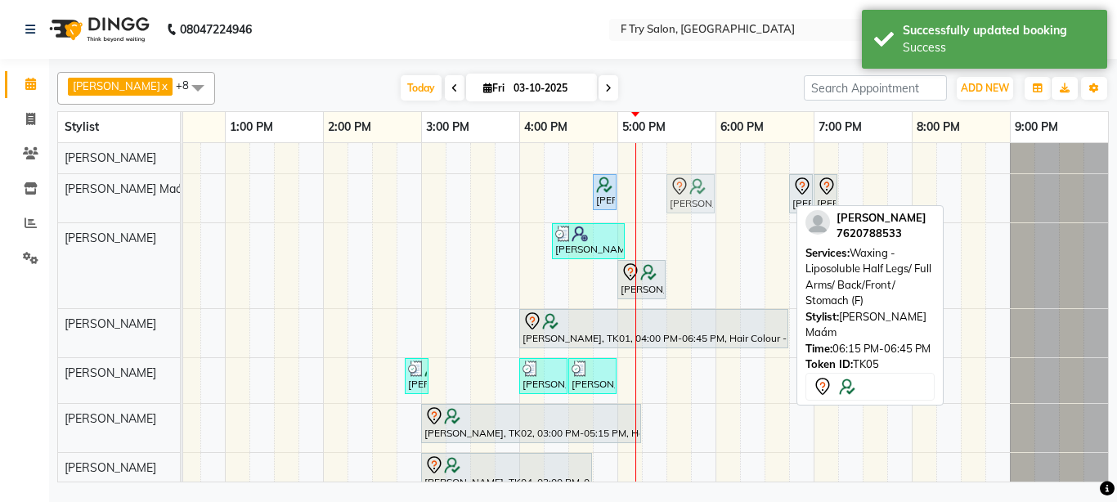
drag, startPoint x: 760, startPoint y: 195, endPoint x: 681, endPoint y: 199, distance: 78.6
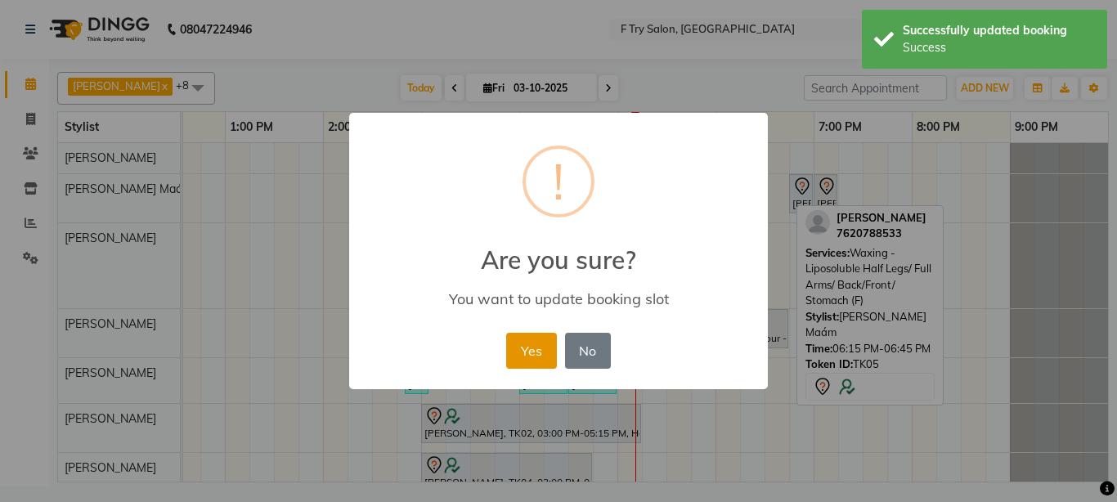
click at [534, 355] on button "Yes" at bounding box center [531, 351] width 50 height 36
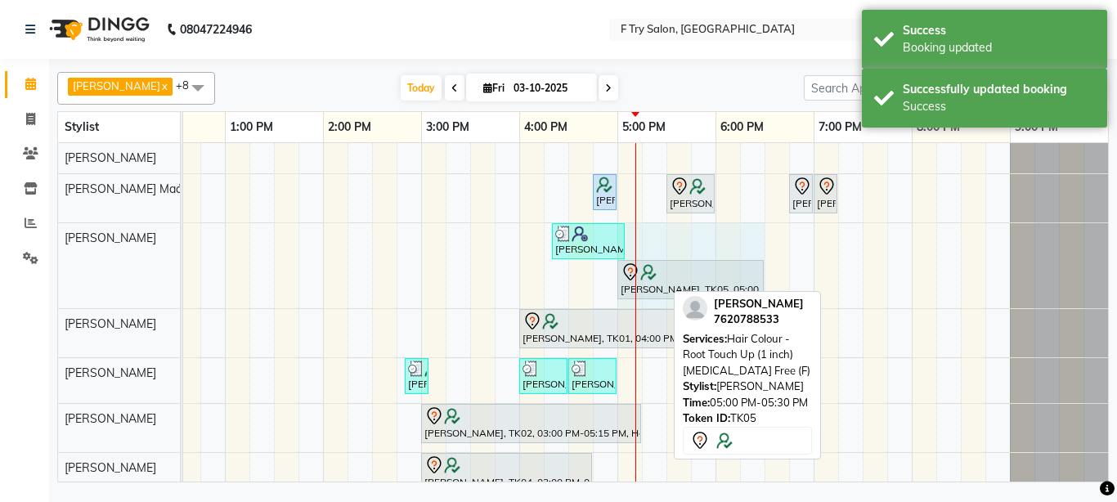
drag, startPoint x: 662, startPoint y: 278, endPoint x: 741, endPoint y: 277, distance: 79.3
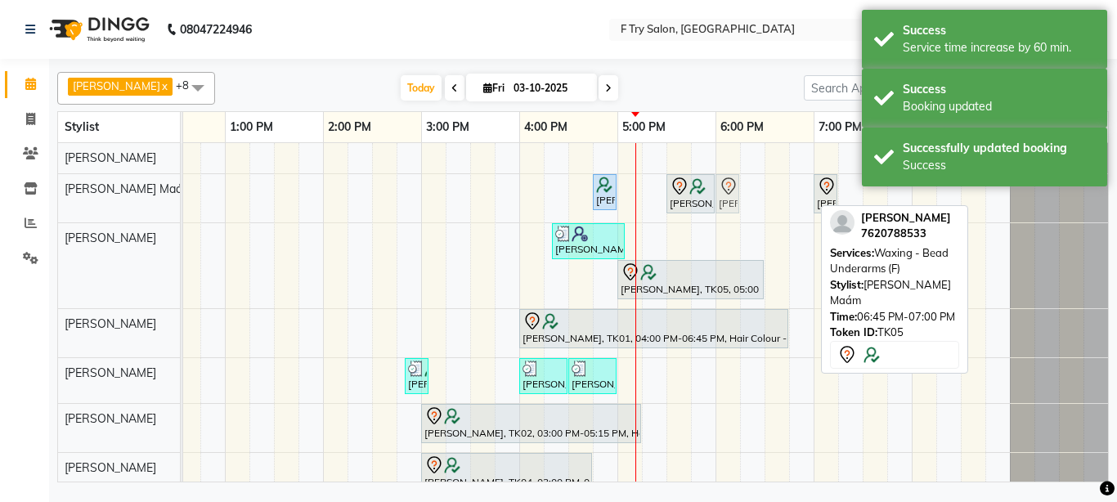
drag, startPoint x: 798, startPoint y: 193, endPoint x: 727, endPoint y: 194, distance: 71.2
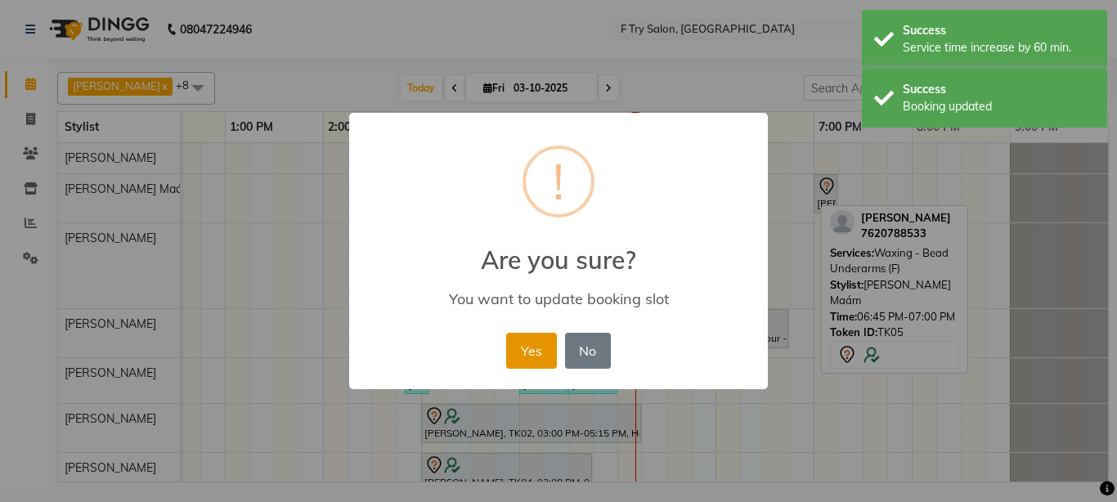
click at [537, 350] on button "Yes" at bounding box center [531, 351] width 50 height 36
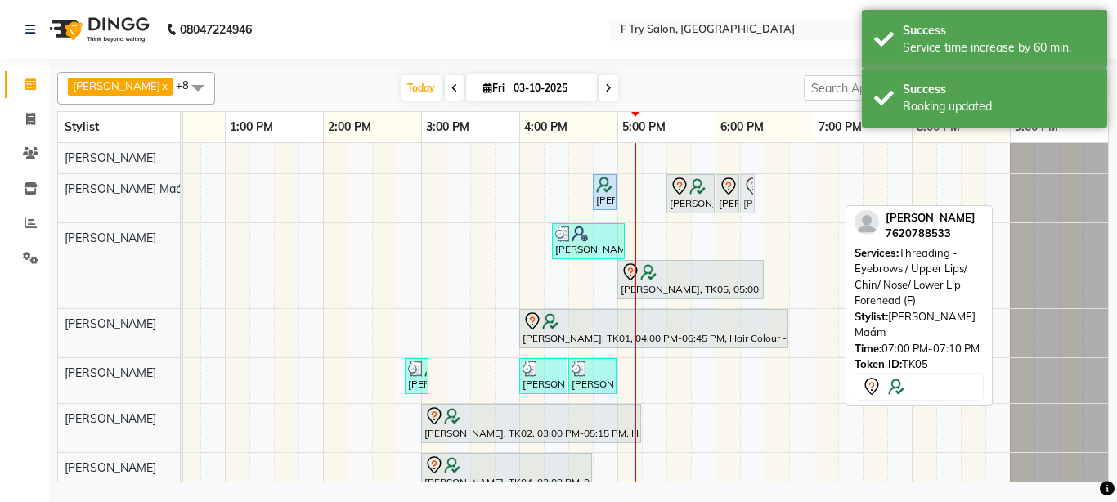
drag, startPoint x: 829, startPoint y: 190, endPoint x: 753, endPoint y: 196, distance: 75.5
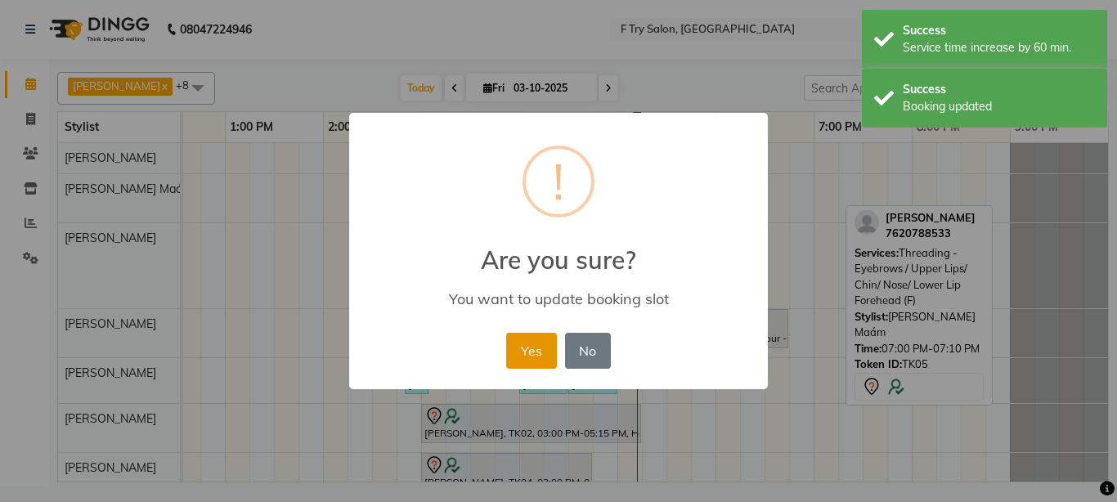
click at [531, 348] on button "Yes" at bounding box center [531, 351] width 50 height 36
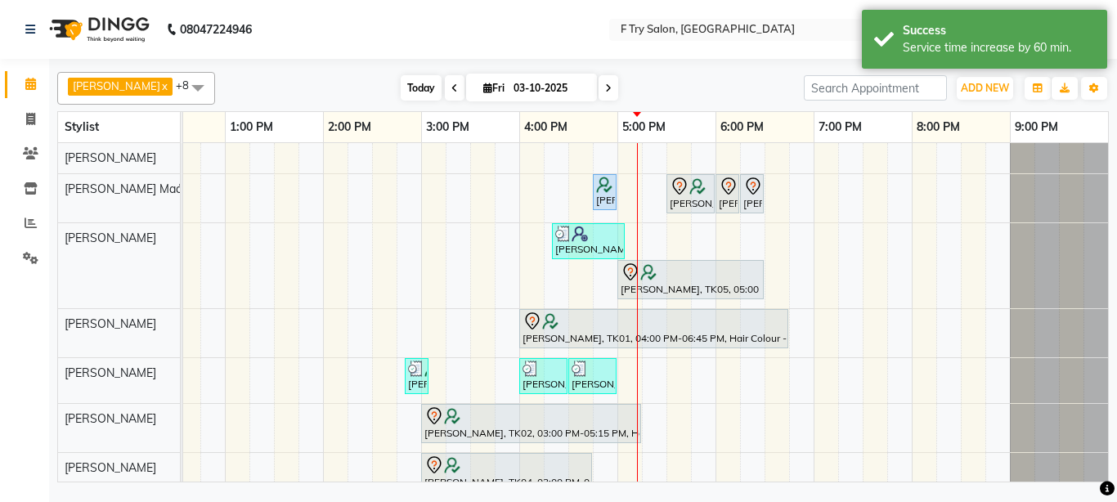
click at [404, 89] on span "Today" at bounding box center [421, 87] width 41 height 25
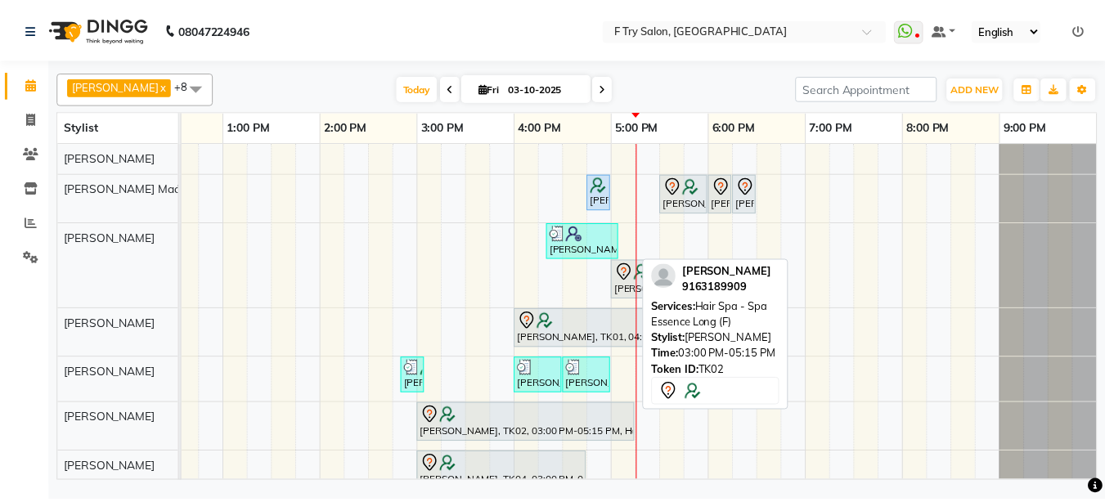
scroll to position [32, 0]
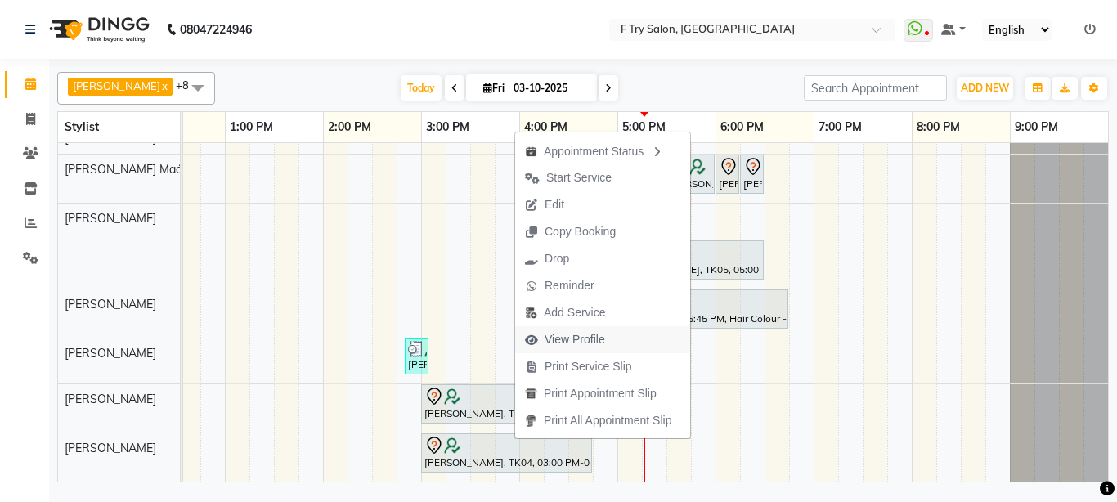
click at [593, 341] on span "View Profile" at bounding box center [575, 339] width 61 height 17
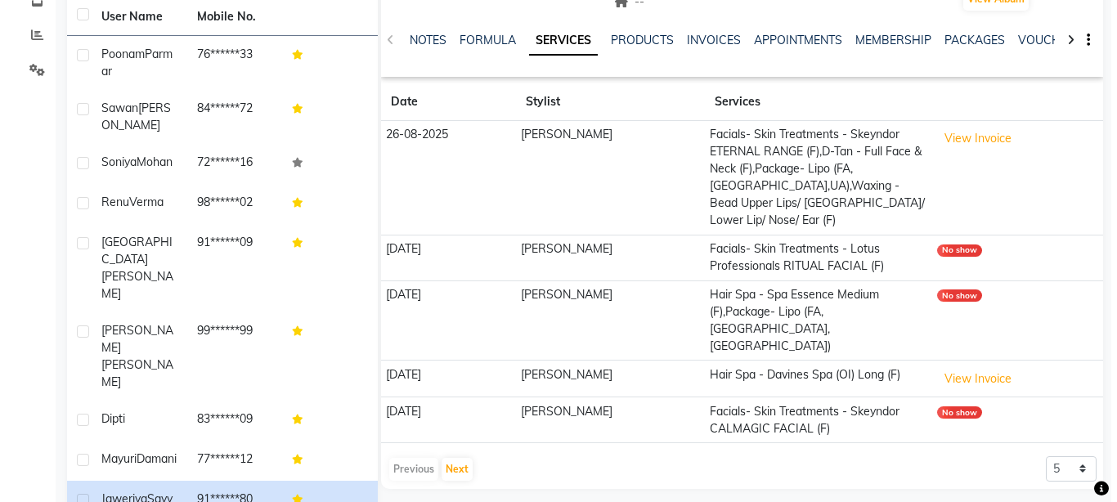
scroll to position [196, 0]
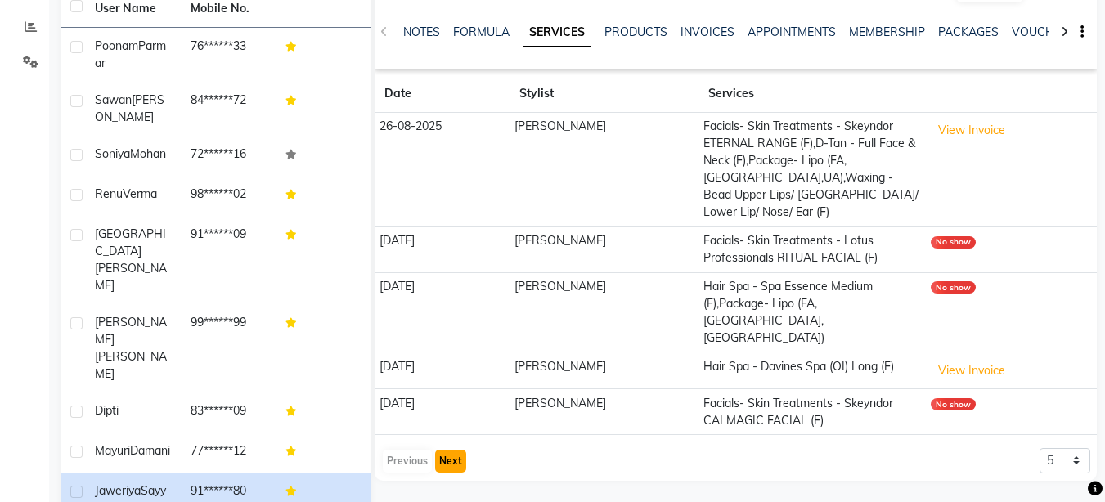
click at [451, 450] on button "Next" at bounding box center [450, 461] width 31 height 23
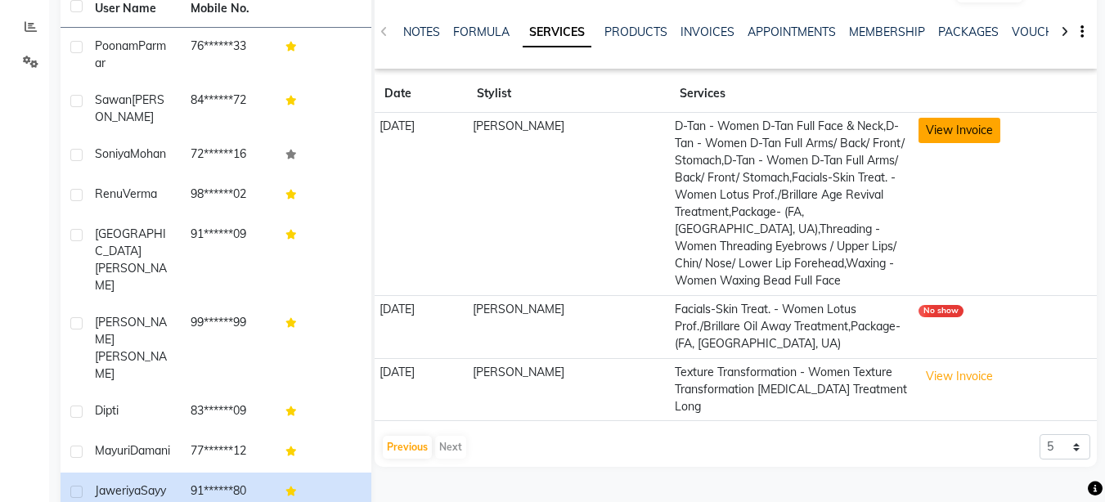
click at [948, 128] on button "View Invoice" at bounding box center [959, 130] width 82 height 25
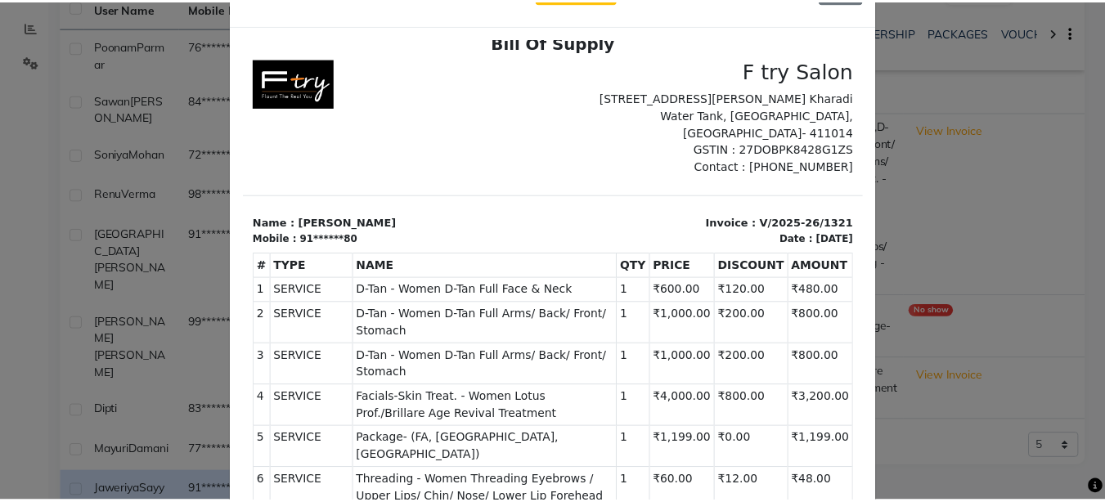
scroll to position [98, 0]
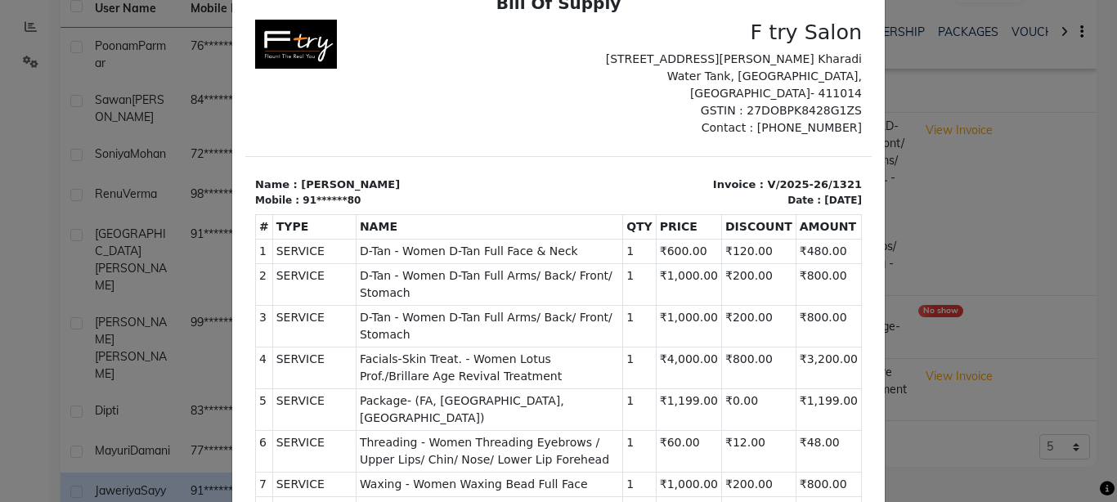
click at [973, 351] on ngb-modal-window "INVOICE View Invoice Close" at bounding box center [558, 251] width 1117 height 502
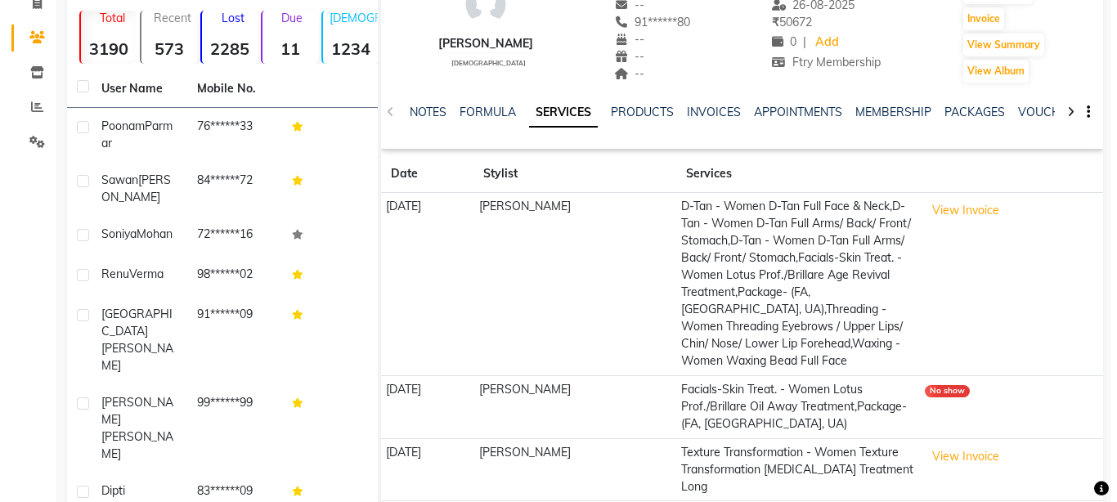
scroll to position [0, 0]
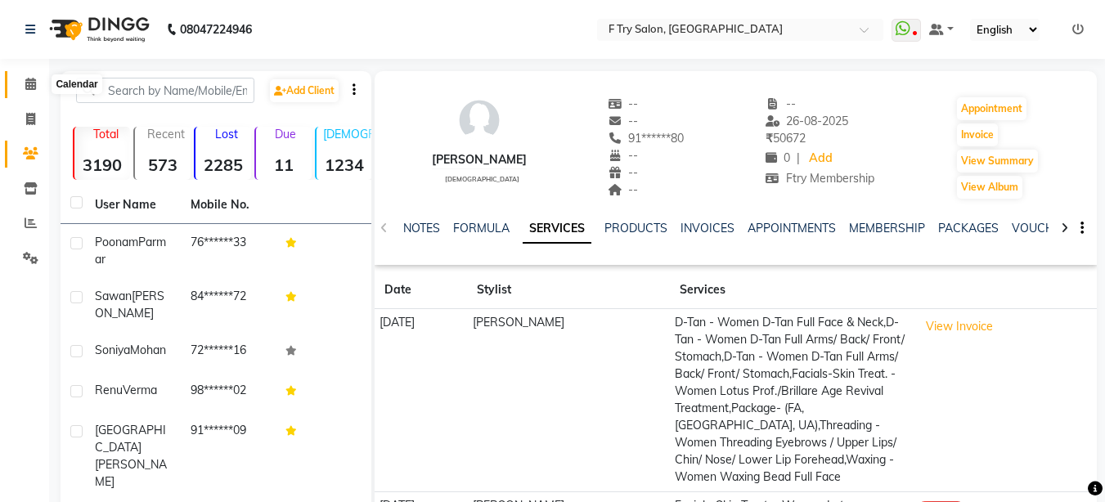
click at [32, 83] on icon at bounding box center [30, 84] width 11 height 12
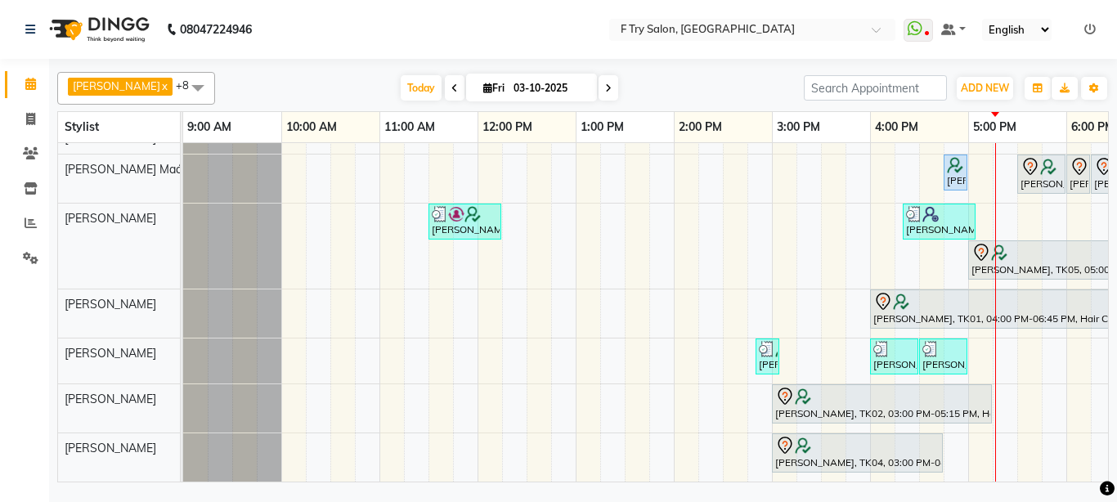
scroll to position [32, 0]
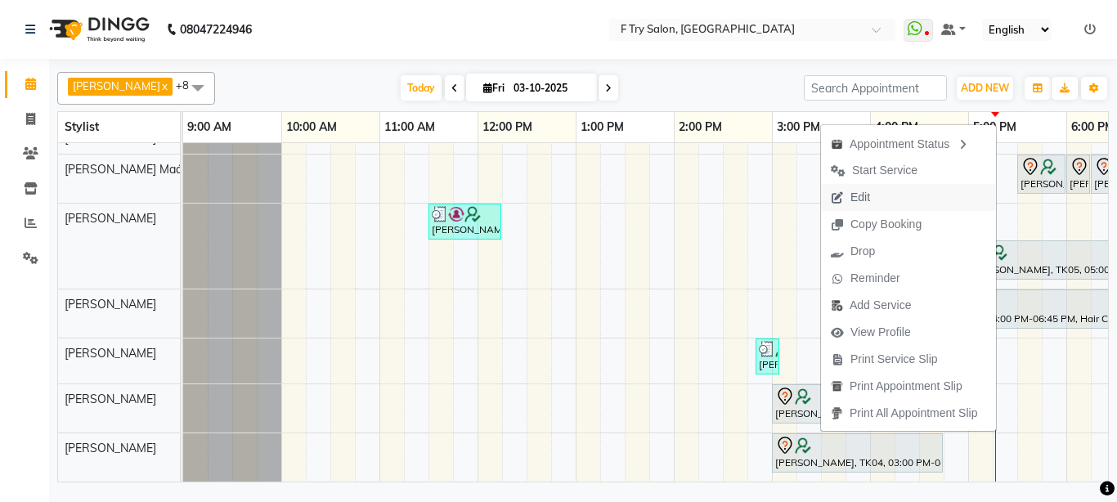
click at [858, 200] on span "Edit" at bounding box center [861, 197] width 20 height 17
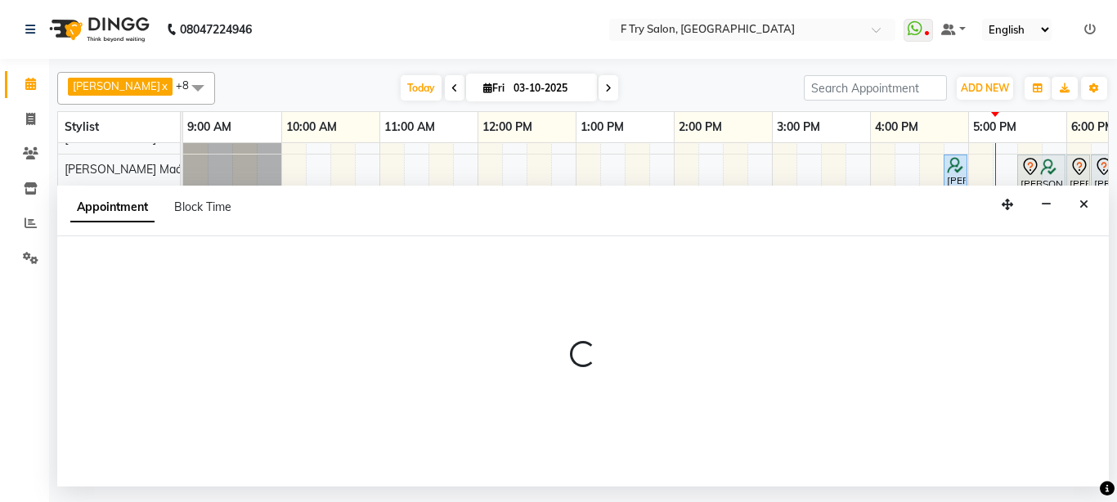
select select "tentative"
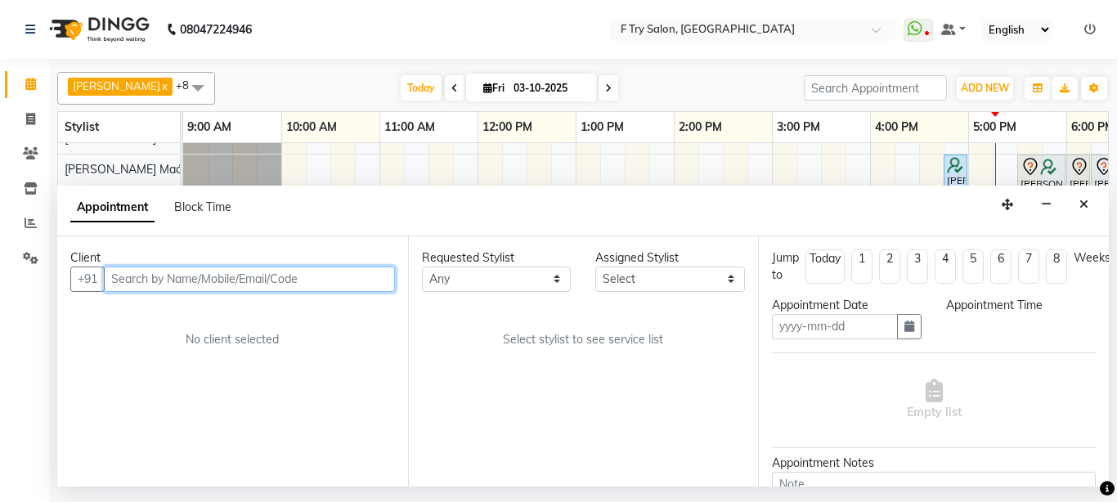
type input "03-10-2025"
select select "900"
select select "79186"
select select "1252"
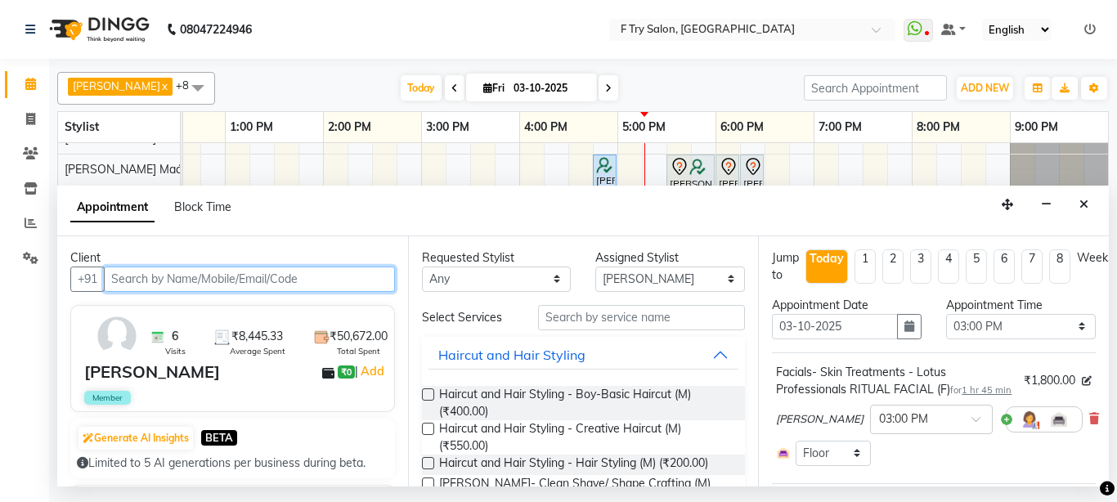
scroll to position [98, 0]
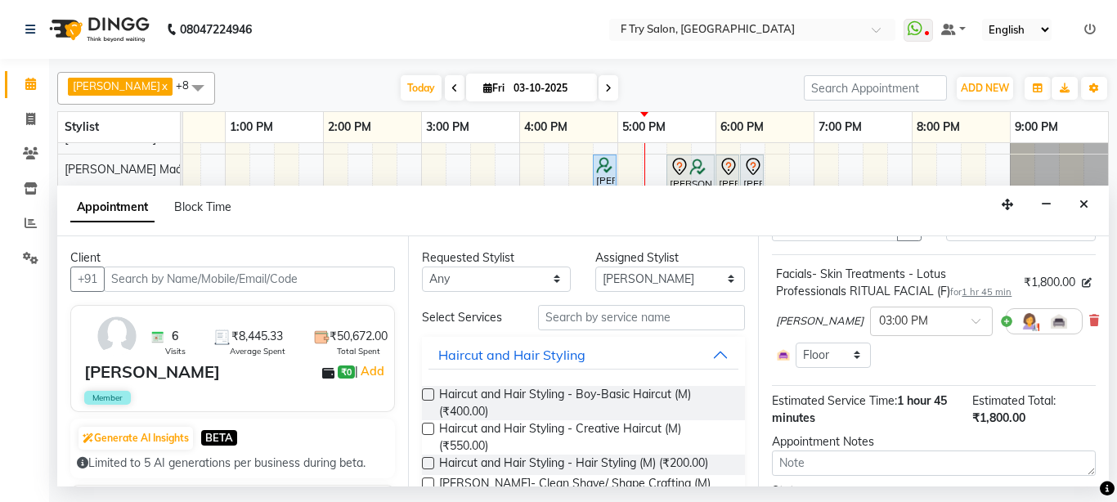
click at [1089, 326] on icon at bounding box center [1094, 320] width 10 height 11
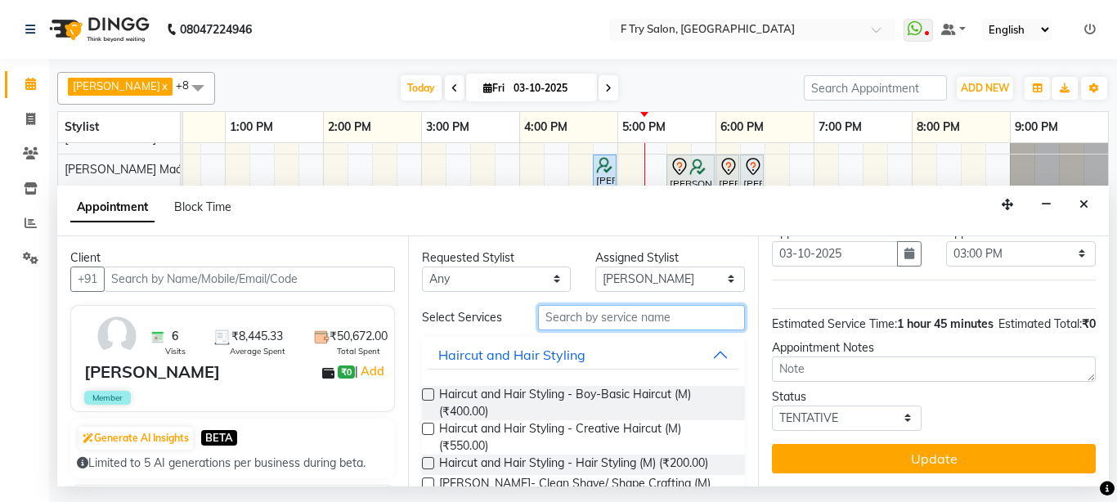
click at [586, 318] on input "text" at bounding box center [642, 317] width 208 height 25
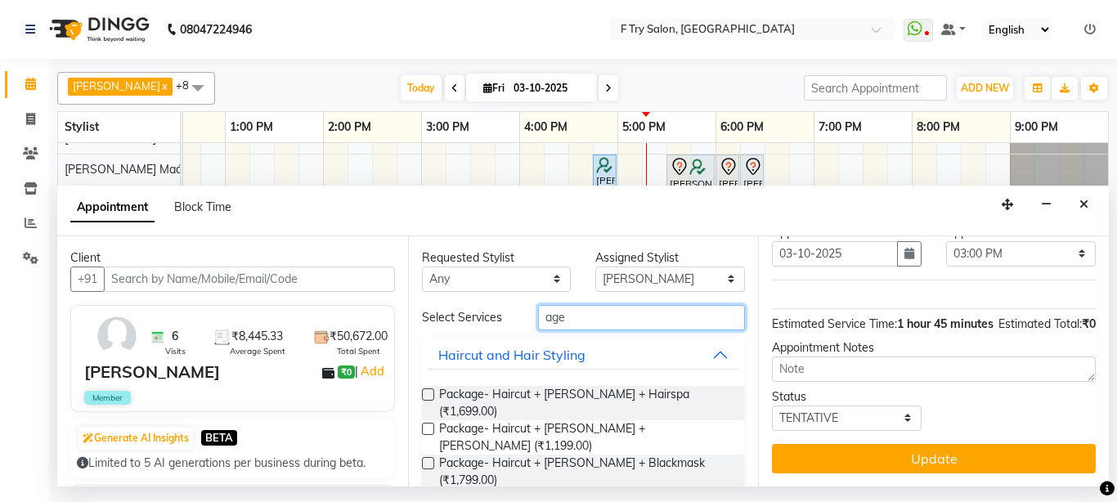
type input "age"
click at [706, 352] on button "Haircut and Hair Styling" at bounding box center [584, 354] width 311 height 29
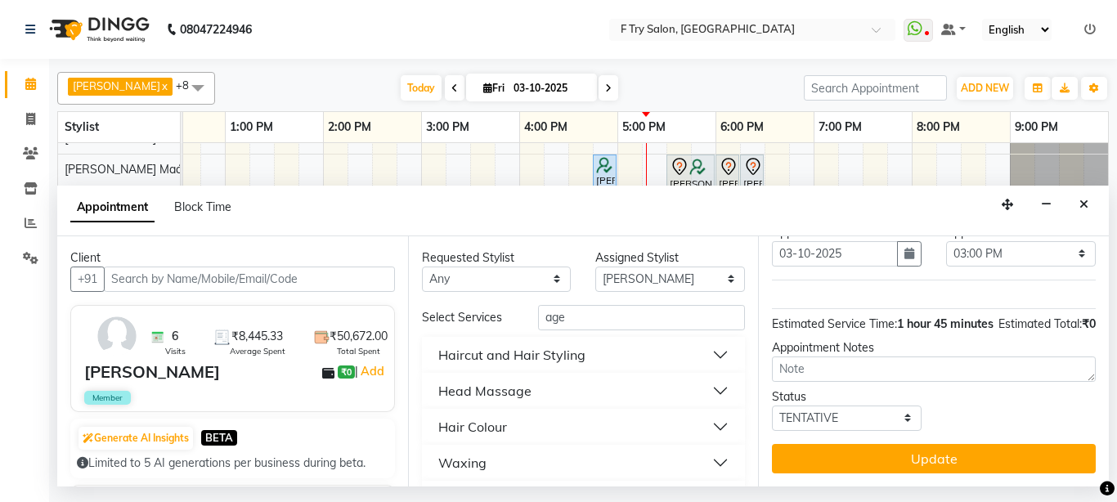
scroll to position [187, 0]
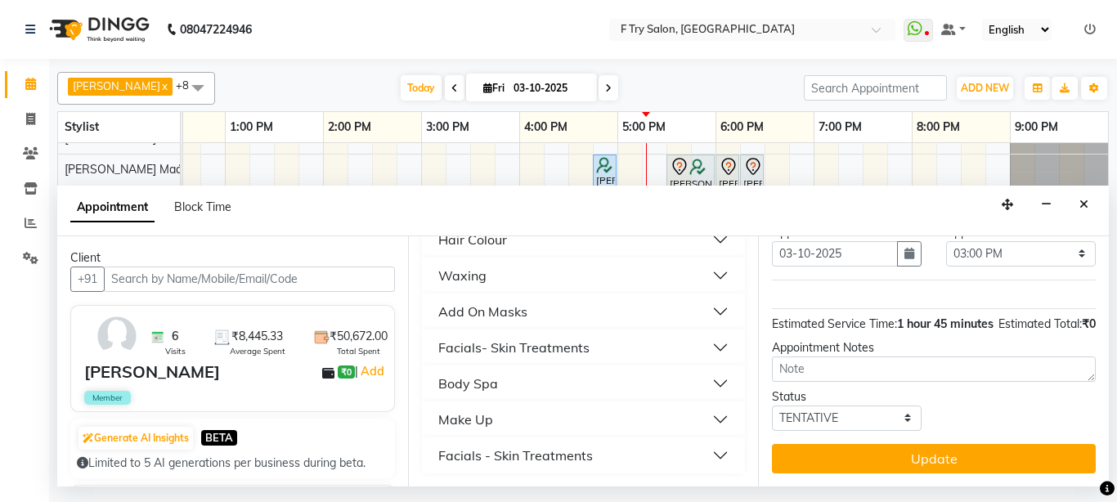
click at [705, 344] on button "Facials- Skin Treatments" at bounding box center [584, 347] width 311 height 29
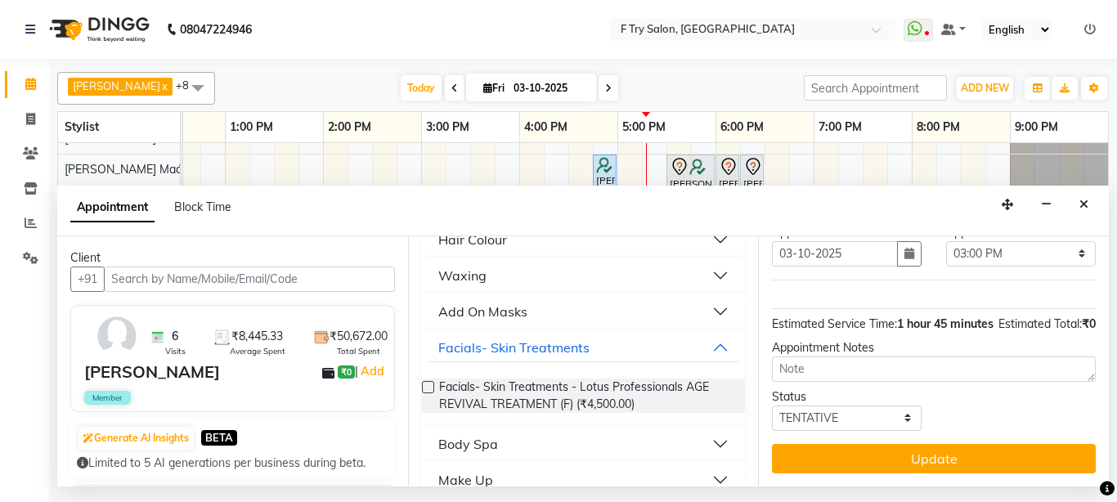
click at [427, 381] on label at bounding box center [428, 387] width 12 height 12
click at [427, 384] on input "checkbox" at bounding box center [427, 389] width 11 height 11
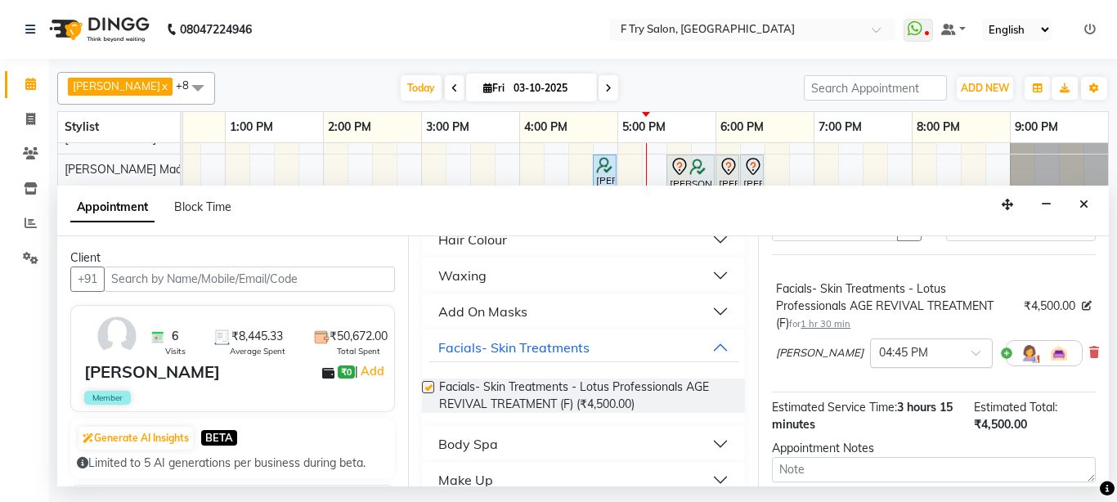
checkbox input "false"
click at [879, 354] on input "text" at bounding box center [915, 352] width 72 height 17
click at [894, 427] on div "03:30 PM" at bounding box center [931, 428] width 121 height 30
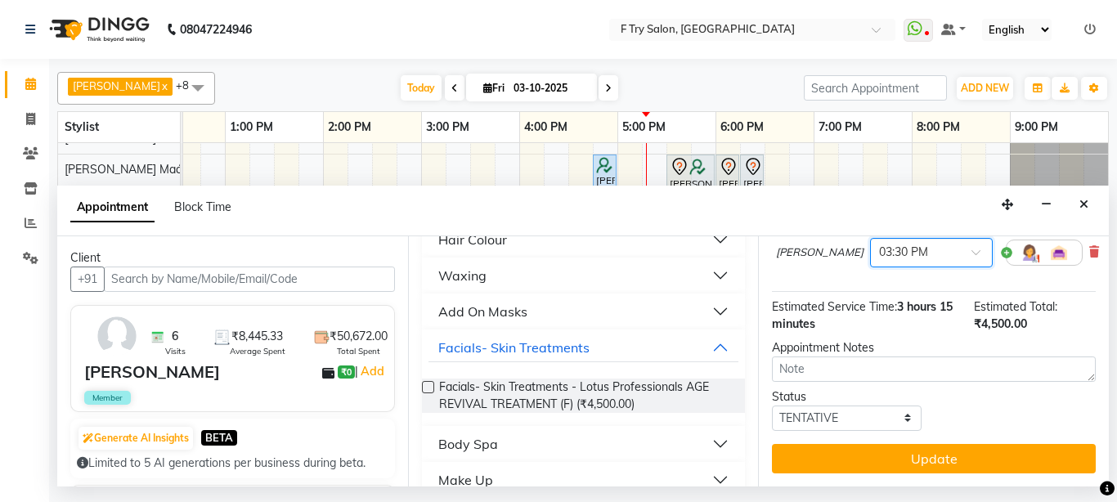
scroll to position [213, 0]
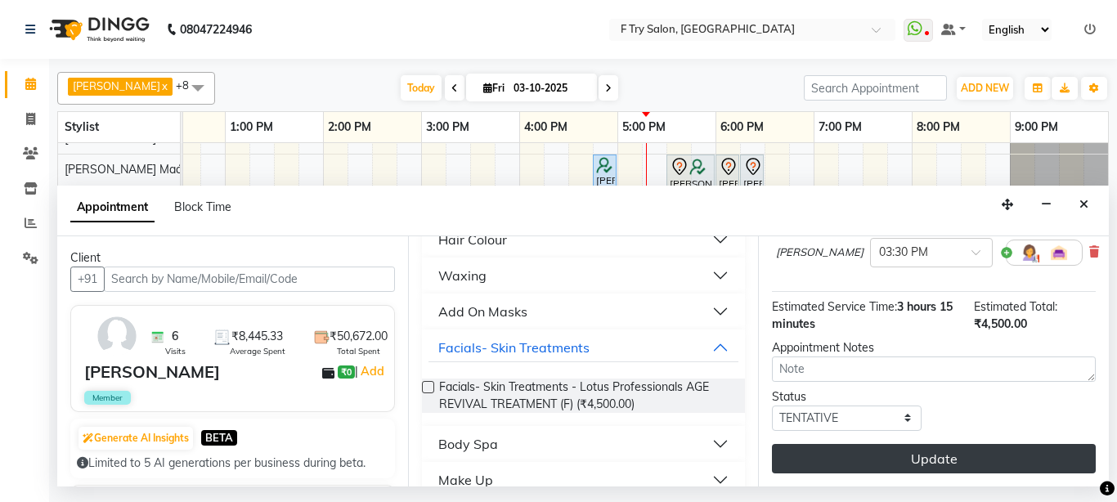
click at [886, 445] on button "Update" at bounding box center [934, 458] width 324 height 29
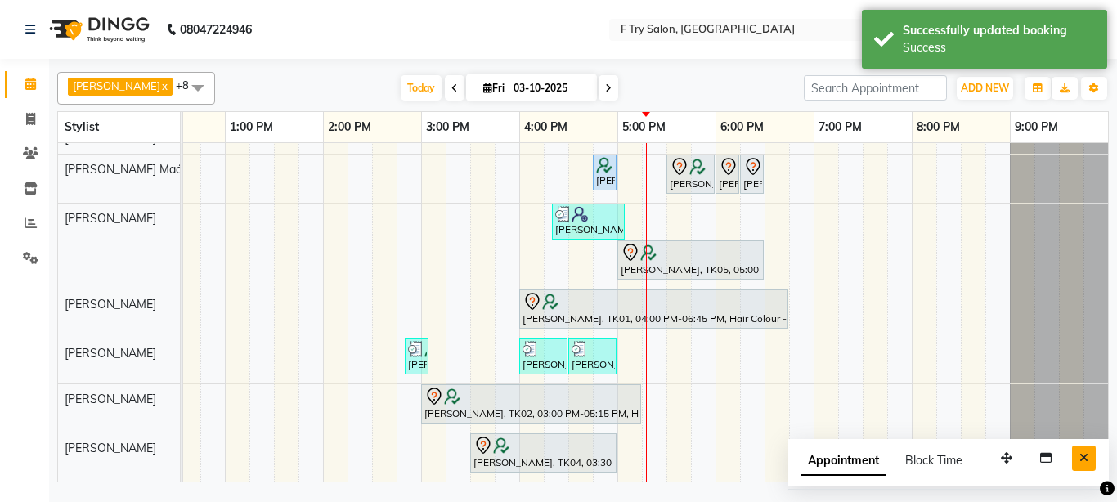
click at [1086, 446] on button "Close" at bounding box center [1084, 458] width 24 height 25
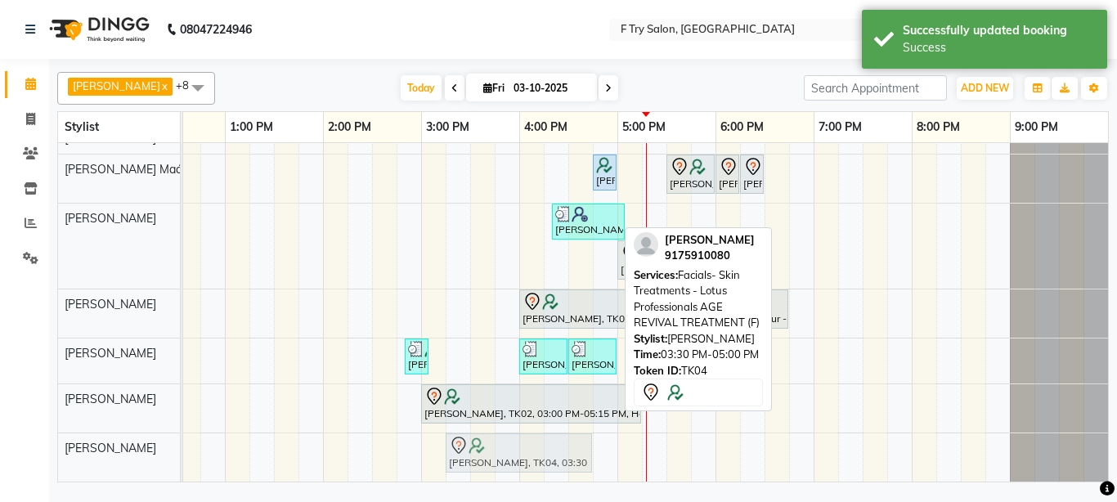
drag, startPoint x: 544, startPoint y: 435, endPoint x: 525, endPoint y: 440, distance: 19.4
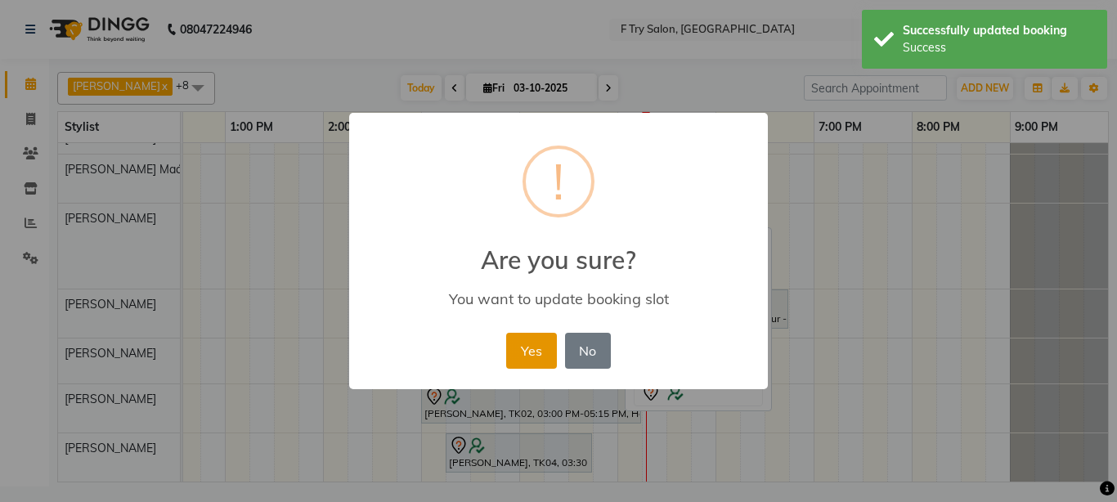
click at [536, 345] on button "Yes" at bounding box center [531, 351] width 50 height 36
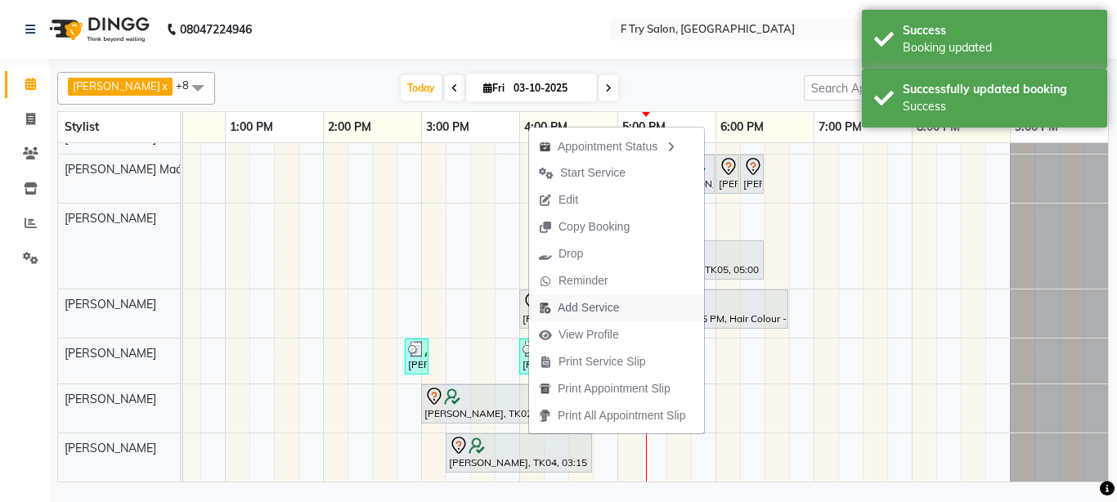
click at [584, 305] on span "Add Service" at bounding box center [588, 307] width 61 height 17
select select "79186"
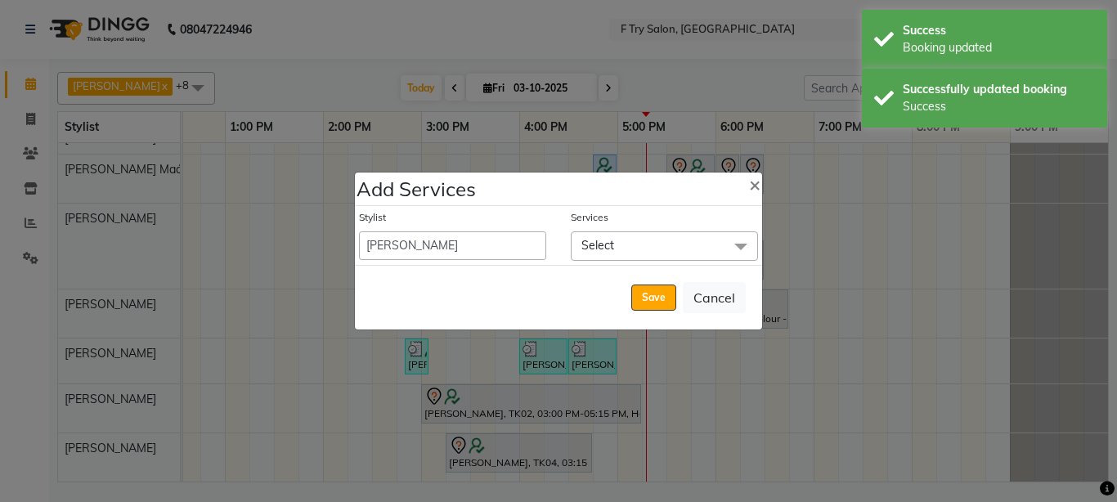
click at [605, 245] on span "Select" at bounding box center [598, 245] width 33 height 15
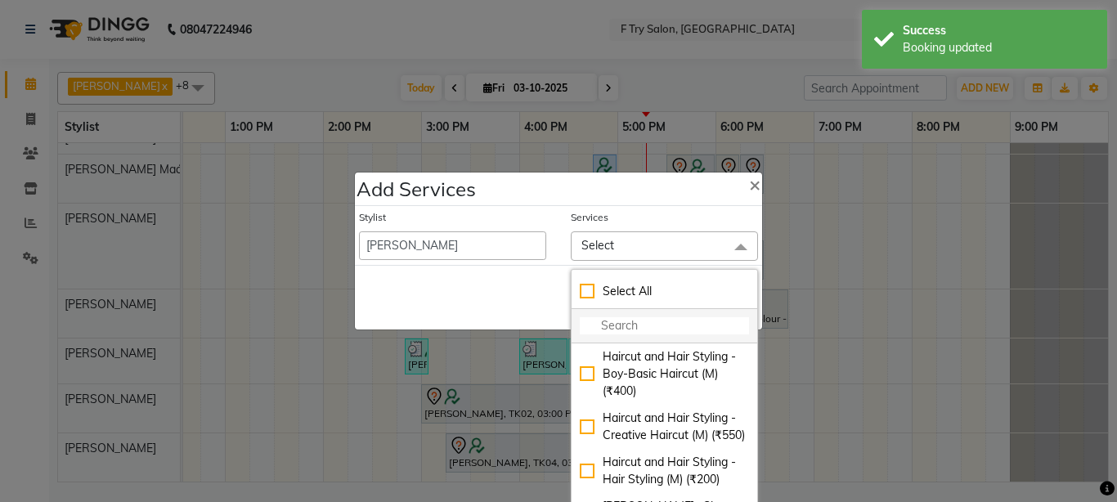
click at [616, 326] on input "multiselect-search" at bounding box center [664, 325] width 169 height 17
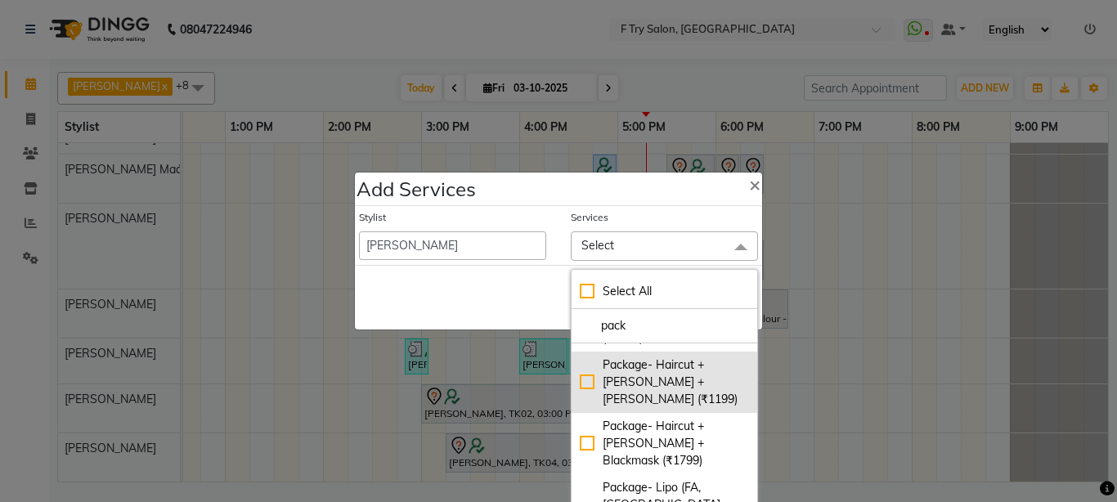
scroll to position [77, 0]
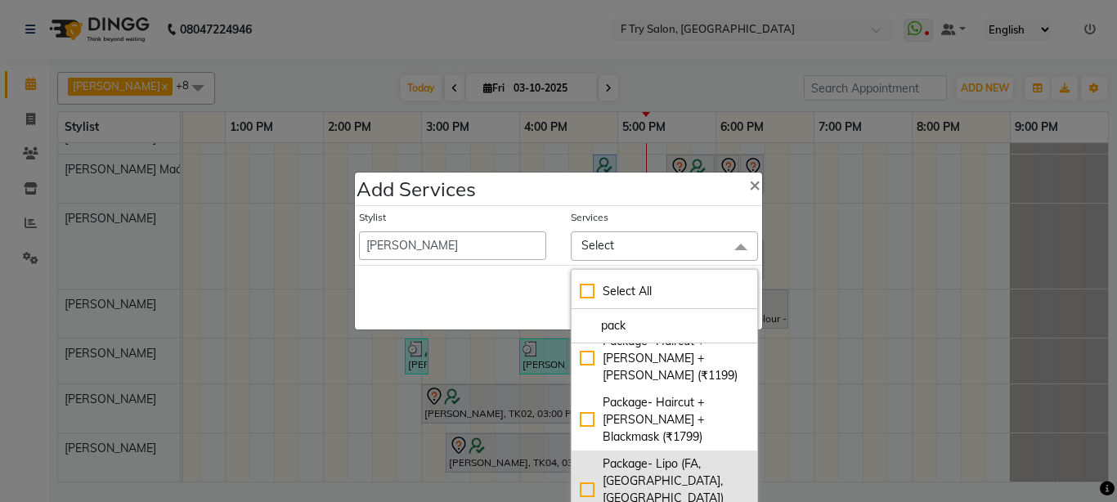
type input "pack"
click at [584, 456] on div "Package- Lipo (FA,[GEOGRAPHIC_DATA],[GEOGRAPHIC_DATA]) (₹1199)" at bounding box center [664, 490] width 169 height 69
checkbox input "true"
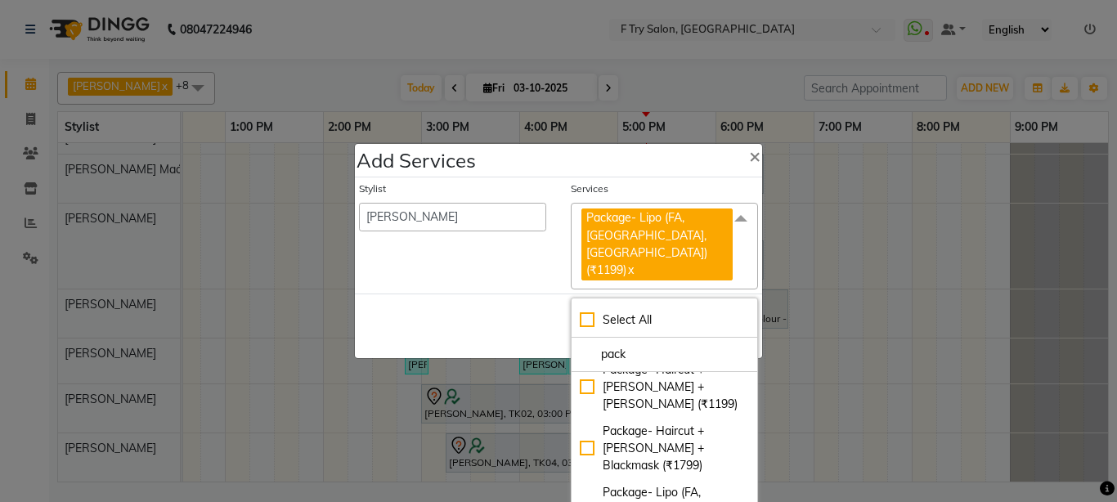
click at [515, 294] on div "Save Cancel" at bounding box center [558, 326] width 407 height 65
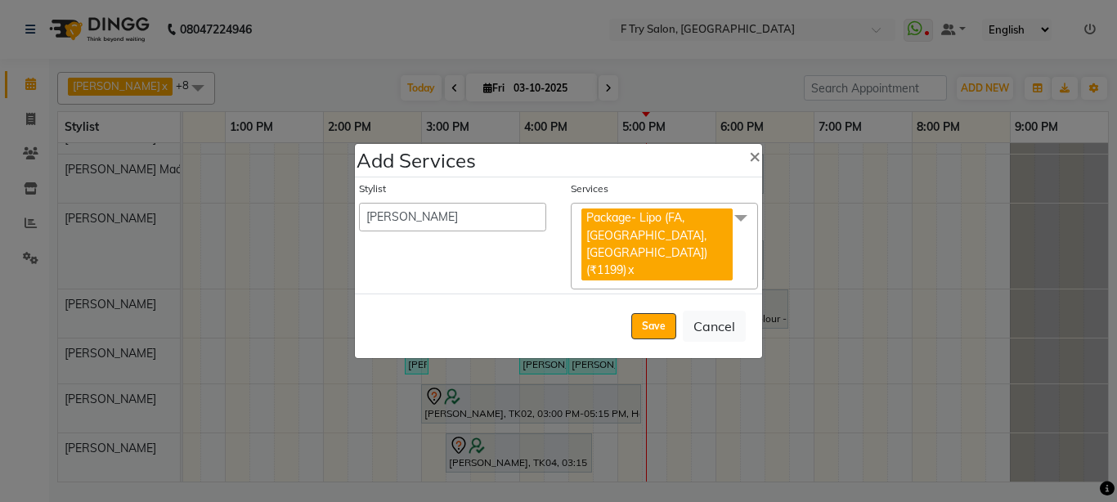
click at [739, 232] on span at bounding box center [741, 218] width 33 height 31
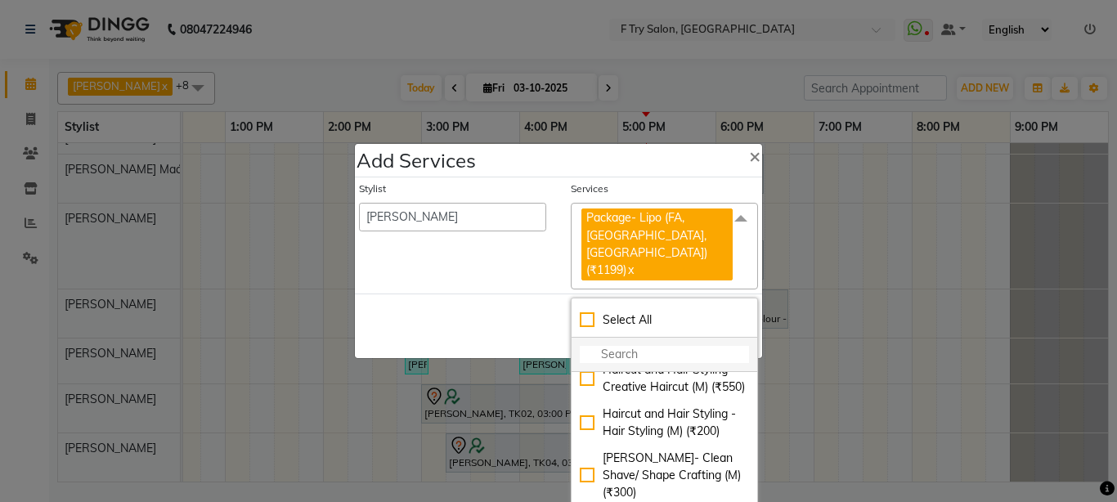
click at [637, 346] on input "multiselect-search" at bounding box center [664, 354] width 169 height 17
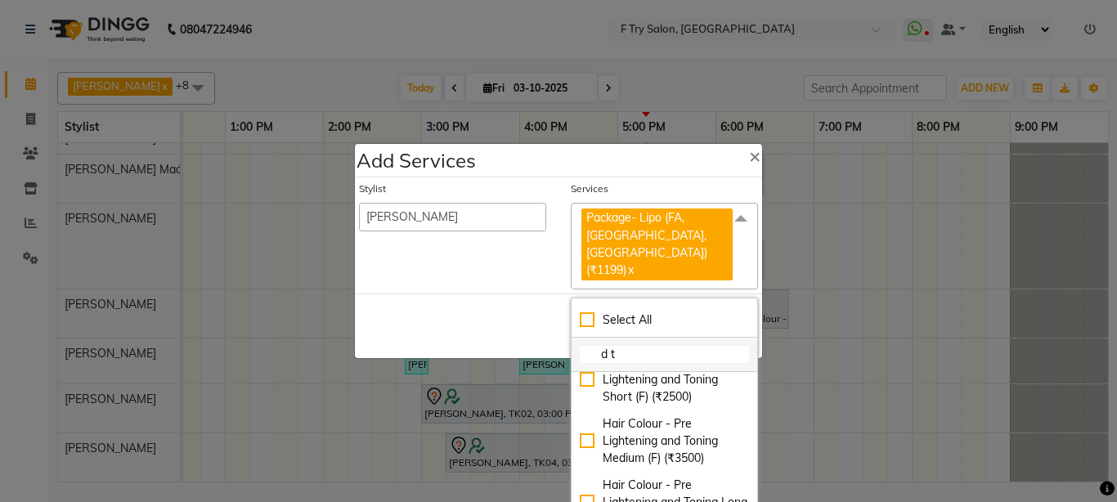
scroll to position [0, 0]
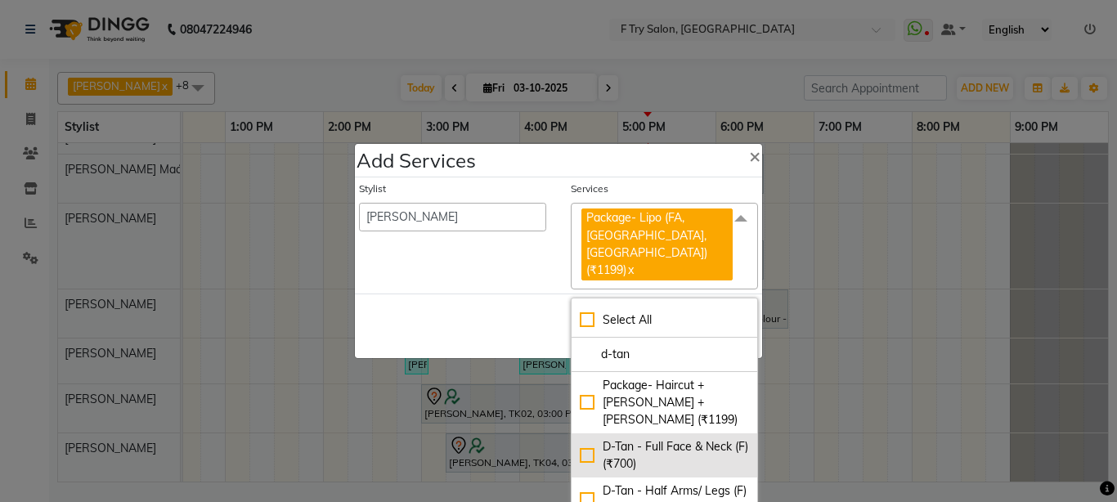
type input "d-tan"
click at [582, 438] on div "D-Tan - Full Face & Neck (F) (₹700)" at bounding box center [664, 455] width 169 height 34
checkbox input "true"
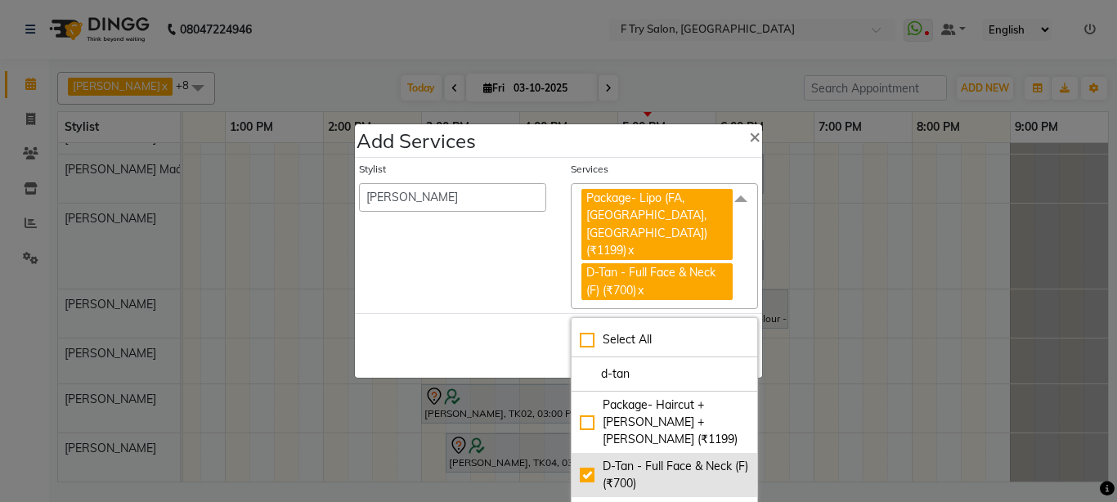
scroll to position [98, 0]
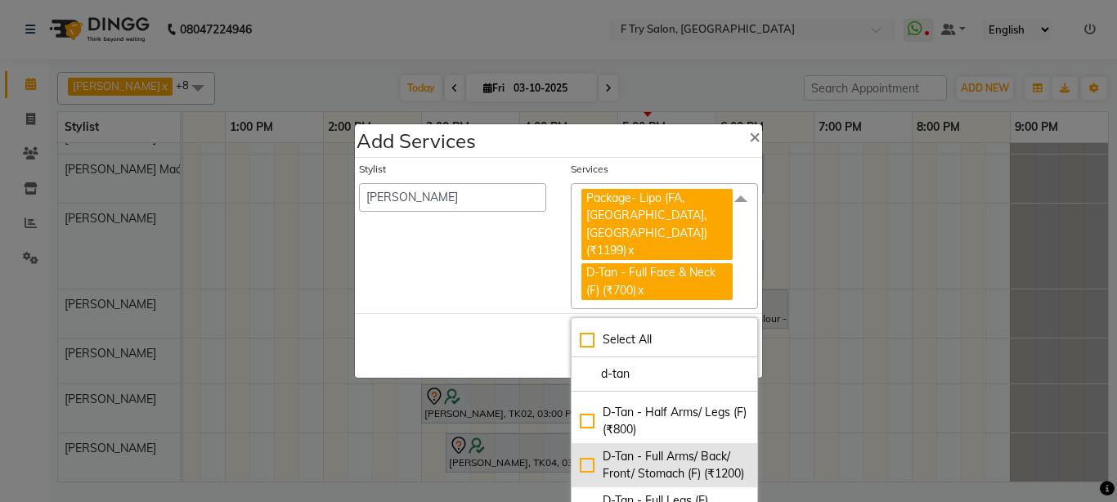
click at [581, 448] on div "D-Tan - Full Arms/ Back/ Front/ Stomach (F) (₹1200)" at bounding box center [664, 465] width 169 height 34
checkbox input "true"
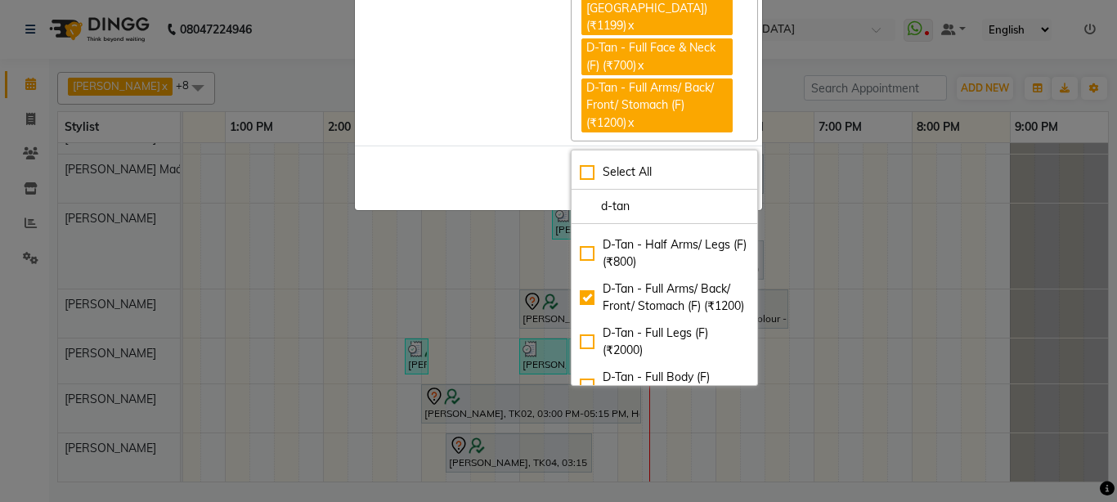
click at [476, 104] on div "Stylist [PERSON_NAME] [PERSON_NAME] Ftry Agent Ftry Manager [PERSON_NAME] [PERS…" at bounding box center [453, 39] width 212 height 205
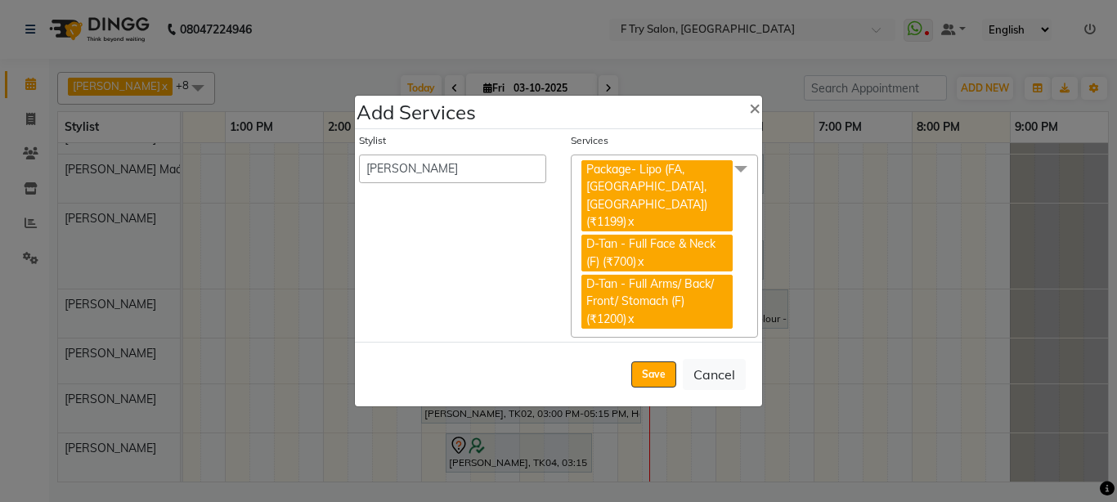
scroll to position [0, 0]
click at [742, 184] on span at bounding box center [741, 170] width 33 height 31
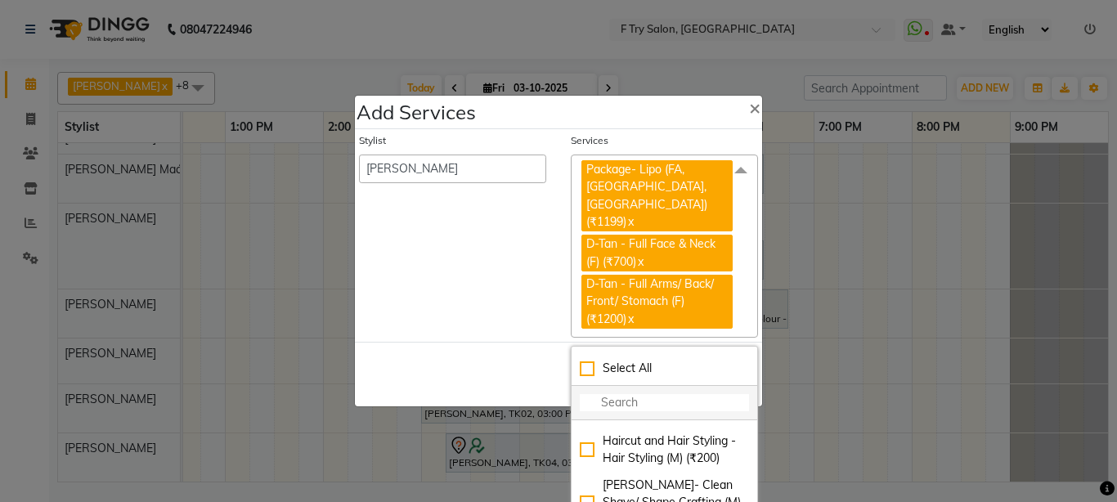
click at [649, 394] on input "multiselect-search" at bounding box center [664, 402] width 169 height 17
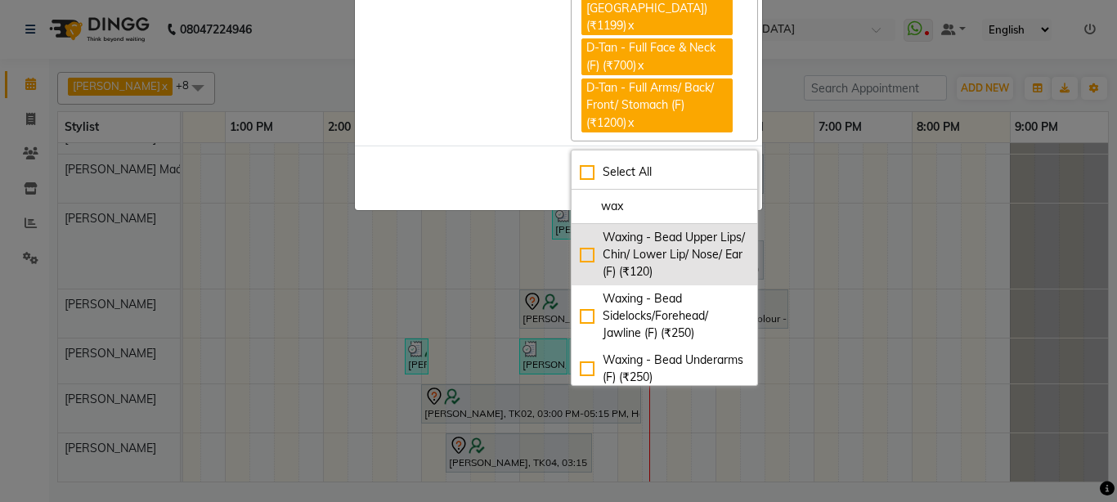
type input "wax"
click at [580, 236] on div "Waxing - Bead Upper Lips/ Chin/ Lower Lip/ Nose/ Ear (F) (₹120)" at bounding box center [664, 255] width 169 height 52
checkbox input "true"
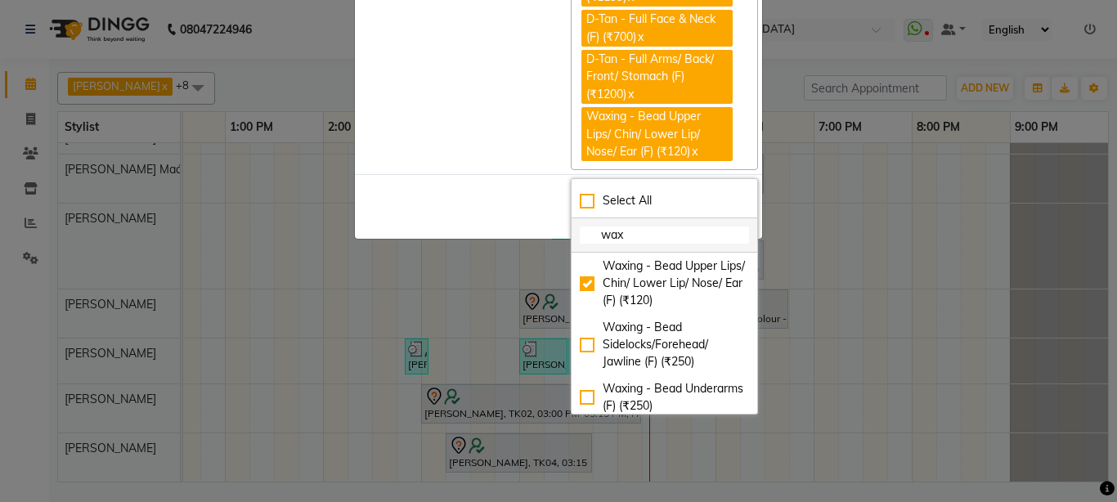
scroll to position [168, 0]
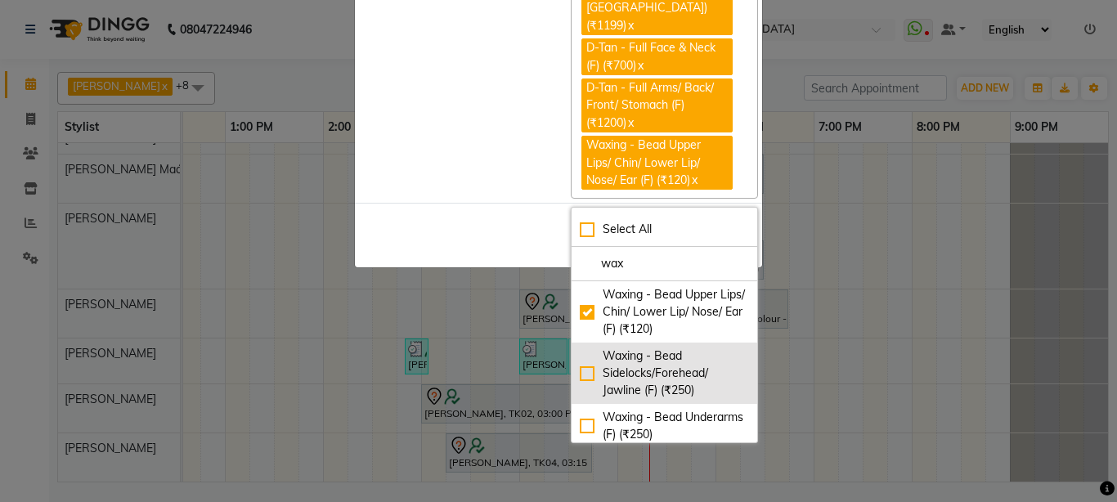
click at [584, 355] on div "Waxing - Bead Sidelocks/Forehead/ Jawline (F) (₹250)" at bounding box center [664, 374] width 169 height 52
checkbox input "true"
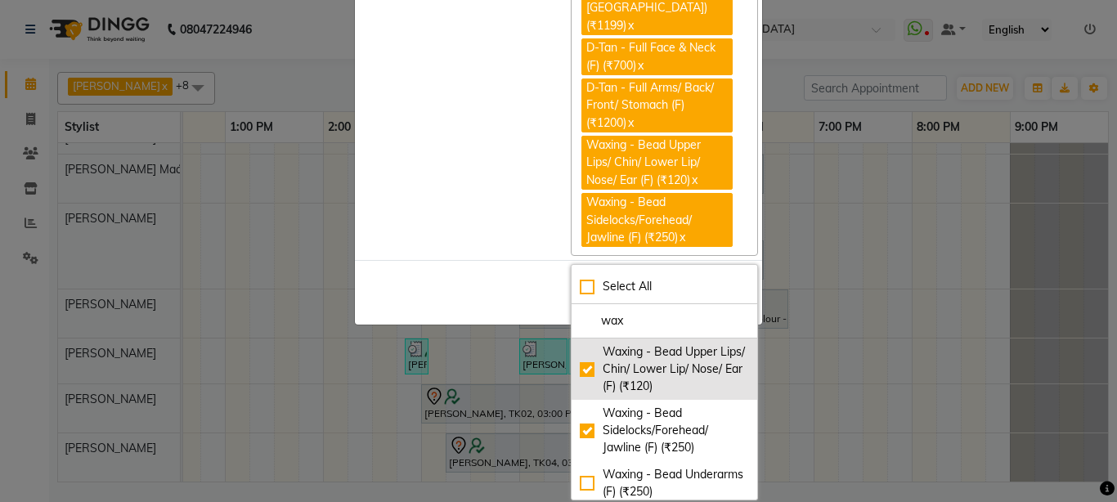
scroll to position [98, 0]
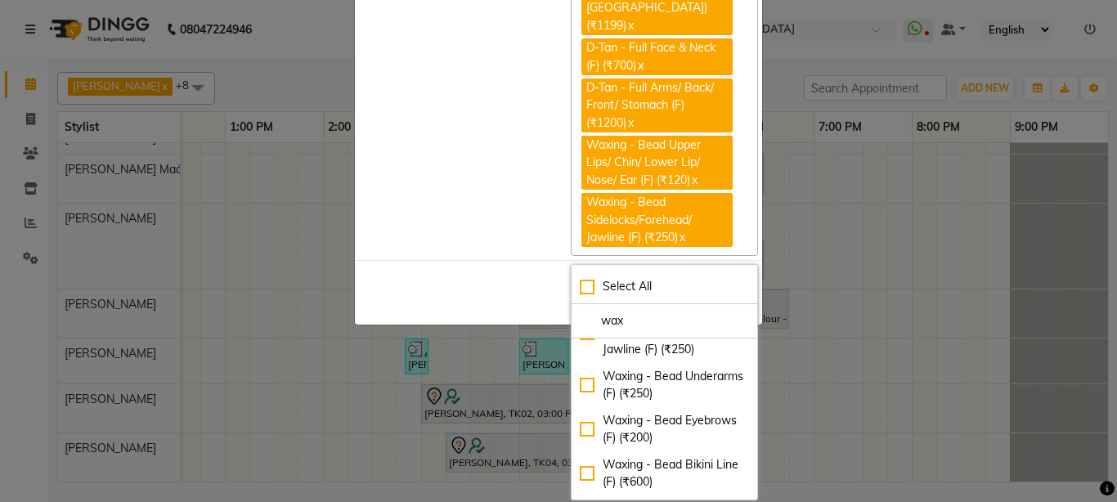
click at [541, 202] on div "Stylist [PERSON_NAME] [PERSON_NAME] Ftry Agent Ftry Manager [PERSON_NAME] [PERS…" at bounding box center [453, 97] width 212 height 320
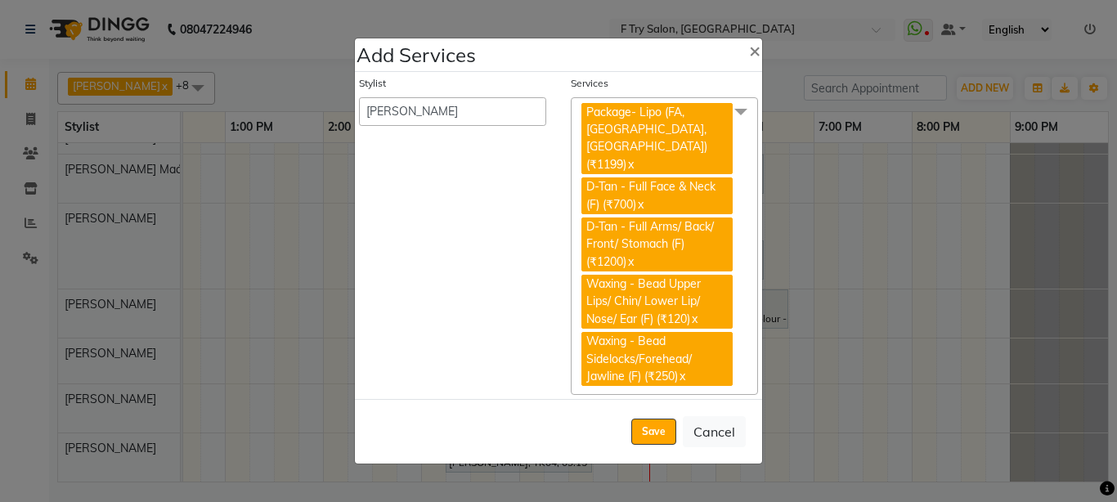
scroll to position [0, 0]
click at [647, 419] on button "Save" at bounding box center [653, 432] width 45 height 26
select select "54011"
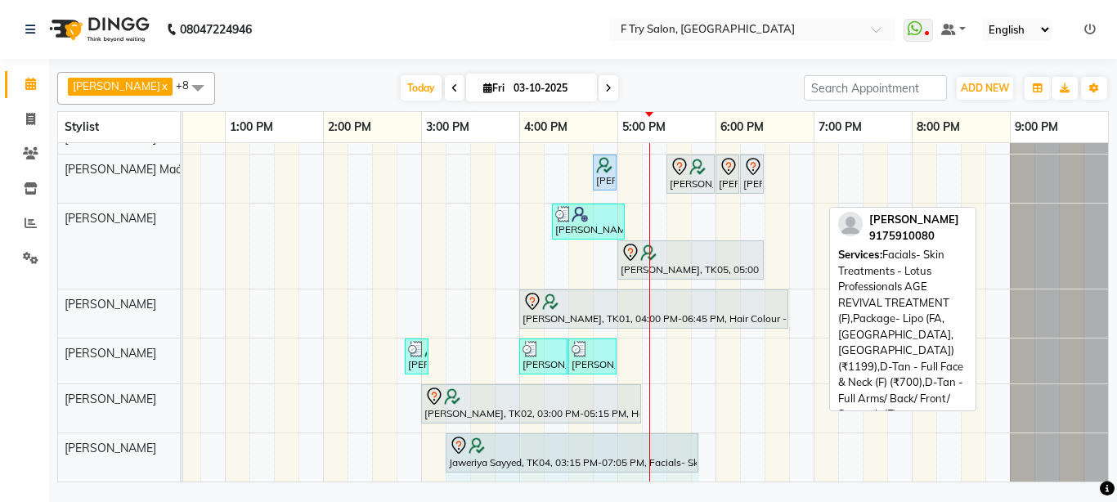
drag, startPoint x: 819, startPoint y: 436, endPoint x: 712, endPoint y: 439, distance: 106.4
click at [712, 439] on div "[PERSON_NAME], TK01, 04:45 PM-04:55 PM, Threading - Eyebrows / Upper Lips/ Chin…" at bounding box center [470, 302] width 1276 height 358
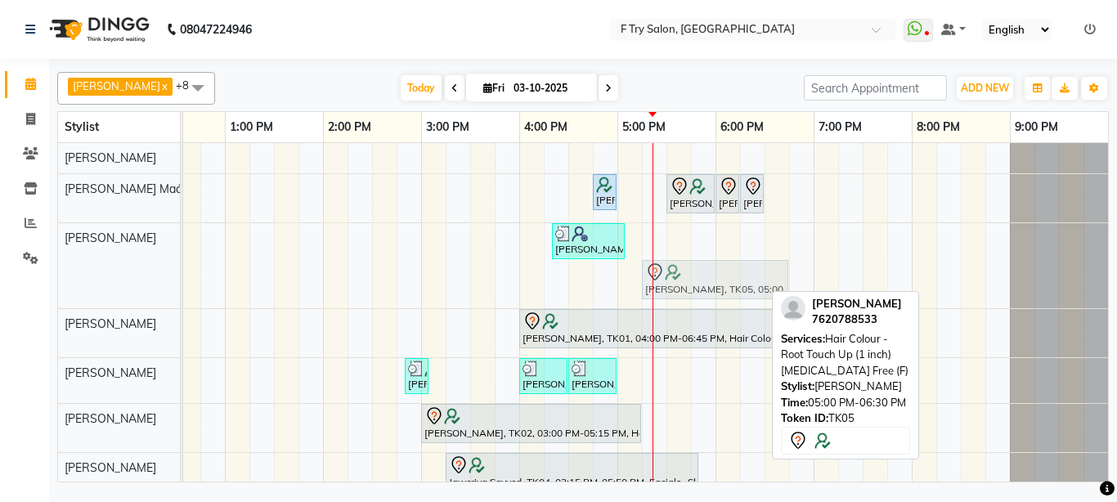
drag, startPoint x: 634, startPoint y: 278, endPoint x: 658, endPoint y: 281, distance: 24.7
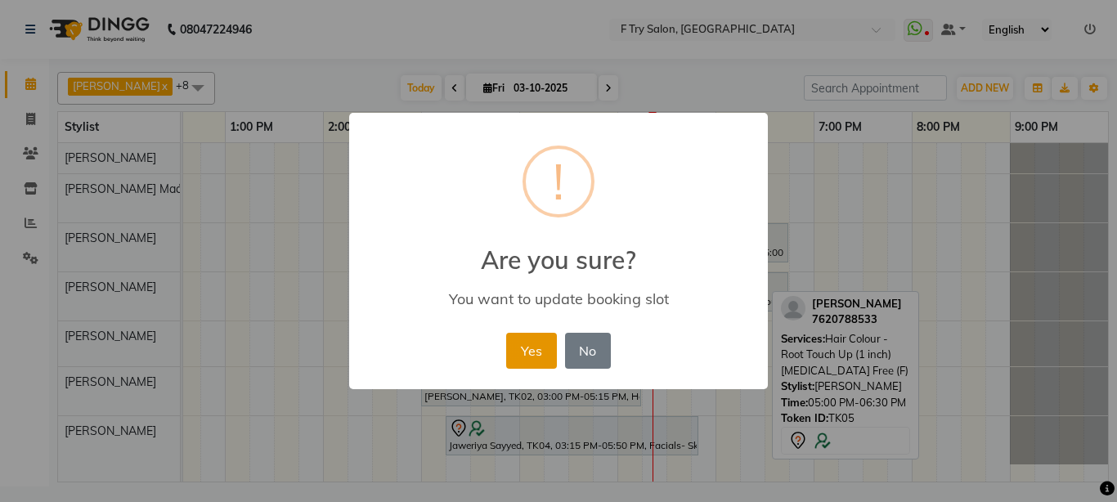
click at [539, 343] on button "Yes" at bounding box center [531, 351] width 50 height 36
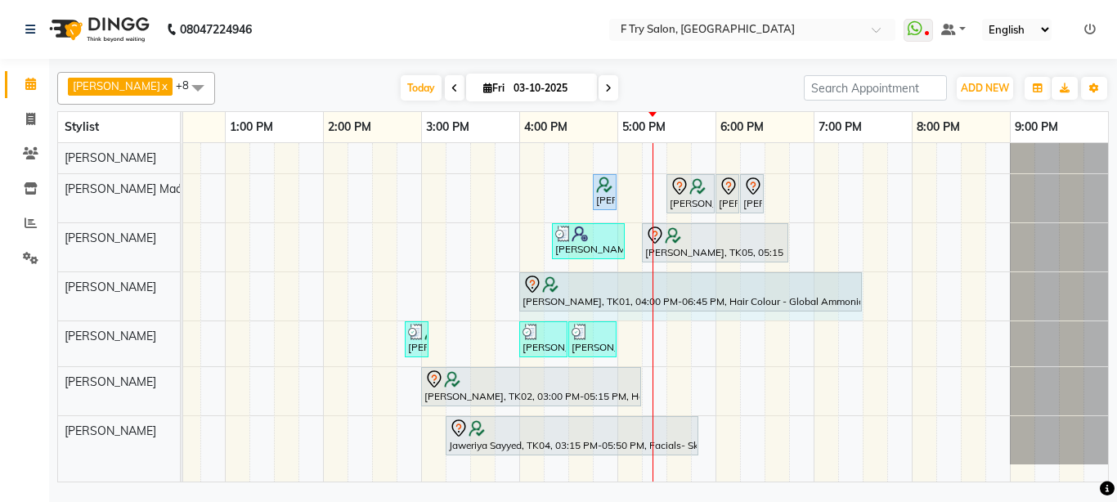
drag, startPoint x: 788, startPoint y: 291, endPoint x: 860, endPoint y: 282, distance: 72.5
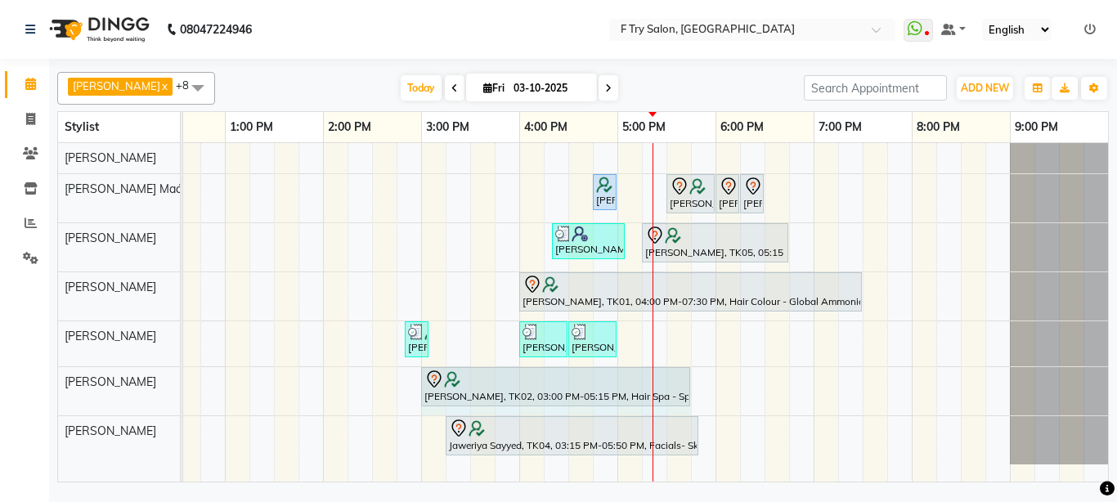
drag, startPoint x: 642, startPoint y: 381, endPoint x: 695, endPoint y: 387, distance: 53.5
click at [695, 387] on div "[PERSON_NAME], TK01, 04:45 PM-04:55 PM, Threading - Eyebrows / Upper Lips/ Chin…" at bounding box center [470, 312] width 1276 height 339
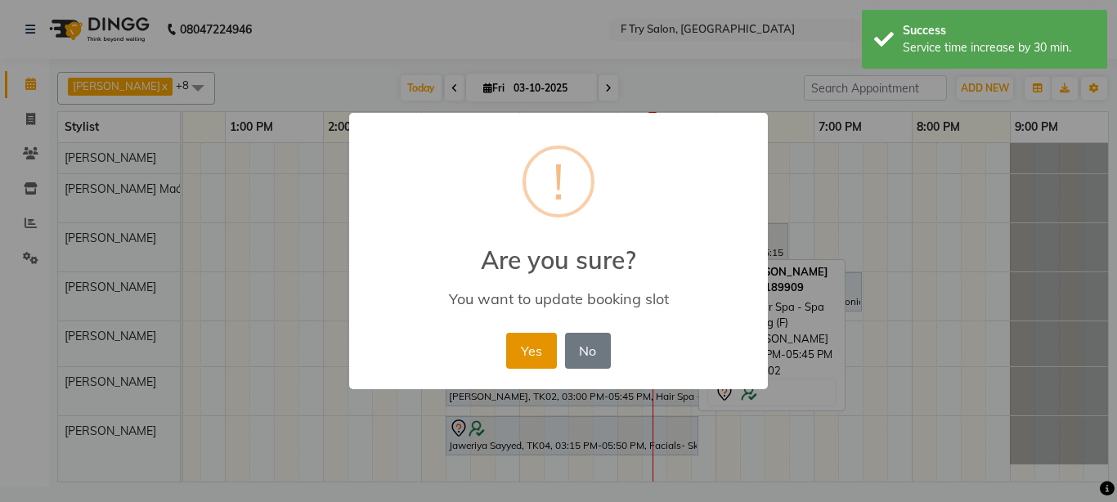
click at [524, 347] on button "Yes" at bounding box center [531, 351] width 50 height 36
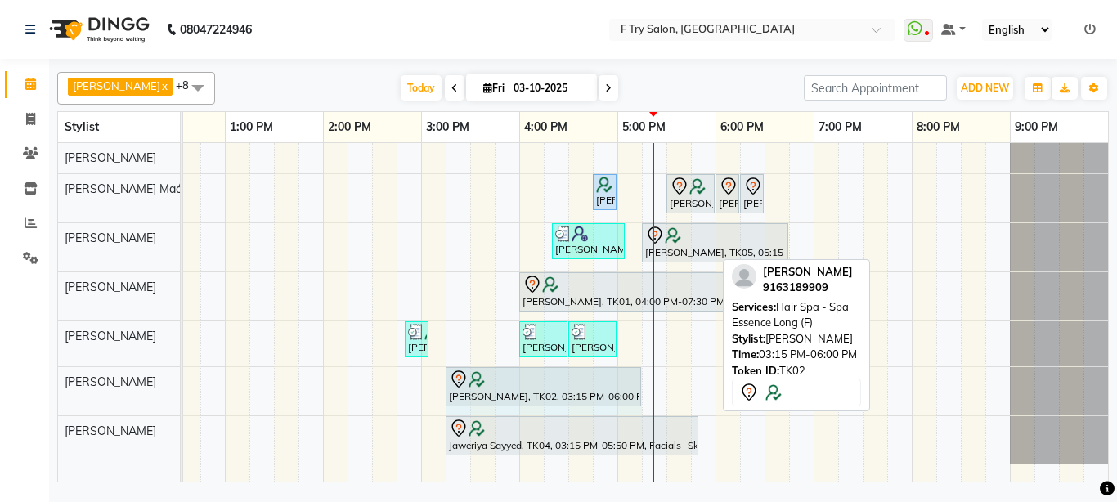
drag, startPoint x: 712, startPoint y: 383, endPoint x: 641, endPoint y: 390, distance: 71.5
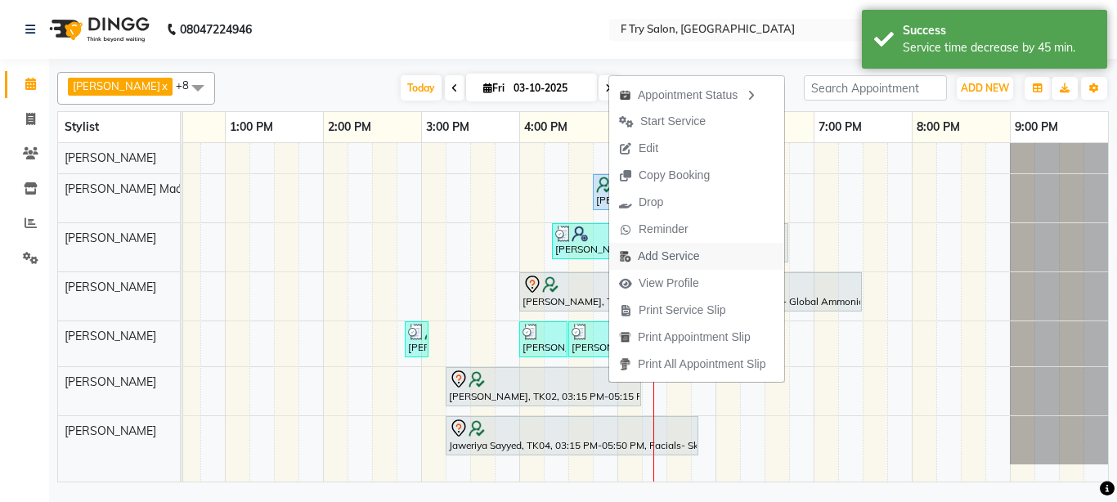
click at [683, 256] on span "Add Service" at bounding box center [668, 256] width 61 height 17
select select "81046"
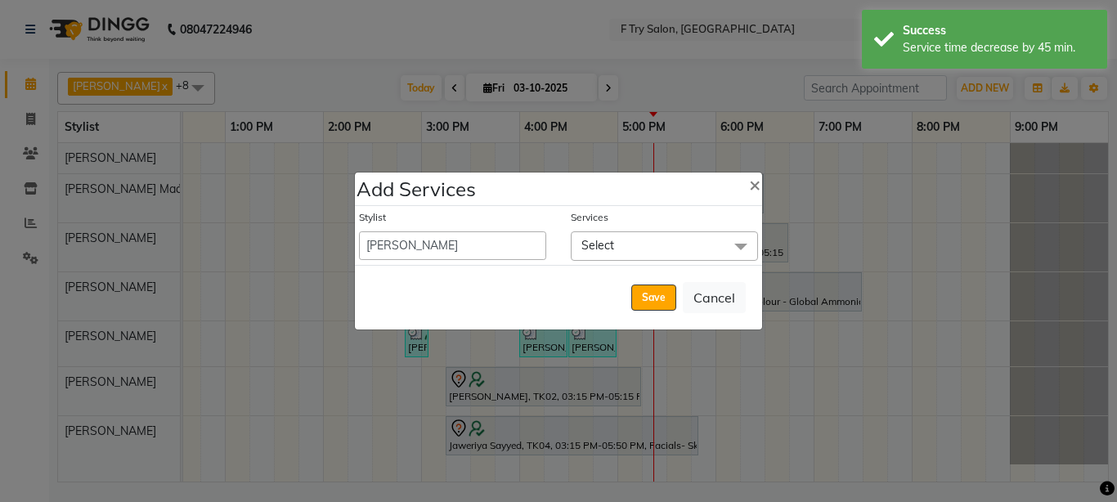
click at [605, 243] on span "Select" at bounding box center [598, 245] width 33 height 15
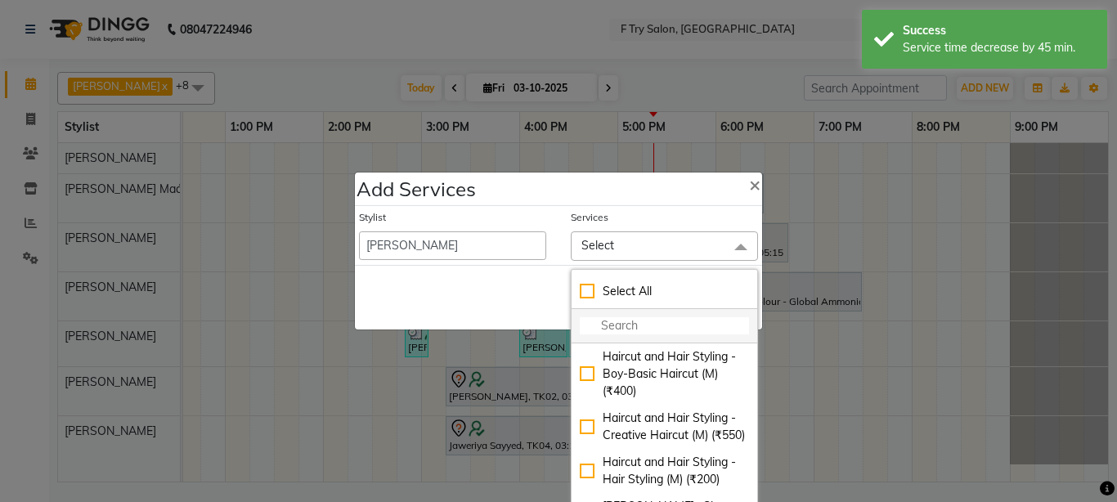
click at [619, 321] on input "multiselect-search" at bounding box center [664, 325] width 169 height 17
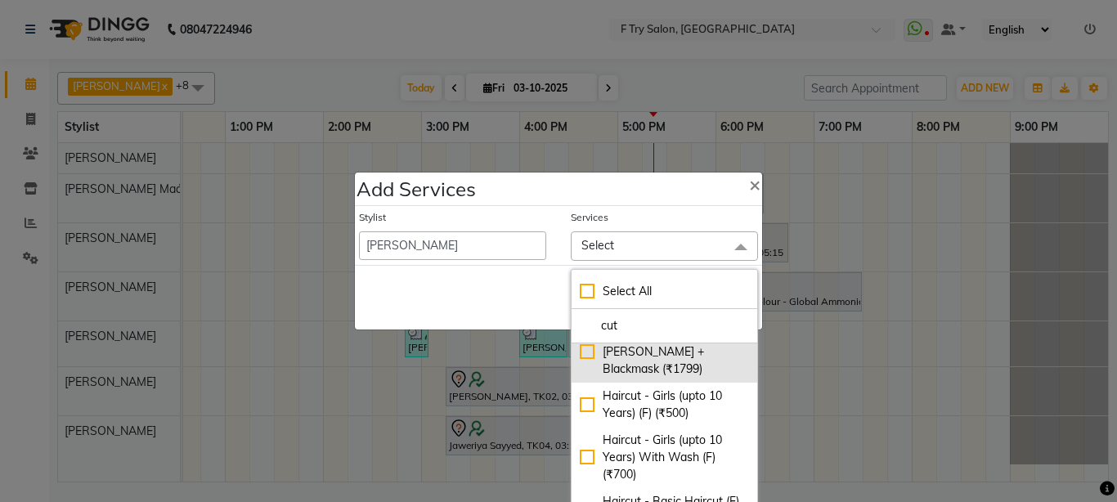
scroll to position [393, 0]
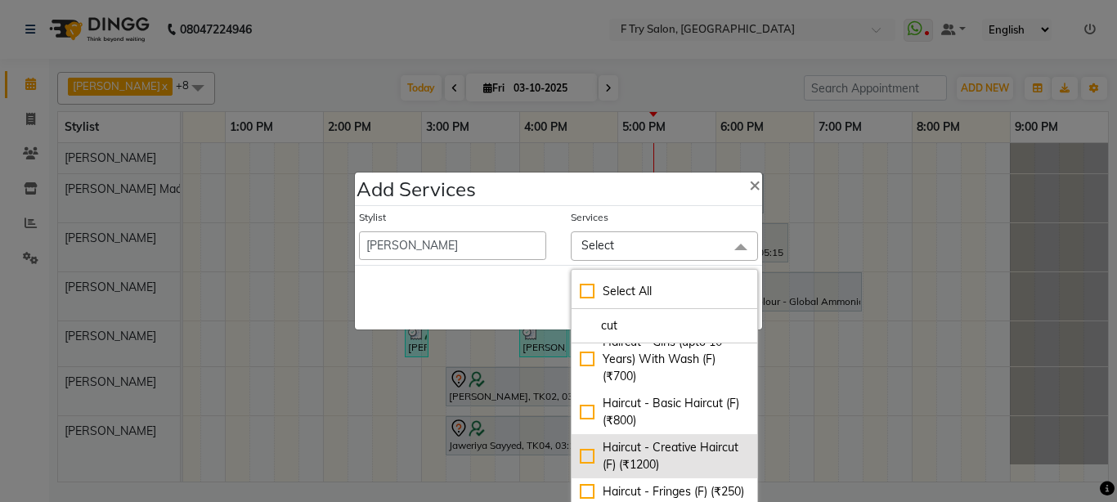
type input "cut"
click at [584, 440] on div "Haircut - Creative Haircut (F) (₹1200)" at bounding box center [664, 456] width 169 height 34
checkbox input "true"
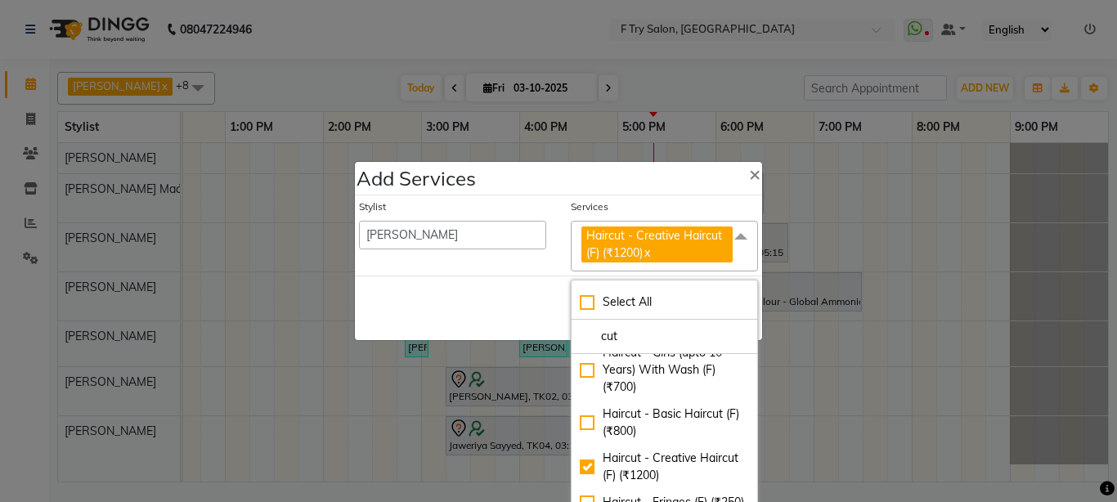
click at [513, 286] on div "Save Cancel" at bounding box center [558, 308] width 407 height 65
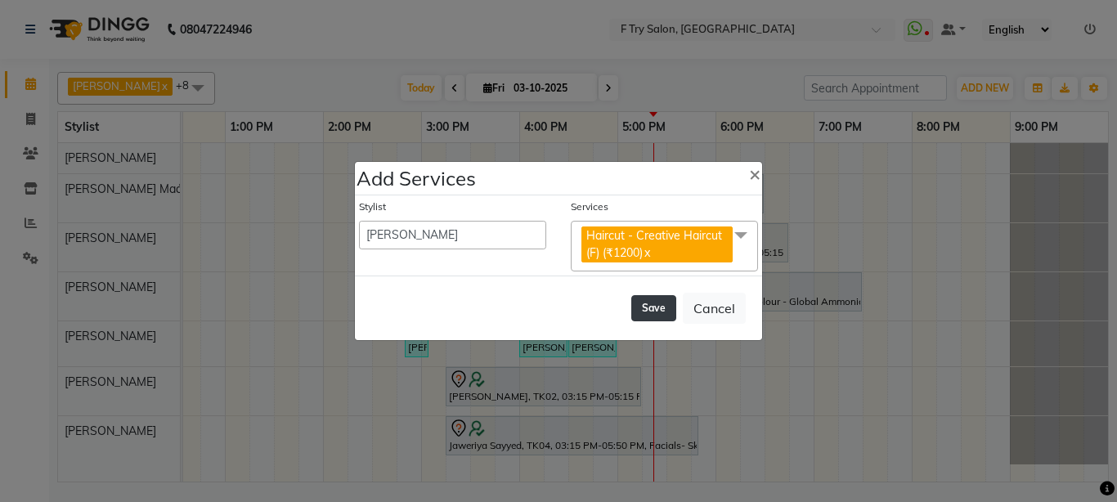
click at [653, 303] on button "Save" at bounding box center [653, 308] width 45 height 26
select select "54011"
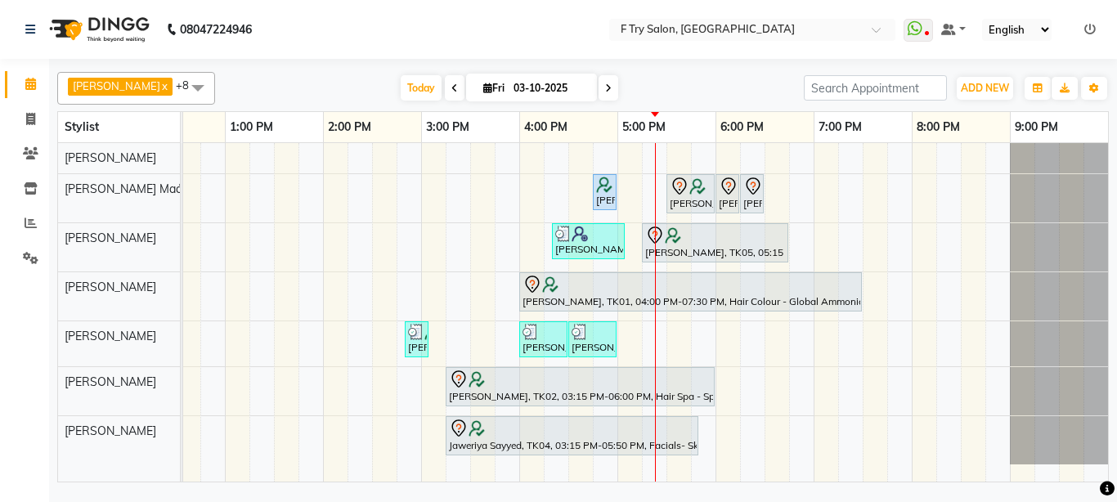
click at [644, 338] on div "[PERSON_NAME], TK01, 04:45 PM-04:55 PM, Threading - Eyebrows / Upper Lips/ Chin…" at bounding box center [470, 312] width 1276 height 339
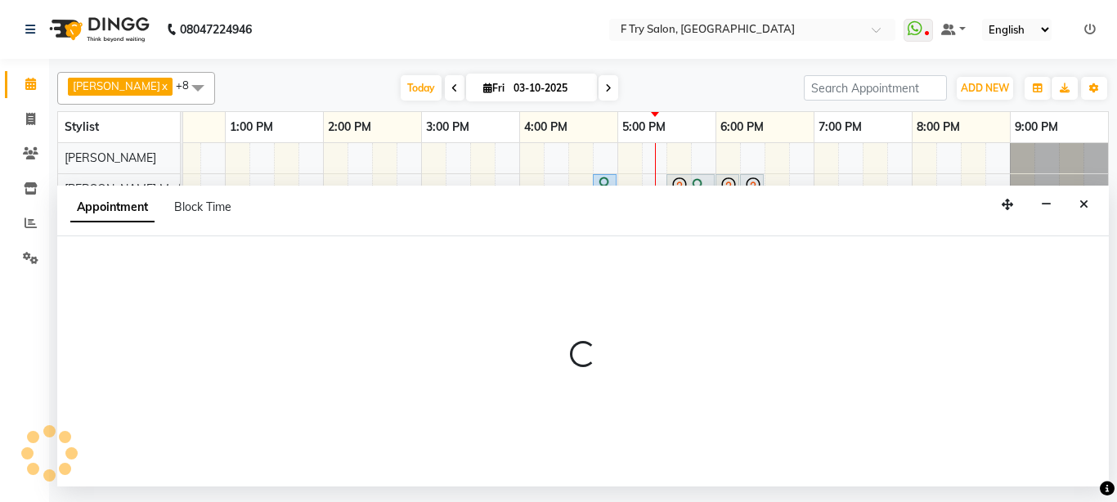
select select "70065"
select select "tentative"
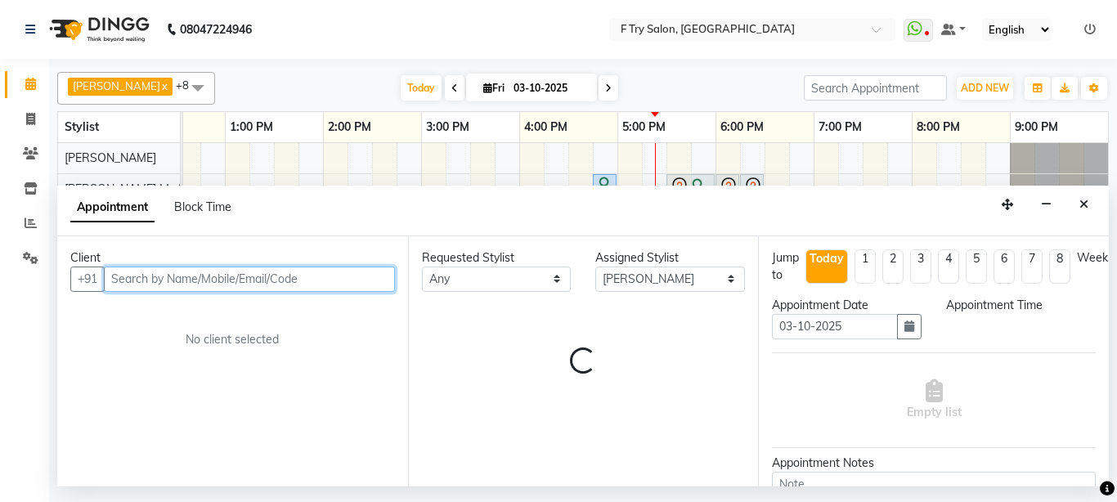
select select "1035"
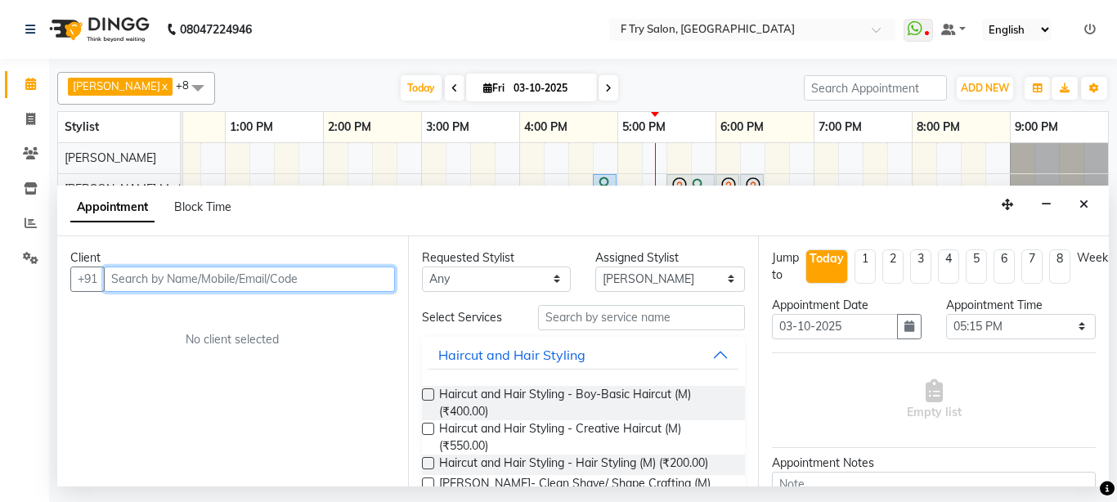
click at [177, 271] on input "text" at bounding box center [249, 279] width 291 height 25
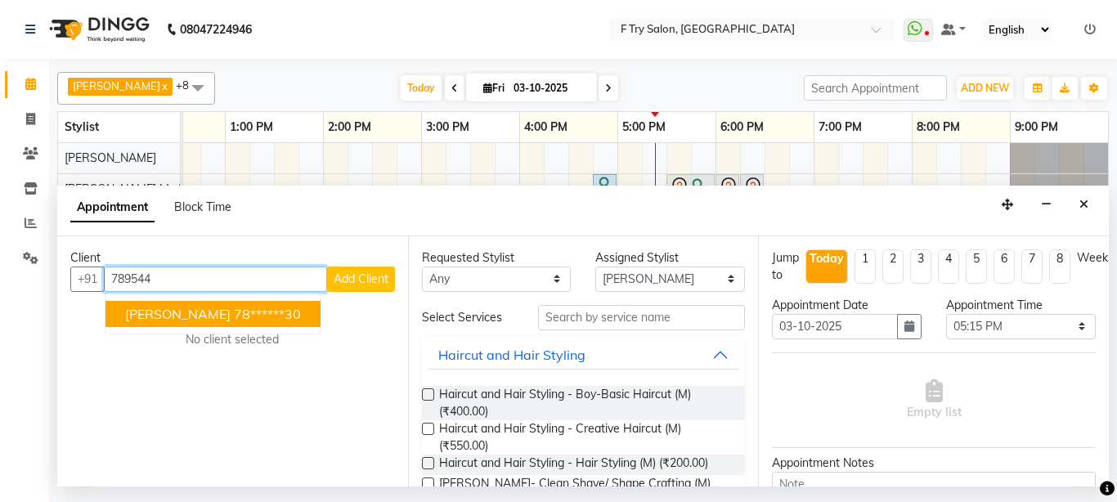
click at [192, 316] on span "[PERSON_NAME]" at bounding box center [178, 314] width 106 height 16
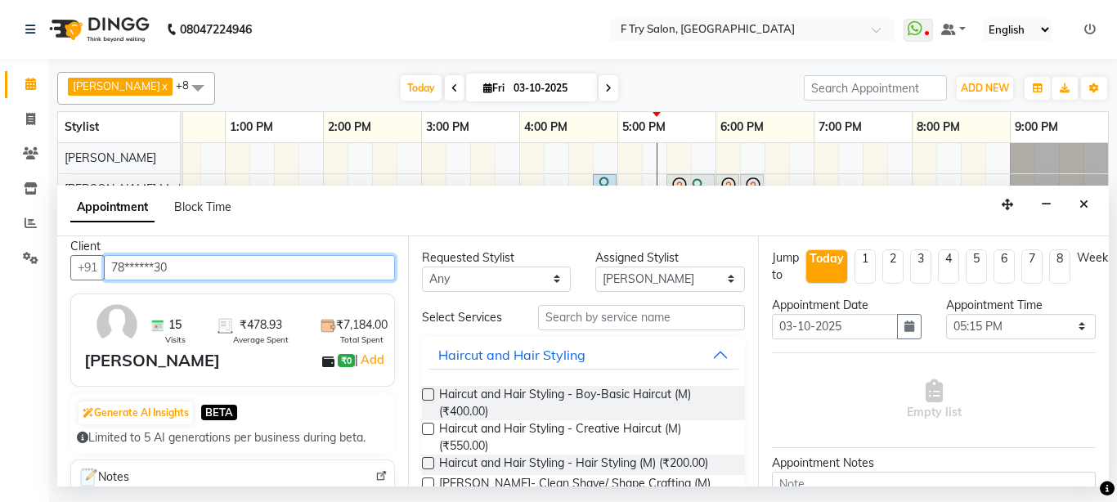
scroll to position [0, 0]
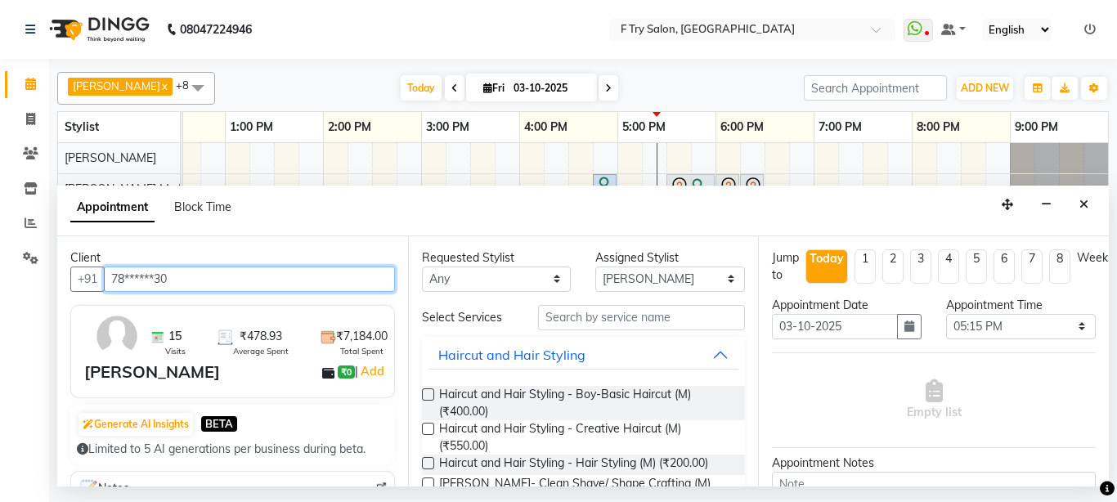
type input "78******30"
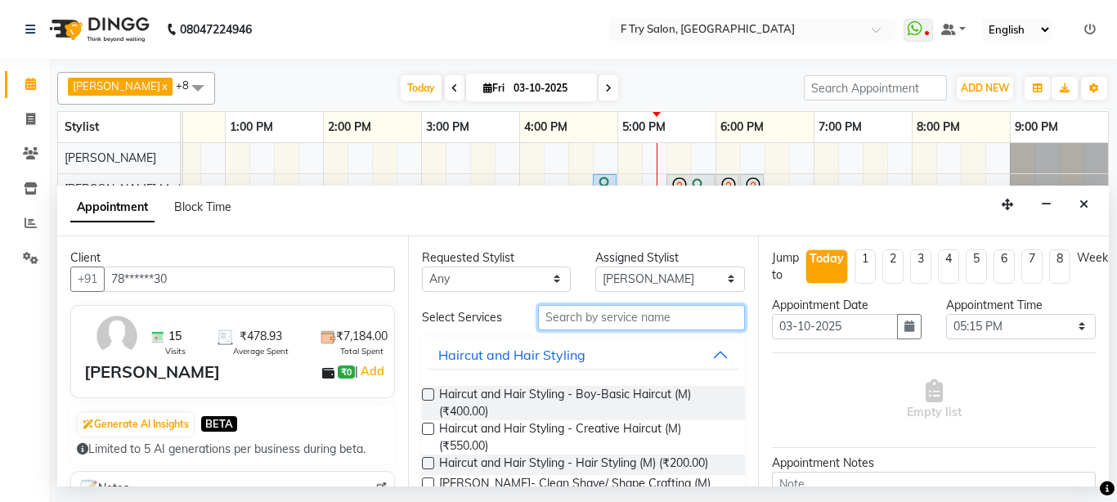
click at [577, 312] on input "text" at bounding box center [642, 317] width 208 height 25
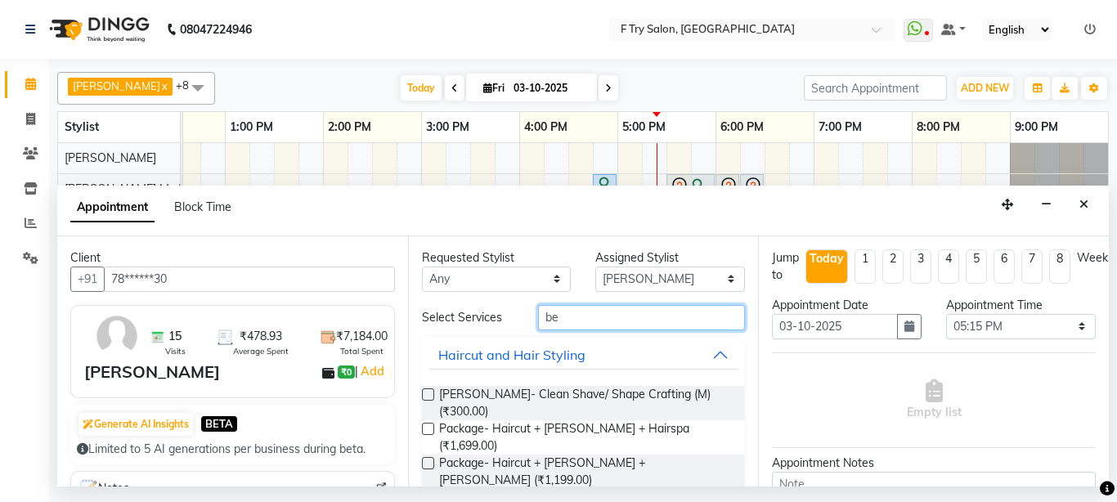
type input "be"
click at [424, 395] on label at bounding box center [428, 394] width 12 height 12
click at [424, 395] on input "checkbox" at bounding box center [427, 396] width 11 height 11
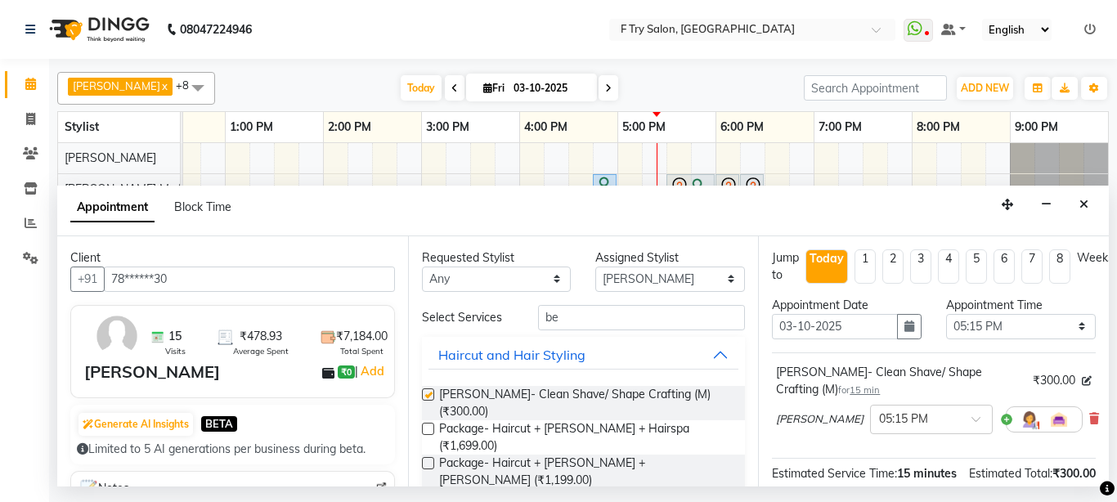
checkbox input "false"
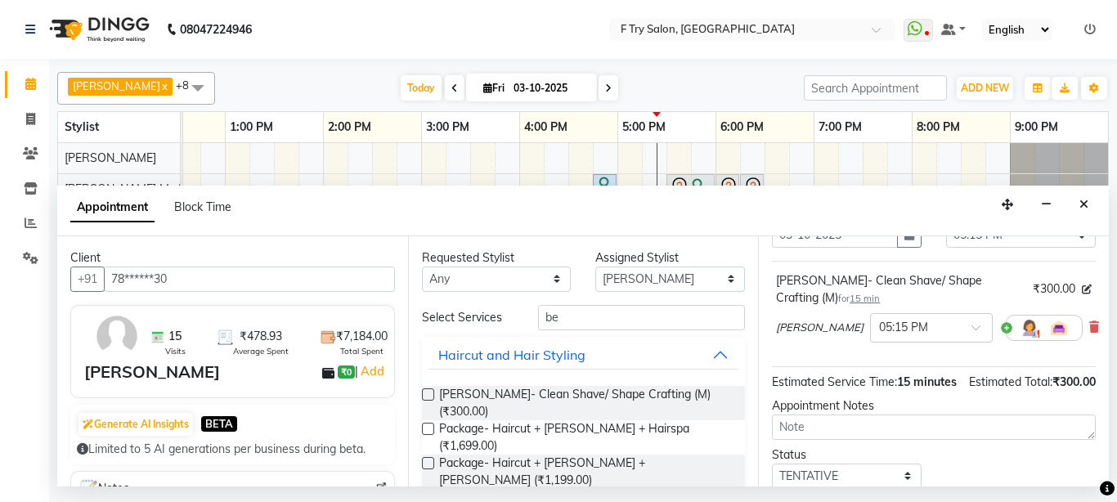
scroll to position [229, 0]
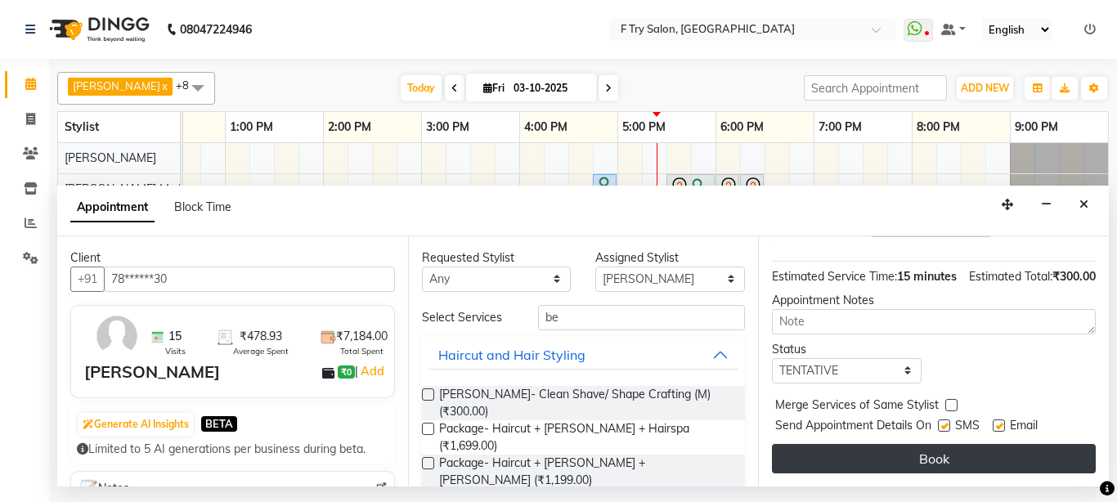
click at [900, 444] on button "Book" at bounding box center [934, 458] width 324 height 29
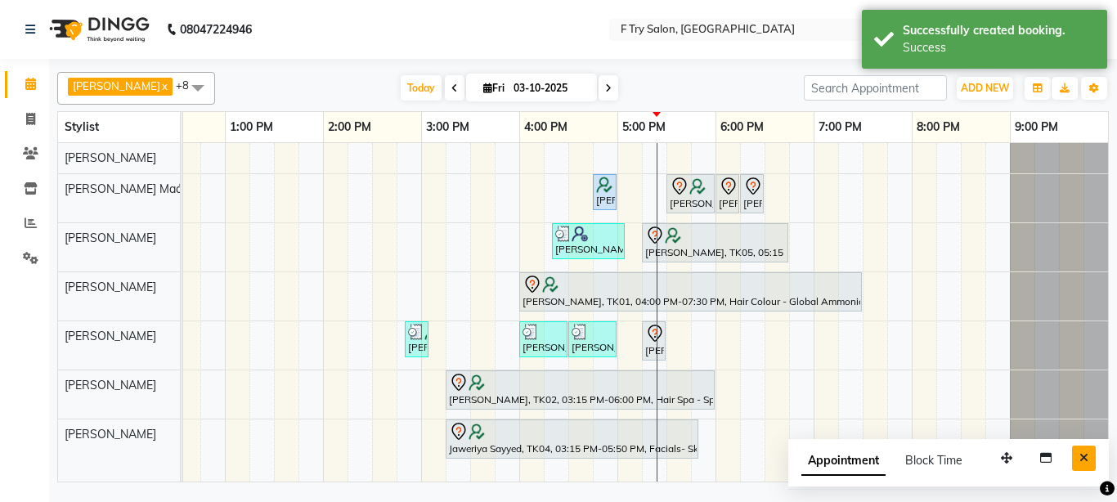
click at [1078, 451] on button "Close" at bounding box center [1084, 458] width 24 height 25
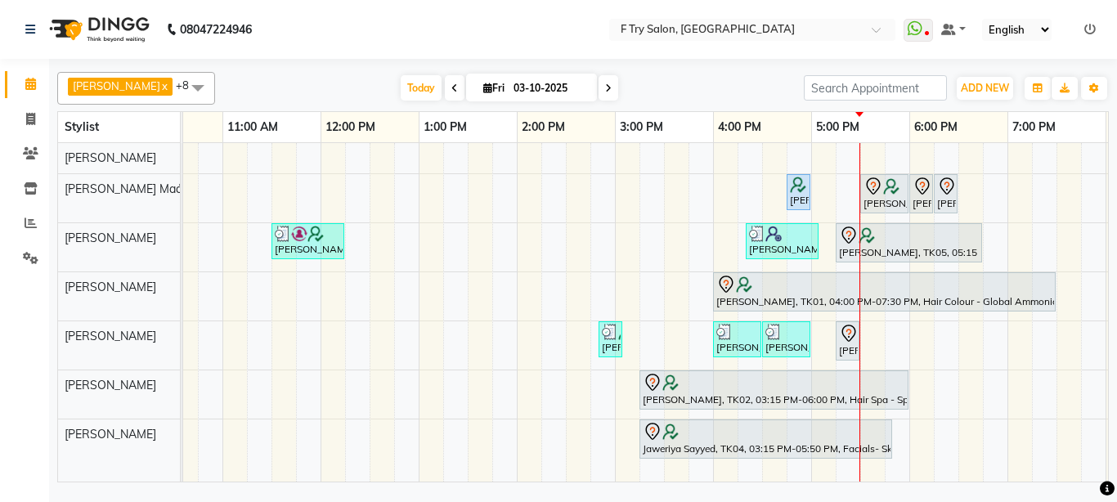
scroll to position [0, 120]
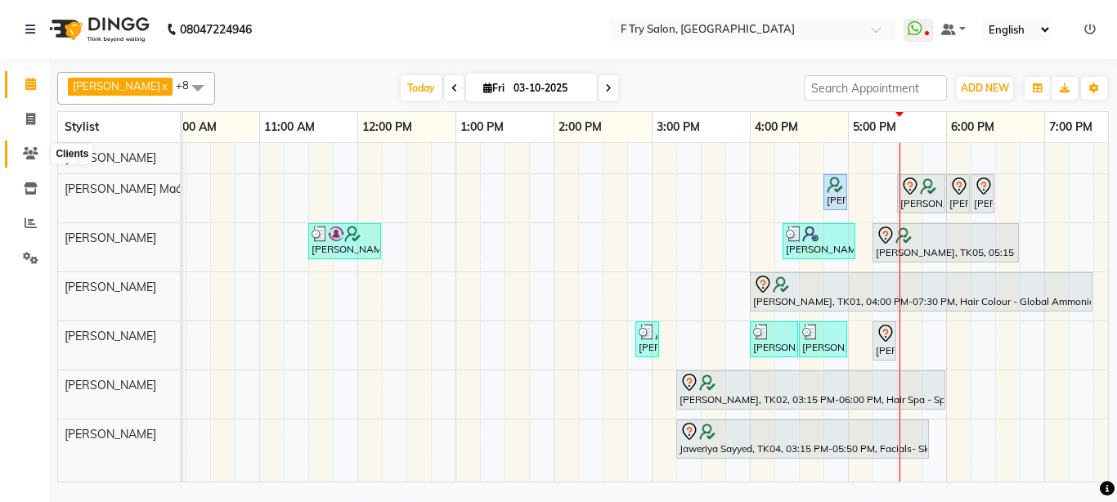
click at [26, 156] on icon at bounding box center [31, 153] width 16 height 12
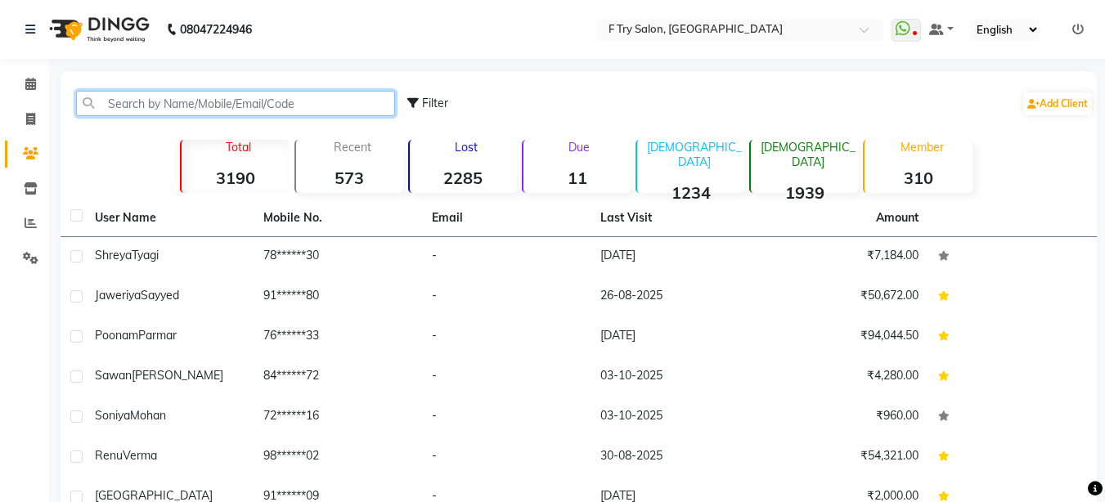
click at [186, 101] on input "text" at bounding box center [235, 103] width 319 height 25
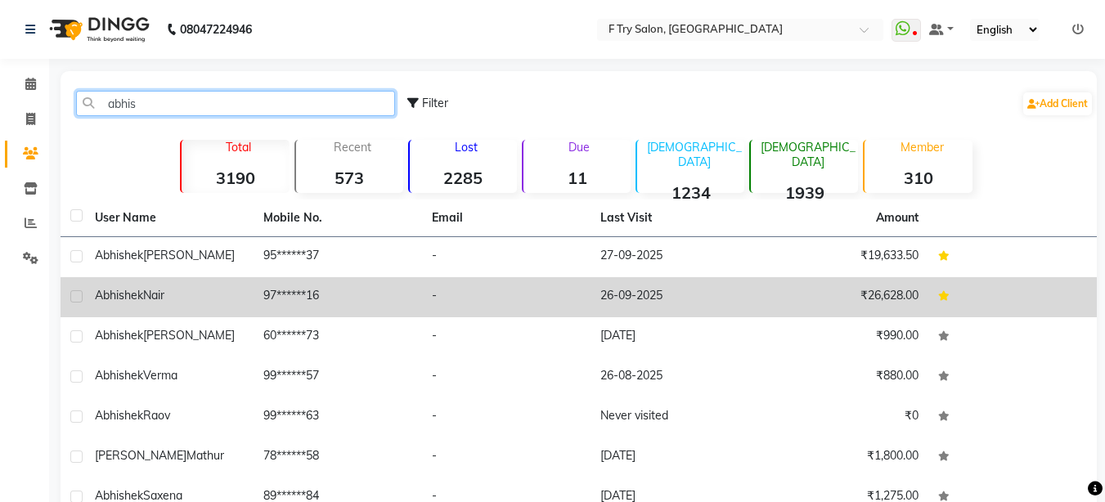
type input "abhis"
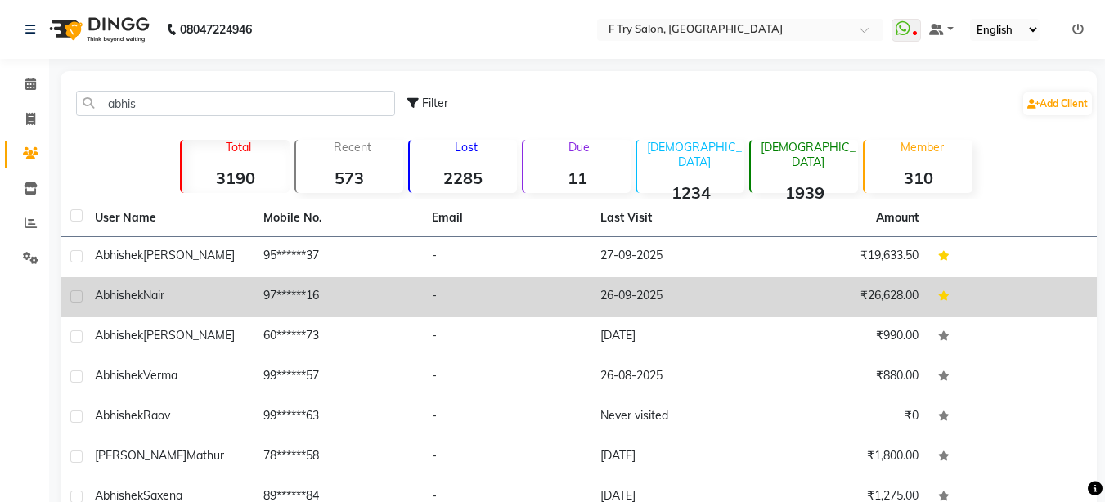
click at [191, 302] on div "[PERSON_NAME]" at bounding box center [169, 295] width 149 height 17
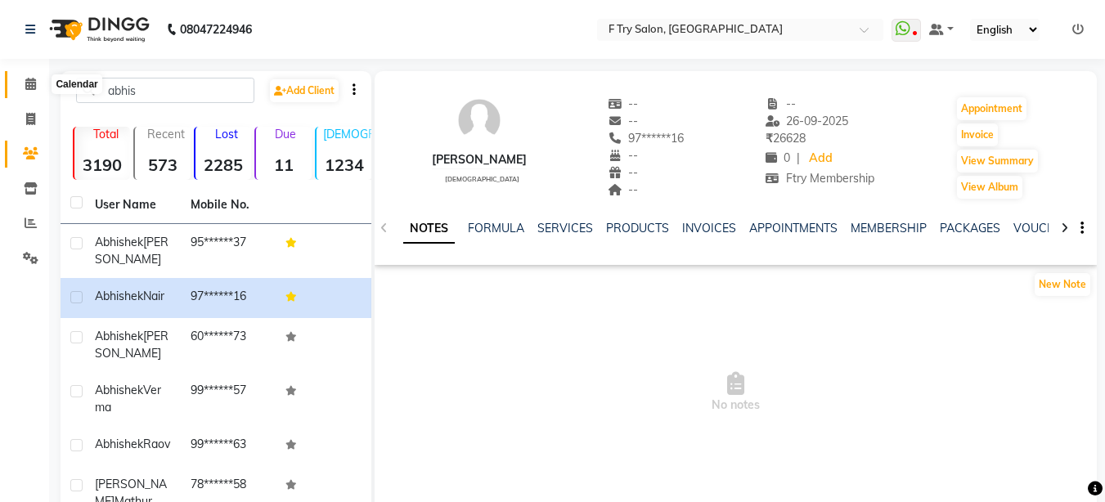
click at [31, 80] on icon at bounding box center [30, 84] width 11 height 12
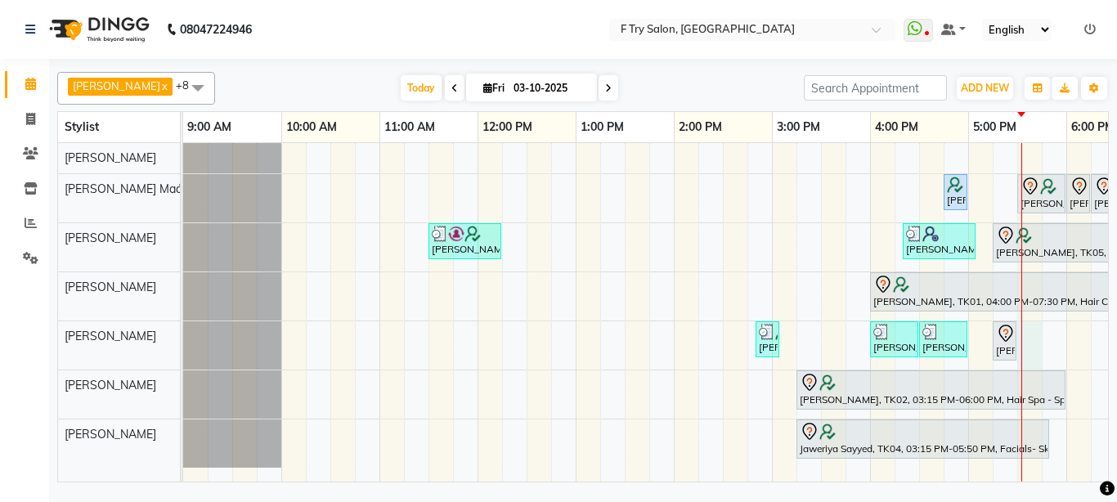
click at [1029, 343] on div "[PERSON_NAME], TK01, 04:45 PM-04:55 PM, Threading - Eyebrows / Upper Lips/ Chin…" at bounding box center [821, 312] width 1276 height 339
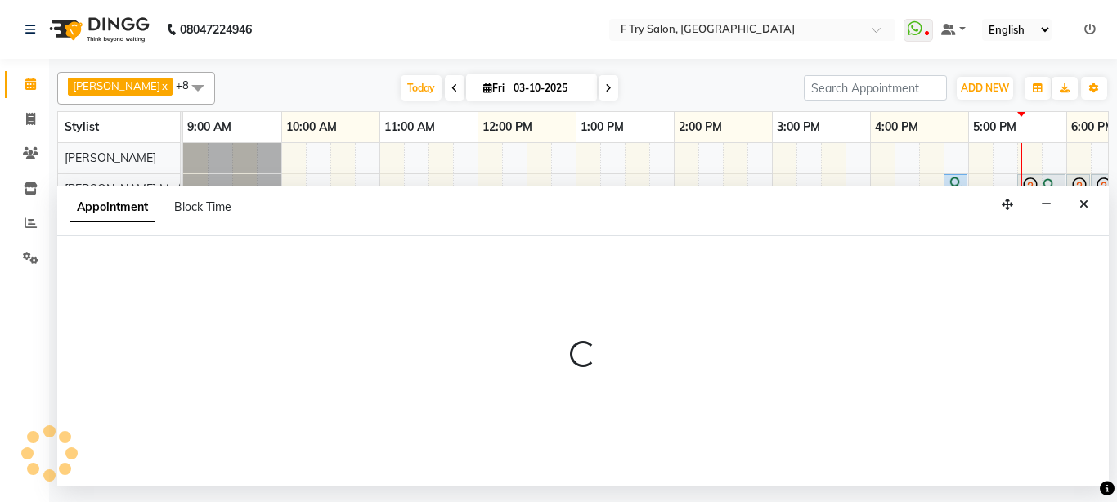
select select "70065"
select select "1050"
select select "tentative"
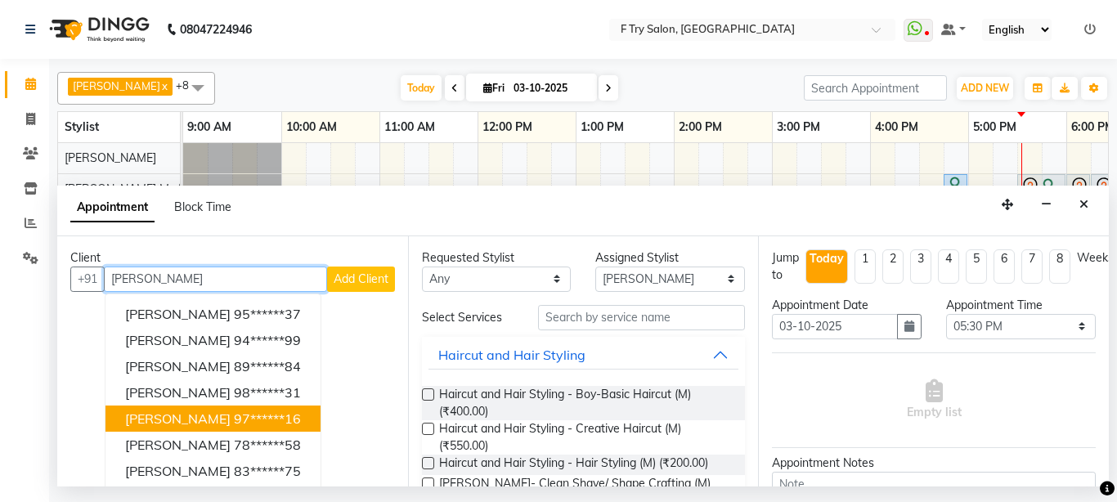
click at [234, 418] on ngb-highlight "97******16" at bounding box center [267, 419] width 67 height 16
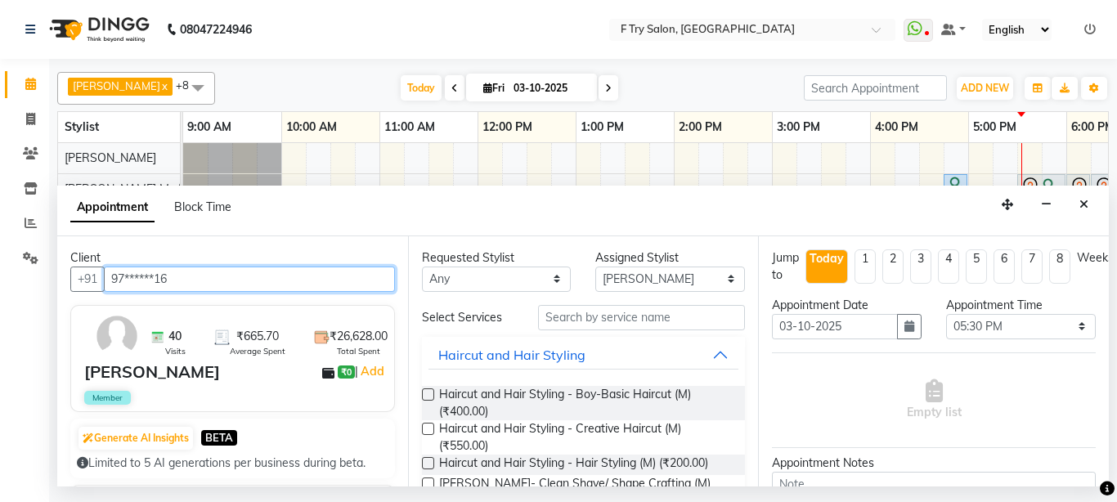
type input "97******16"
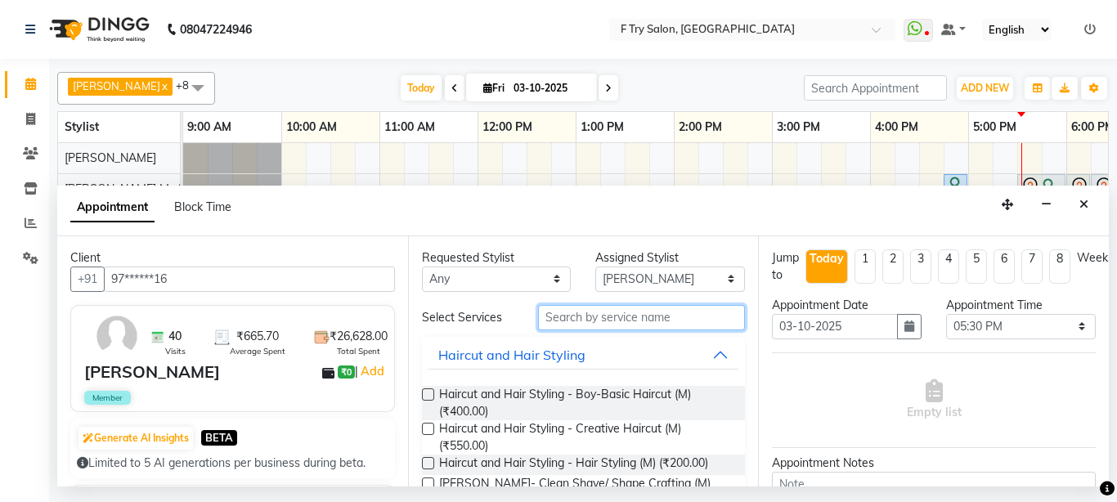
click at [599, 314] on input "text" at bounding box center [642, 317] width 208 height 25
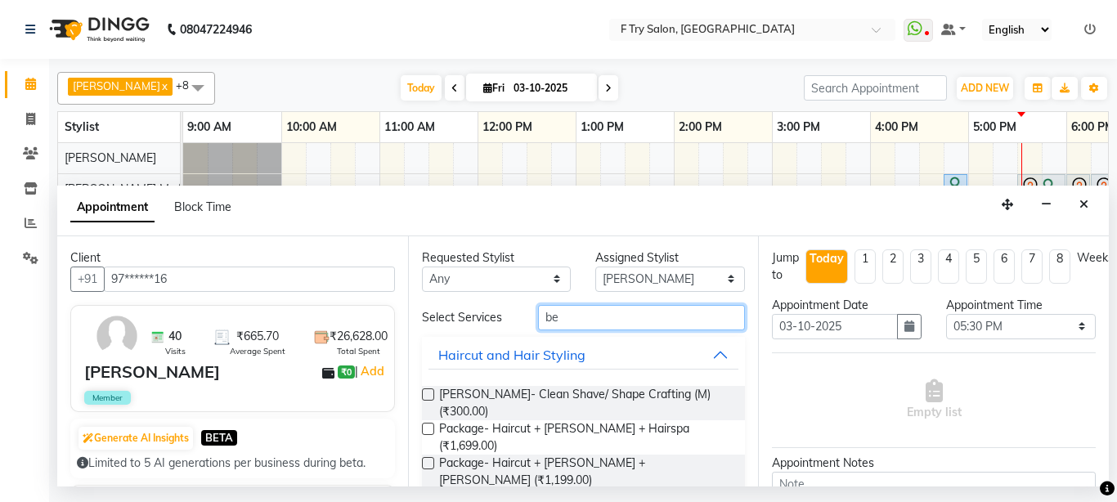
type input "be"
click at [432, 393] on label at bounding box center [428, 394] width 12 height 12
click at [432, 393] on input "checkbox" at bounding box center [427, 396] width 11 height 11
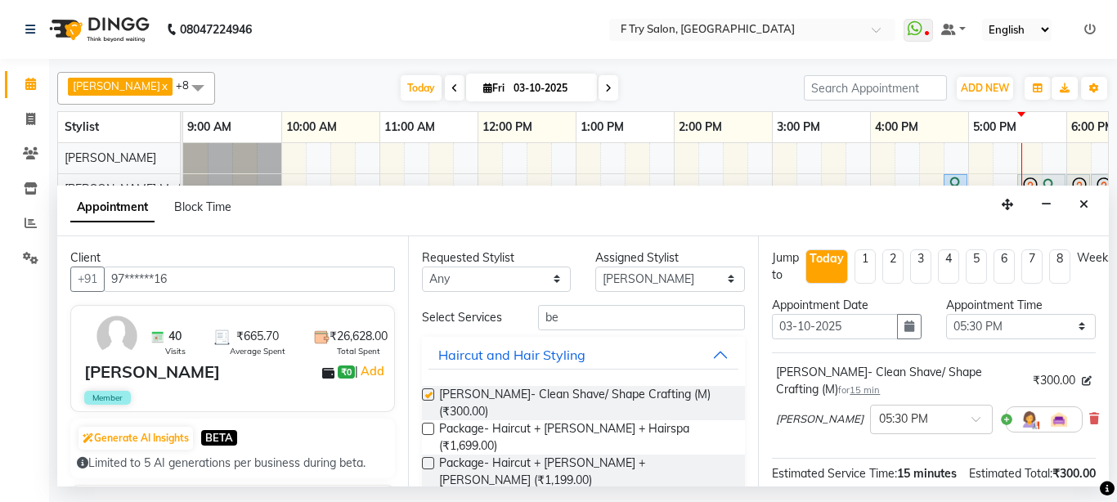
checkbox input "false"
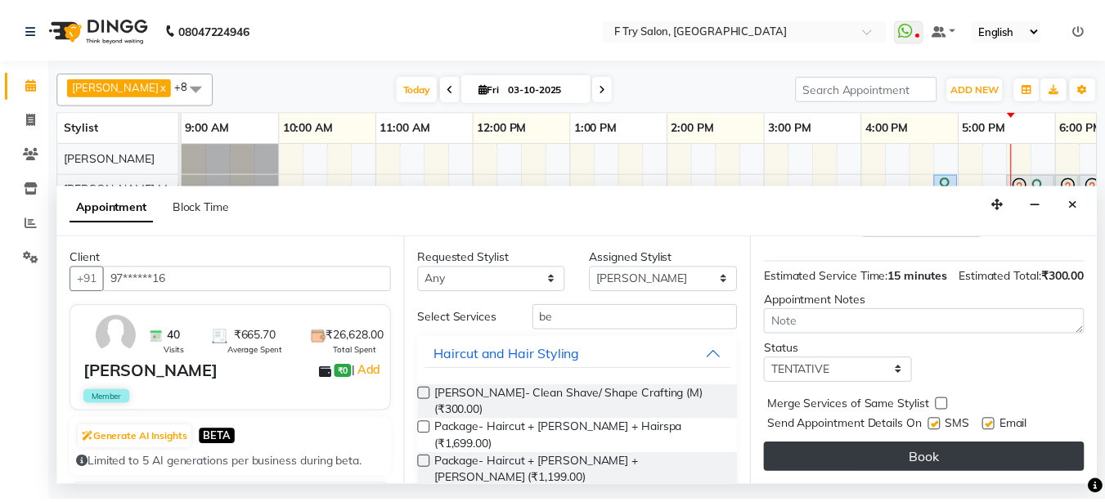
scroll to position [229, 0]
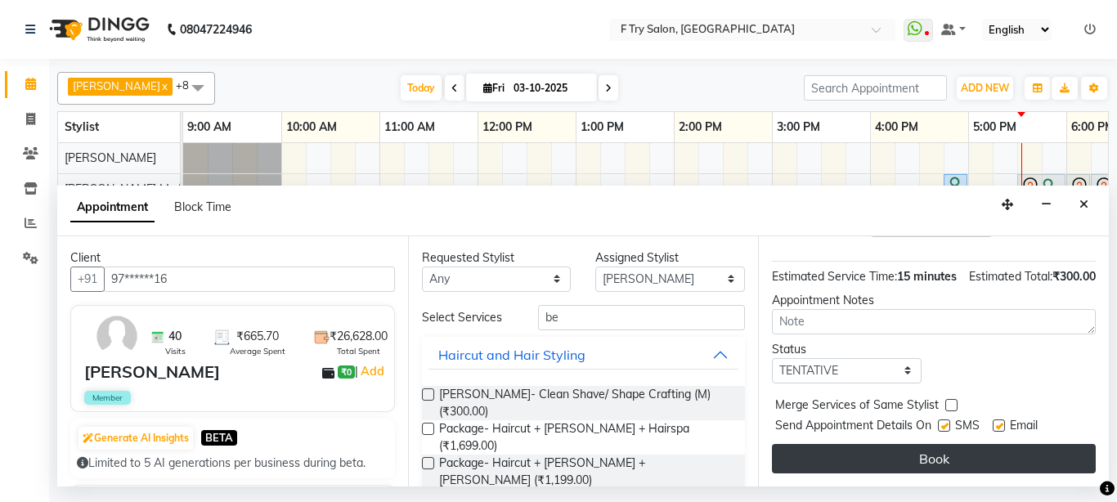
click at [940, 447] on button "Book" at bounding box center [934, 458] width 324 height 29
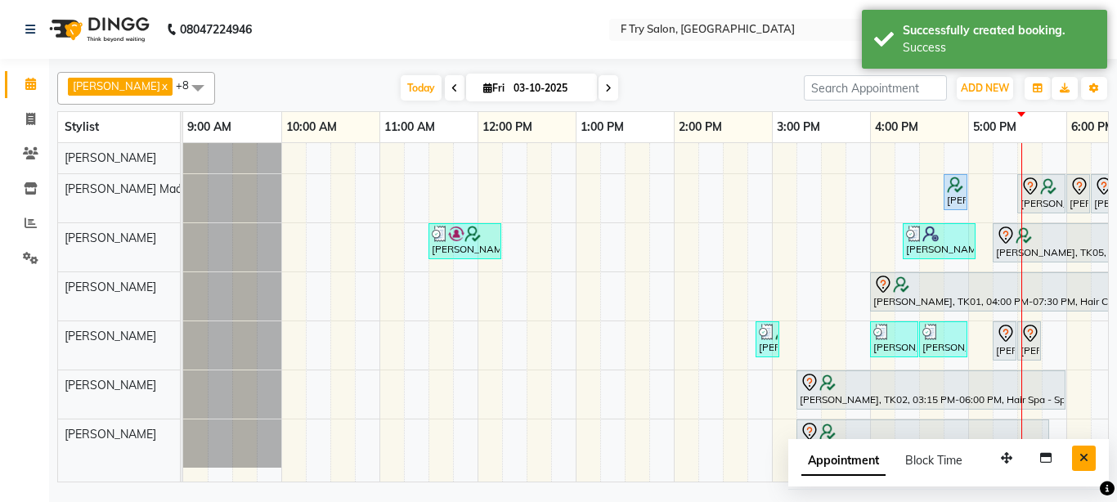
click at [1084, 452] on icon "Close" at bounding box center [1084, 457] width 9 height 11
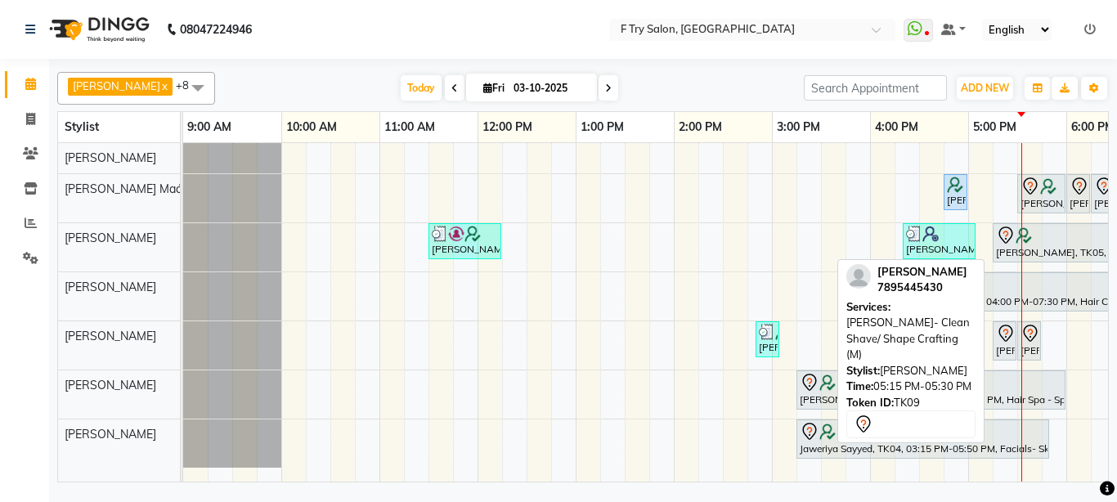
click at [1008, 352] on div "[PERSON_NAME], TK09, 05:15 PM-05:30 PM, [PERSON_NAME]- Clean Shave/ Shape Craft…" at bounding box center [1005, 341] width 20 height 34
select select "7"
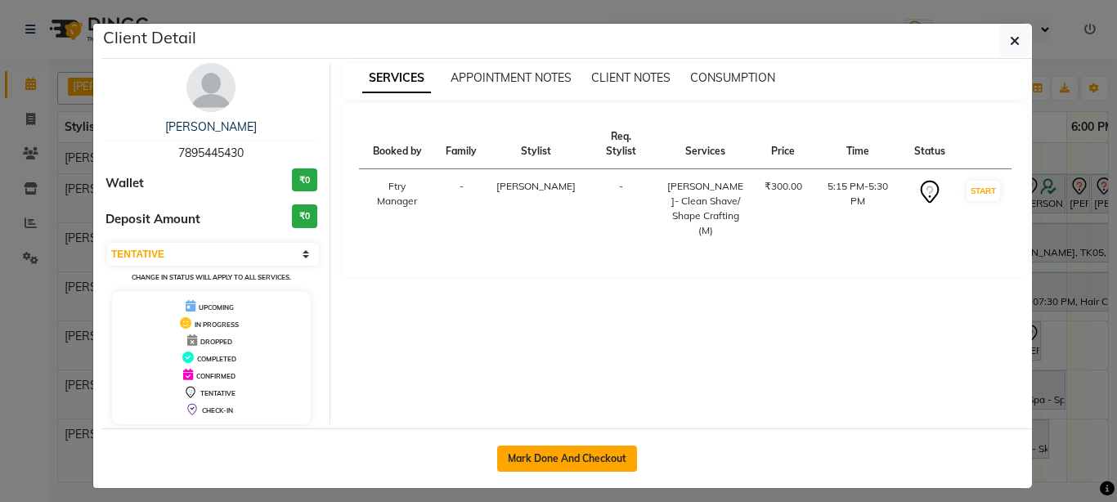
click at [545, 463] on button "Mark Done And Checkout" at bounding box center [567, 459] width 140 height 26
select select "793"
select select "service"
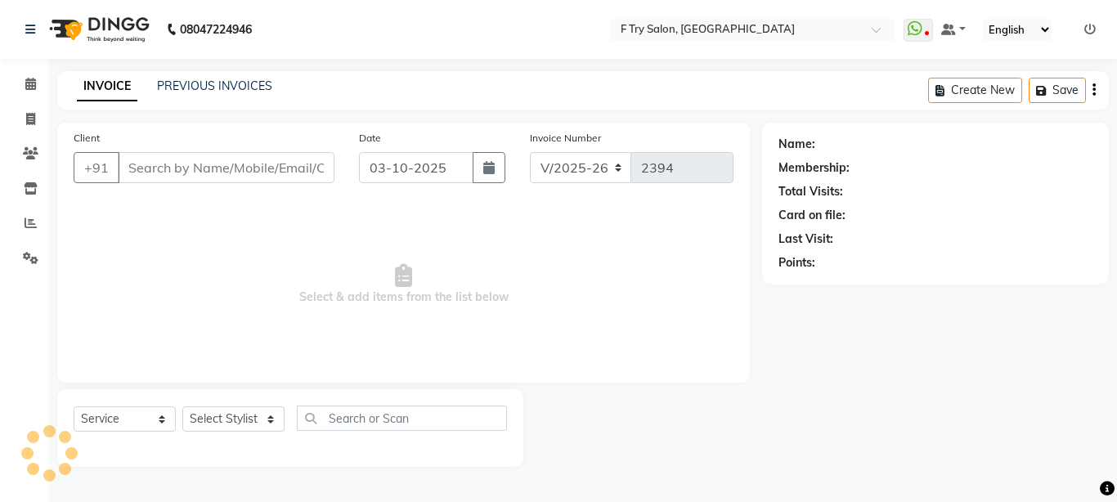
type input "78******30"
select select "70065"
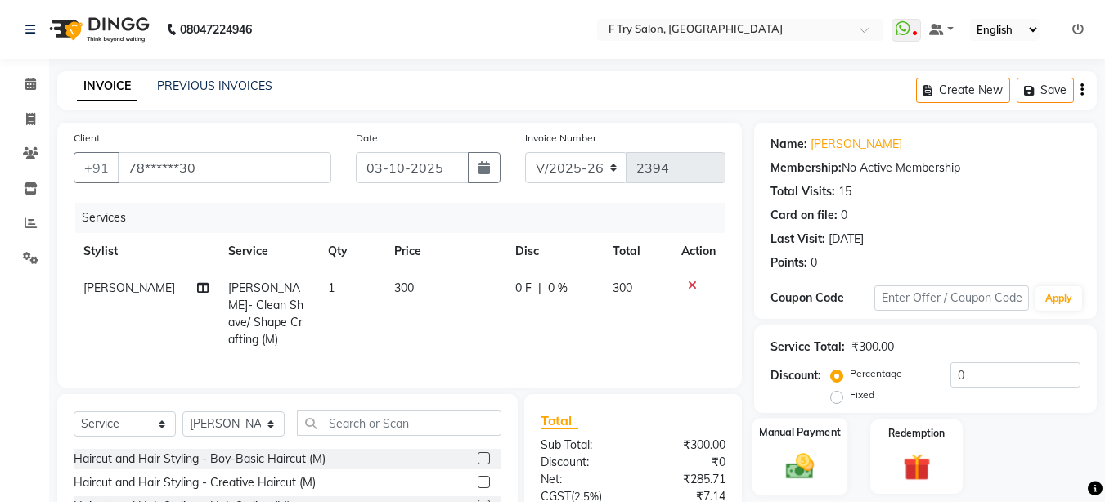
click at [824, 465] on div "Manual Payment" at bounding box center [800, 457] width 96 height 78
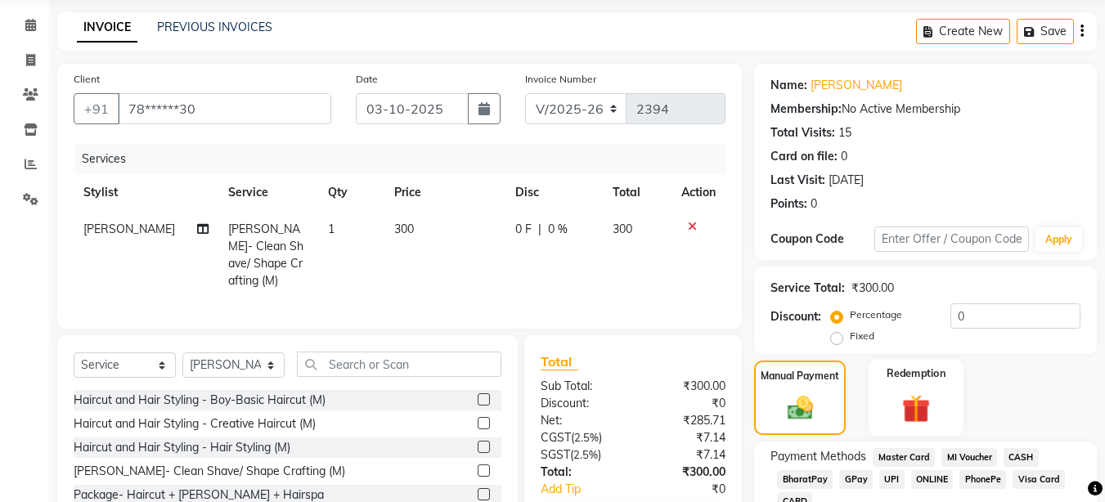
scroll to position [155, 0]
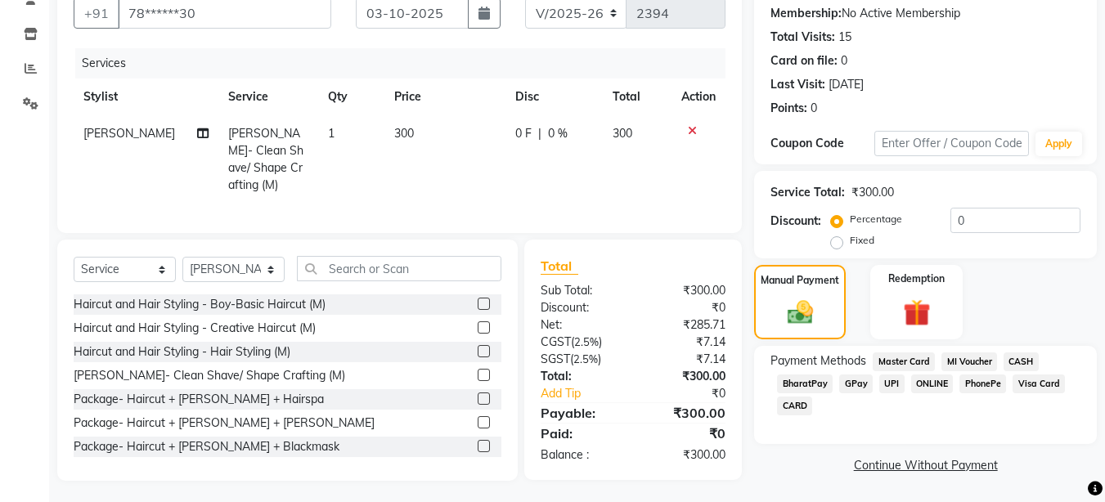
drag, startPoint x: 882, startPoint y: 378, endPoint x: 891, endPoint y: 379, distance: 9.0
click at [882, 378] on span "UPI" at bounding box center [891, 384] width 25 height 19
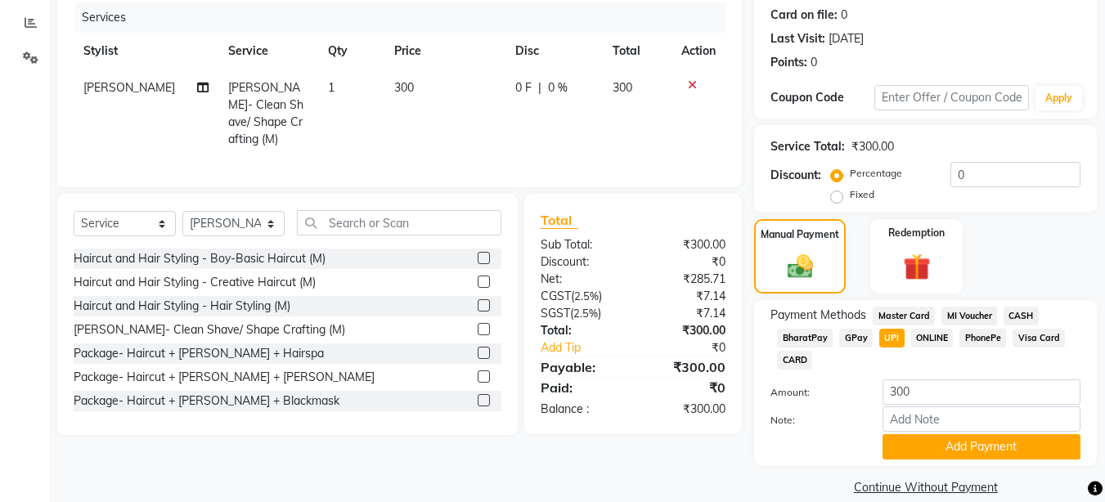
scroll to position [222, 0]
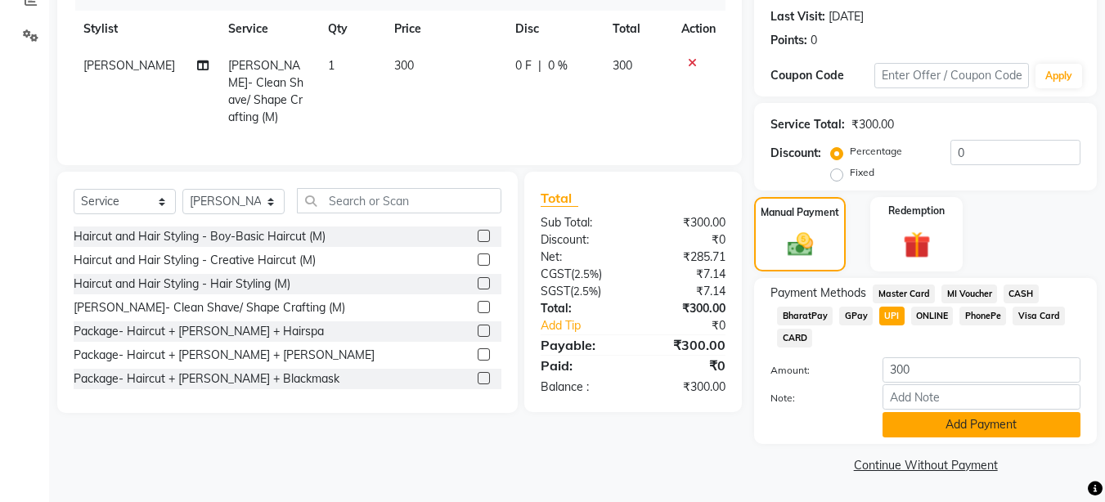
click at [933, 417] on button "Add Payment" at bounding box center [981, 424] width 198 height 25
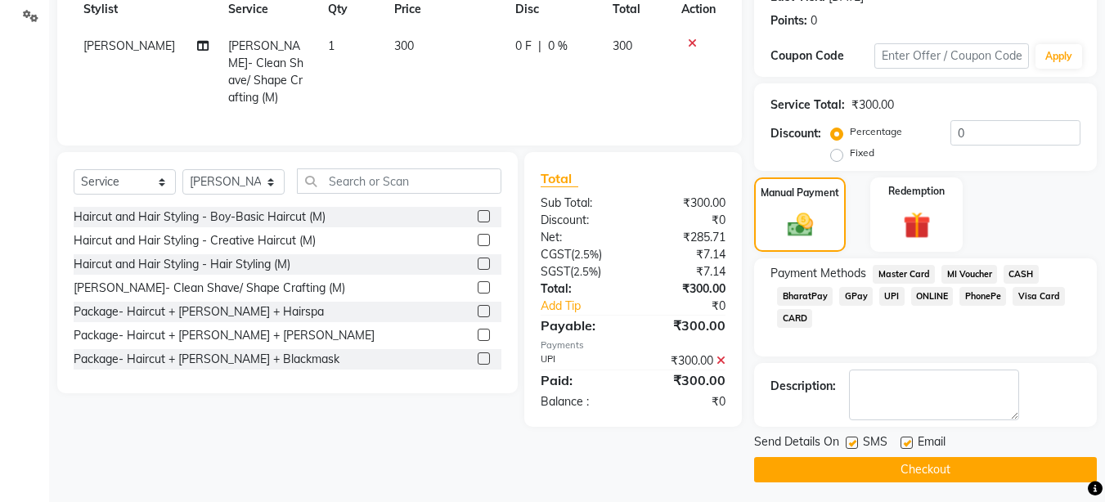
scroll to position [247, 0]
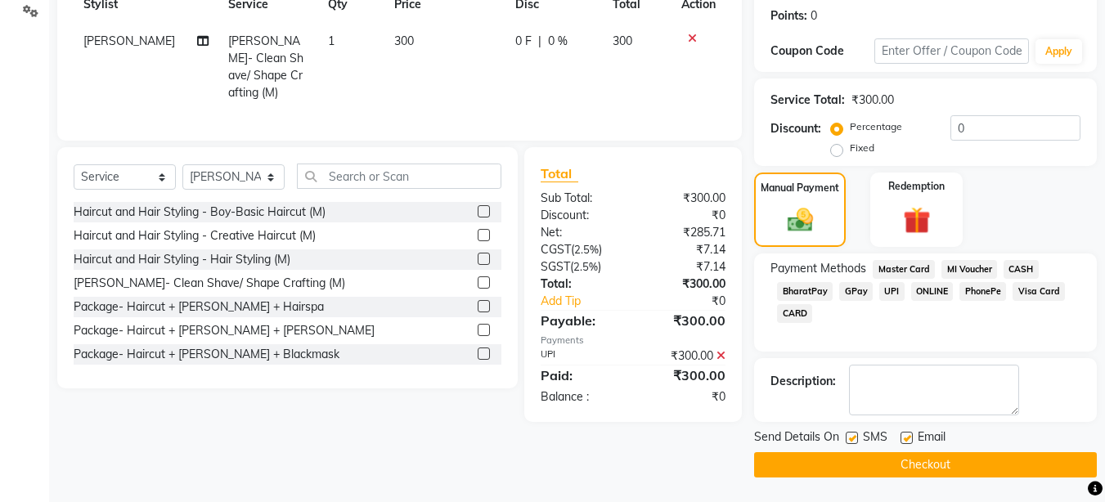
click at [909, 460] on button "Checkout" at bounding box center [925, 464] width 343 height 25
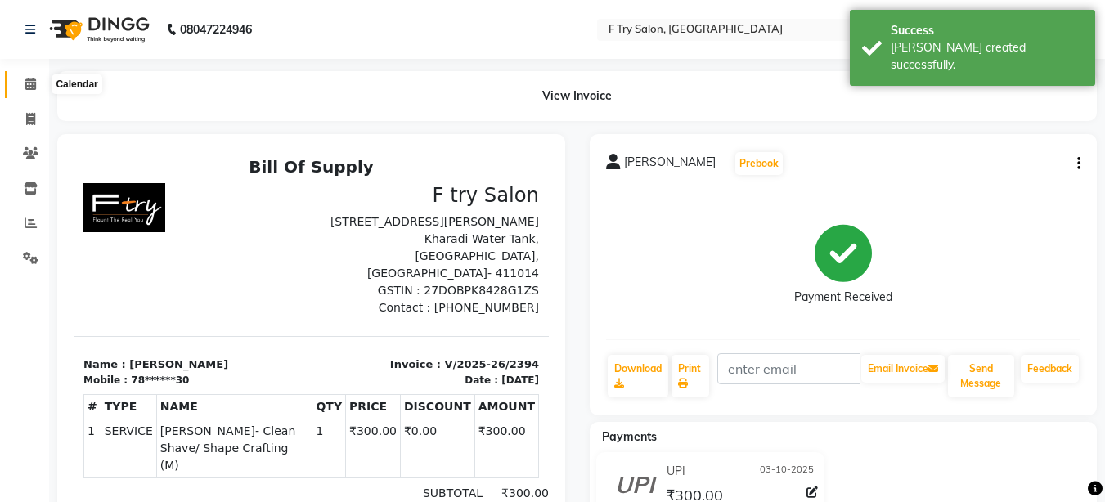
click at [31, 83] on icon at bounding box center [30, 84] width 11 height 12
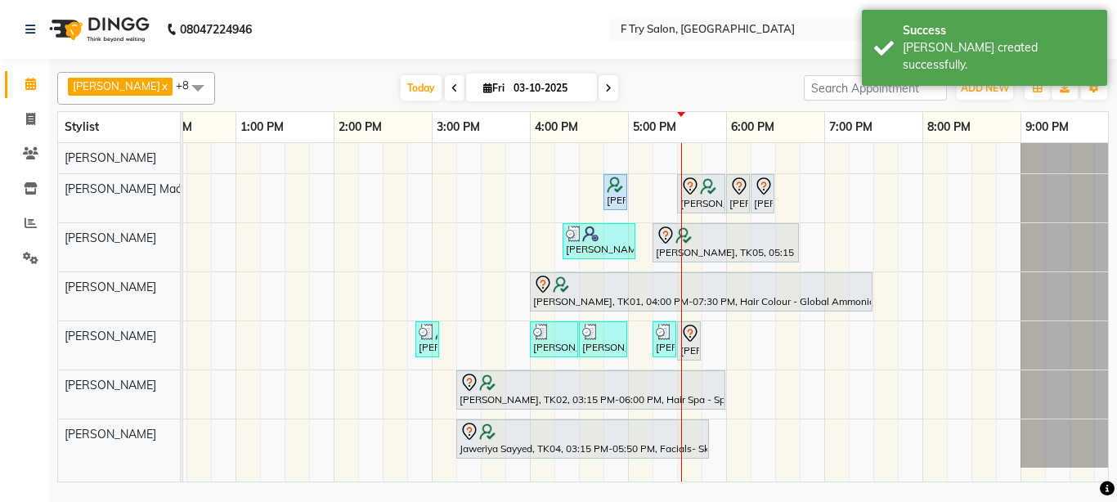
scroll to position [0, 343]
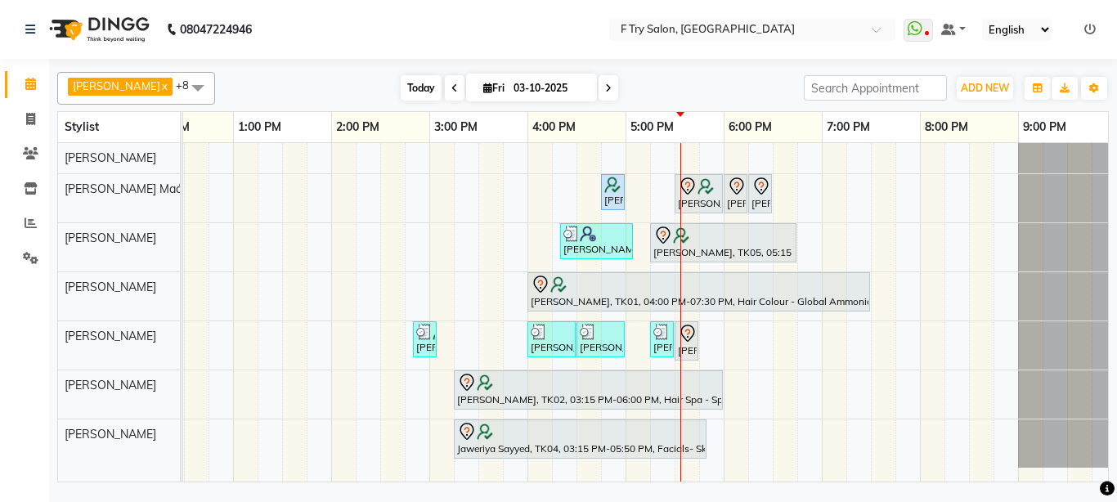
click at [401, 88] on span "Today" at bounding box center [421, 87] width 41 height 25
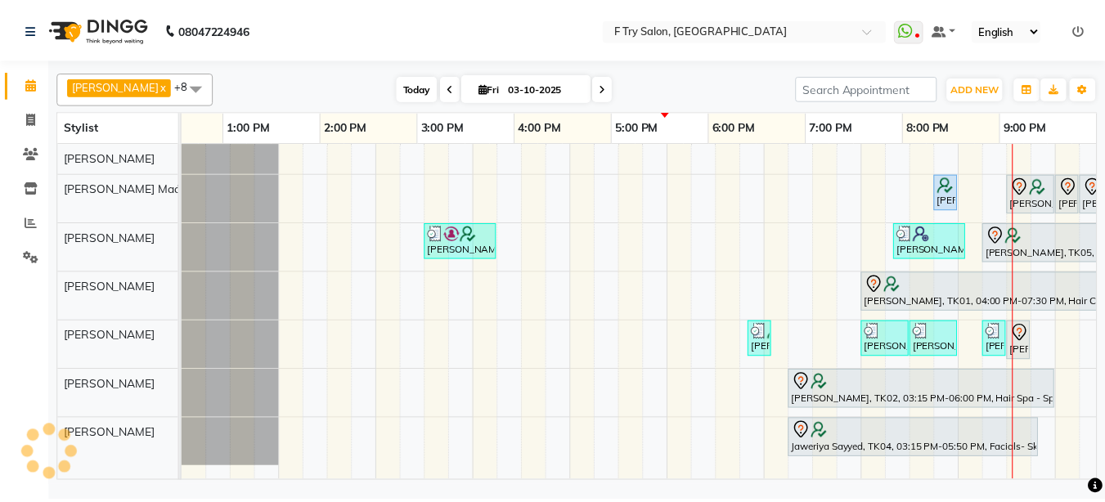
scroll to position [0, 351]
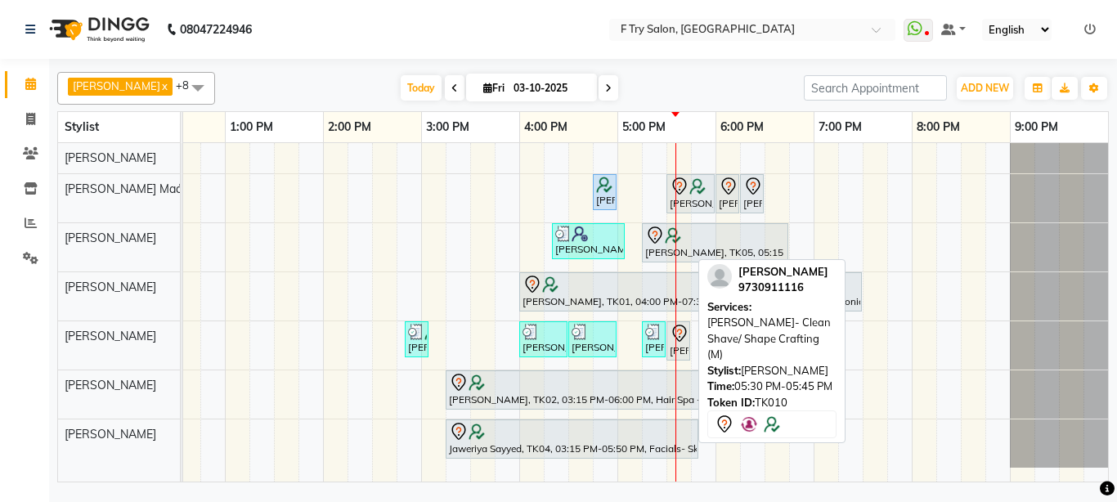
click at [679, 339] on icon at bounding box center [680, 334] width 20 height 20
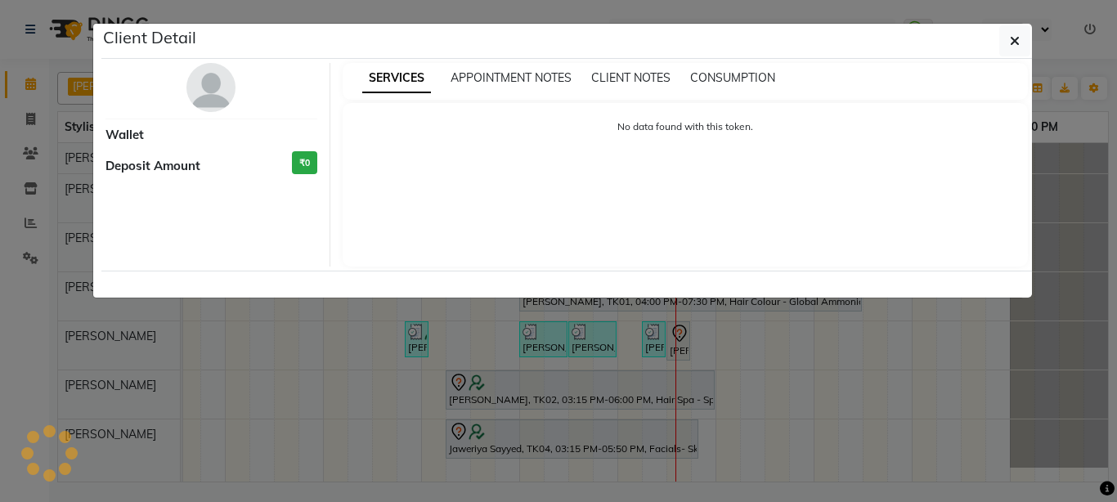
select select "7"
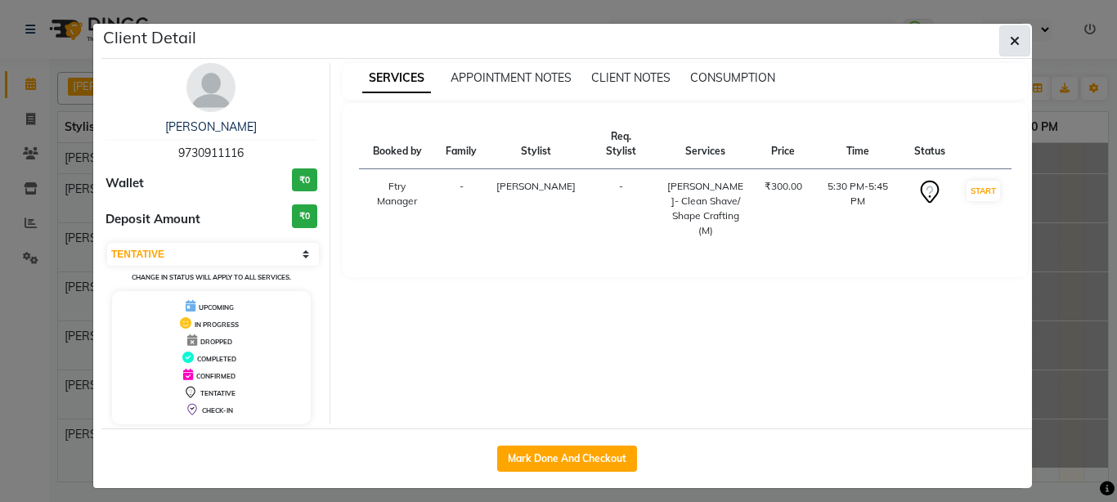
click at [1015, 25] on button "button" at bounding box center [1014, 40] width 31 height 31
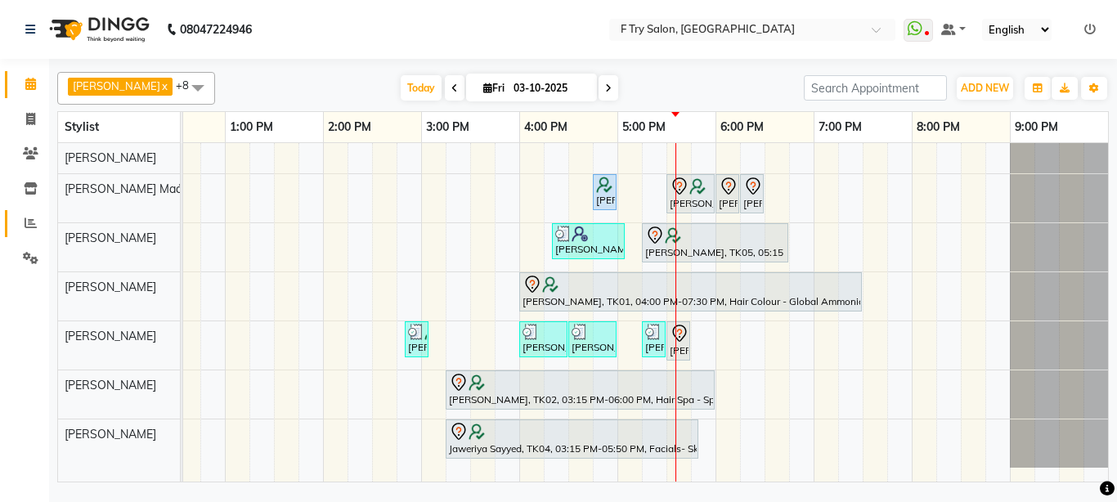
drag, startPoint x: 33, startPoint y: 224, endPoint x: 45, endPoint y: 220, distance: 12.9
click at [35, 224] on icon at bounding box center [31, 223] width 12 height 12
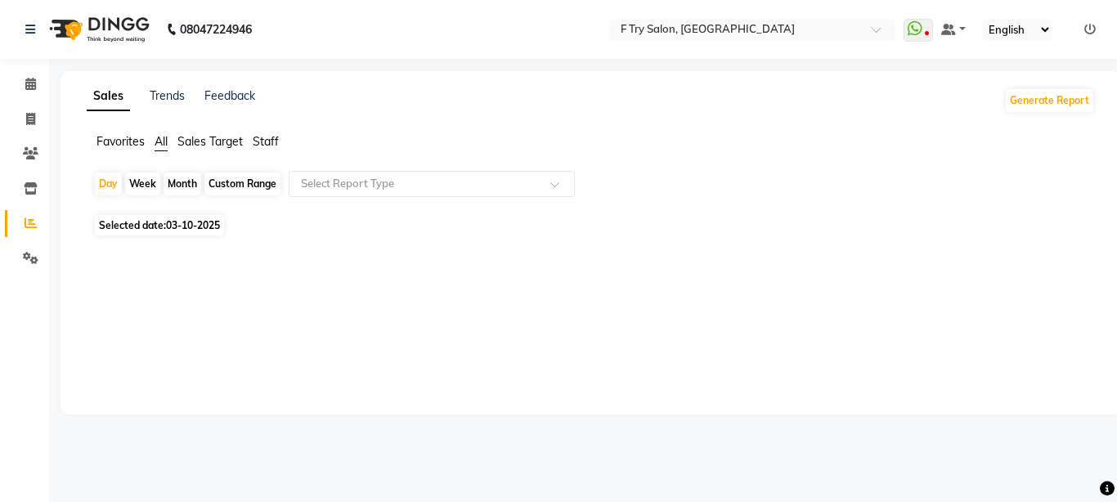
click at [272, 143] on span "Staff" at bounding box center [266, 141] width 26 height 15
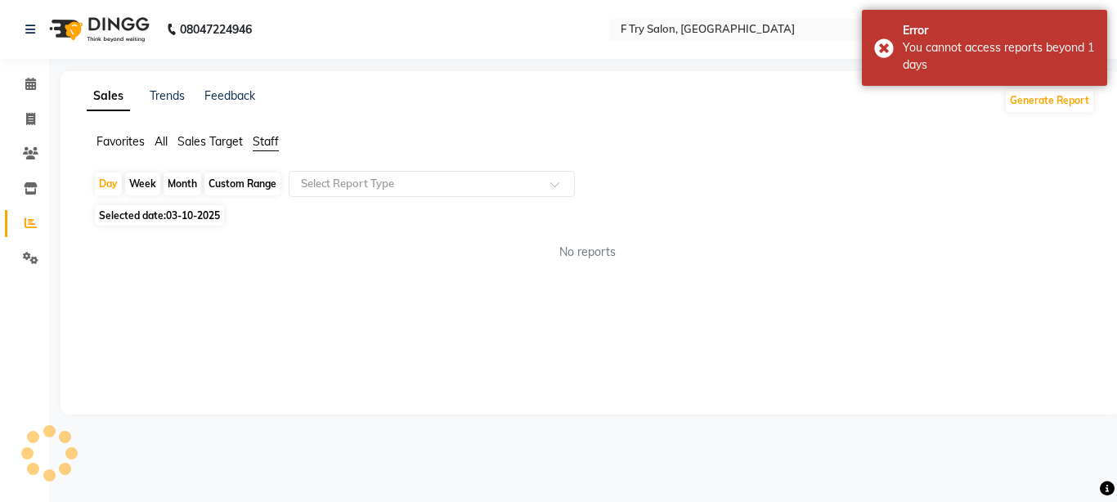
click at [177, 184] on div "Month" at bounding box center [183, 184] width 38 height 23
select select "10"
select select "2025"
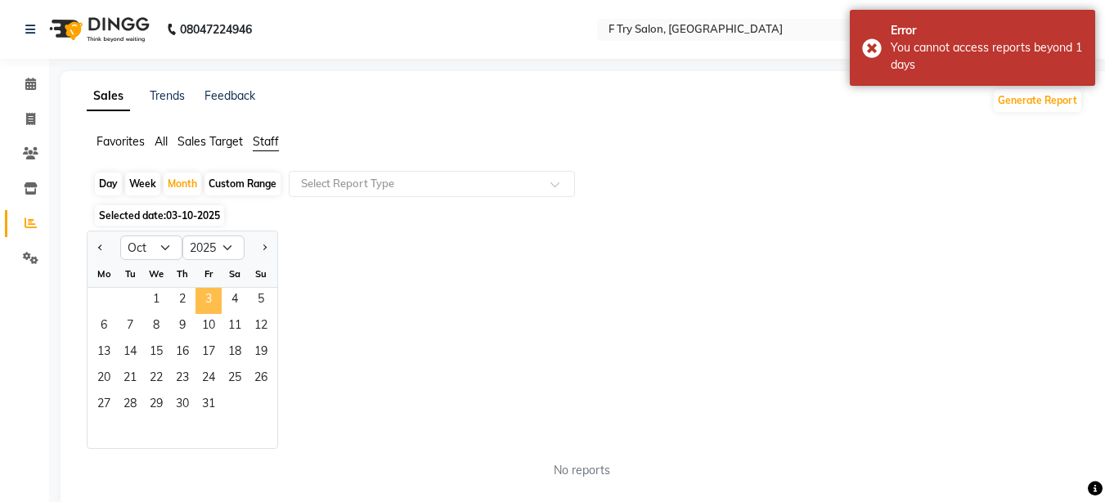
click at [213, 295] on span "3" at bounding box center [208, 301] width 26 height 26
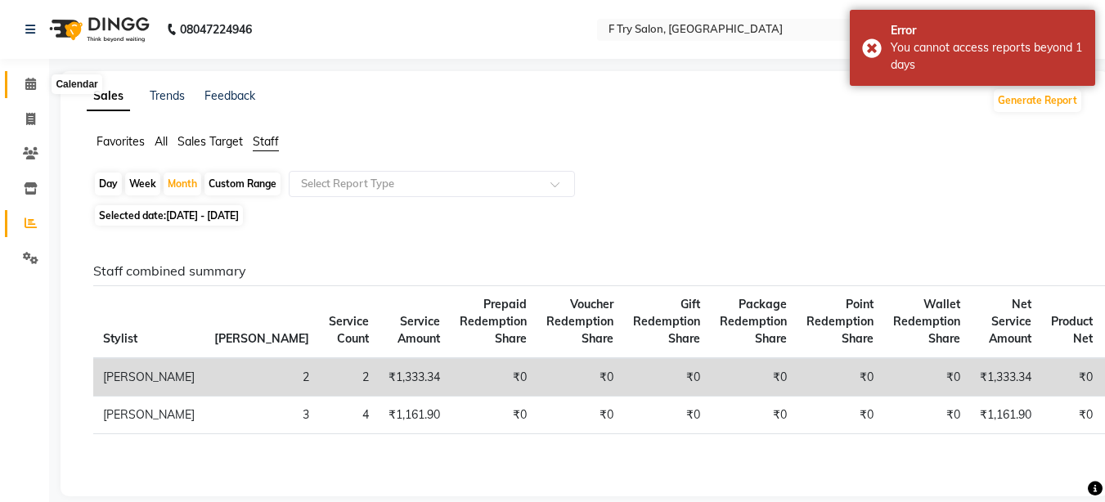
click at [21, 79] on span at bounding box center [30, 84] width 29 height 19
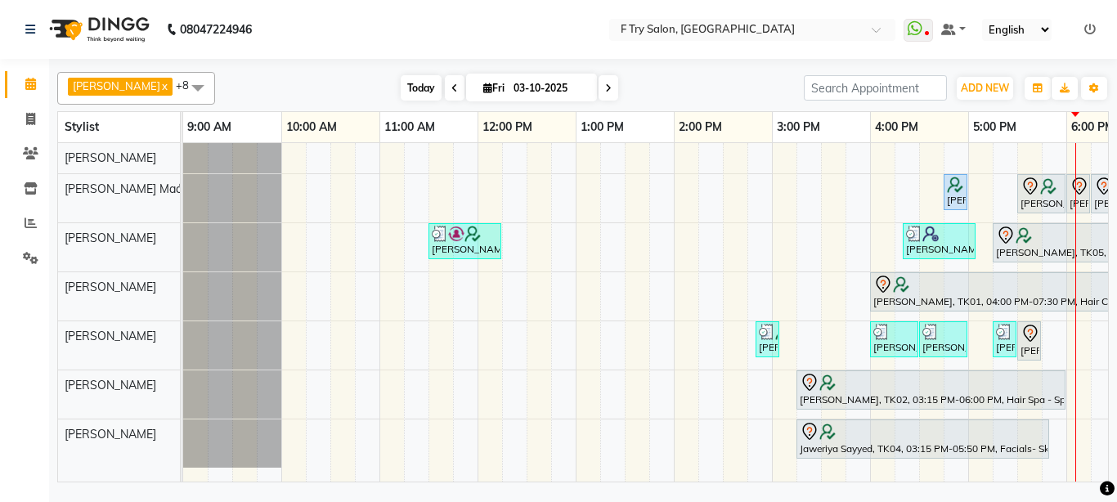
click at [401, 85] on span "Today" at bounding box center [421, 87] width 41 height 25
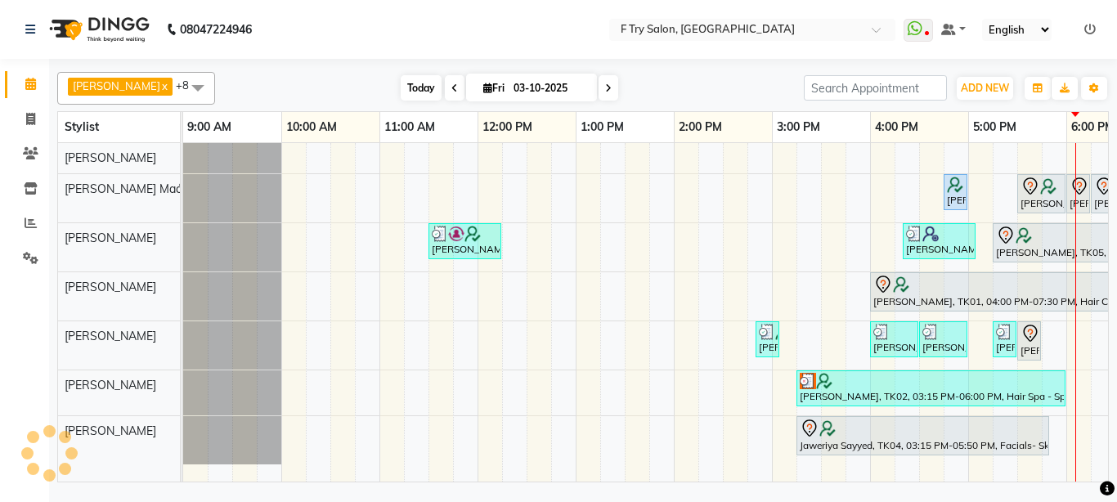
scroll to position [0, 351]
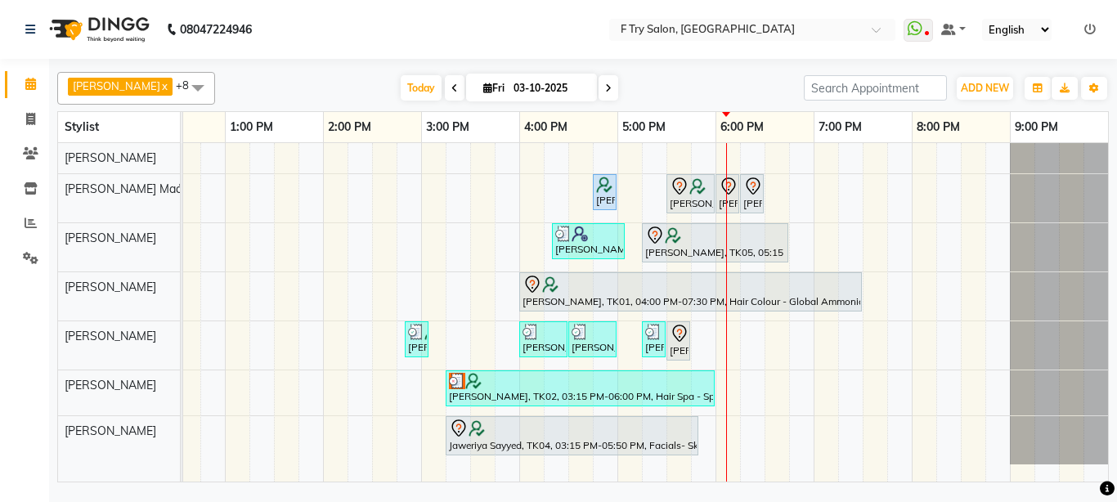
click at [769, 154] on div "[PERSON_NAME], TK01, 04:45 PM-04:55 PM, Threading - Eyebrows / Upper Lips/ Chin…" at bounding box center [470, 312] width 1276 height 339
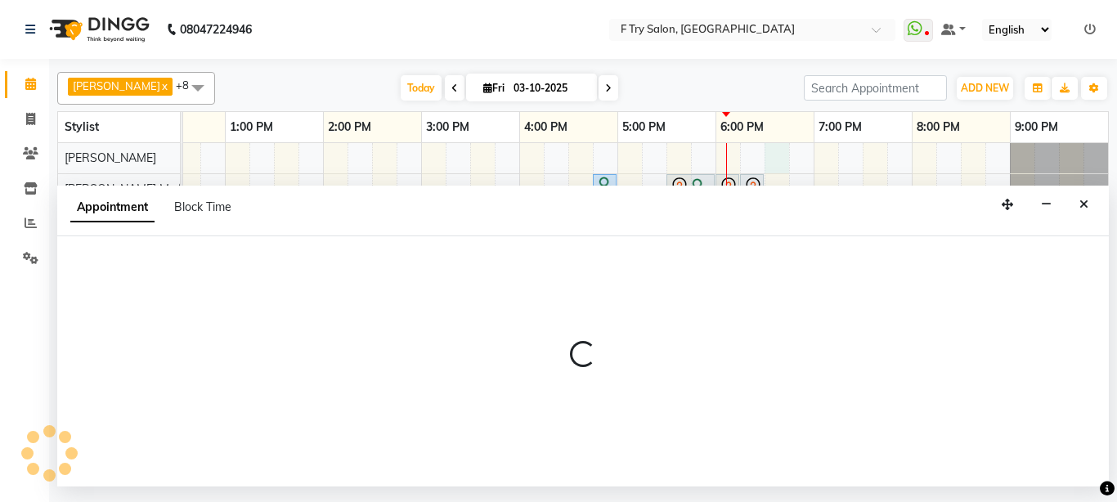
select select "13914"
select select "1110"
select select "tentative"
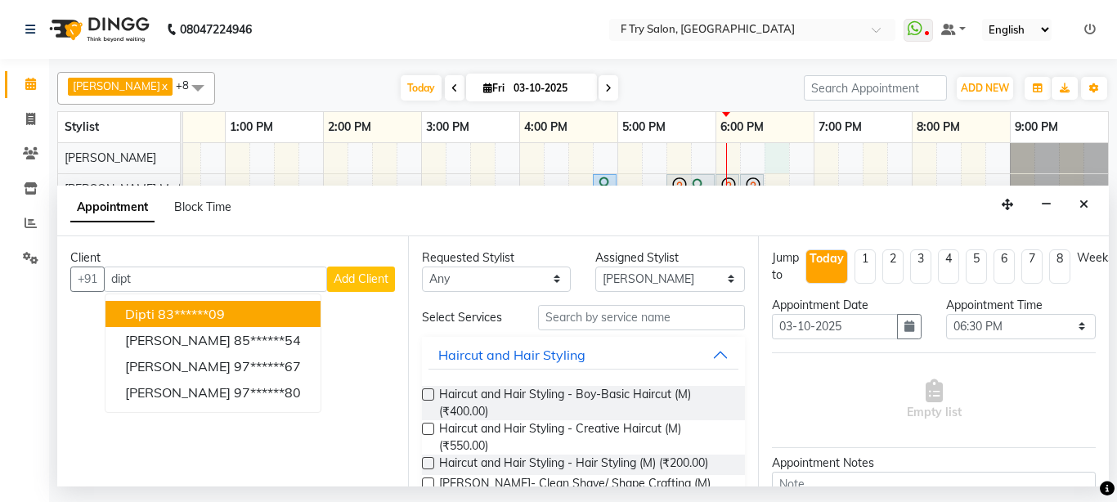
click at [202, 308] on ngb-highlight "83******09" at bounding box center [191, 314] width 67 height 16
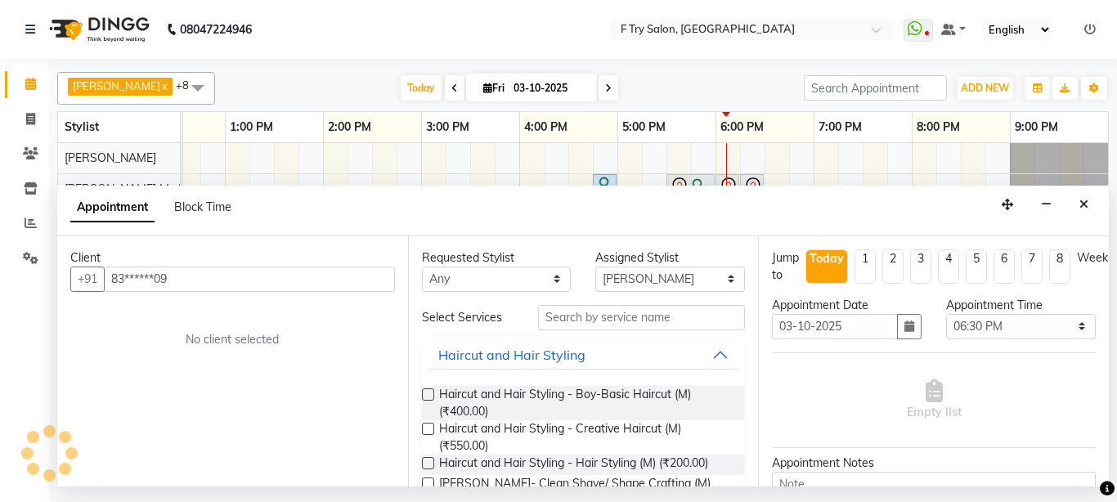
type input "83******09"
click at [596, 321] on input "text" at bounding box center [642, 317] width 208 height 25
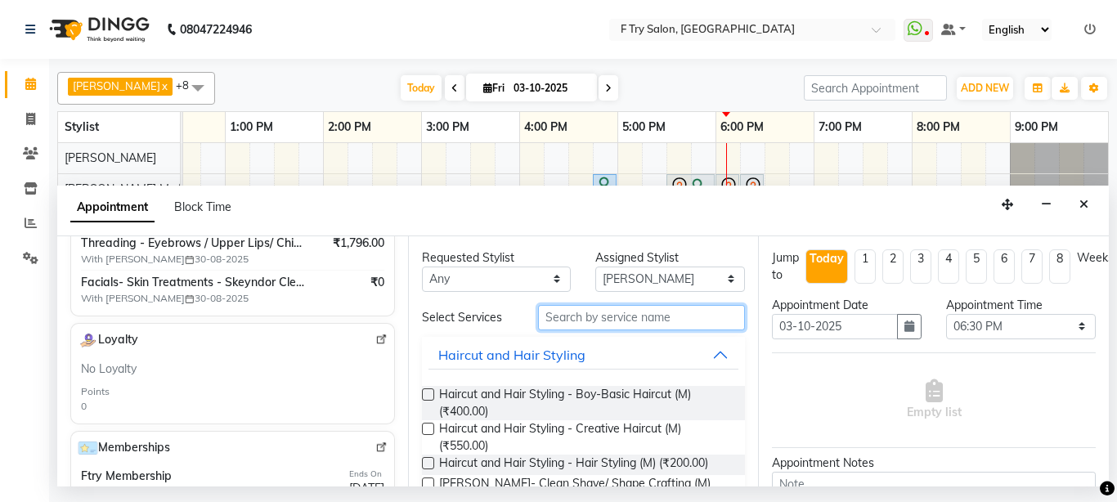
scroll to position [98, 0]
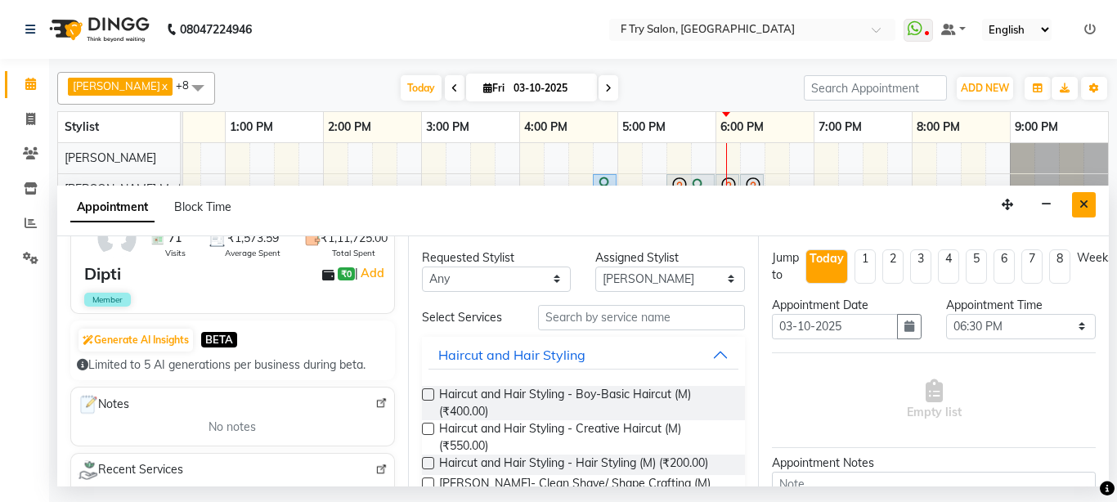
click at [1084, 200] on icon "Close" at bounding box center [1084, 204] width 9 height 11
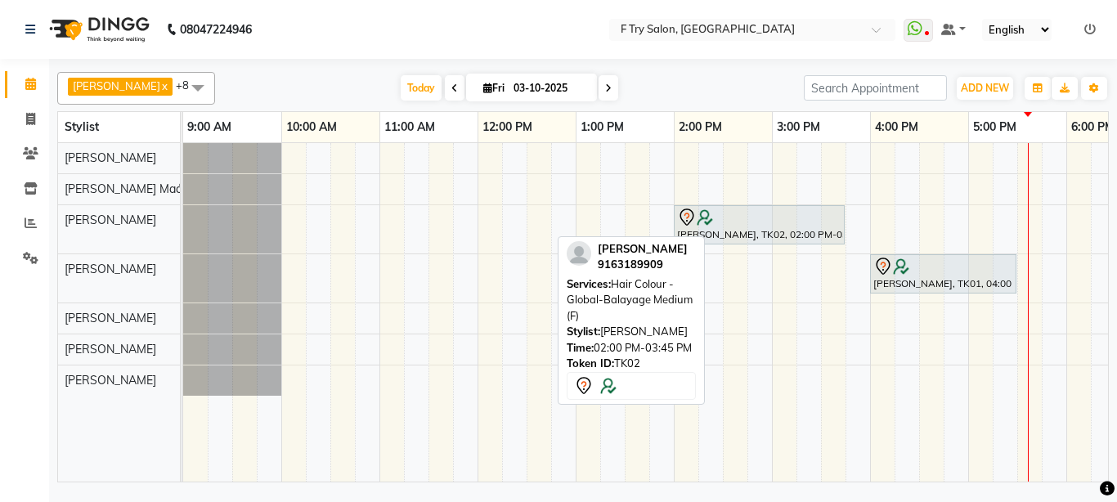
scroll to position [0, 295]
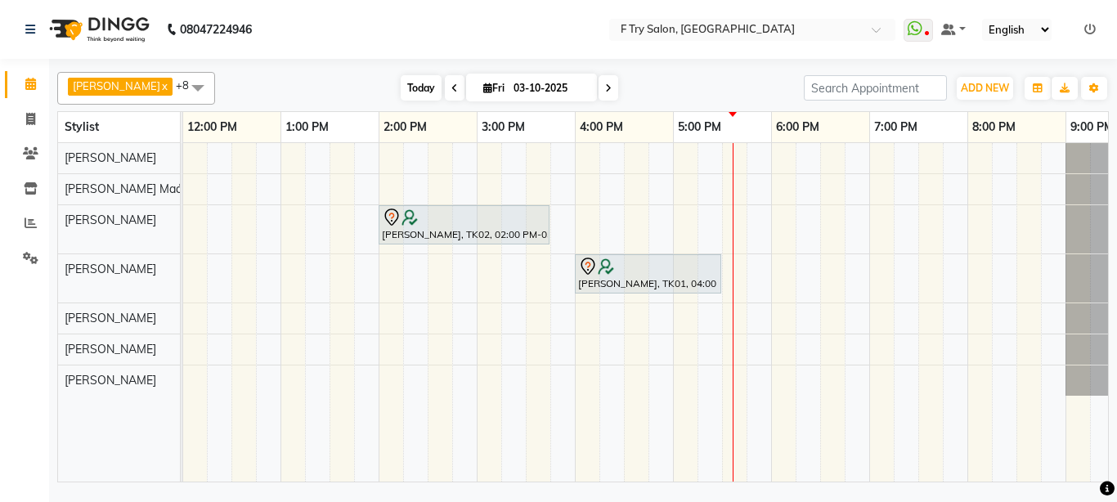
click at [402, 83] on span "Today" at bounding box center [421, 87] width 41 height 25
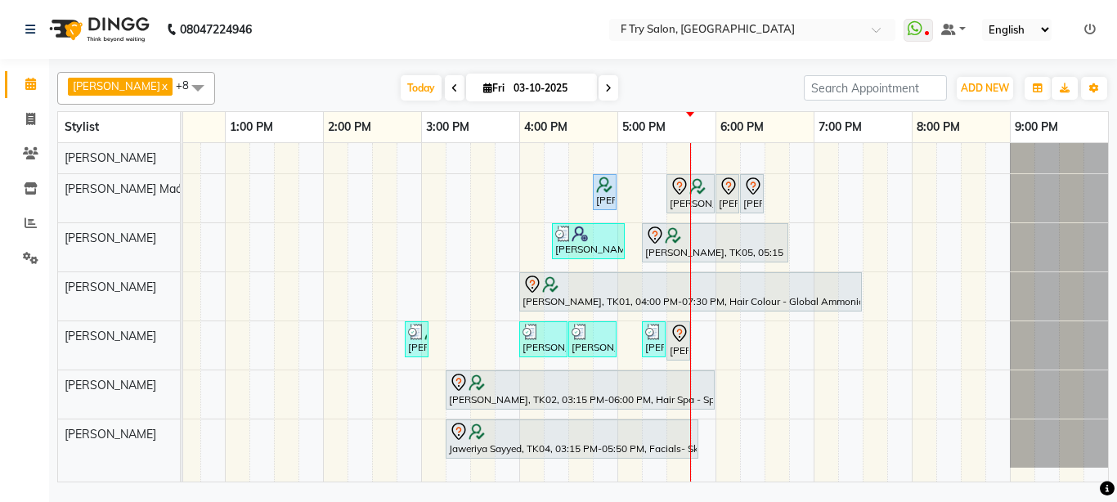
click at [564, 498] on div "08047224946 Select Location × F Try Salon, Kharadi WhatsApp Status ✕ Status: Di…" at bounding box center [558, 251] width 1117 height 502
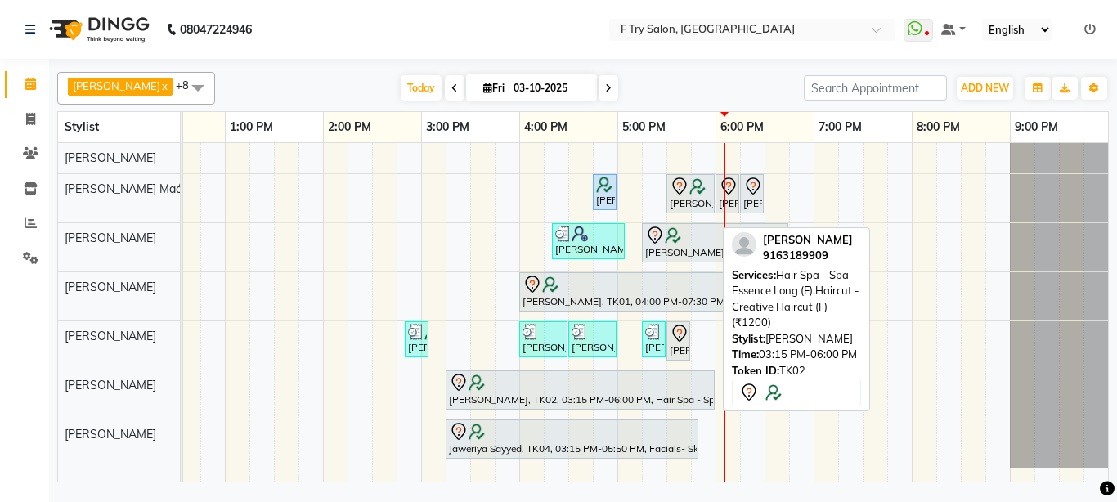
click at [615, 384] on div at bounding box center [580, 383] width 263 height 20
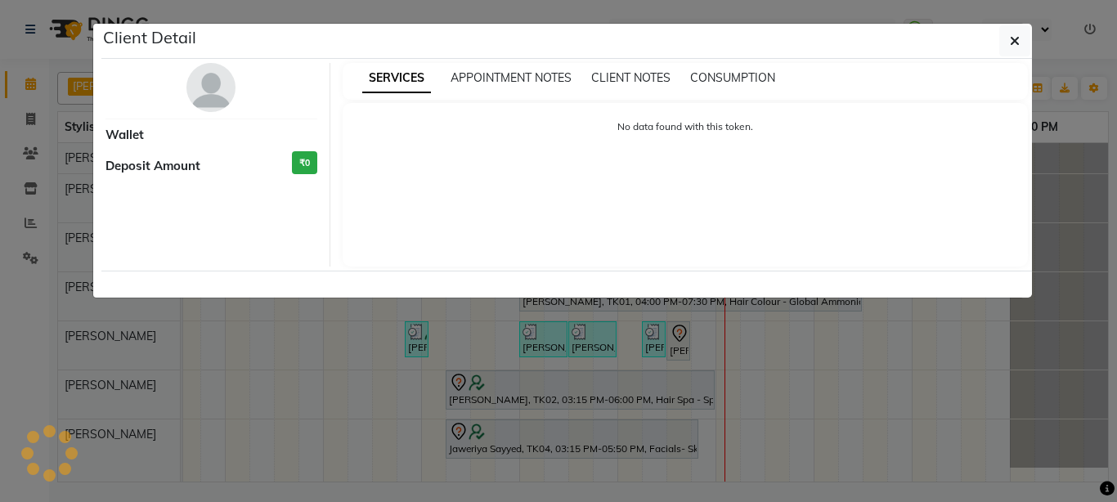
select select "7"
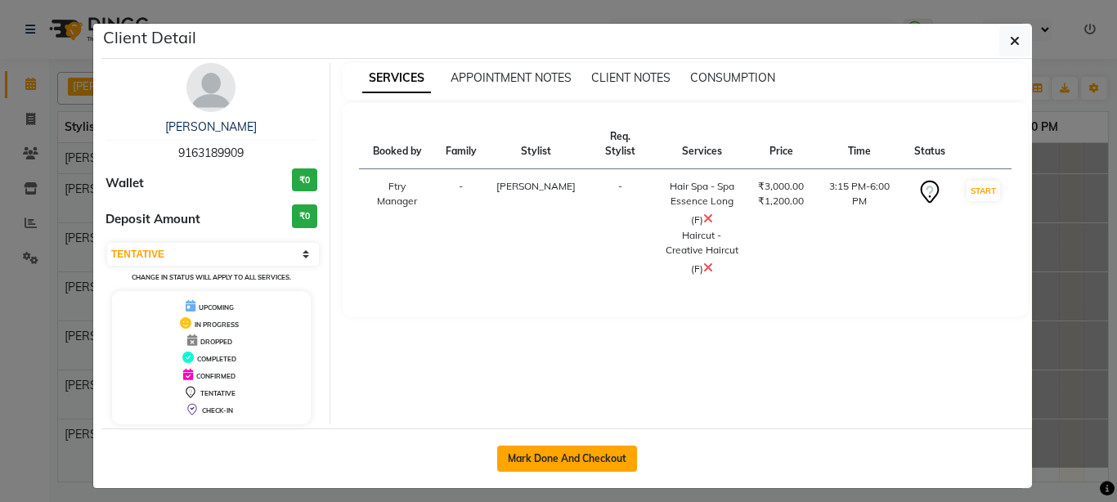
click at [573, 454] on button "Mark Done And Checkout" at bounding box center [567, 459] width 140 height 26
select select "service"
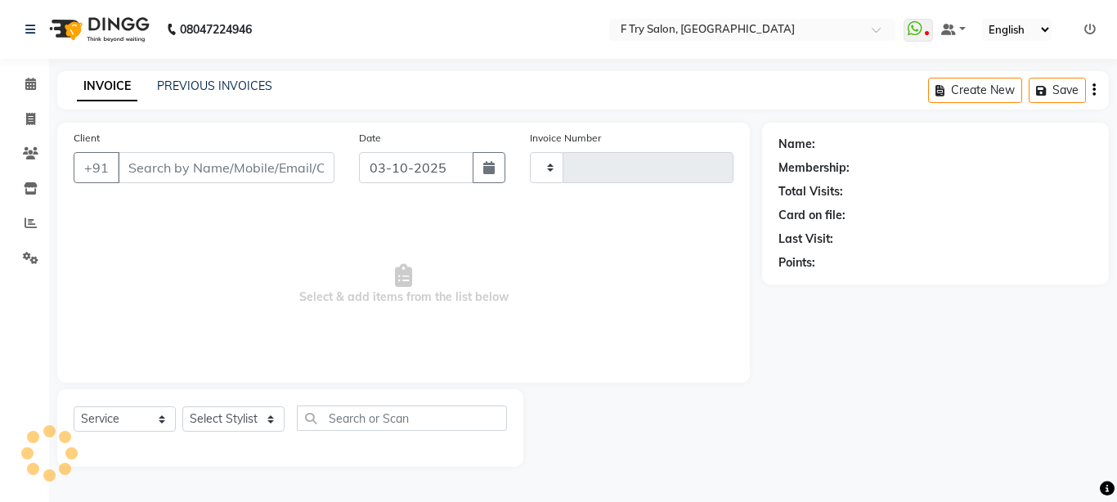
select select "3"
type input "2395"
select select "793"
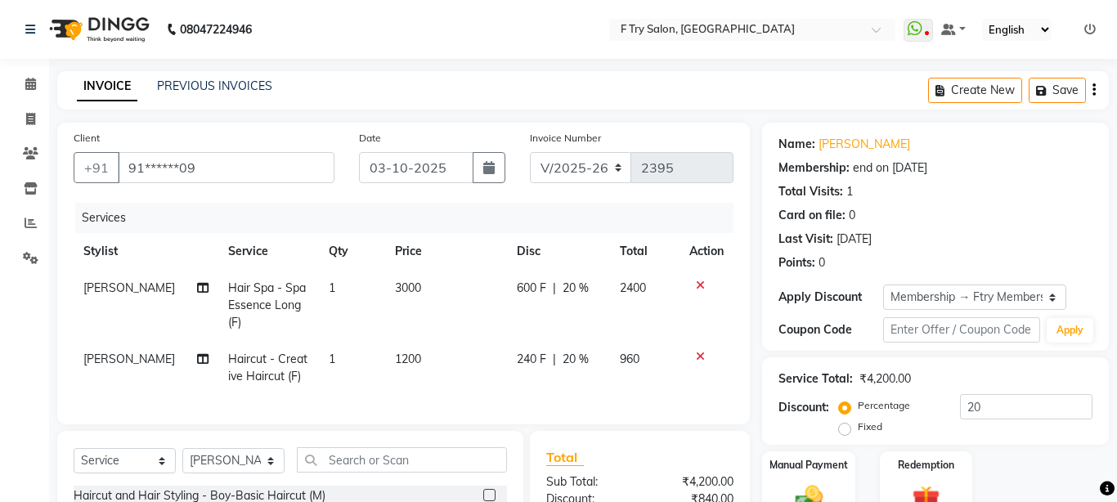
select select "793"
select select "service"
select select "81046"
select select "1: Object"
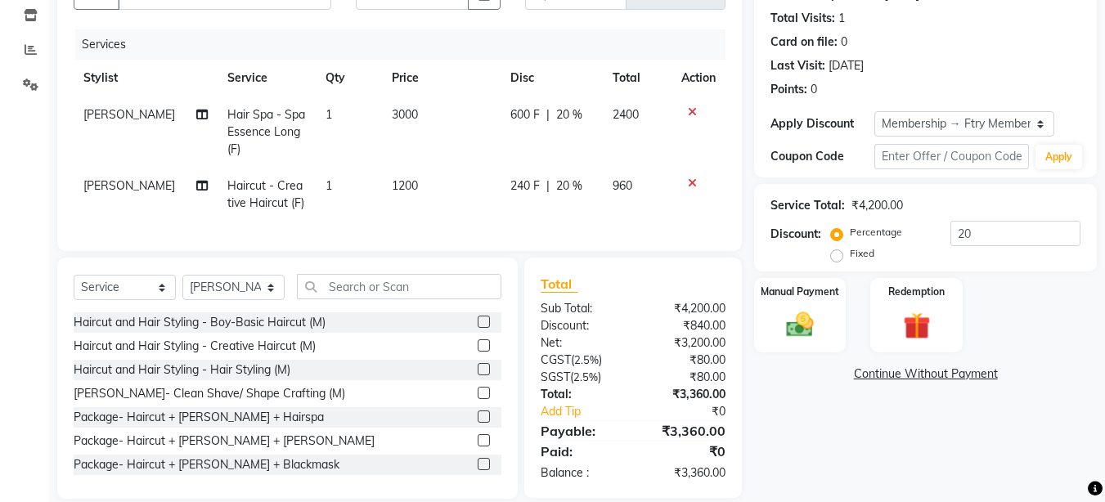
scroll to position [207, 0]
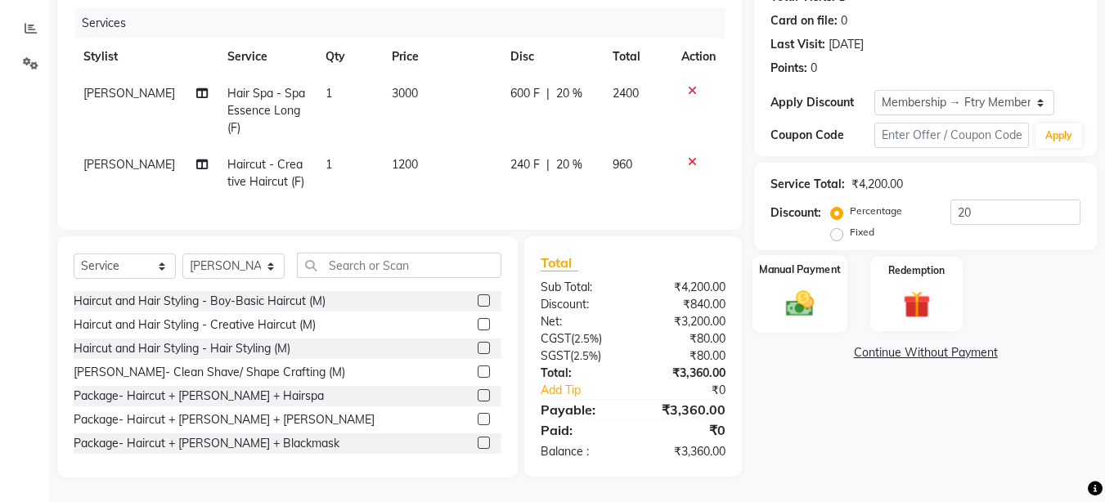
click at [843, 267] on div "Manual Payment" at bounding box center [800, 294] width 96 height 78
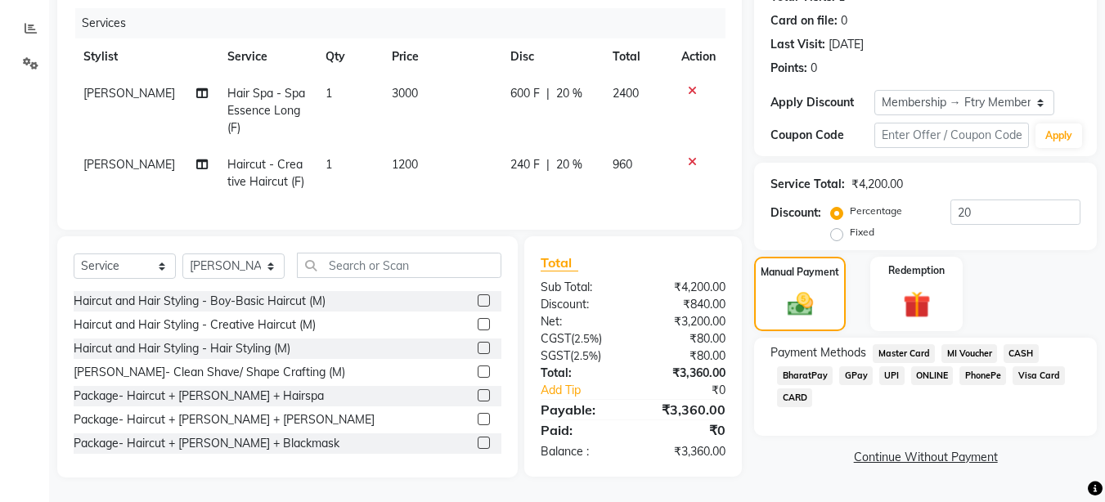
click at [890, 366] on span "UPI" at bounding box center [891, 375] width 25 height 19
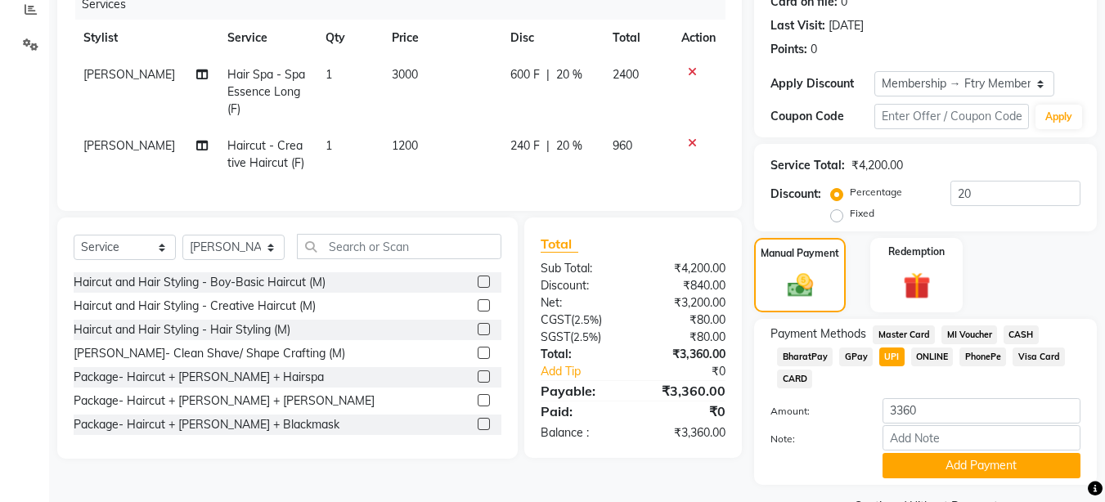
scroll to position [254, 0]
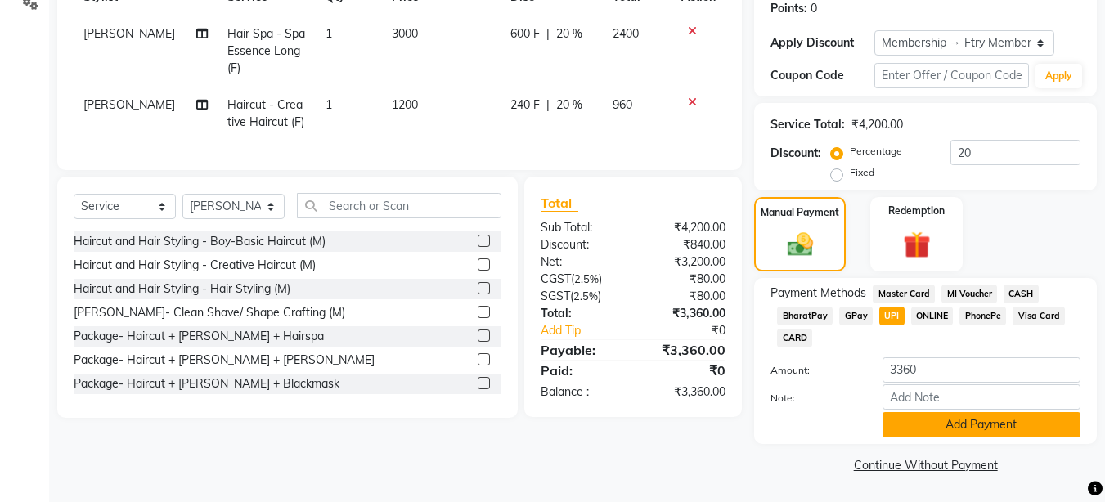
click at [975, 422] on button "Add Payment" at bounding box center [981, 424] width 198 height 25
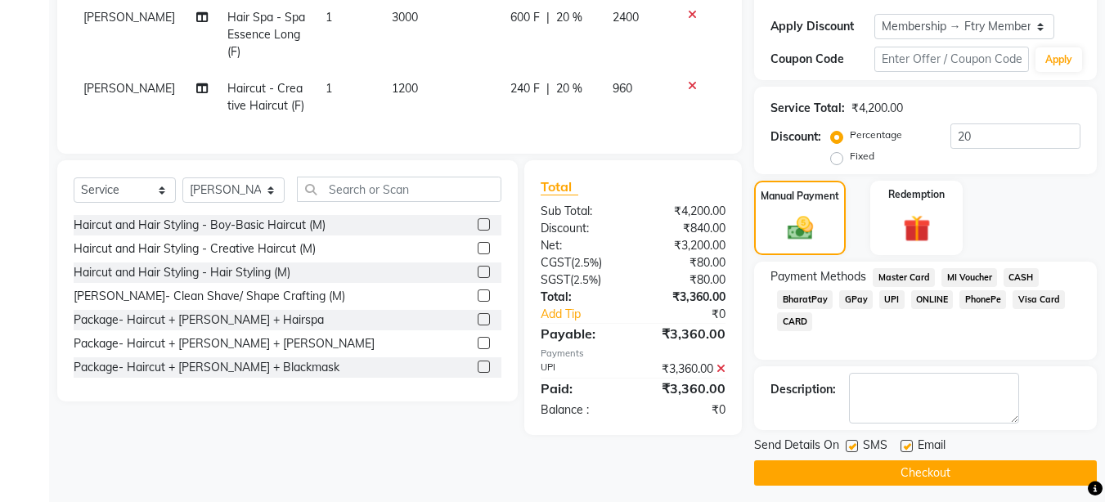
scroll to position [279, 0]
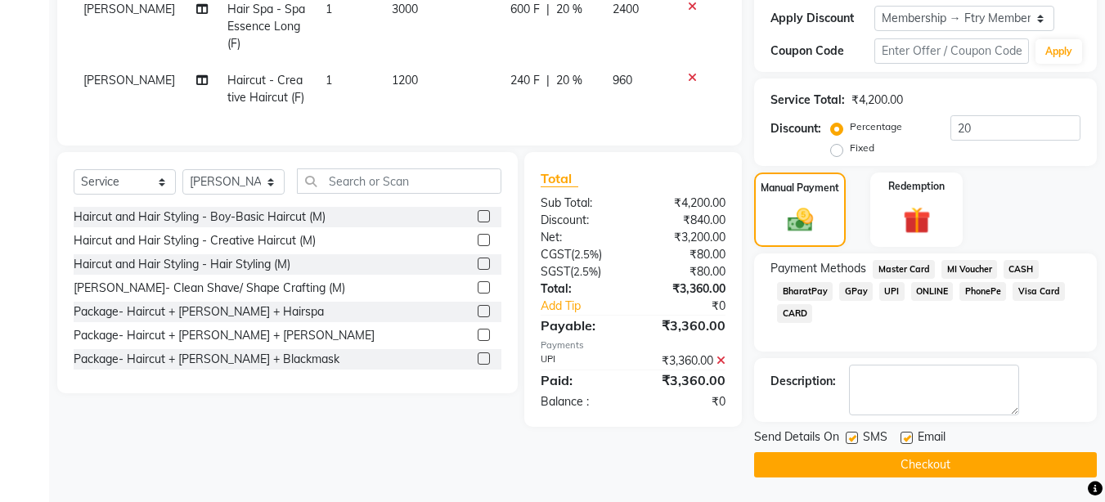
click at [918, 464] on button "Checkout" at bounding box center [925, 464] width 343 height 25
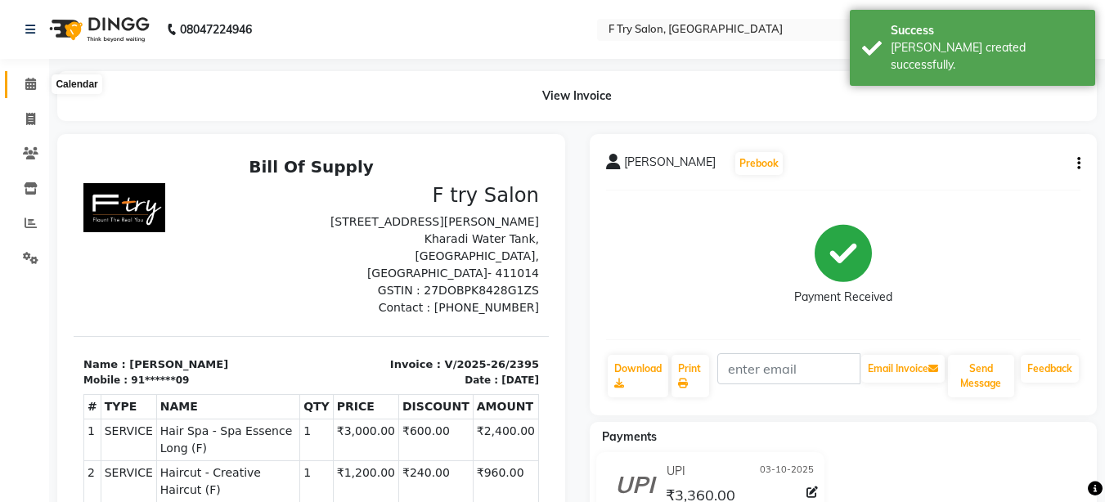
click at [35, 85] on icon at bounding box center [30, 84] width 11 height 12
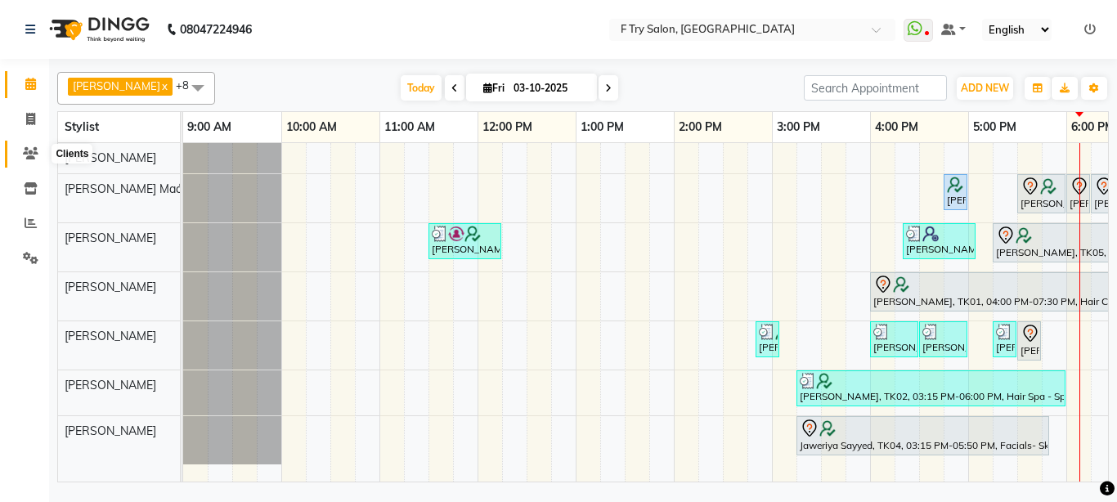
click at [33, 150] on icon at bounding box center [31, 153] width 16 height 12
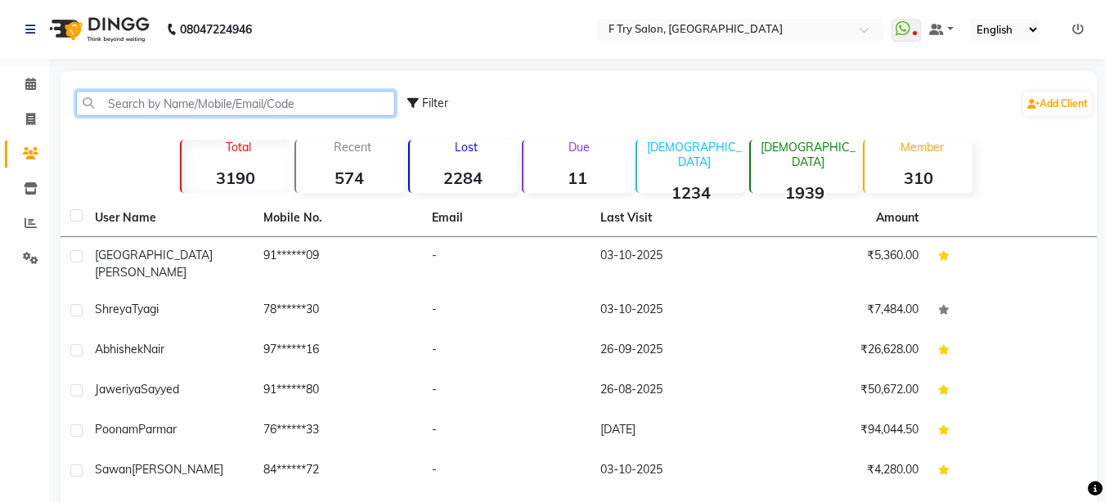
click at [177, 103] on input "text" at bounding box center [235, 103] width 319 height 25
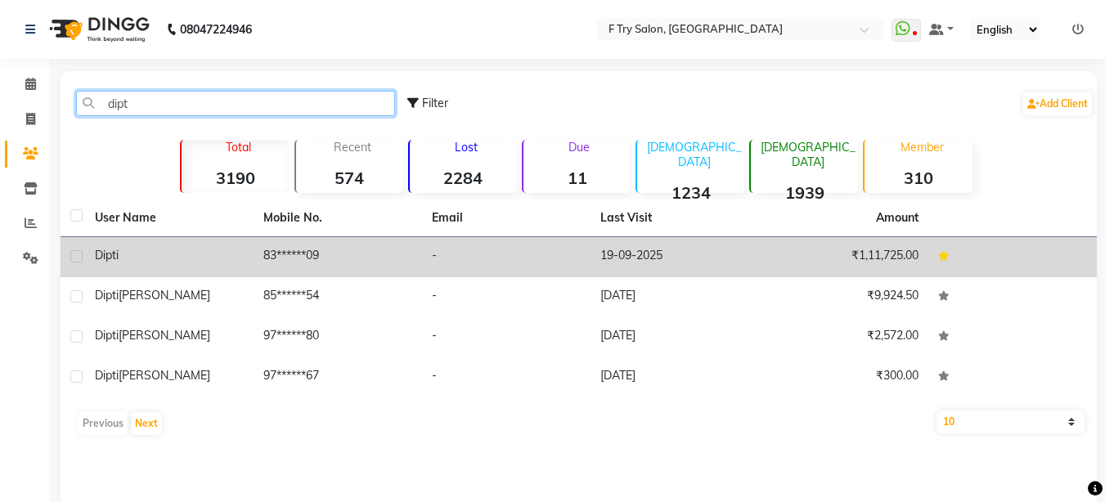
type input "dipt"
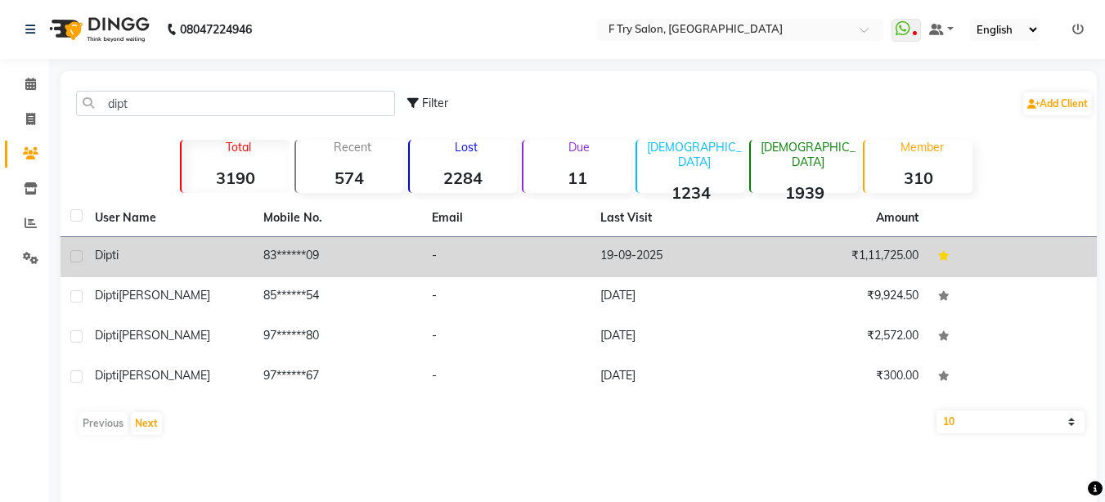
click at [171, 257] on div "Dipti" at bounding box center [169, 255] width 149 height 17
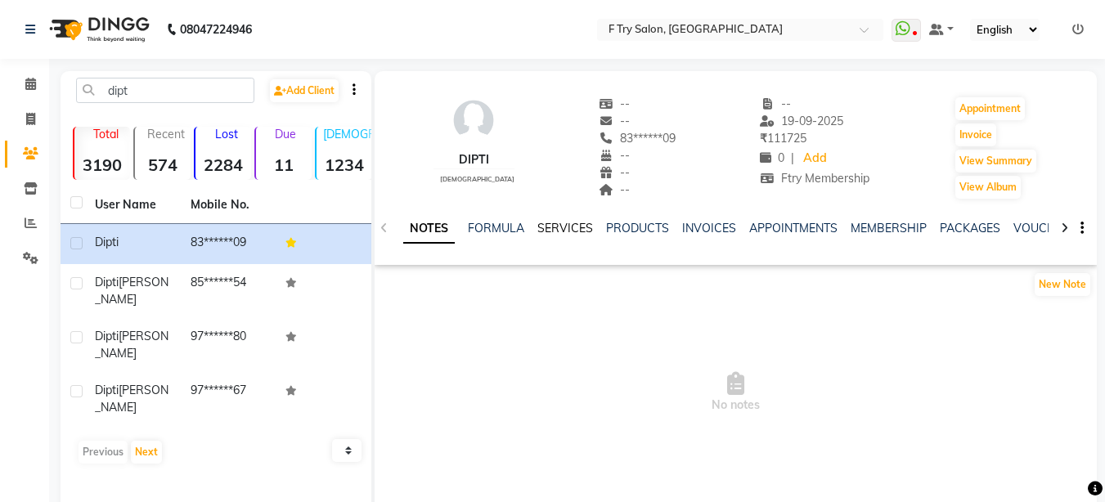
click at [571, 230] on link "SERVICES" at bounding box center [565, 228] width 56 height 15
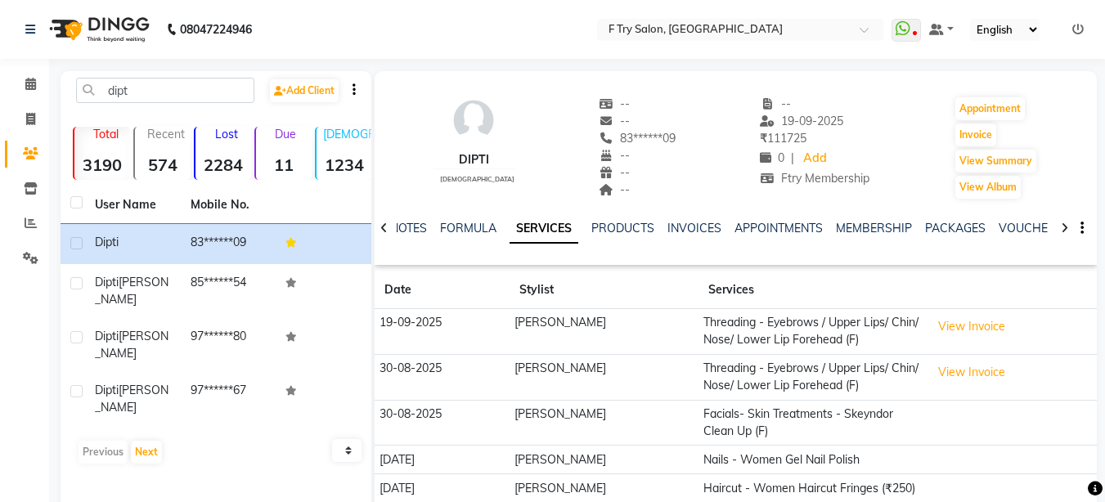
scroll to position [84, 0]
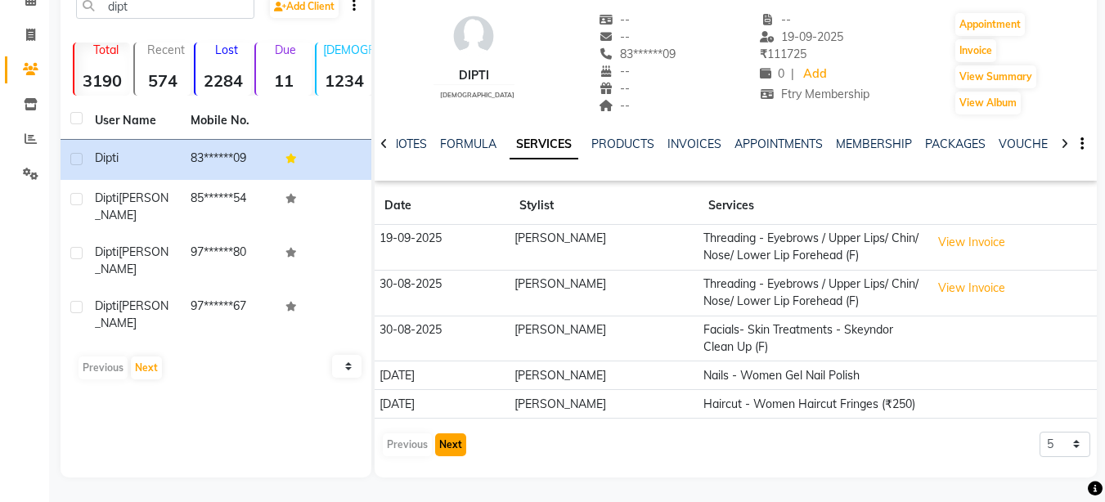
click at [447, 449] on button "Next" at bounding box center [450, 444] width 31 height 23
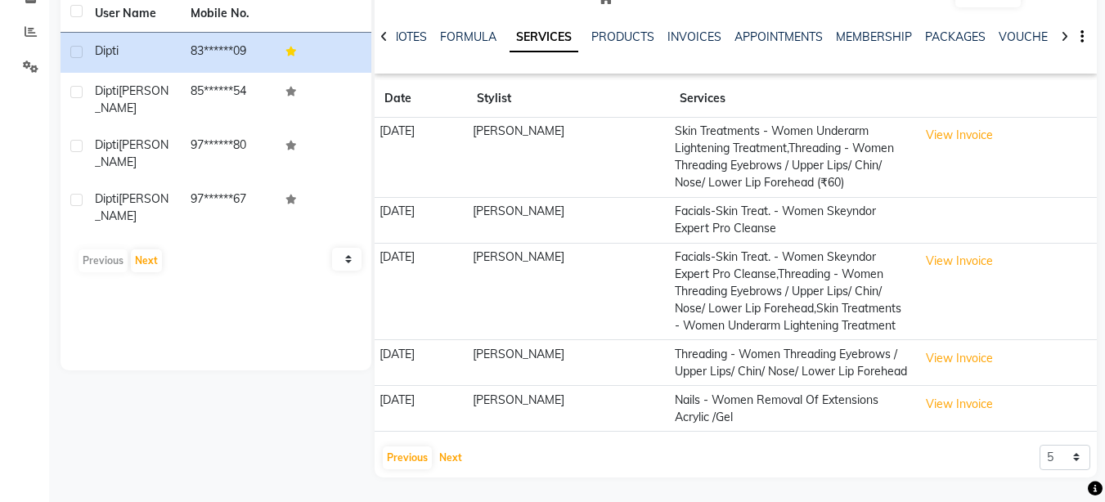
scroll to position [226, 0]
click at [449, 459] on button "Next" at bounding box center [450, 458] width 31 height 23
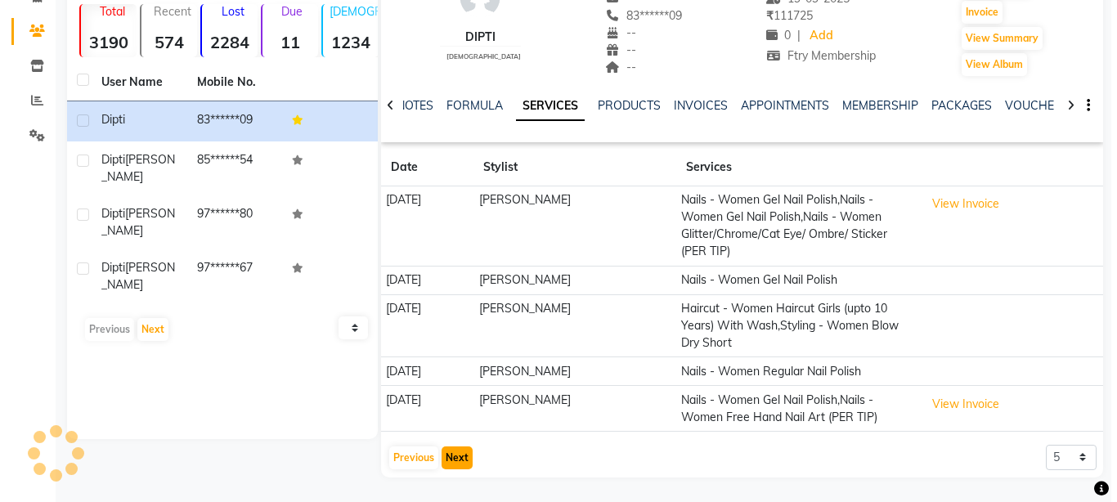
scroll to position [123, 0]
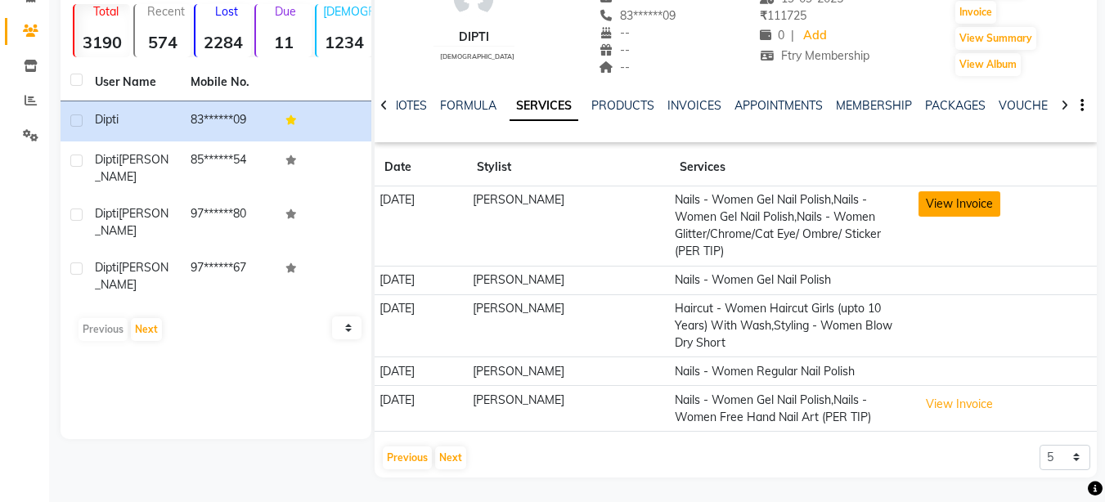
click at [945, 208] on button "View Invoice" at bounding box center [959, 203] width 82 height 25
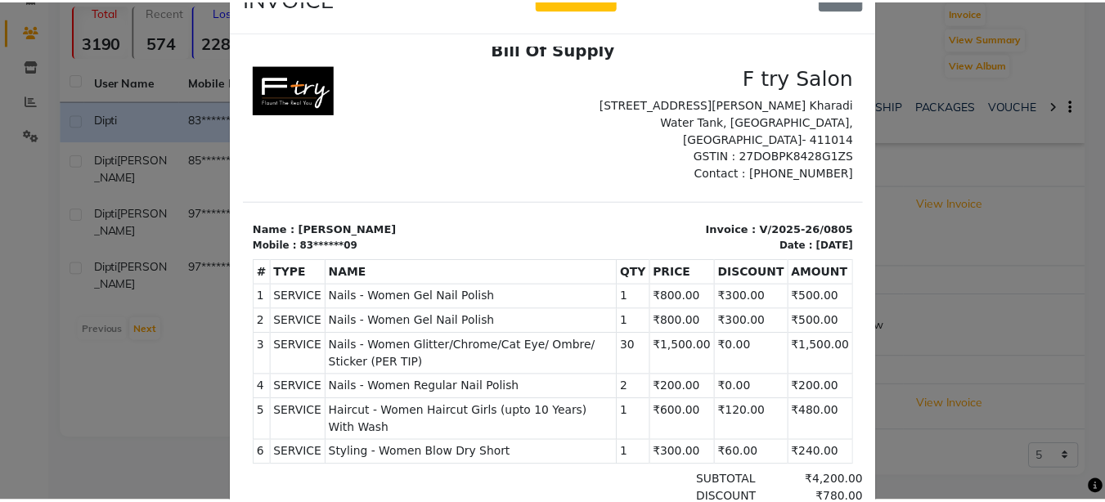
scroll to position [98, 0]
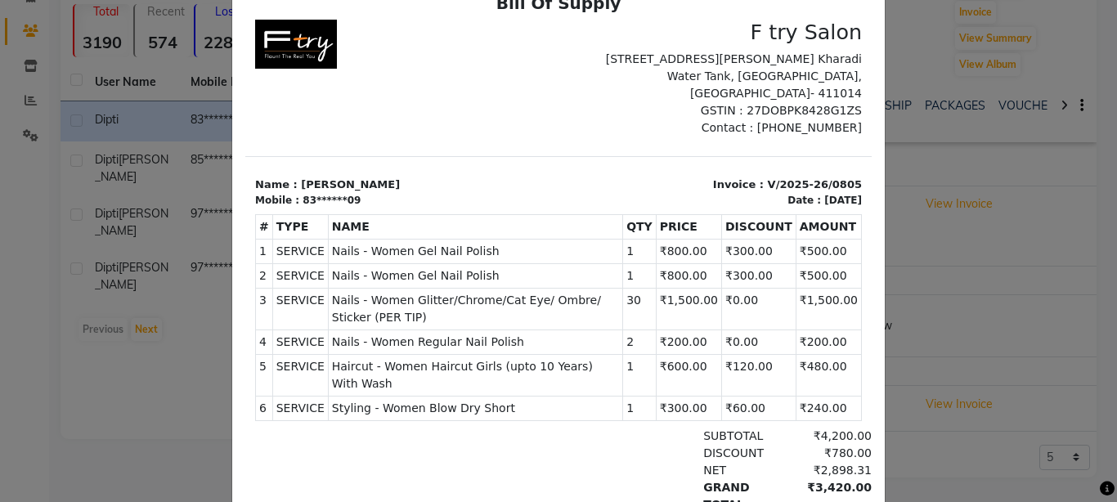
click at [944, 238] on ngb-modal-window "INVOICE View Invoice Close" at bounding box center [558, 251] width 1117 height 502
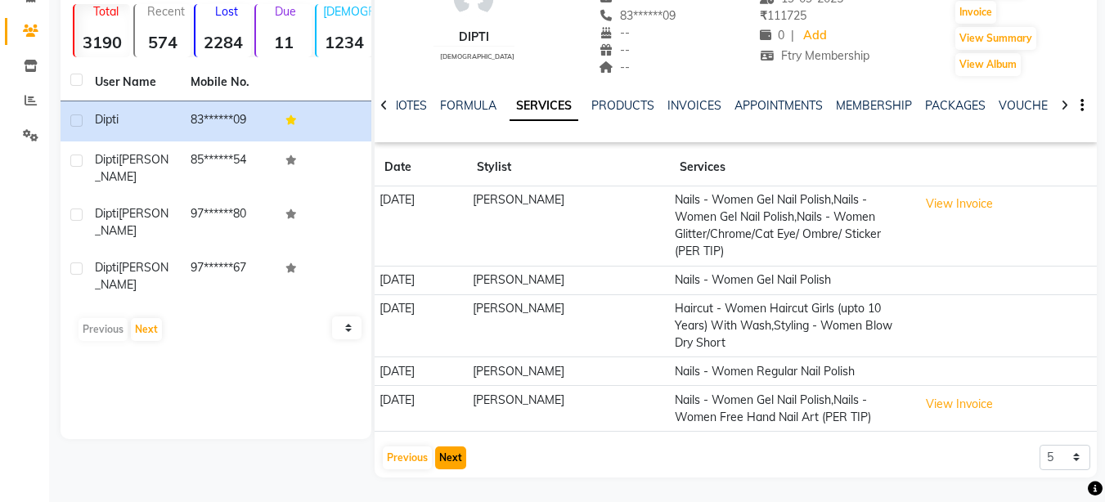
click at [448, 454] on button "Next" at bounding box center [450, 458] width 31 height 23
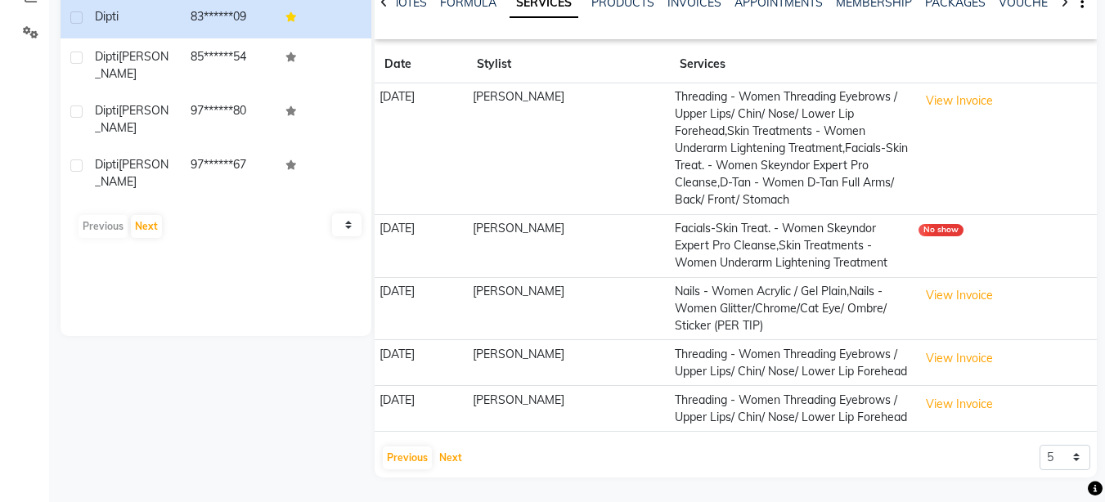
scroll to position [294, 0]
click at [455, 460] on button "Next" at bounding box center [450, 458] width 31 height 23
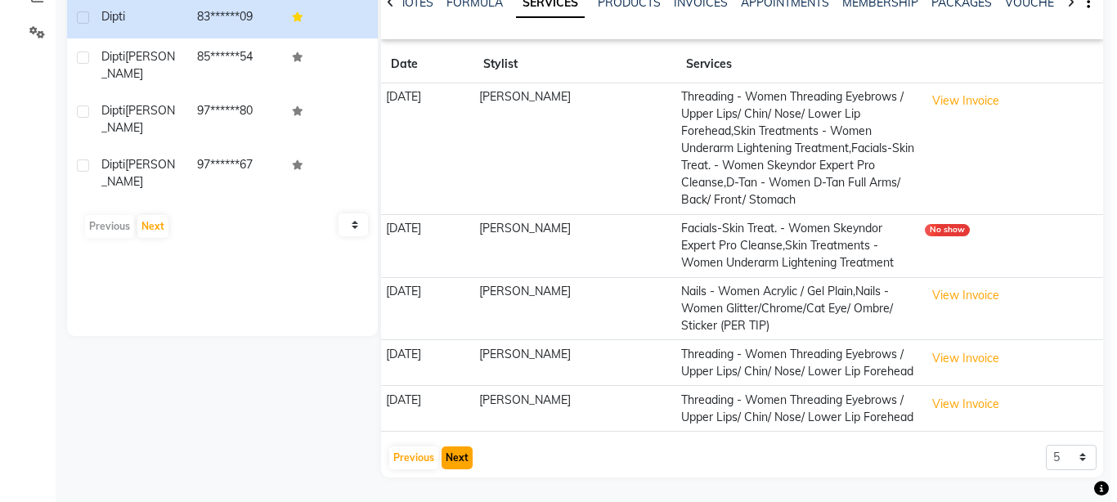
scroll to position [226, 0]
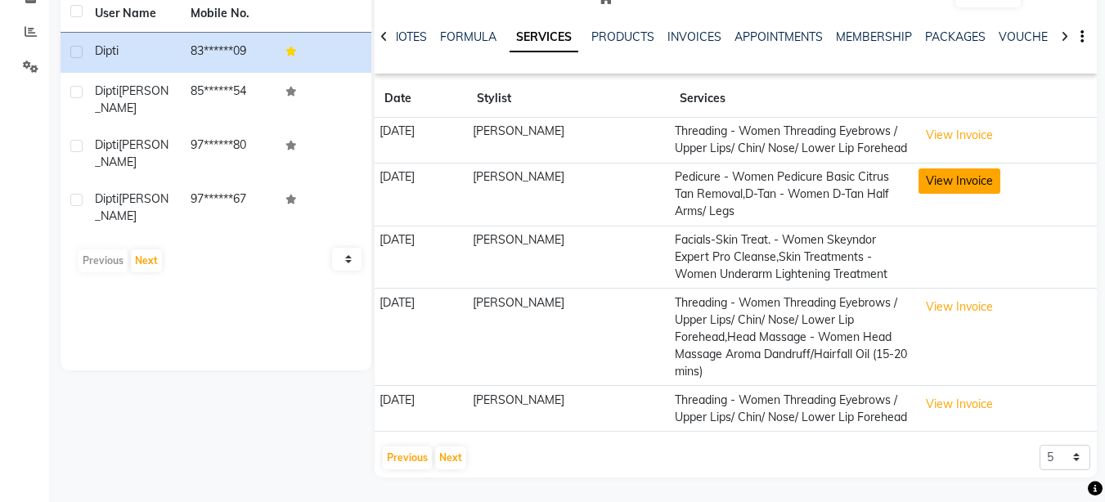
click at [972, 168] on button "View Invoice" at bounding box center [959, 180] width 82 height 25
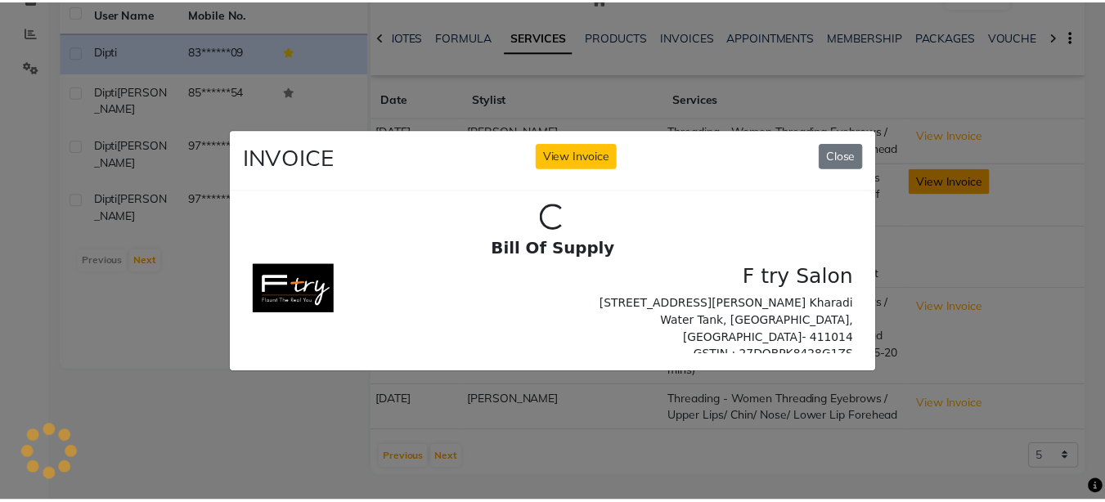
scroll to position [0, 0]
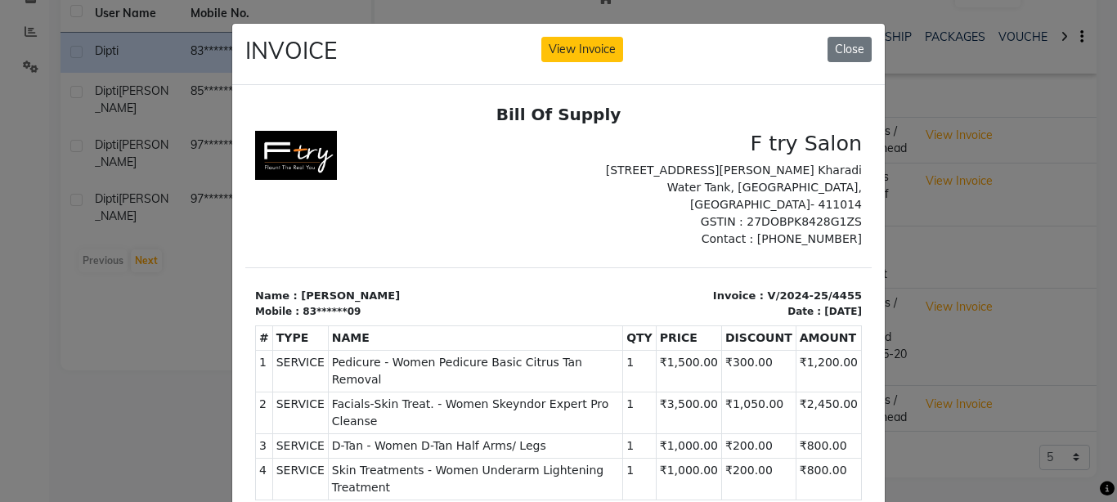
click at [913, 303] on ngb-modal-window "INVOICE View Invoice Close" at bounding box center [558, 251] width 1117 height 502
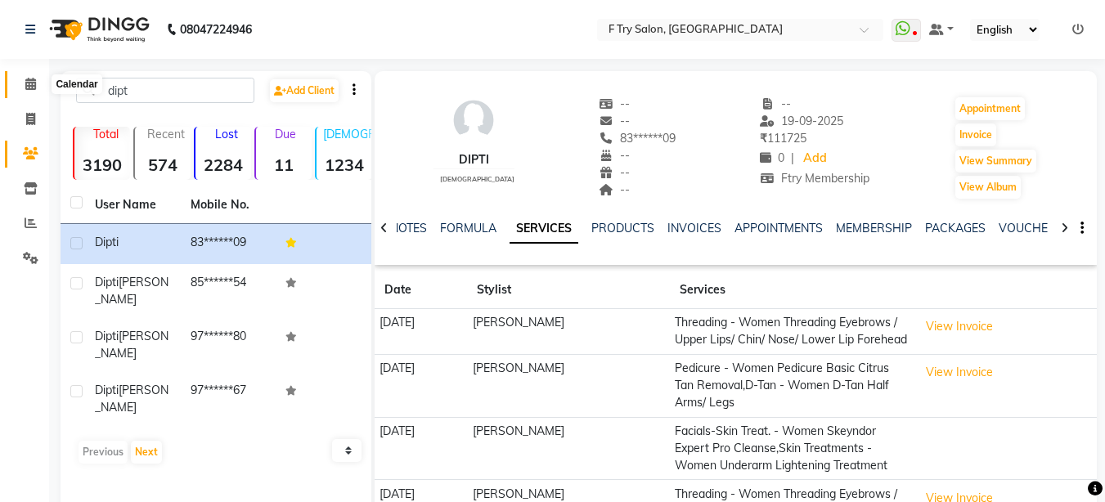
click at [34, 76] on span at bounding box center [30, 84] width 29 height 19
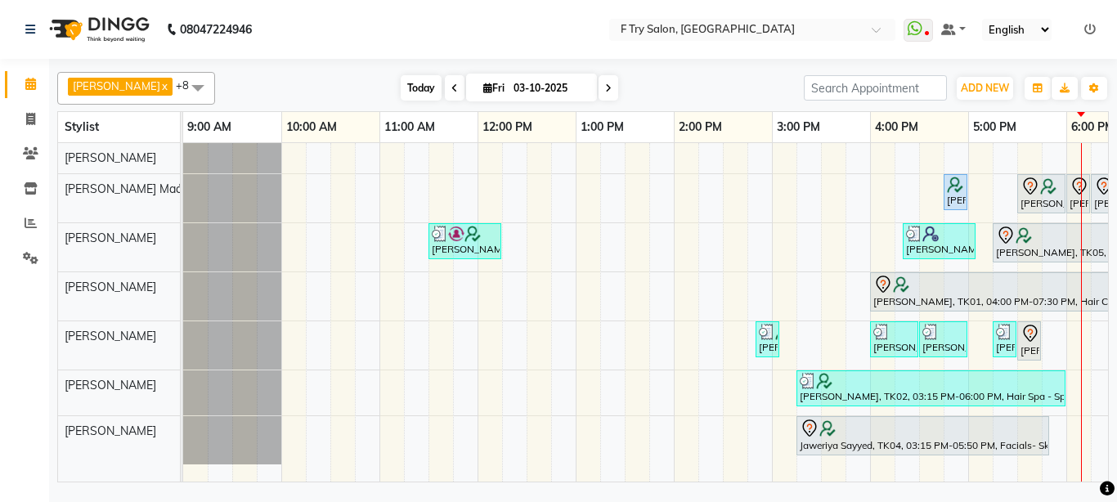
click at [401, 99] on span "Today" at bounding box center [421, 87] width 41 height 25
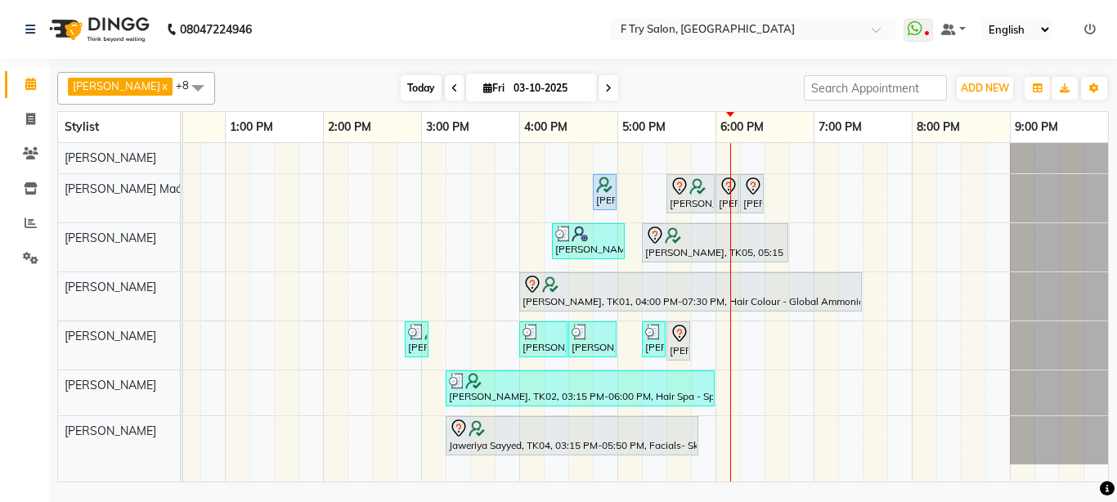
click at [401, 87] on span "Today" at bounding box center [421, 87] width 41 height 25
